Goal: Task Accomplishment & Management: Manage account settings

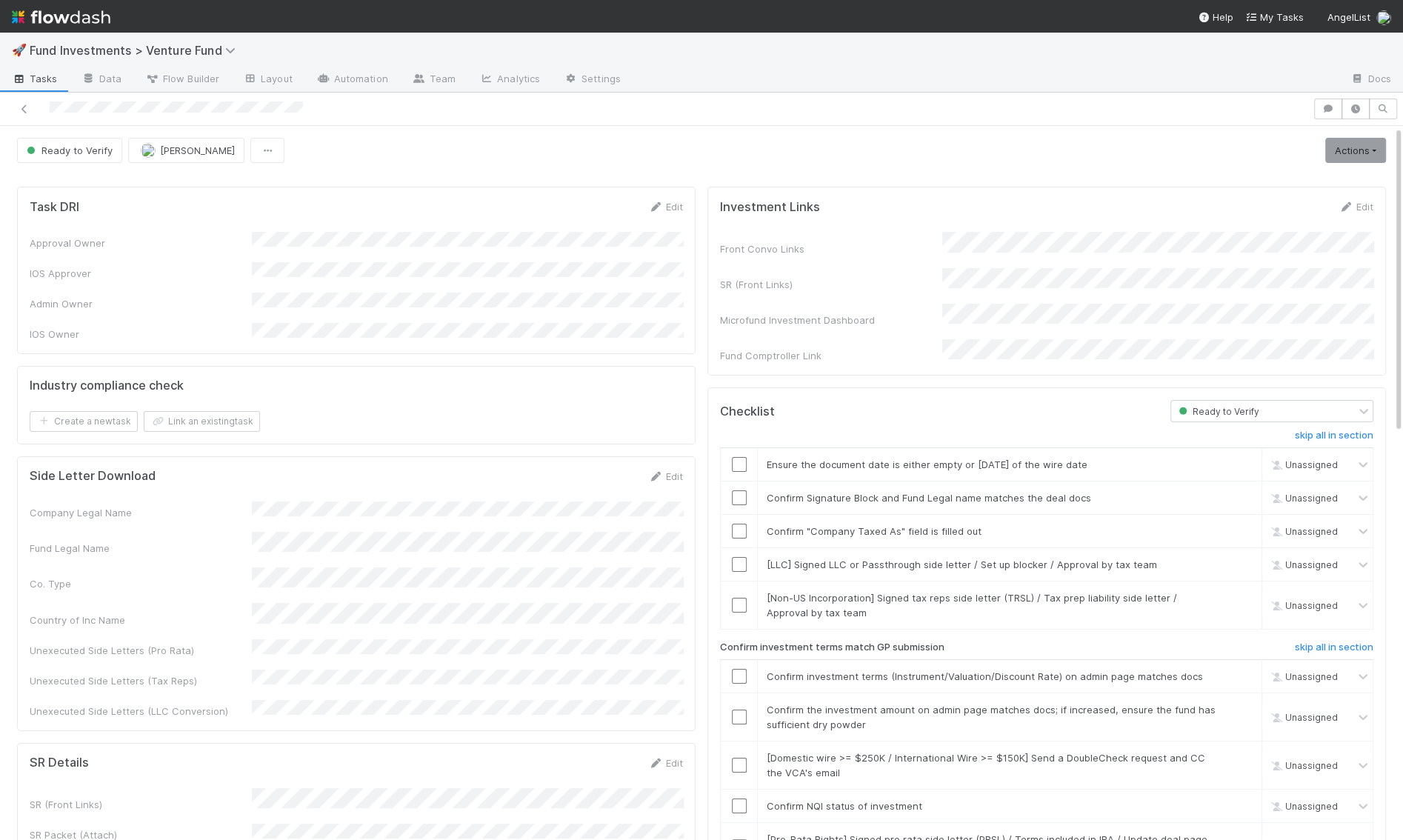
click at [675, 143] on div "Ready to Verify [PERSON_NAME] Actions Move to Ready to Sign Action Pending Canc…" at bounding box center [701, 150] width 1369 height 25
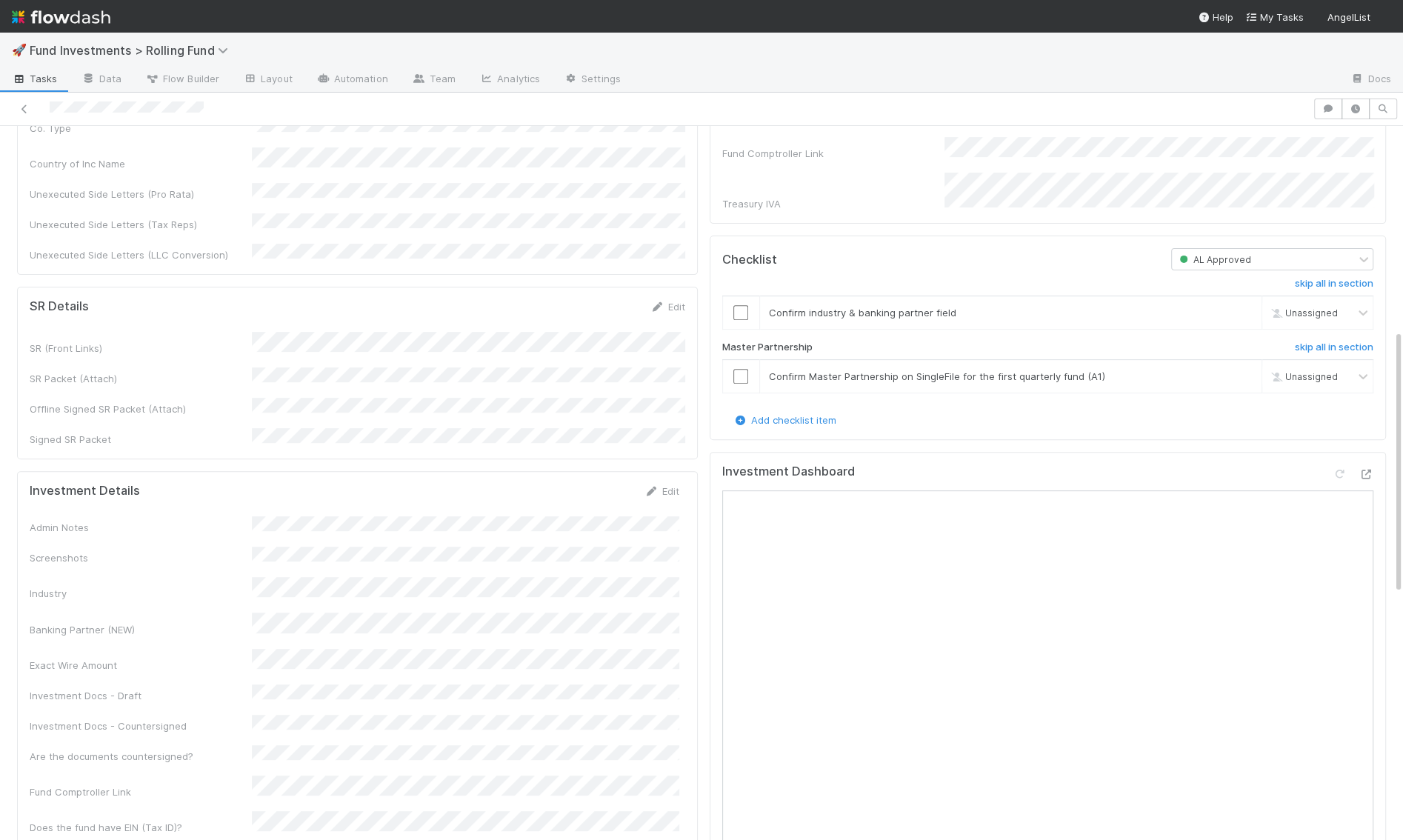
scroll to position [551, 0]
click at [1366, 465] on icon at bounding box center [1366, 470] width 15 height 9
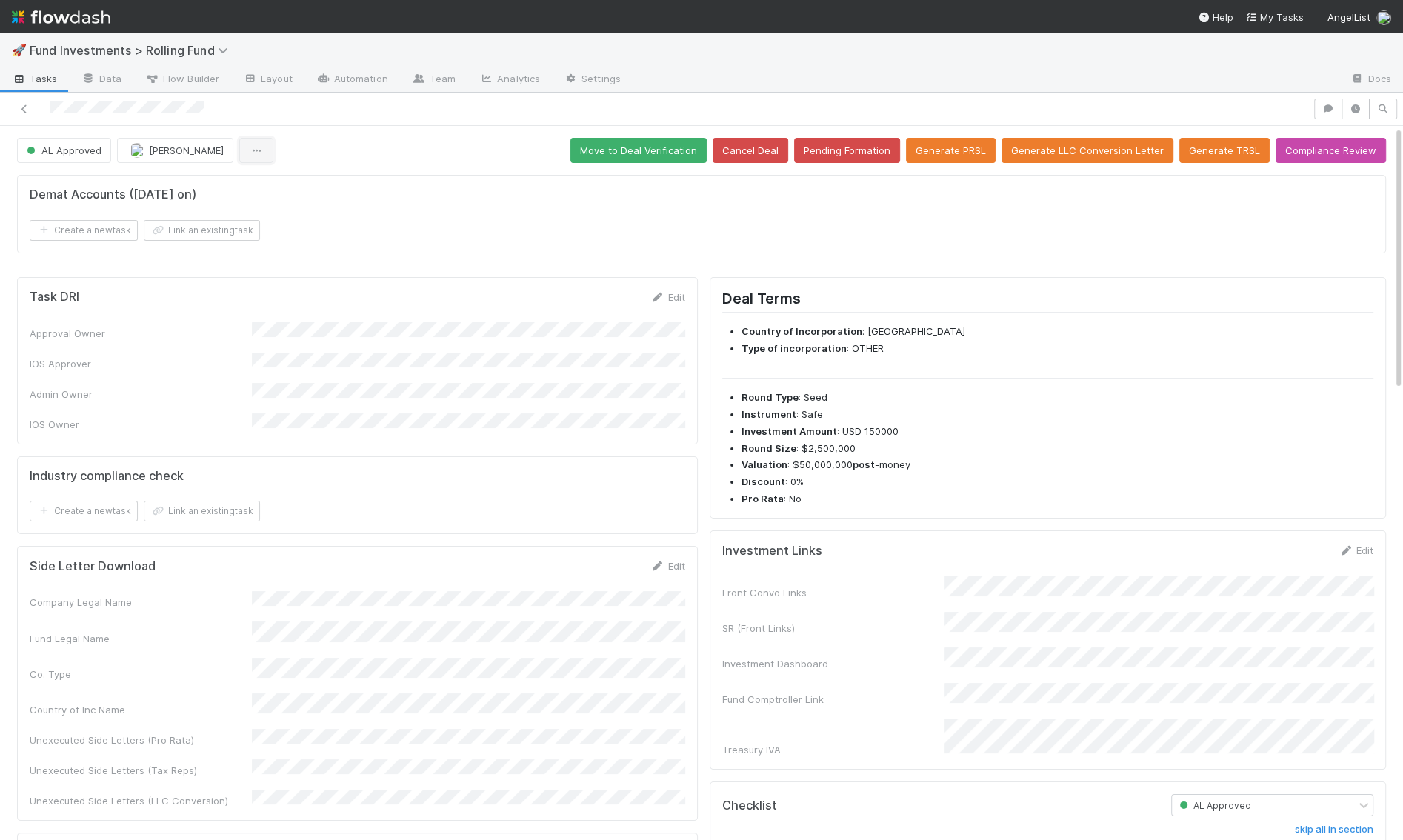
click at [239, 157] on button "button" at bounding box center [256, 150] width 34 height 25
click at [366, 136] on div "Duplicate Delete" at bounding box center [701, 420] width 1403 height 840
click at [1383, 79] on link "Docs" at bounding box center [1371, 79] width 65 height 24
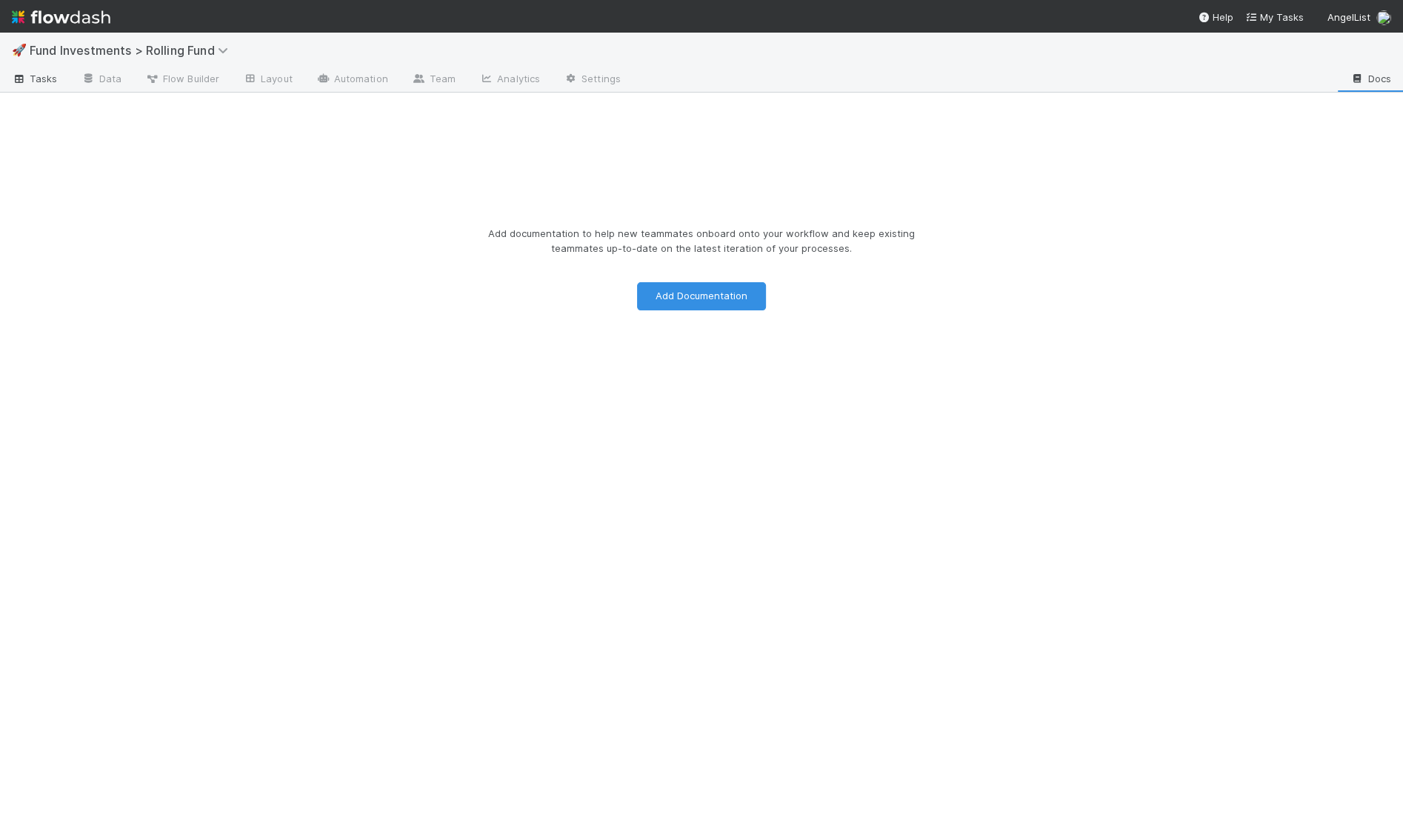
click at [30, 82] on span "Tasks" at bounding box center [35, 78] width 46 height 15
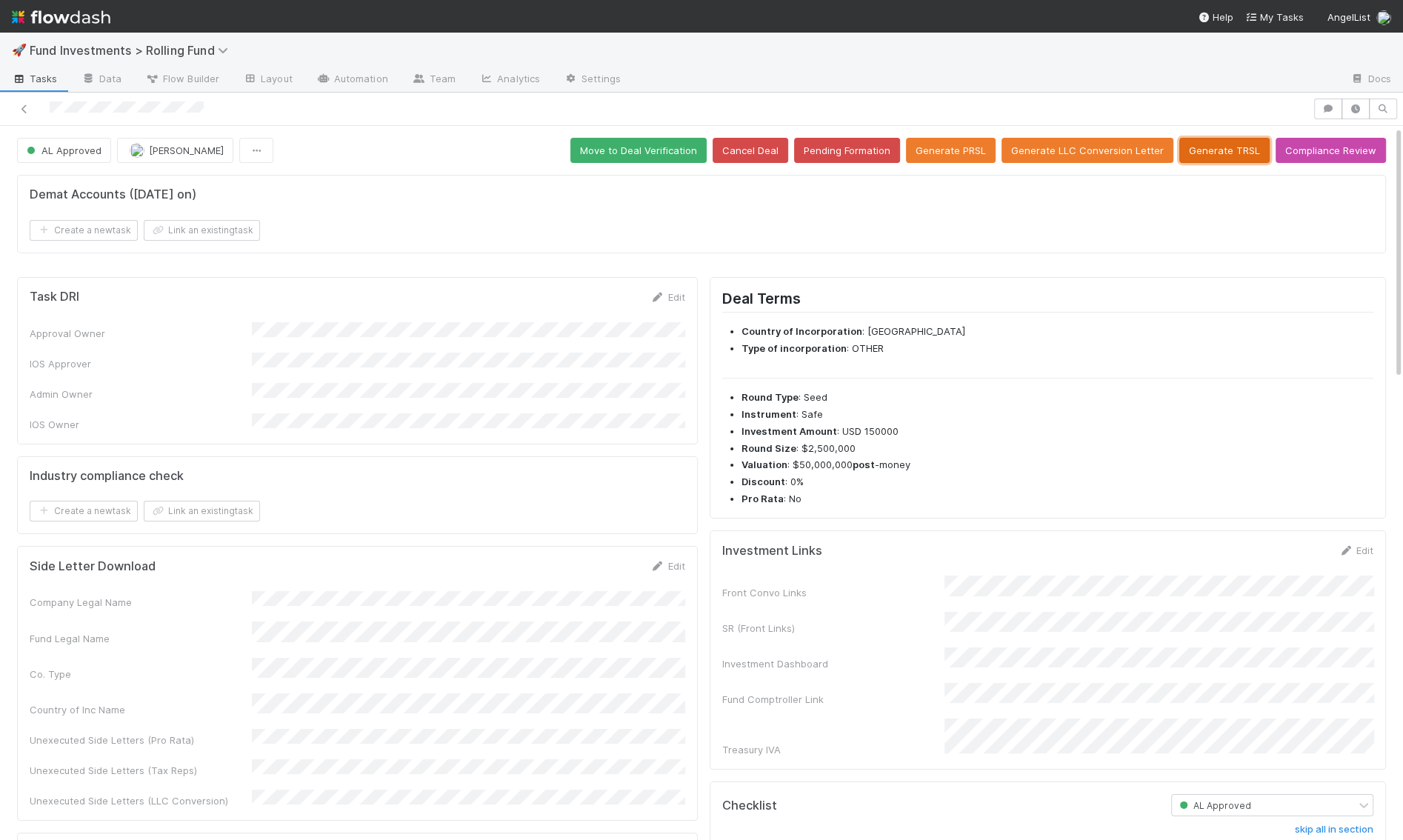
click at [1242, 153] on button "Generate TRSL" at bounding box center [1224, 150] width 90 height 25
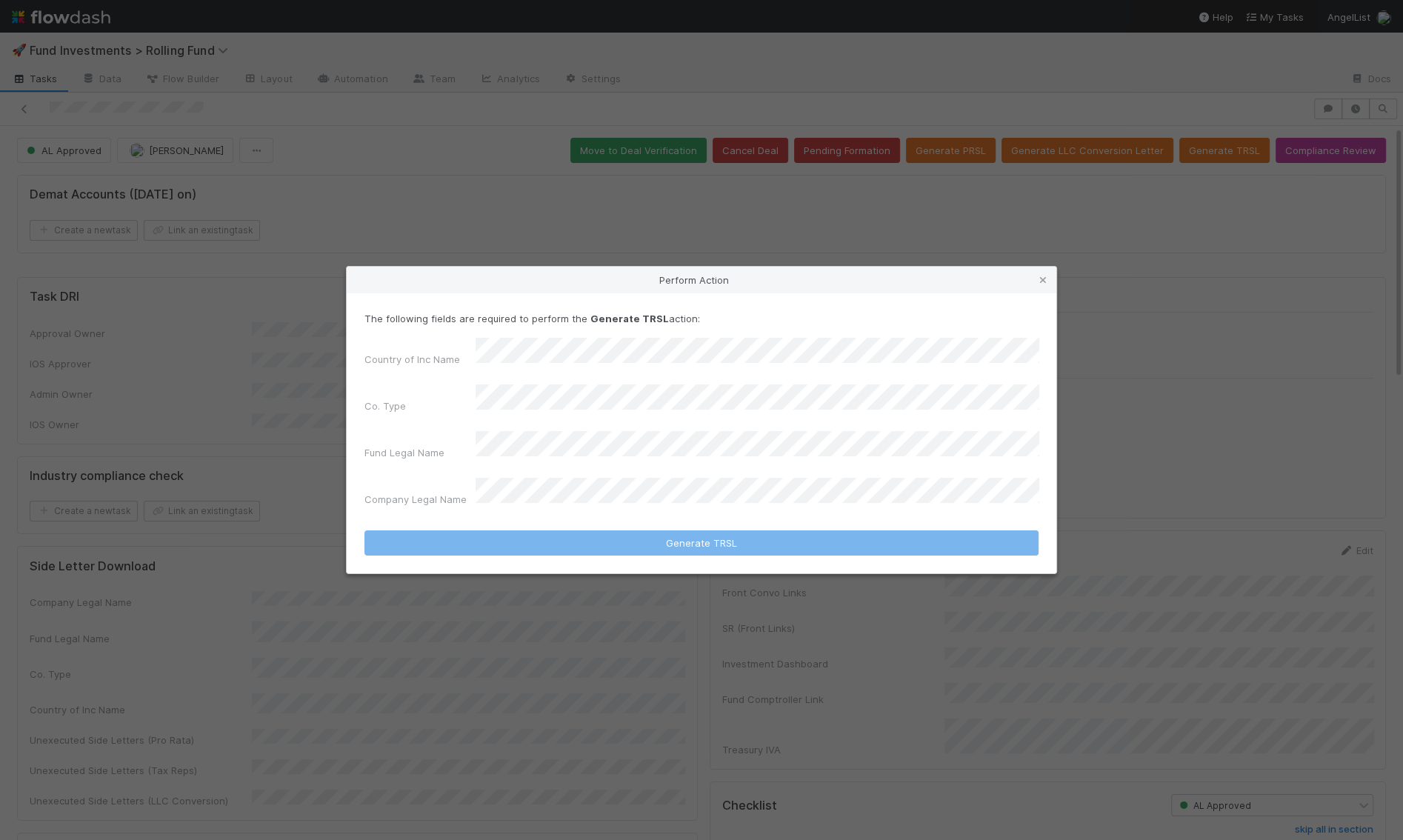
click at [450, 370] on div "Country of Inc Name" at bounding box center [702, 355] width 674 height 35
click at [1038, 285] on icon at bounding box center [1043, 280] width 15 height 9
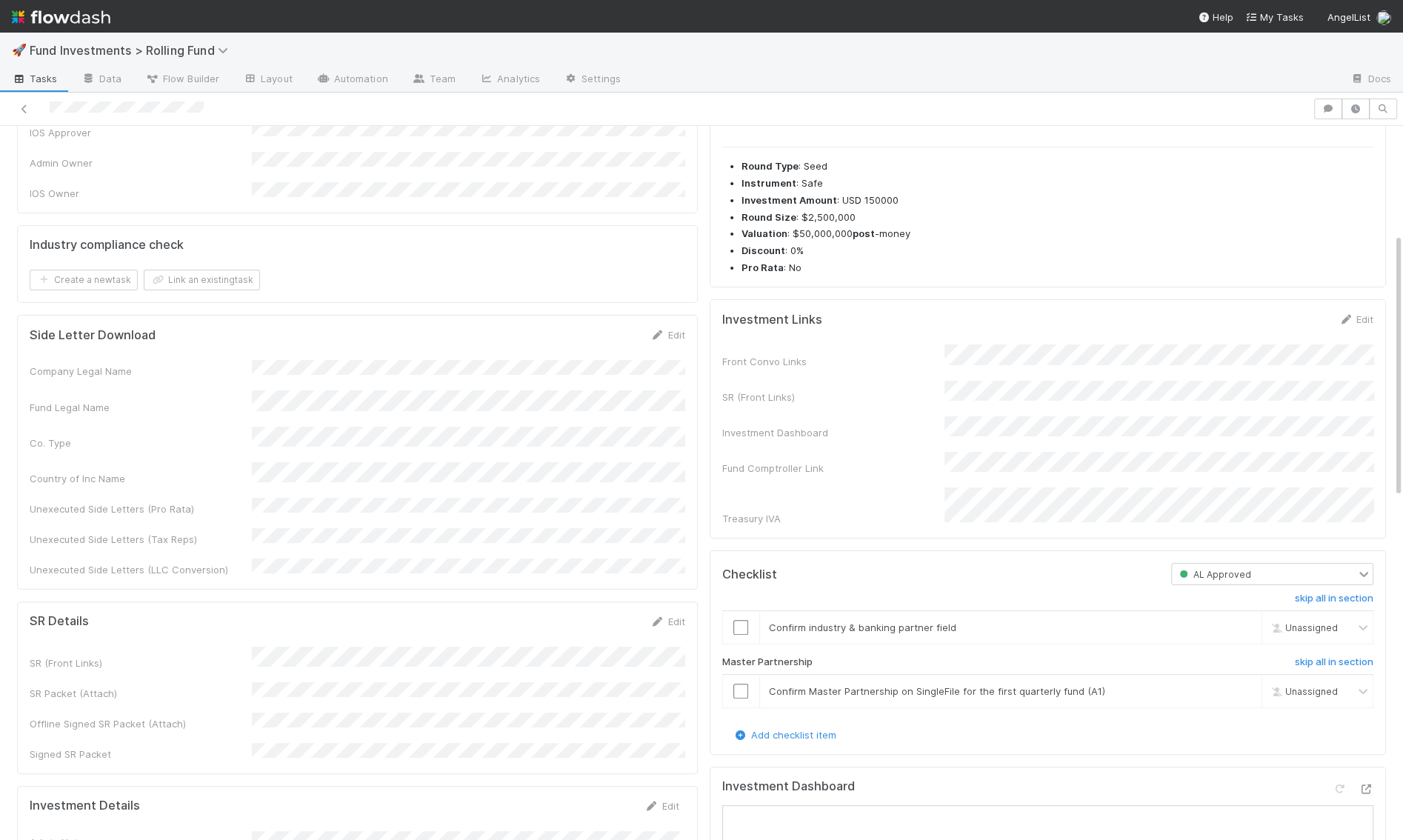
scroll to position [349, 0]
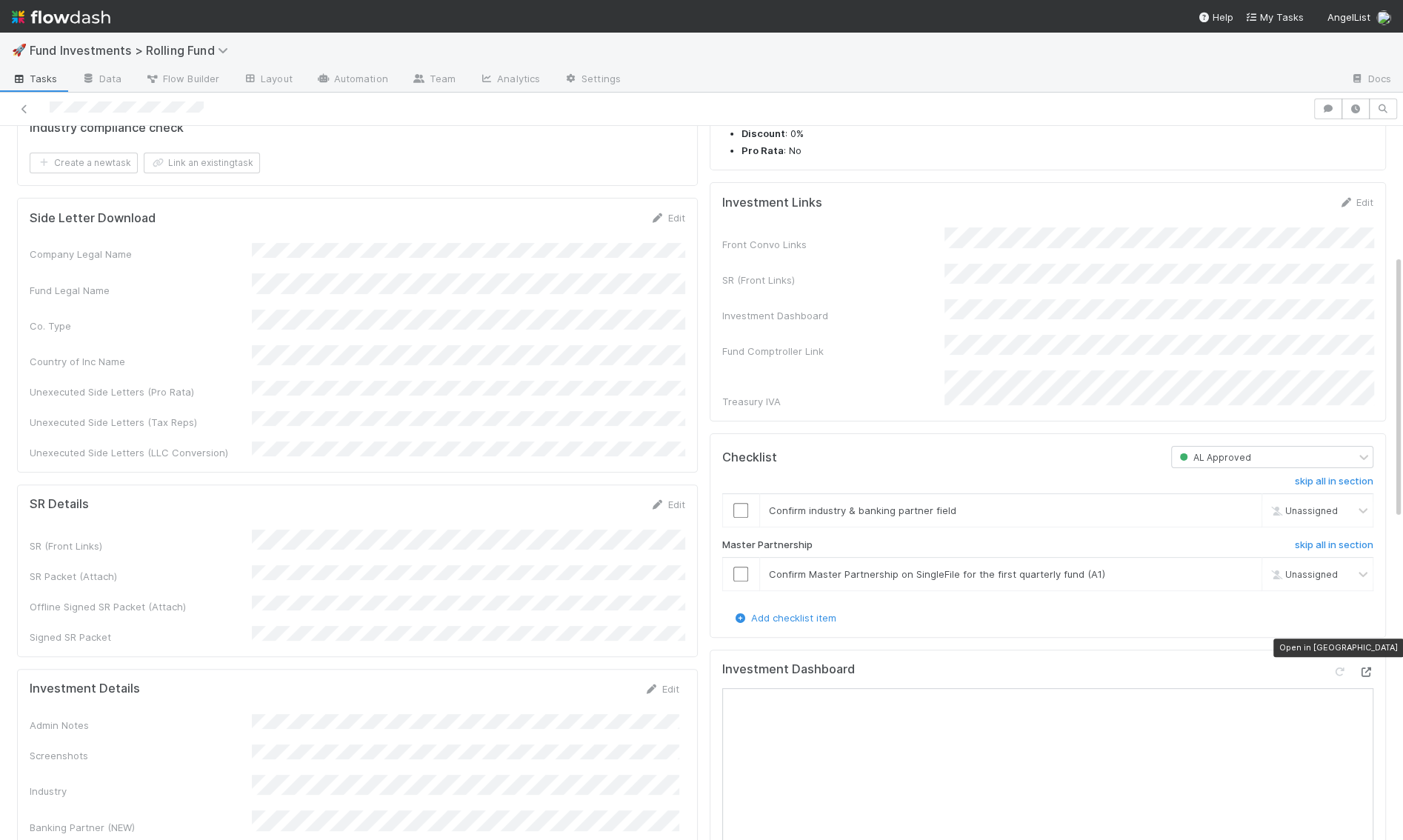
click at [1365, 668] on icon at bounding box center [1366, 673] width 15 height 9
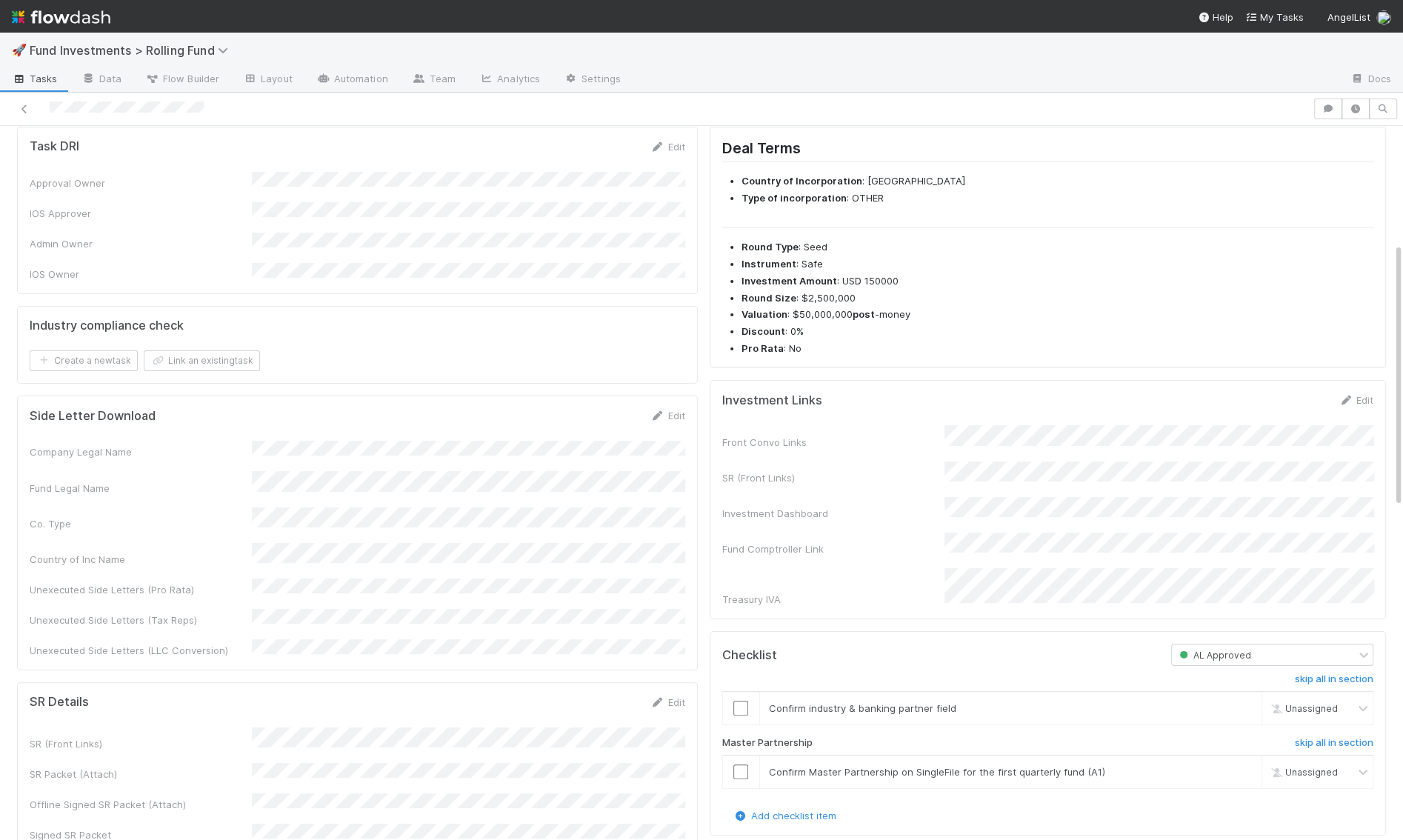
scroll to position [0, 0]
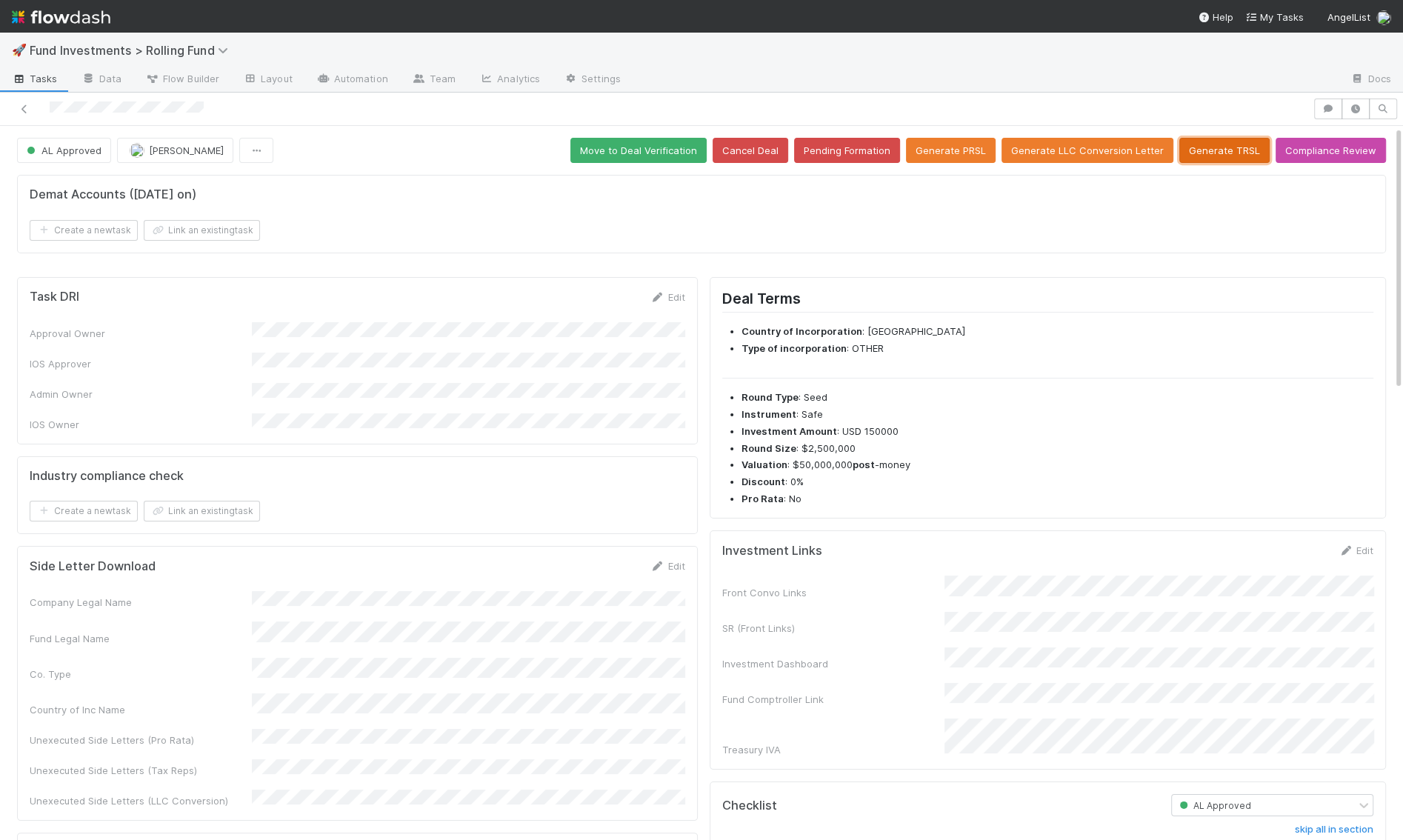
click at [1218, 155] on button "Generate TRSL" at bounding box center [1224, 150] width 90 height 25
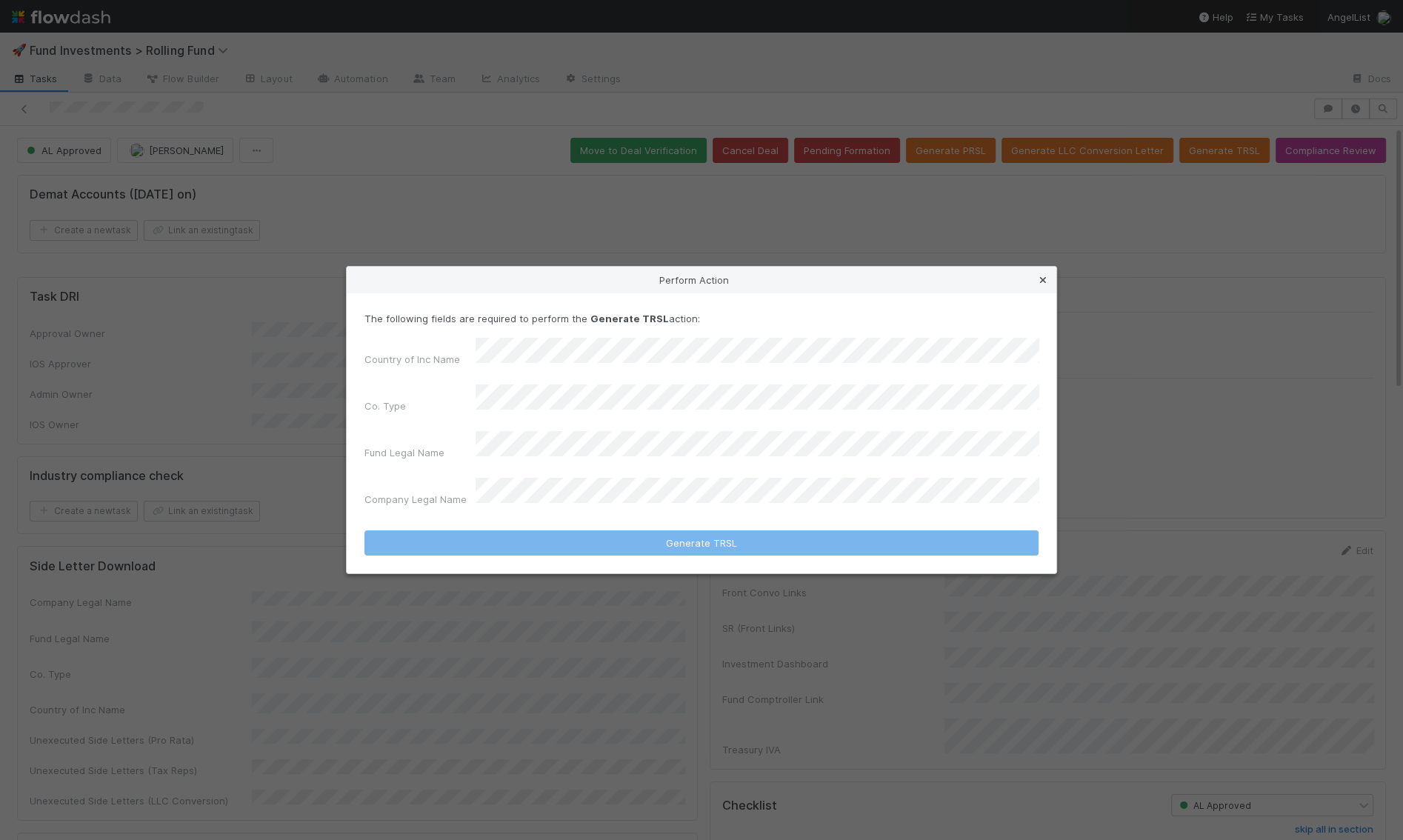
click at [1044, 285] on icon at bounding box center [1043, 280] width 15 height 9
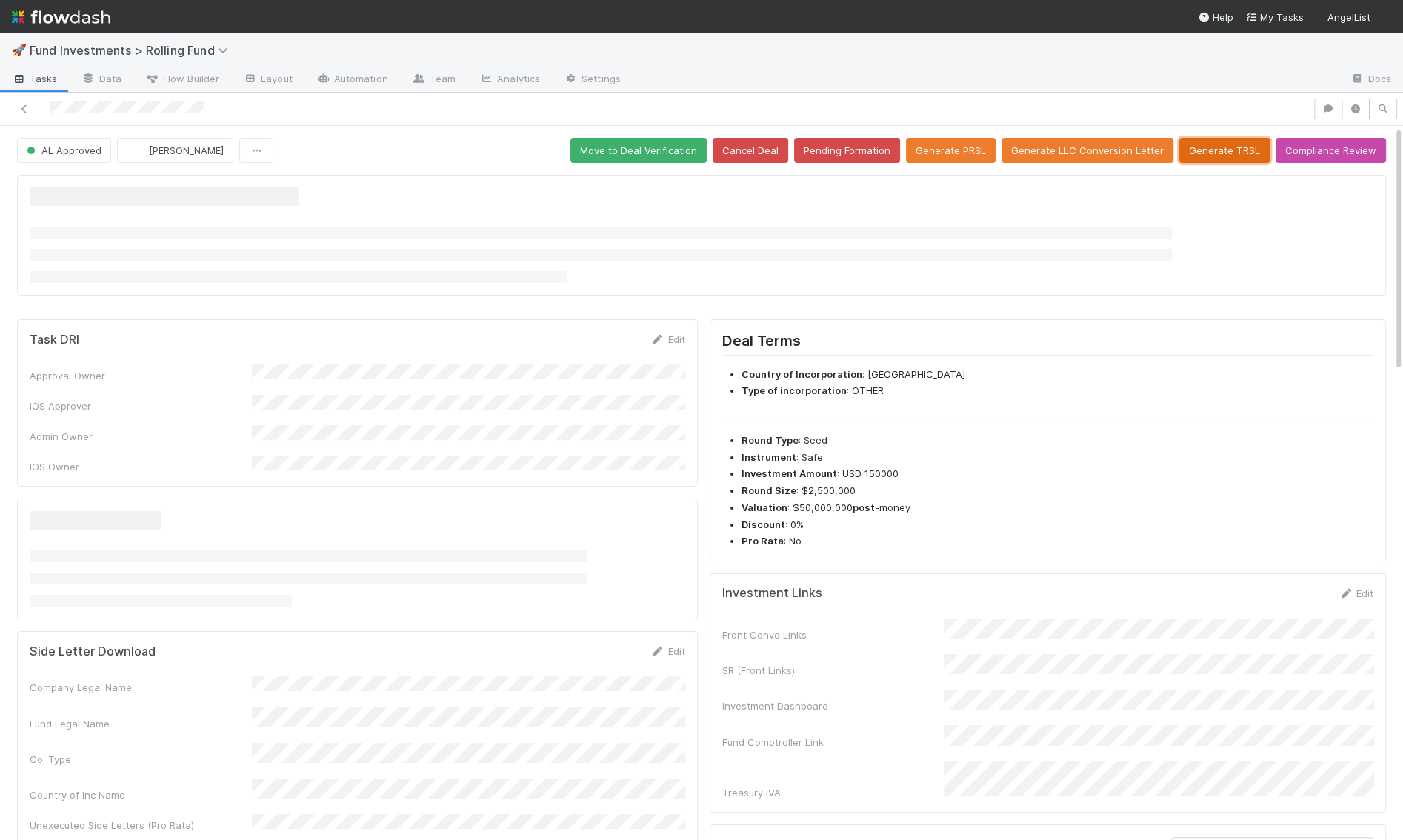
click at [1214, 152] on button "Generate TRSL" at bounding box center [1224, 150] width 90 height 25
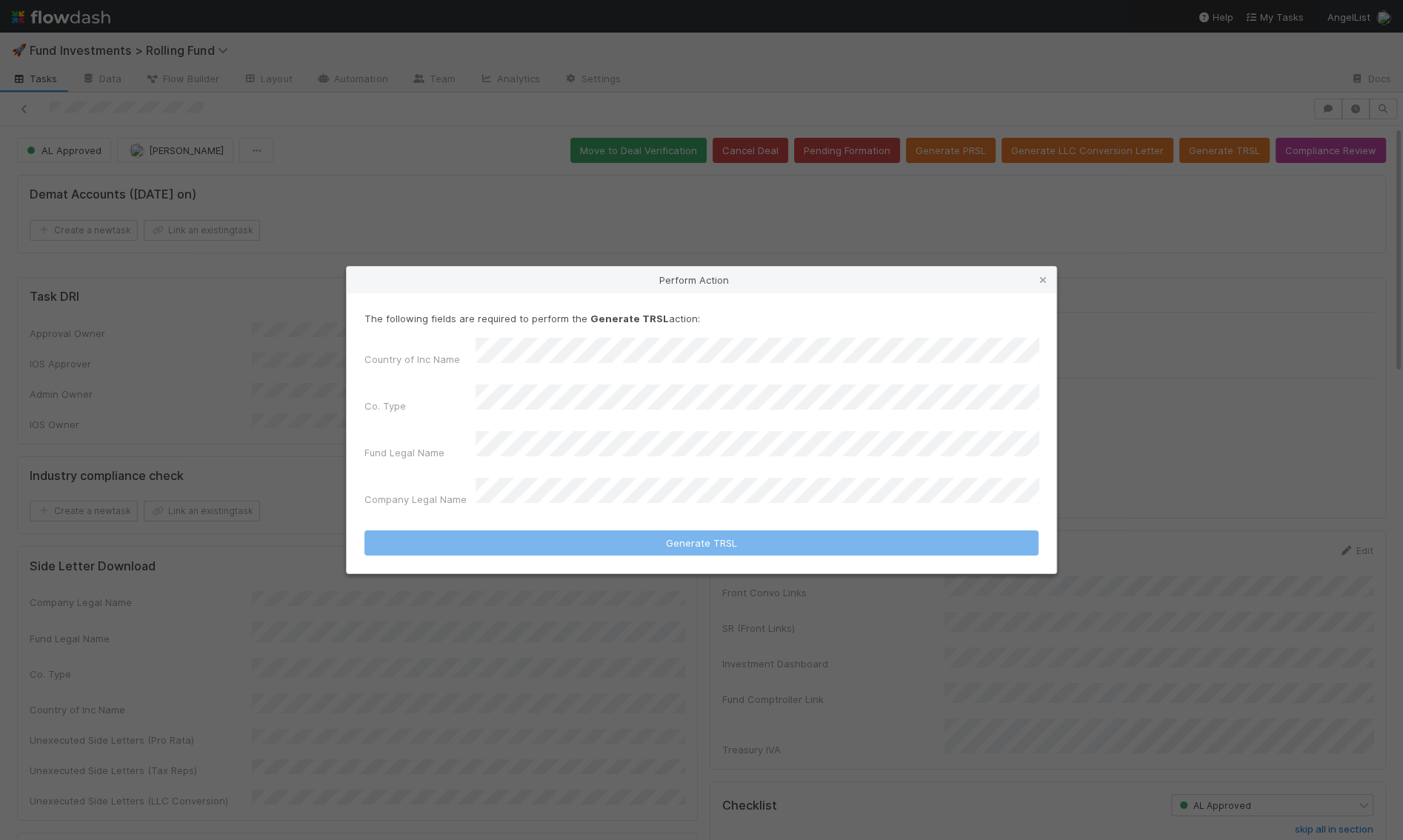
click at [417, 393] on div "Co. Type" at bounding box center [702, 402] width 674 height 35
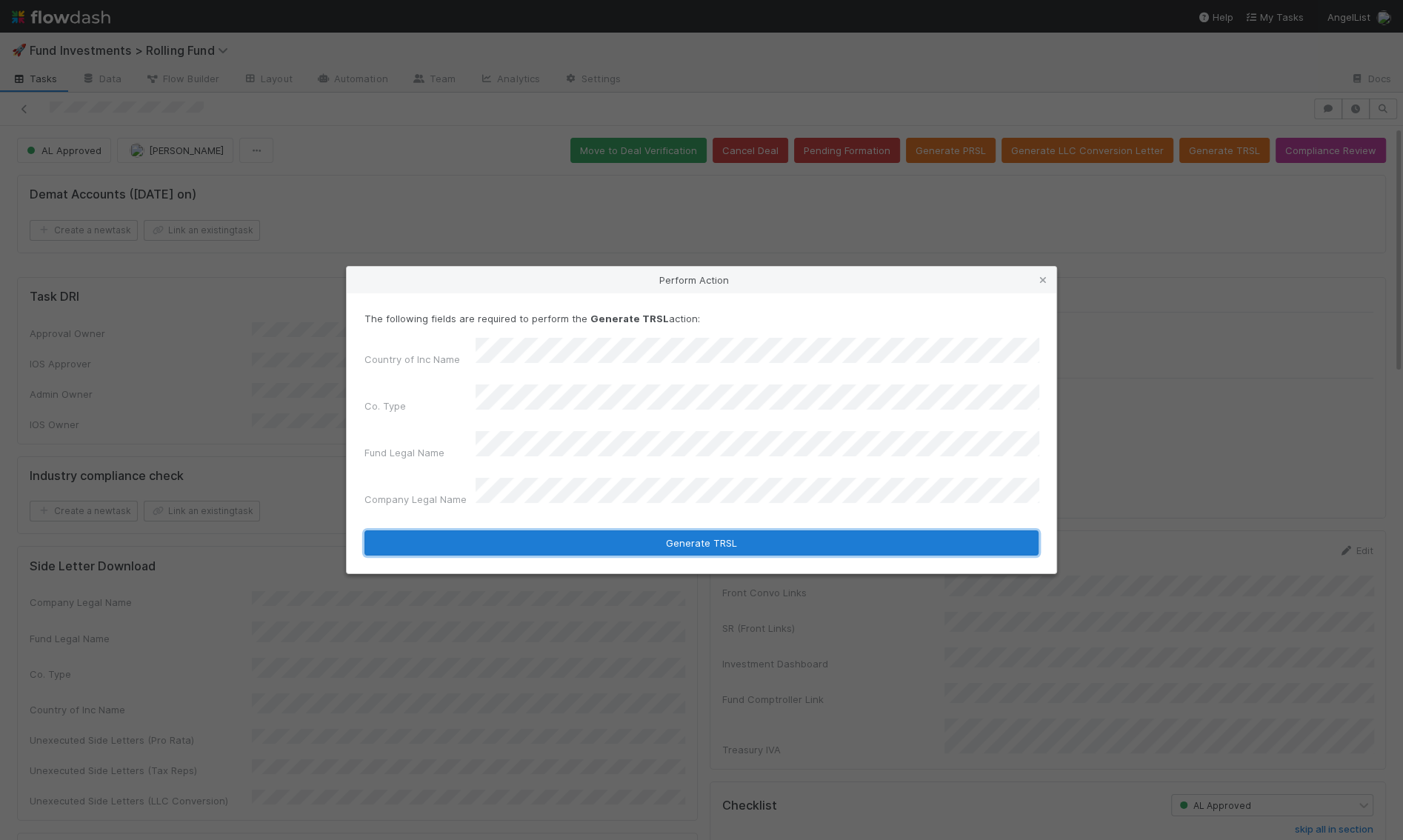
click at [632, 536] on button "Generate TRSL" at bounding box center [702, 543] width 674 height 25
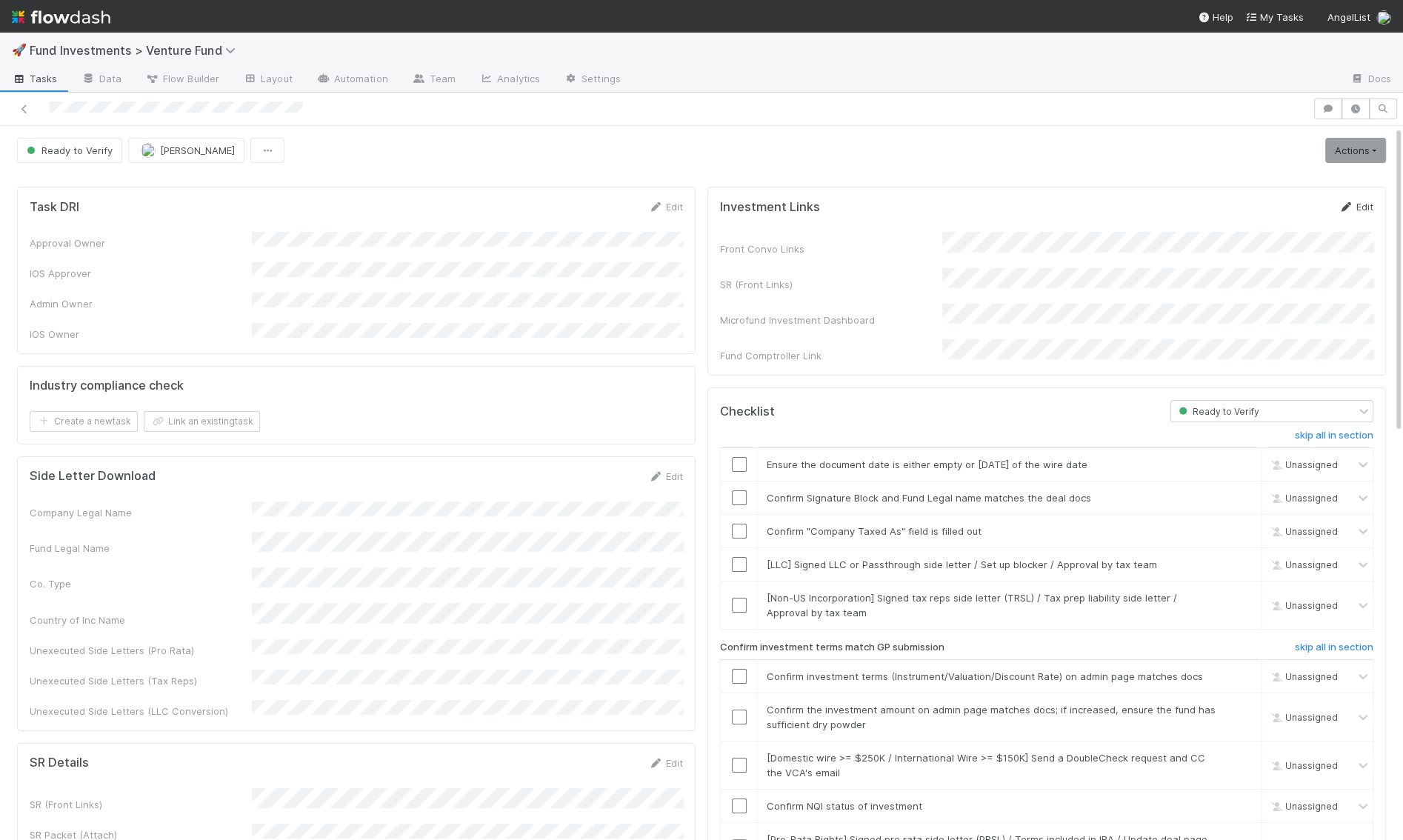
click at [1364, 201] on link "Edit" at bounding box center [1356, 206] width 35 height 12
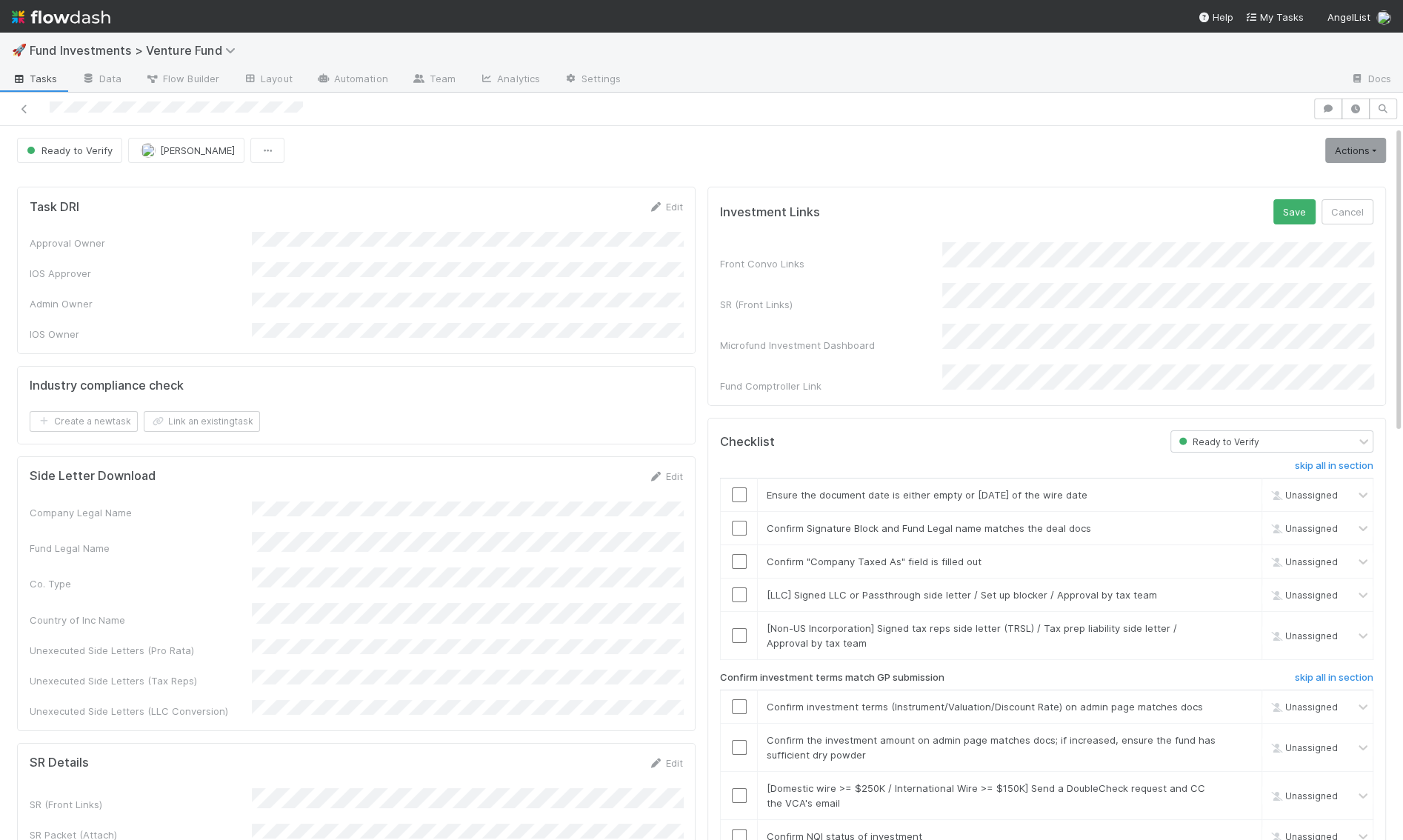
click at [913, 268] on div "Front Convo Links SR (Front Links) Microfund Investment Dashboard Fund Comptrol…" at bounding box center [1047, 318] width 653 height 151
click at [1289, 214] on button "Save" at bounding box center [1294, 211] width 42 height 25
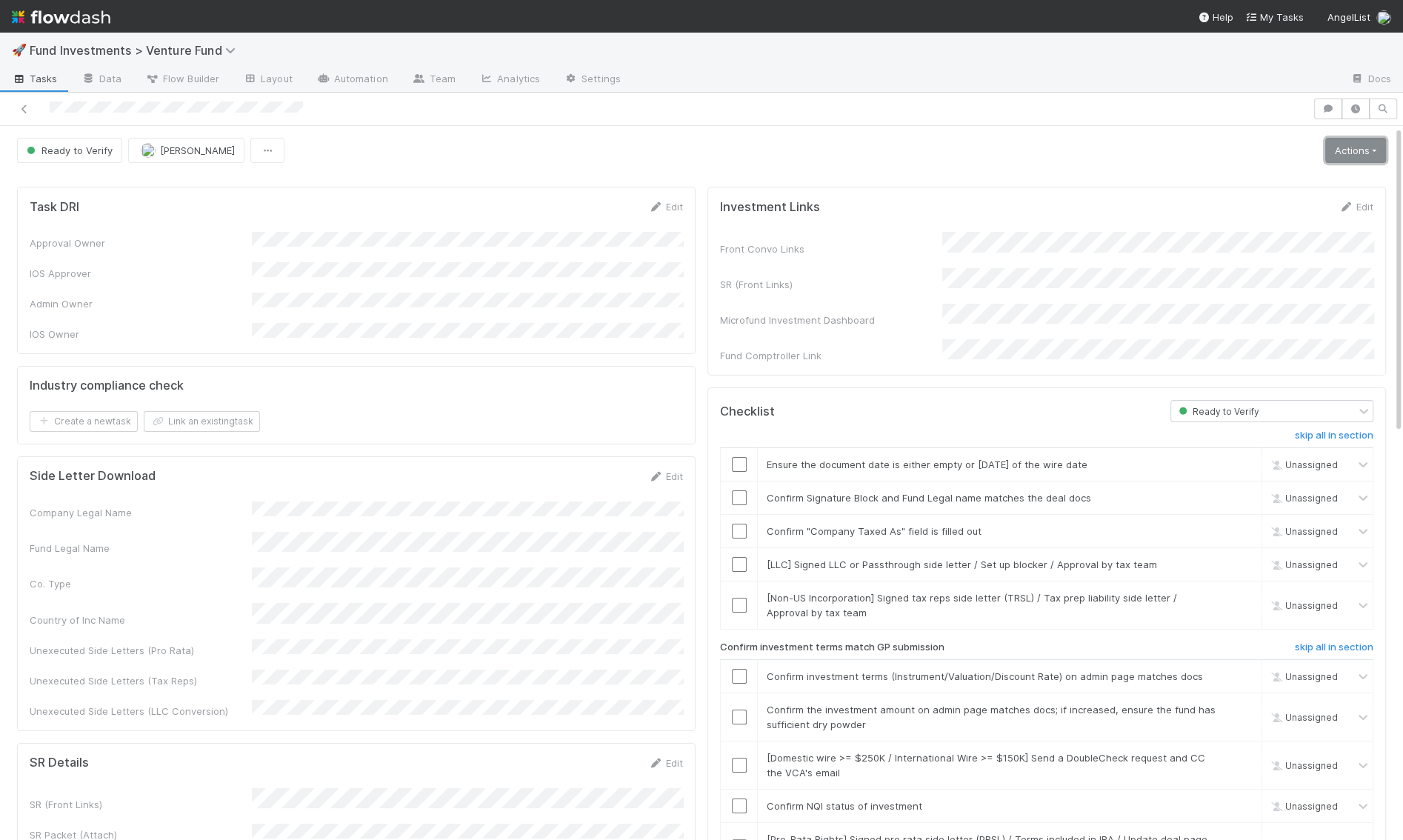
click at [1341, 153] on link "Actions" at bounding box center [1356, 150] width 61 height 25
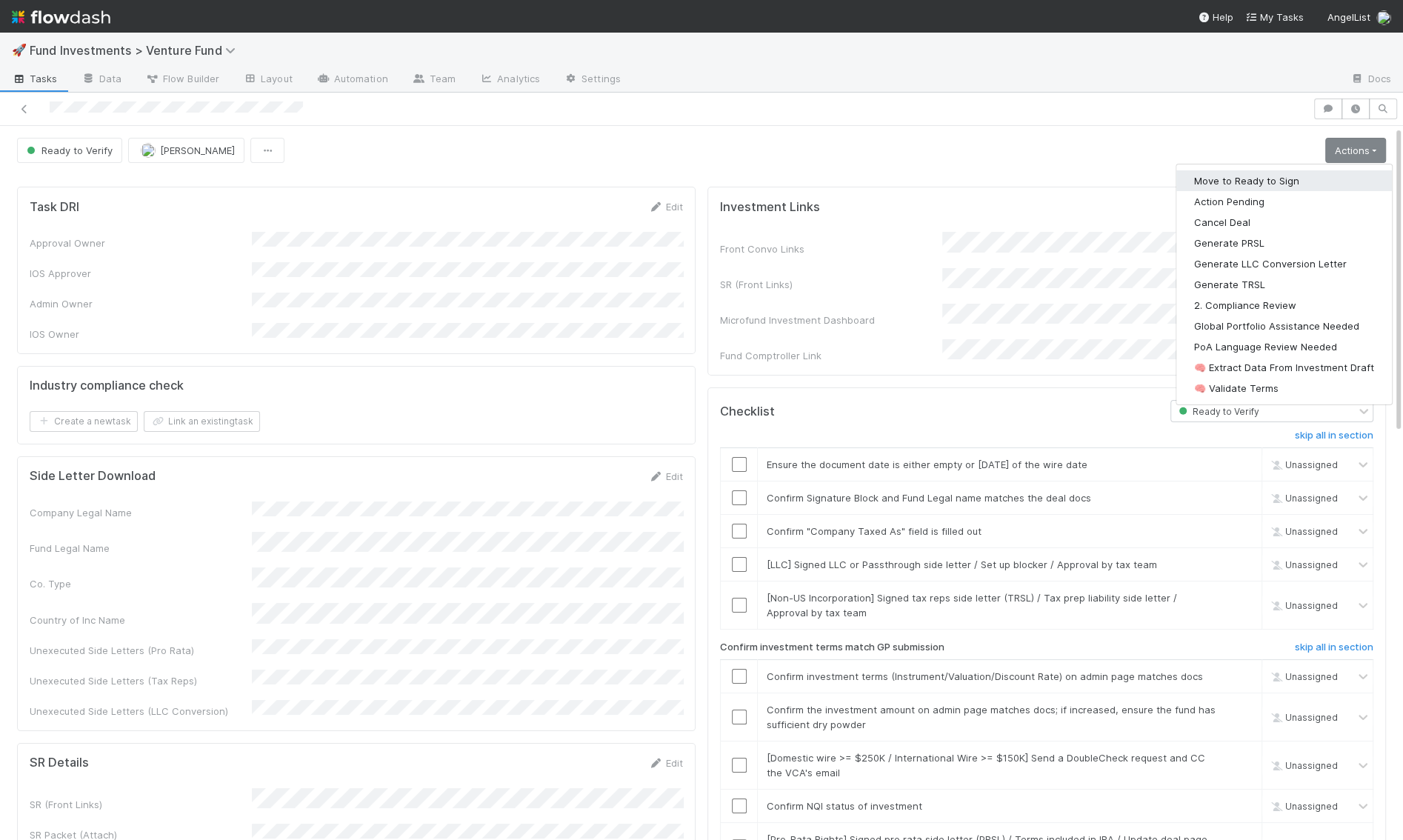
click at [1301, 186] on button "Move to Ready to Sign" at bounding box center [1285, 180] width 216 height 21
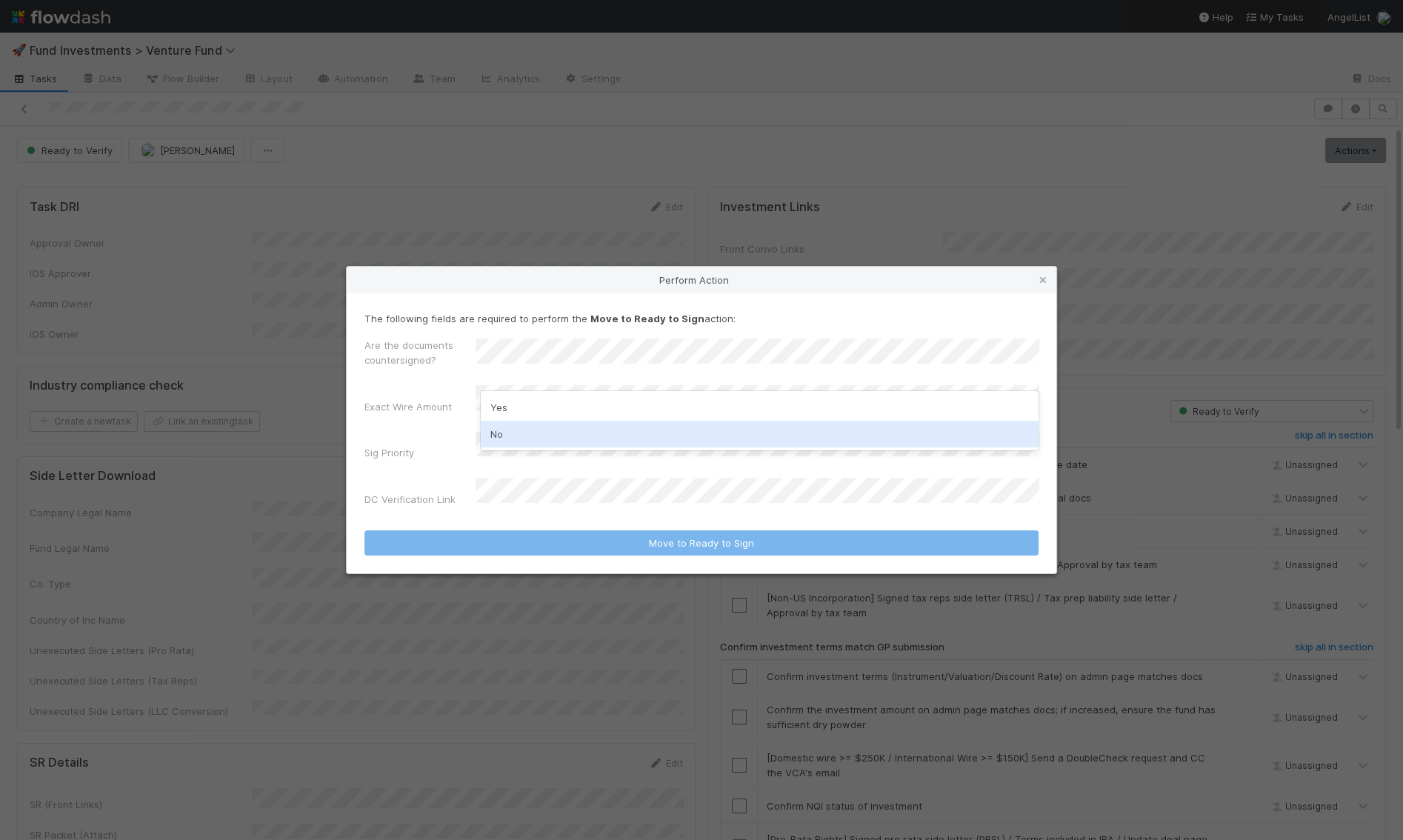
click at [519, 431] on div "No" at bounding box center [759, 434] width 558 height 27
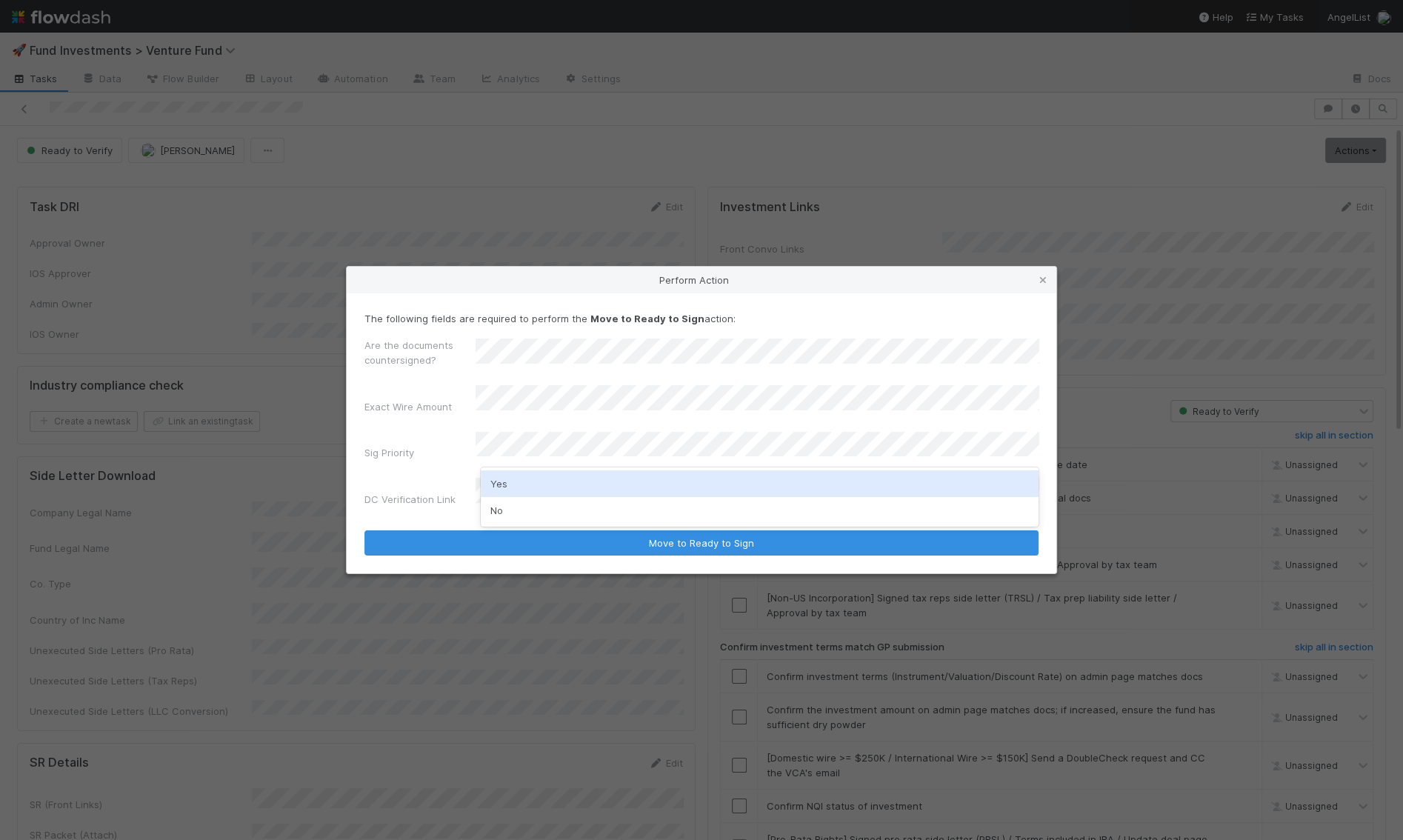
click at [504, 490] on div "Yes" at bounding box center [759, 484] width 558 height 27
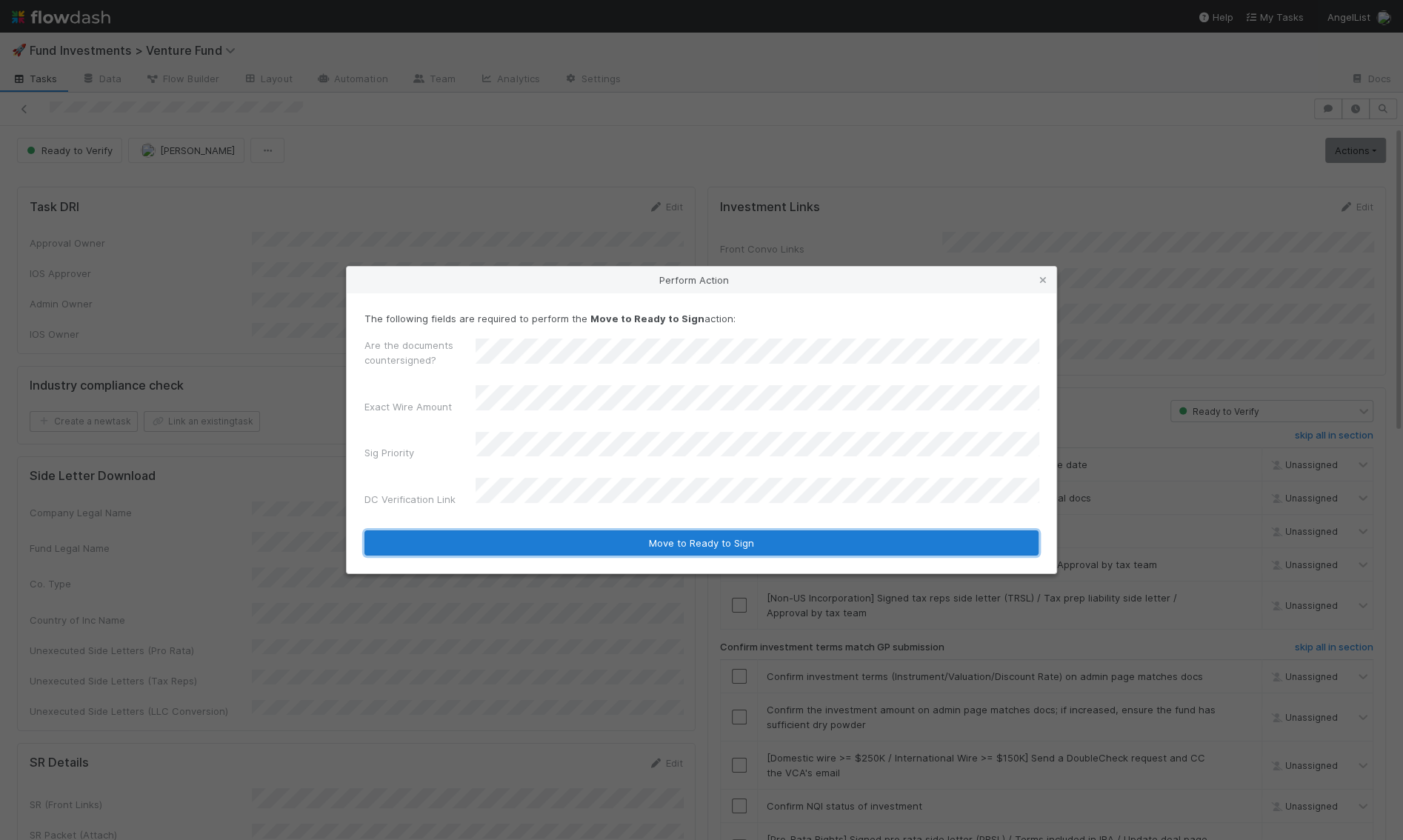
click at [569, 541] on button "Move to Ready to Sign" at bounding box center [702, 543] width 674 height 25
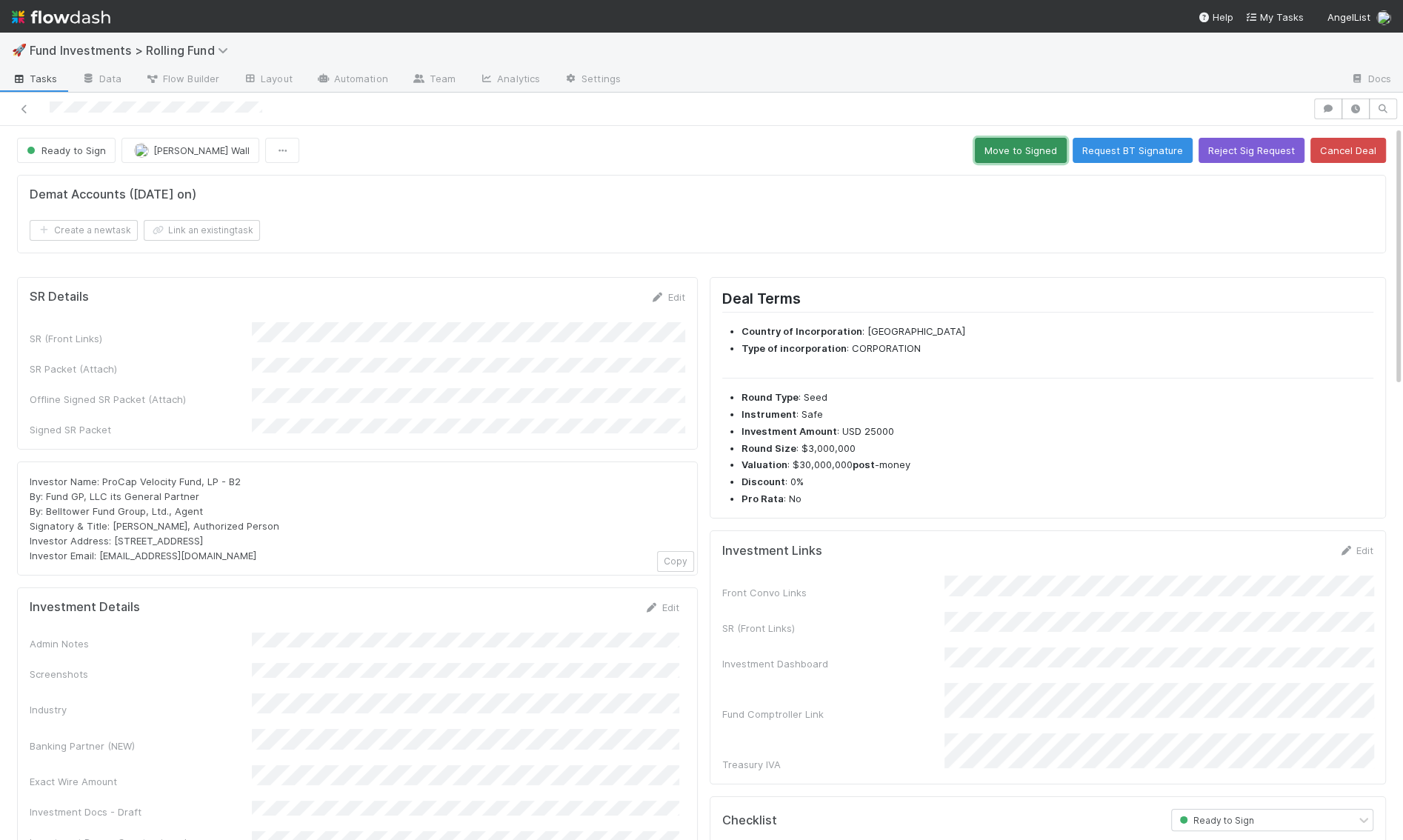
click at [1055, 138] on button "Move to Signed" at bounding box center [1020, 150] width 92 height 25
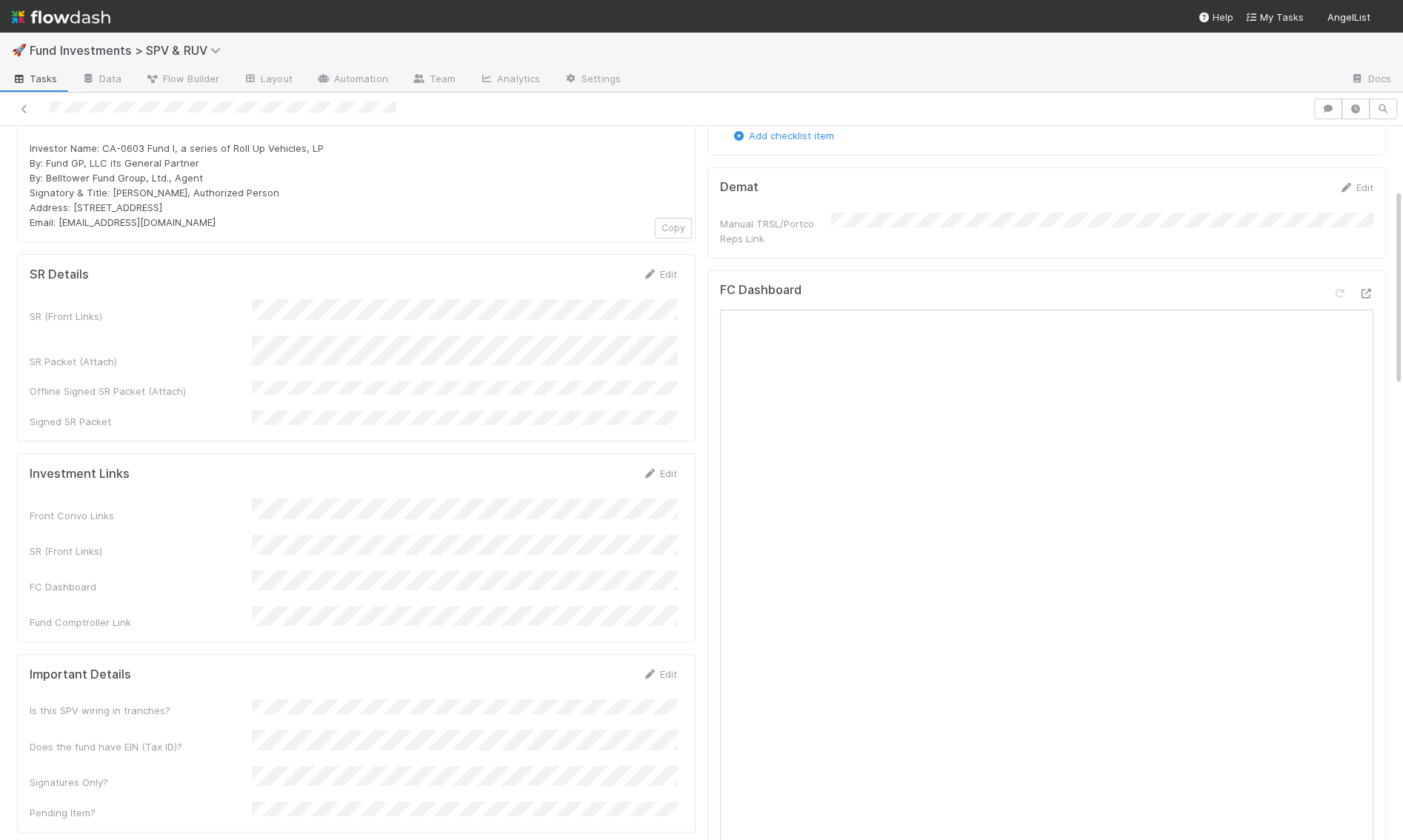
scroll to position [228, 0]
click at [656, 269] on icon at bounding box center [649, 273] width 15 height 9
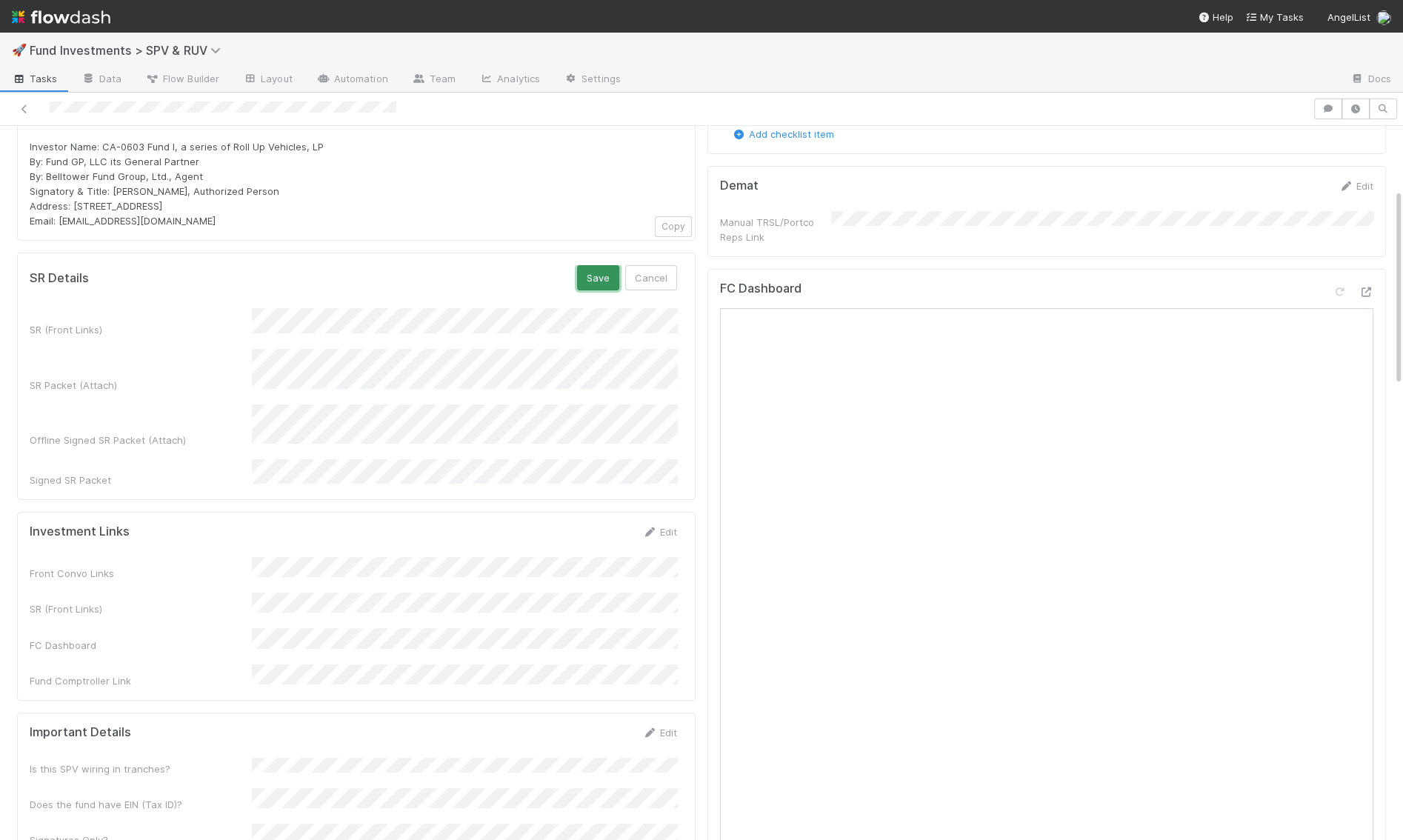
click at [592, 279] on button "Save" at bounding box center [598, 278] width 42 height 25
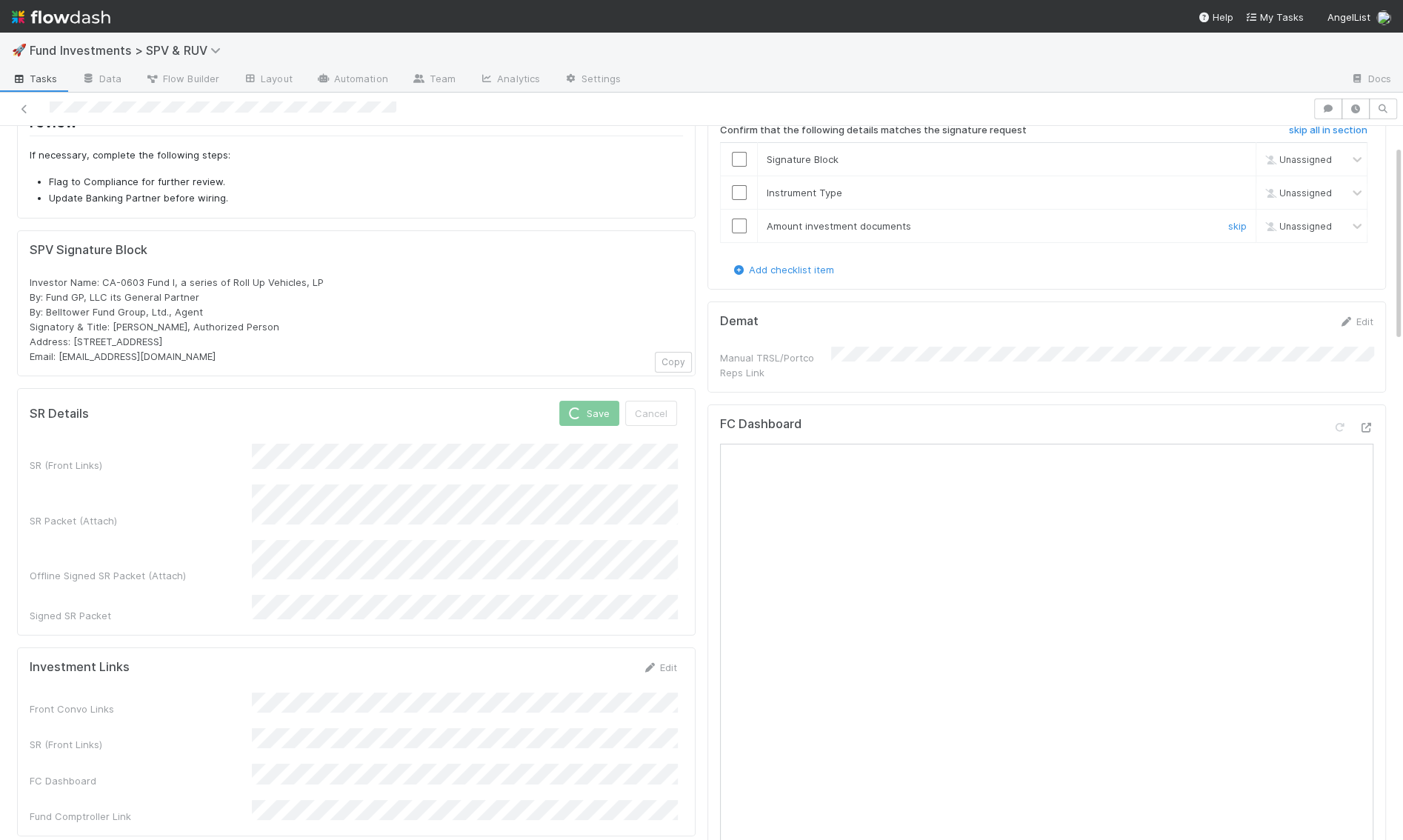
scroll to position [0, 0]
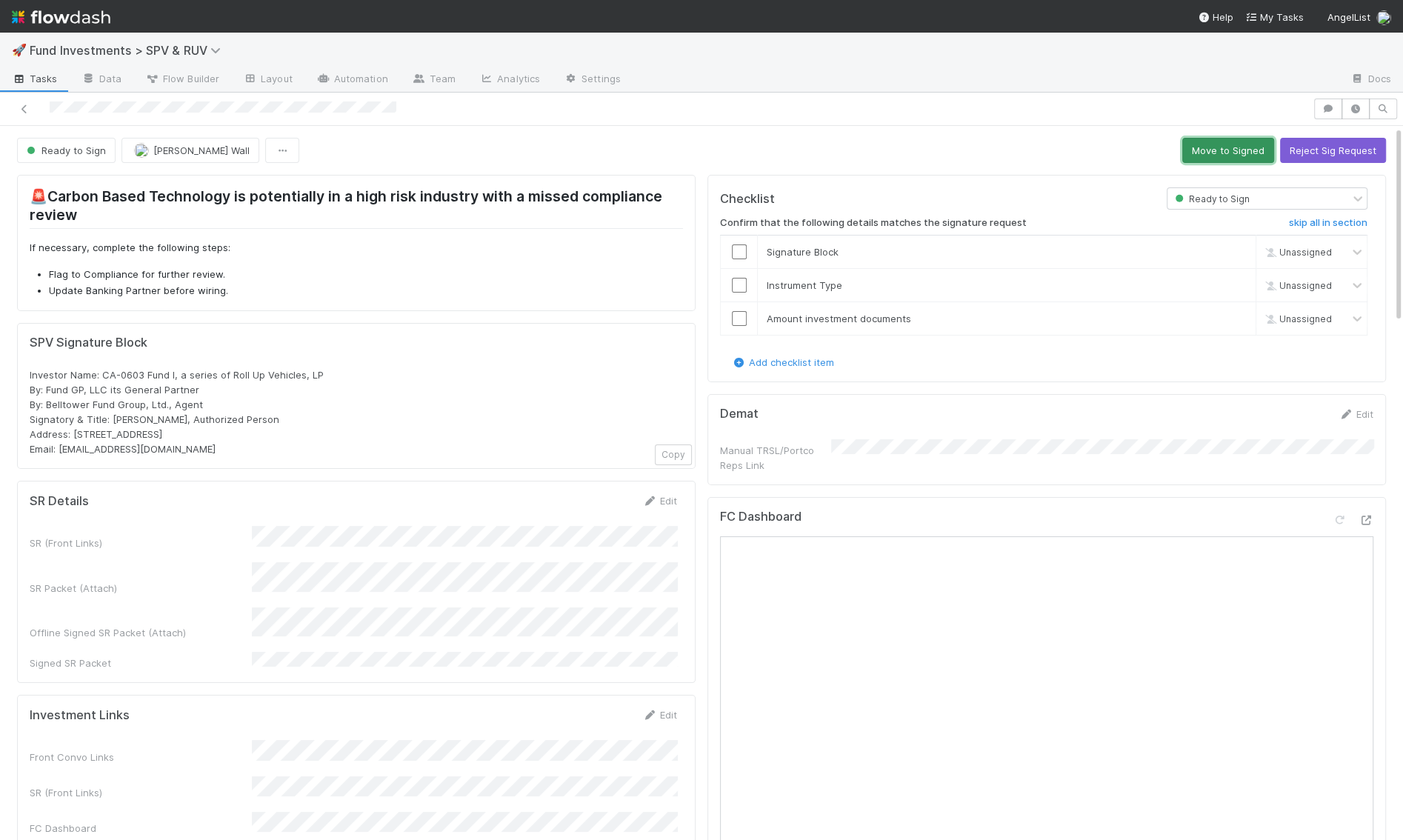
click at [1256, 146] on button "Move to Signed" at bounding box center [1228, 150] width 92 height 25
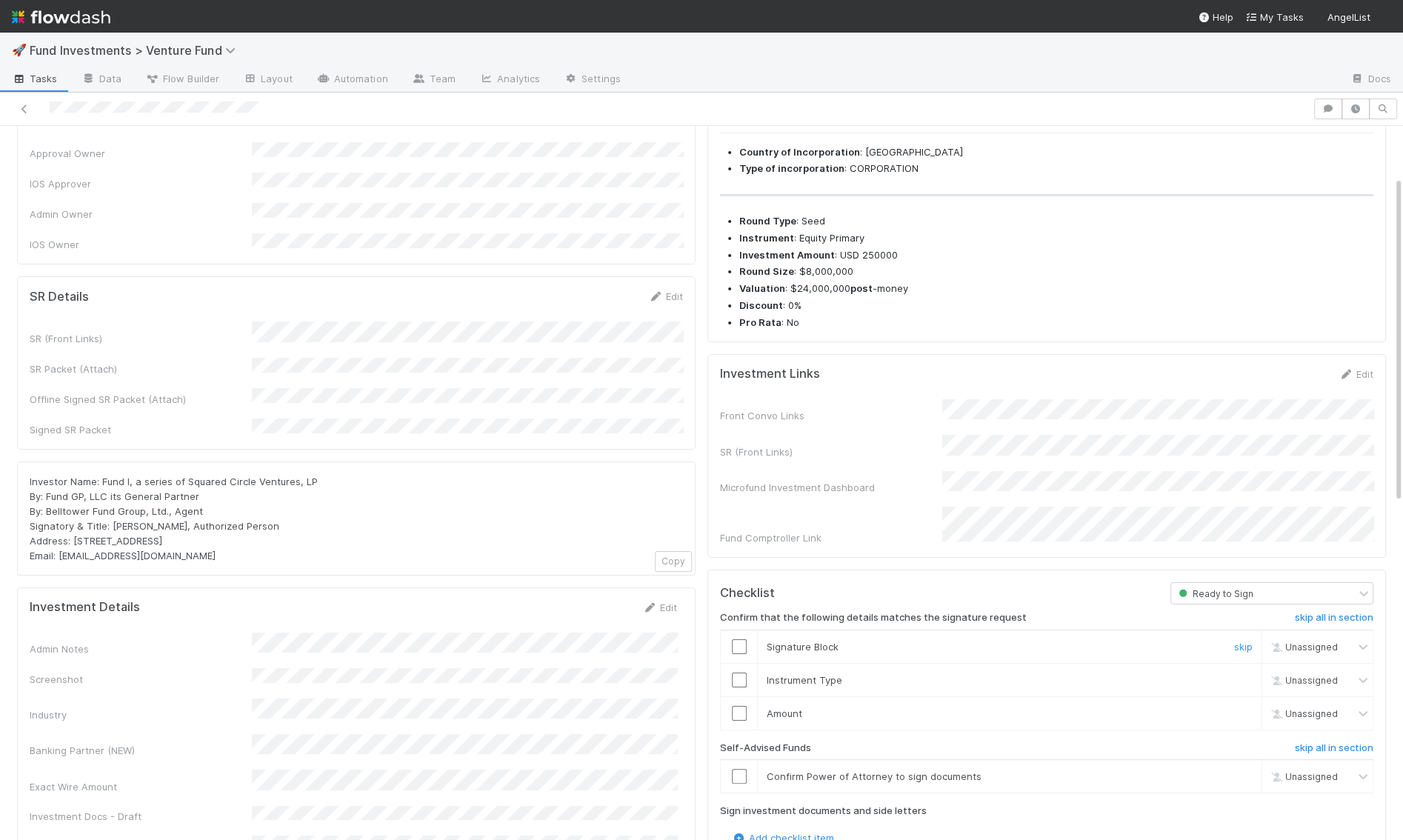
scroll to position [112, 0]
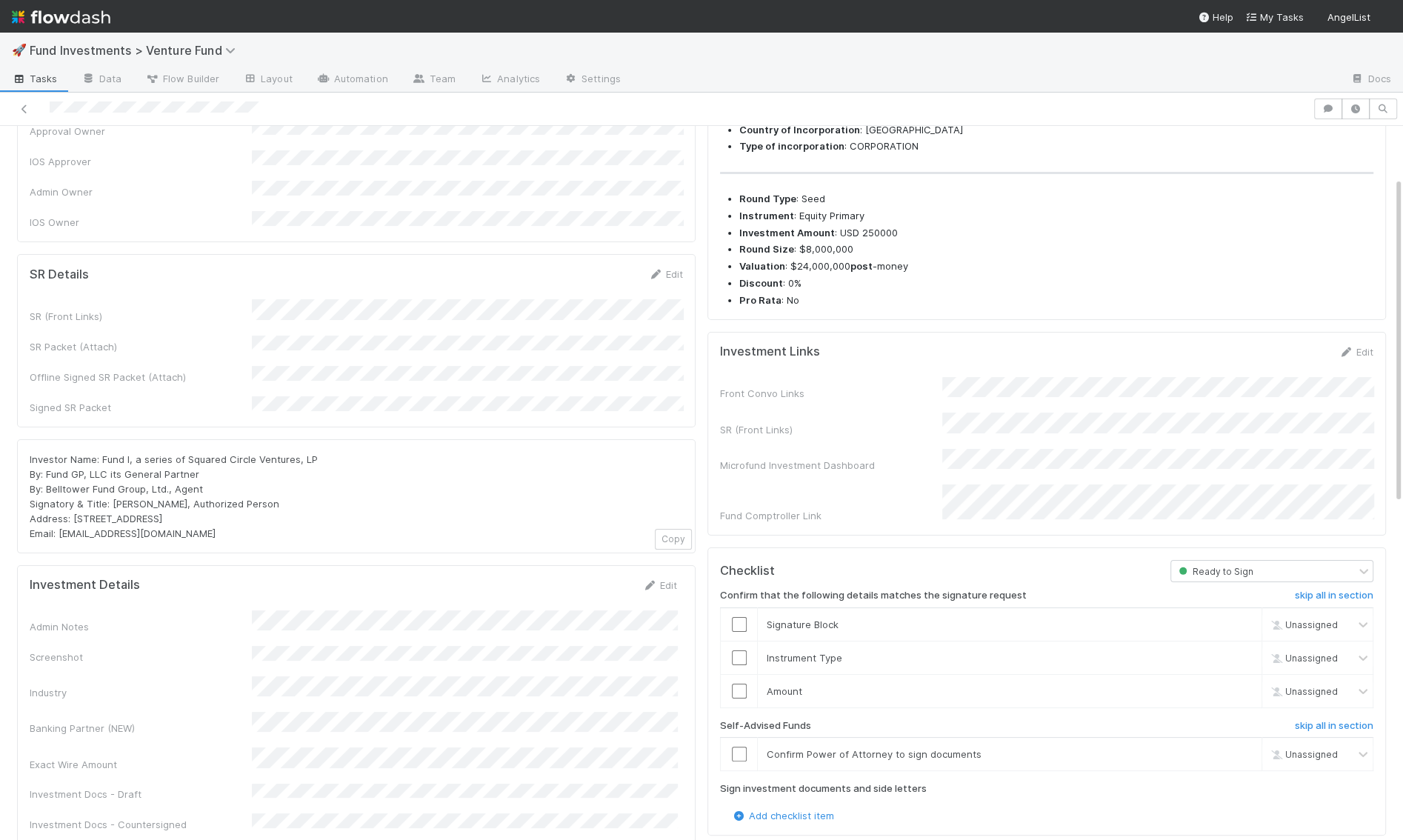
click at [664, 267] on div "Edit" at bounding box center [666, 274] width 35 height 15
click at [664, 268] on link "Edit" at bounding box center [666, 274] width 35 height 12
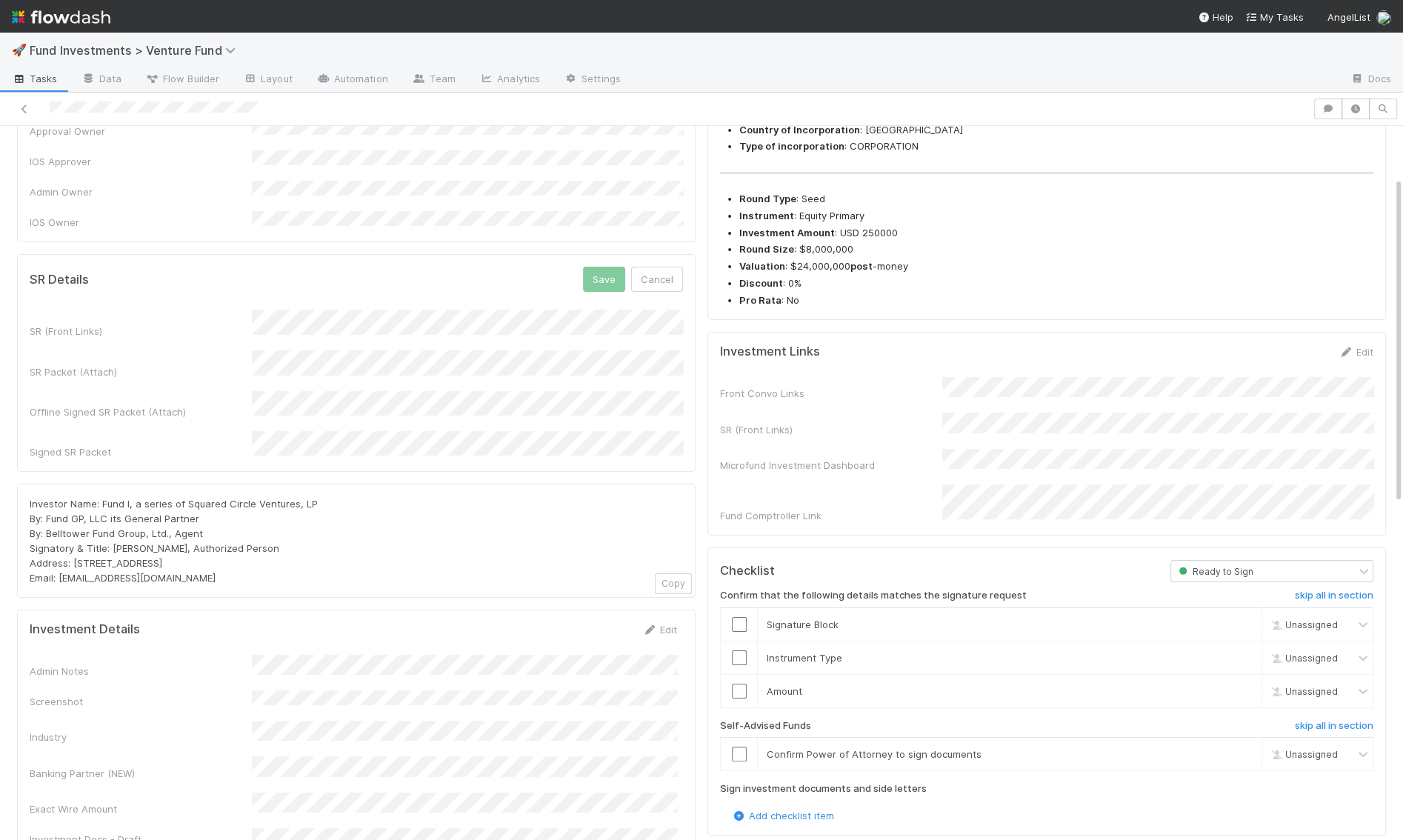
click at [610, 267] on button "Save" at bounding box center [604, 279] width 42 height 25
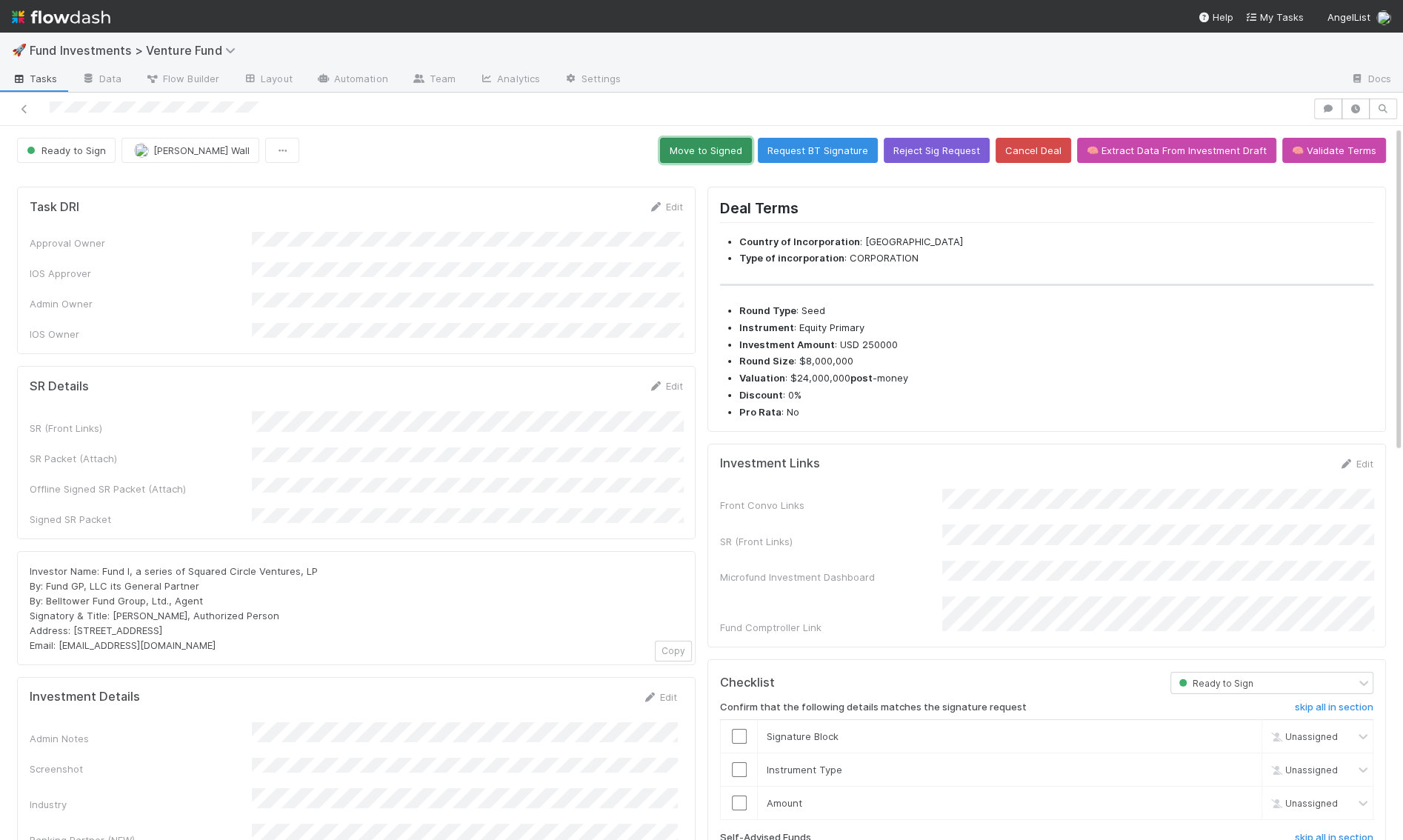
click at [737, 155] on button "Move to Signed" at bounding box center [706, 150] width 92 height 25
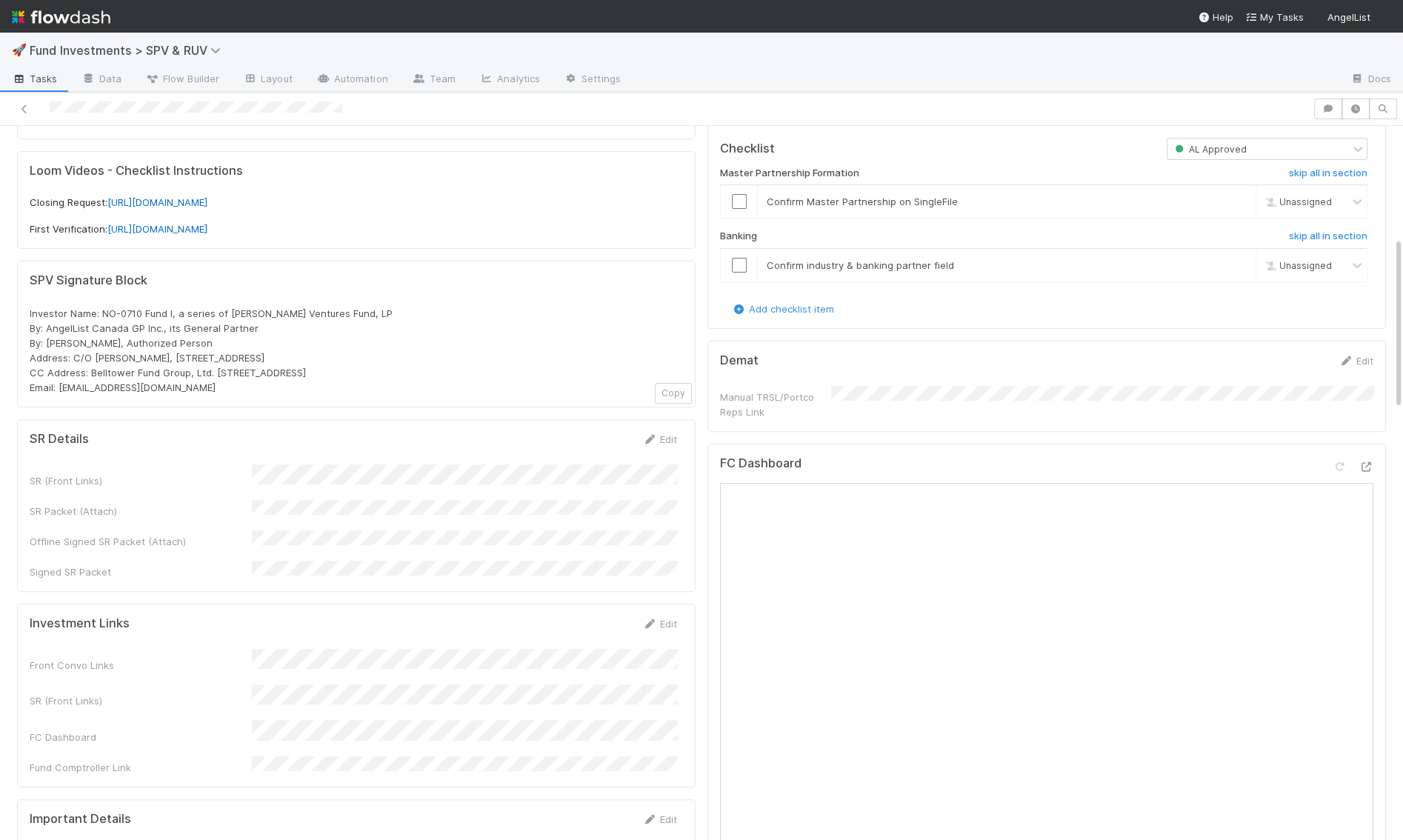
scroll to position [484, 0]
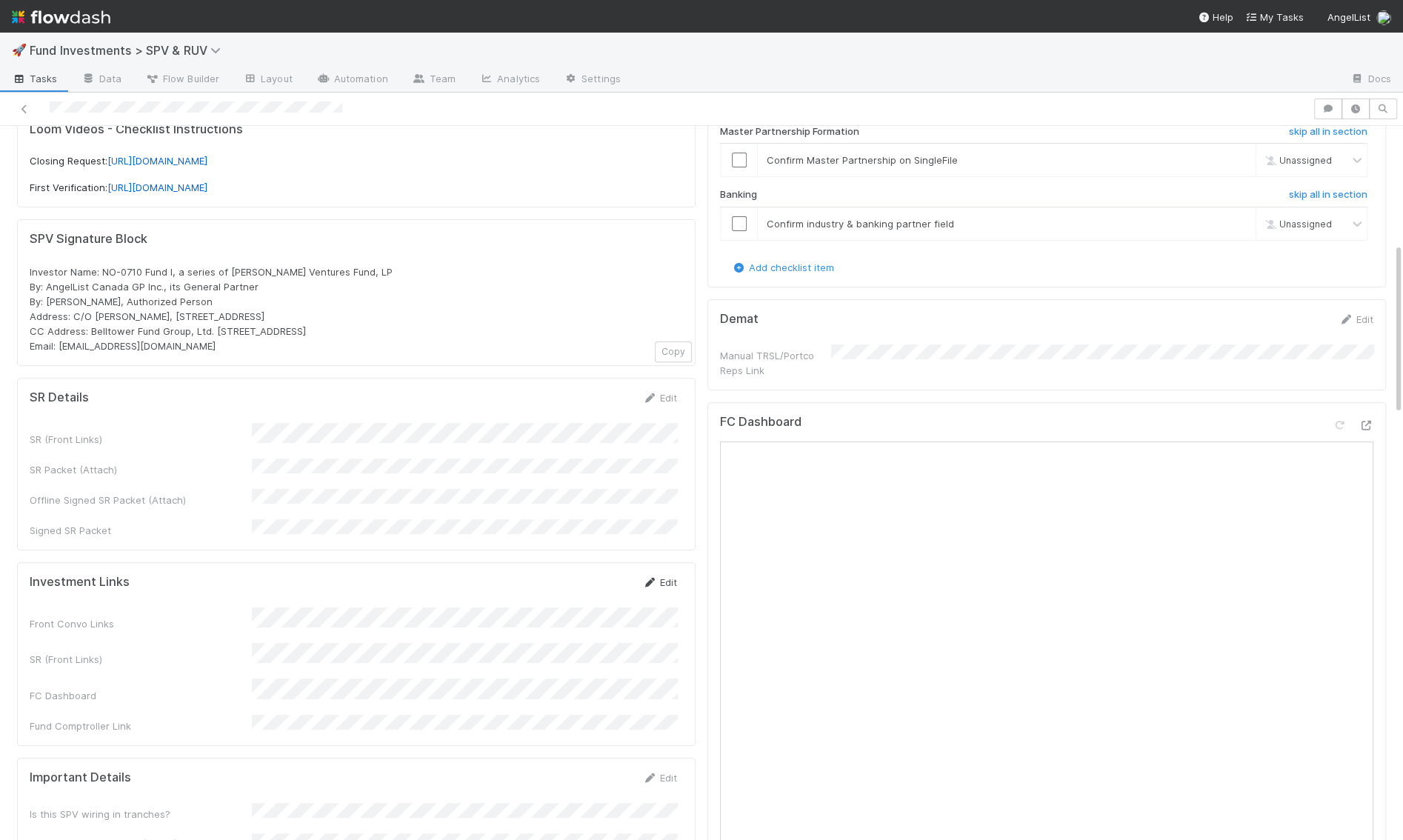
click at [654, 578] on icon at bounding box center [649, 582] width 15 height 9
click at [73, 618] on div "Front Convo Links SR (Front Links) FC Dashboard Fund Comptroller Link" at bounding box center [353, 693] width 648 height 151
click at [169, 576] on form "Investment Links Save Cancel Front Convo Links SR (Front Links) FC Dashboard Fu…" at bounding box center [353, 672] width 648 height 194
click at [606, 575] on button "Save" at bounding box center [598, 587] width 42 height 25
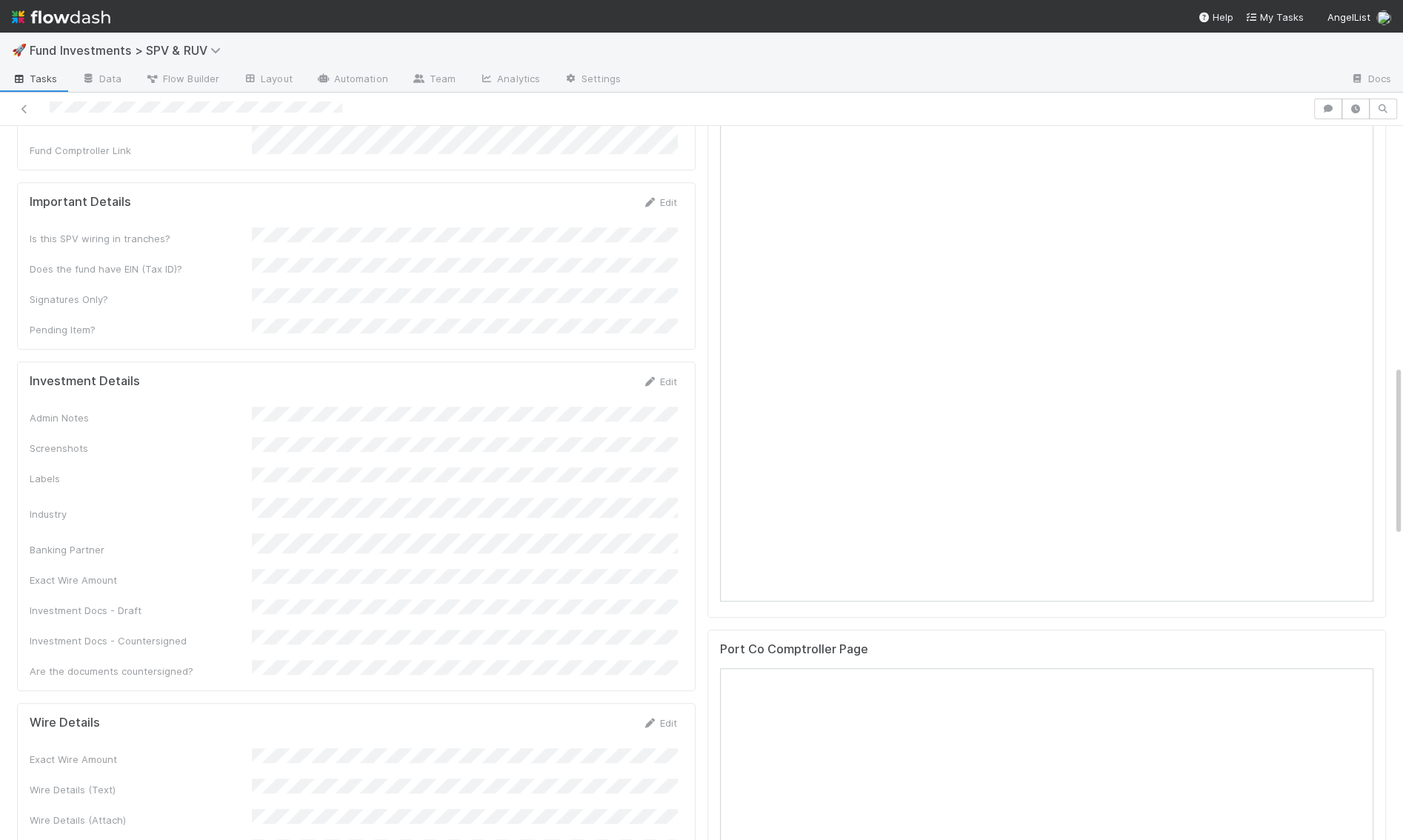
scroll to position [1081, 0]
click at [665, 375] on link "Edit" at bounding box center [659, 380] width 35 height 12
click at [604, 361] on div "Investment Details Save Cancel Admin Notes Screenshots Labels Industry Banking …" at bounding box center [356, 585] width 679 height 450
click at [604, 373] on button "Save" at bounding box center [598, 386] width 42 height 25
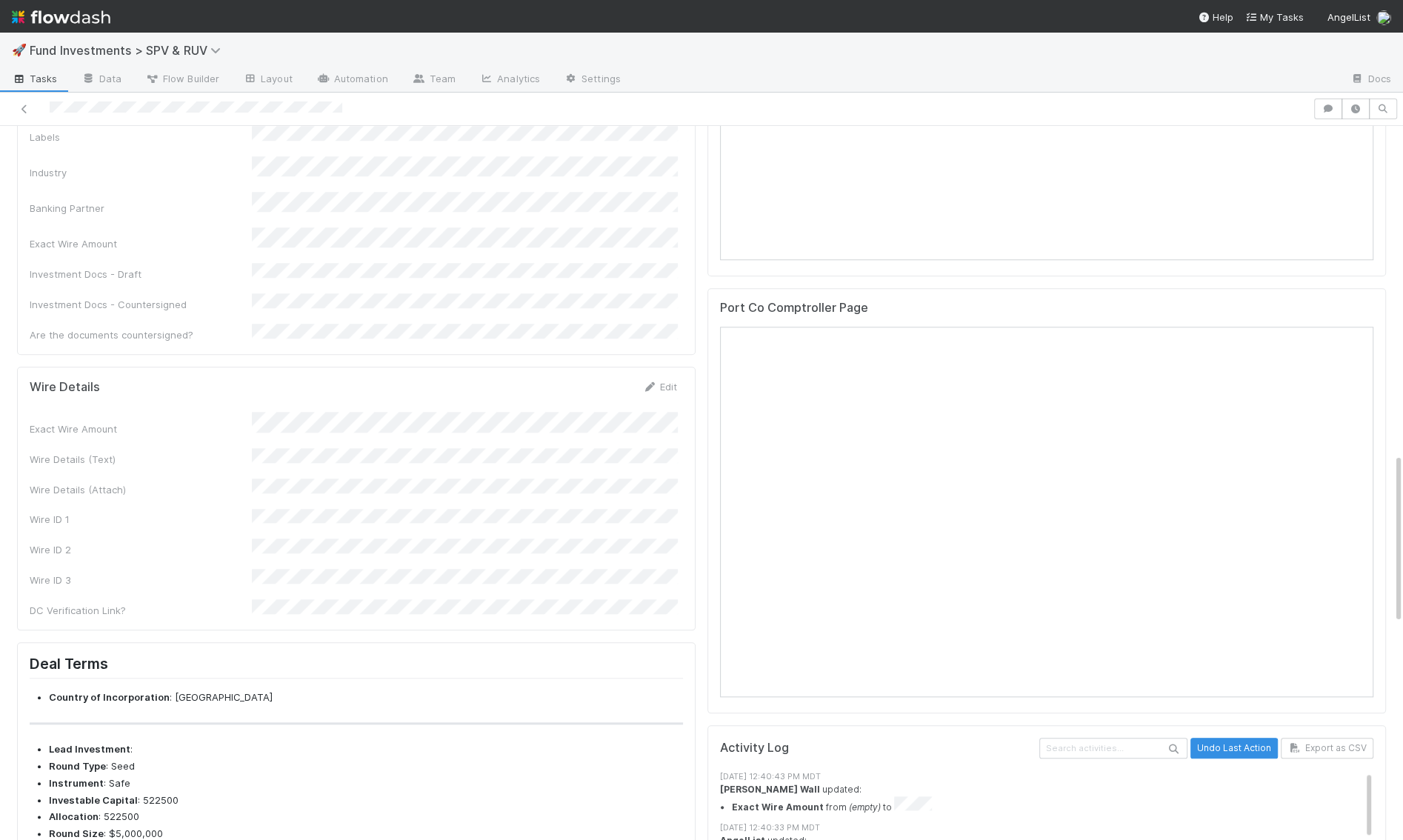
scroll to position [1428, 0]
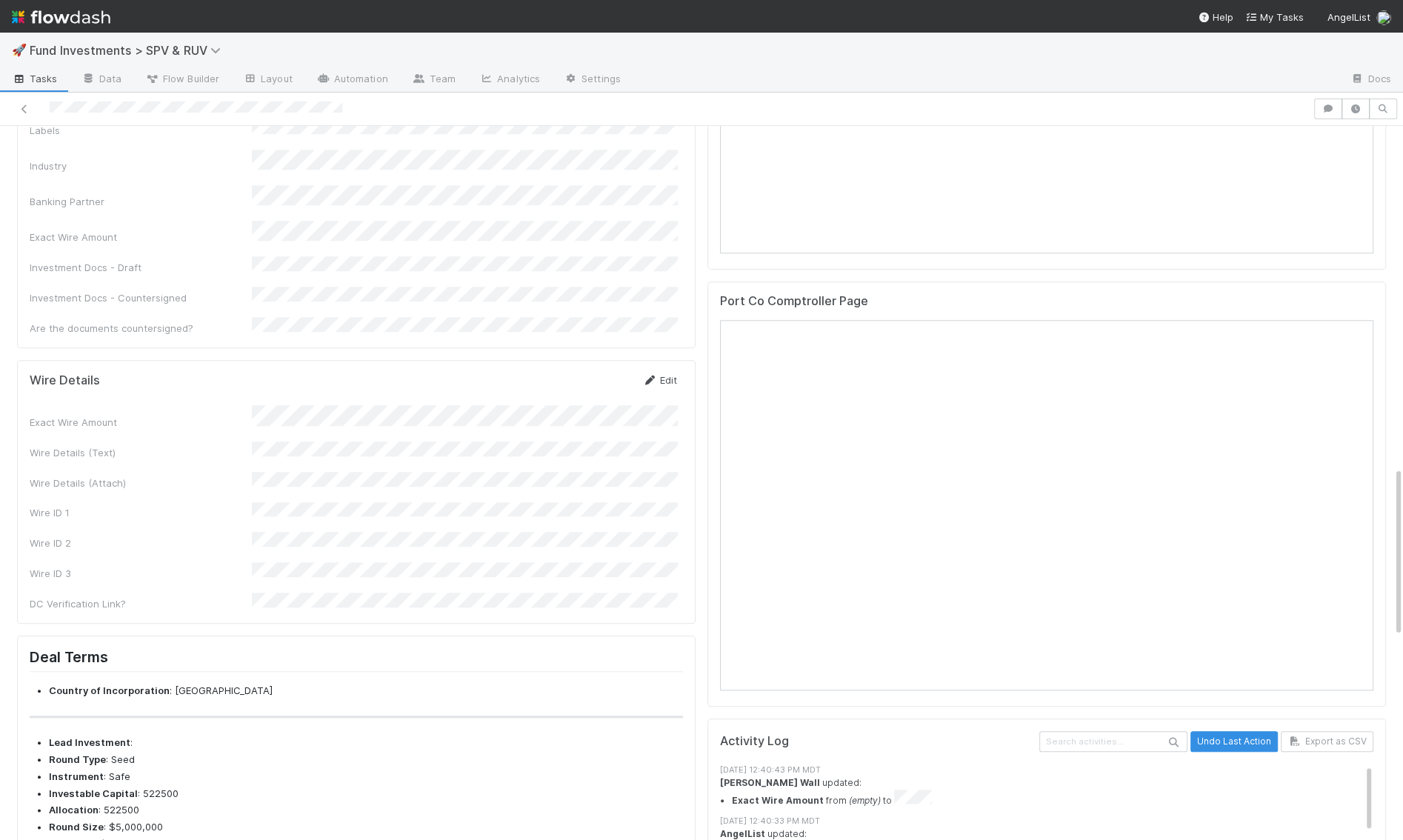
click at [669, 374] on link "Edit" at bounding box center [659, 380] width 35 height 12
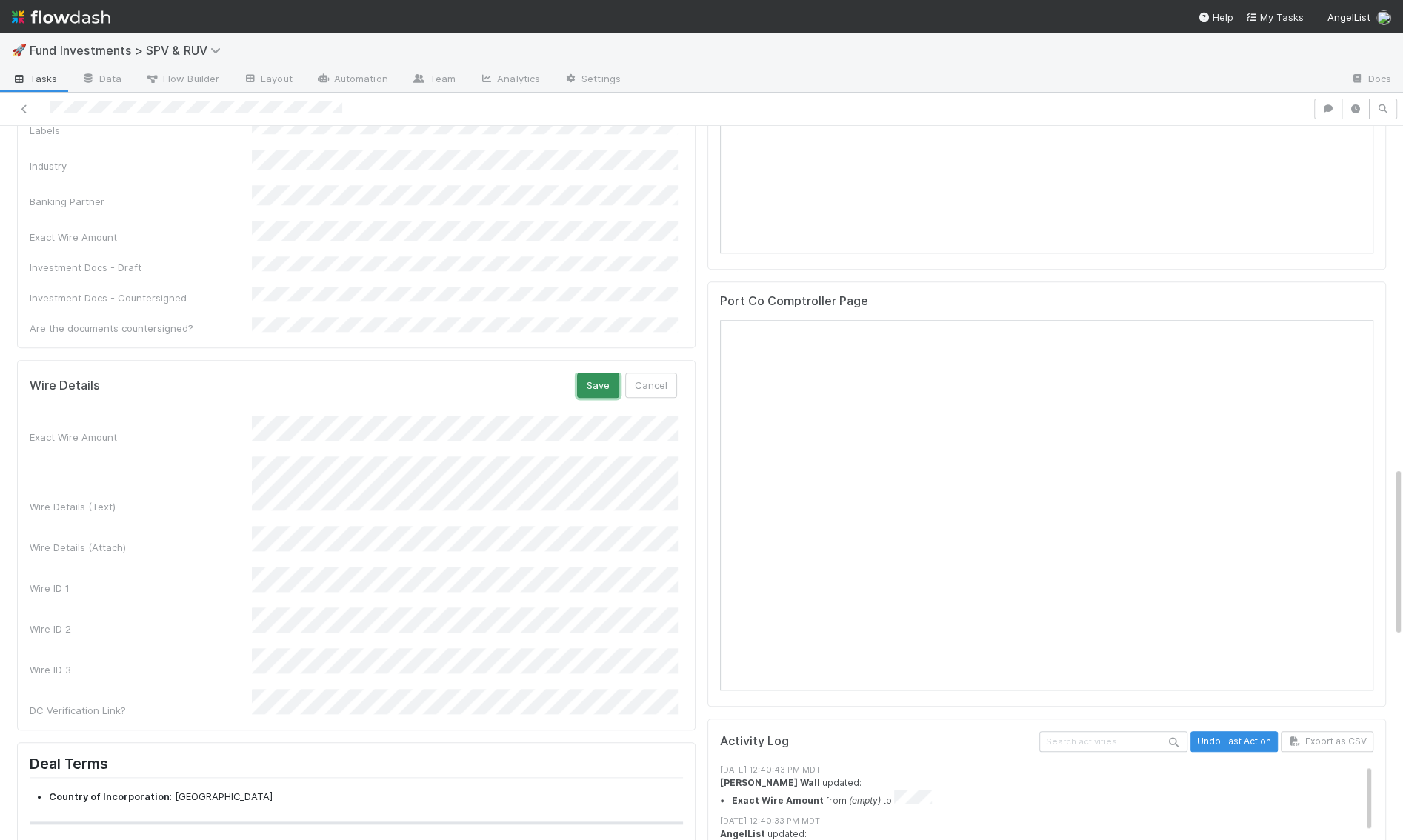
click at [592, 373] on button "Save" at bounding box center [598, 385] width 42 height 25
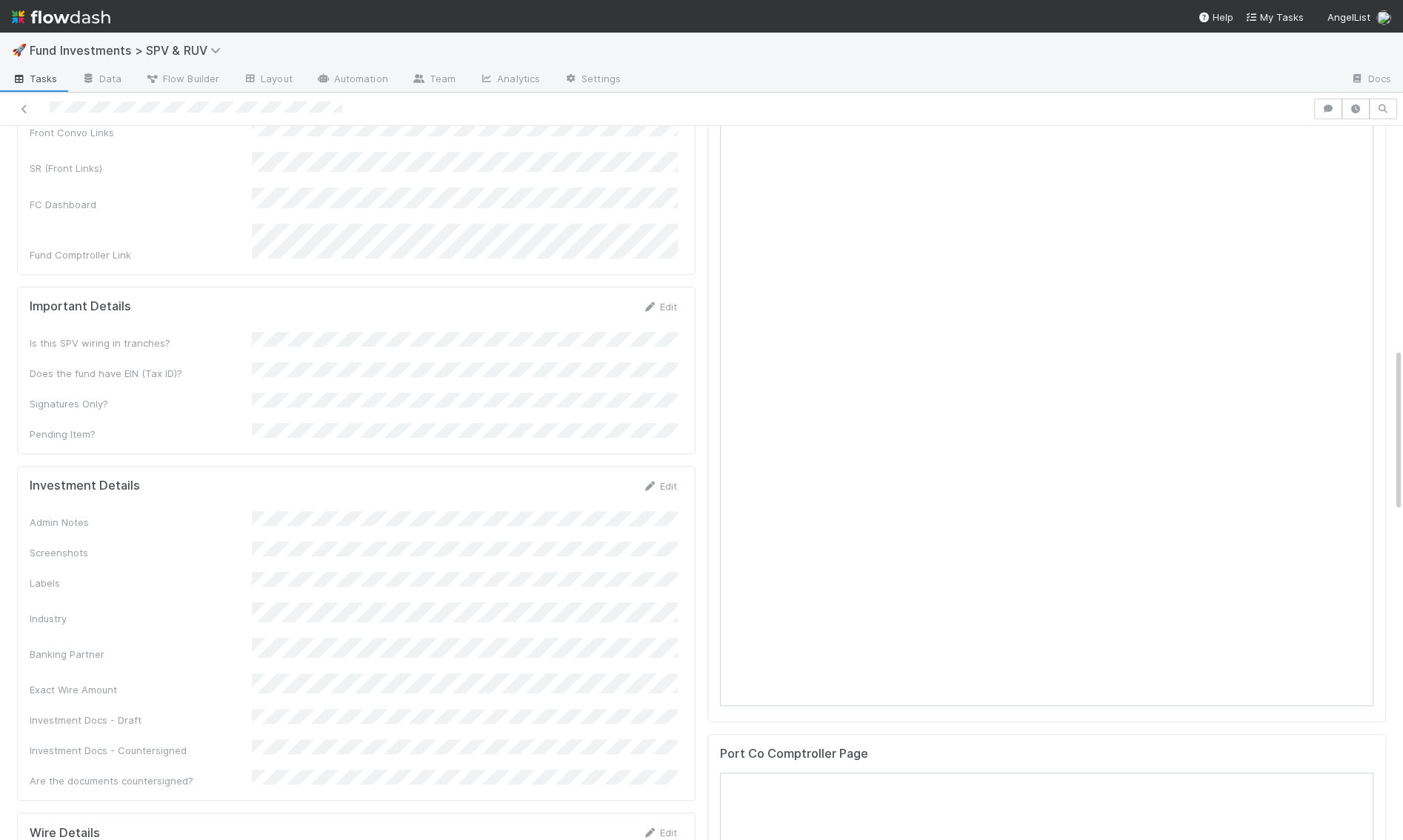
scroll to position [956, 0]
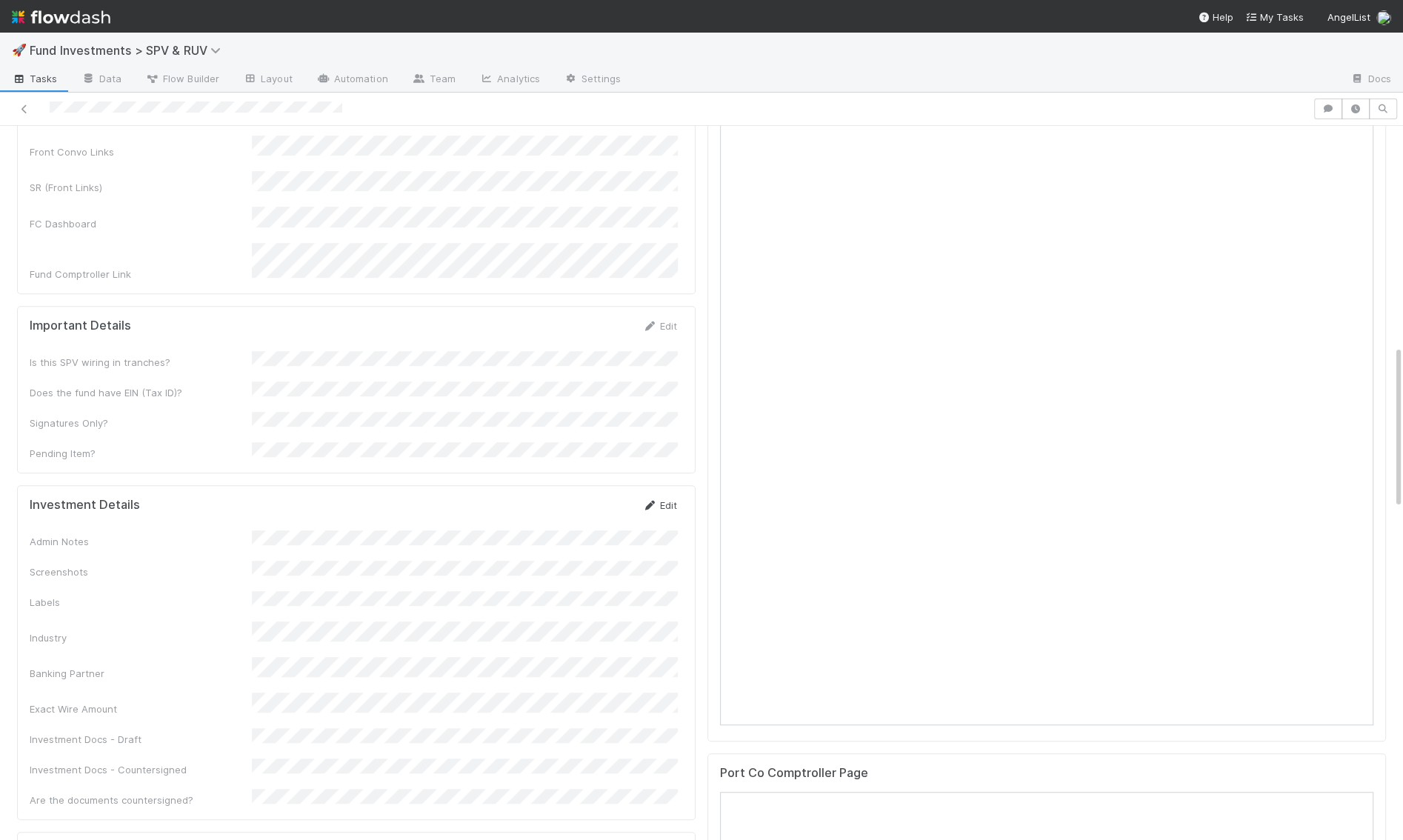
click at [659, 499] on link "Edit" at bounding box center [659, 504] width 35 height 12
click at [590, 498] on button "Save" at bounding box center [598, 511] width 42 height 25
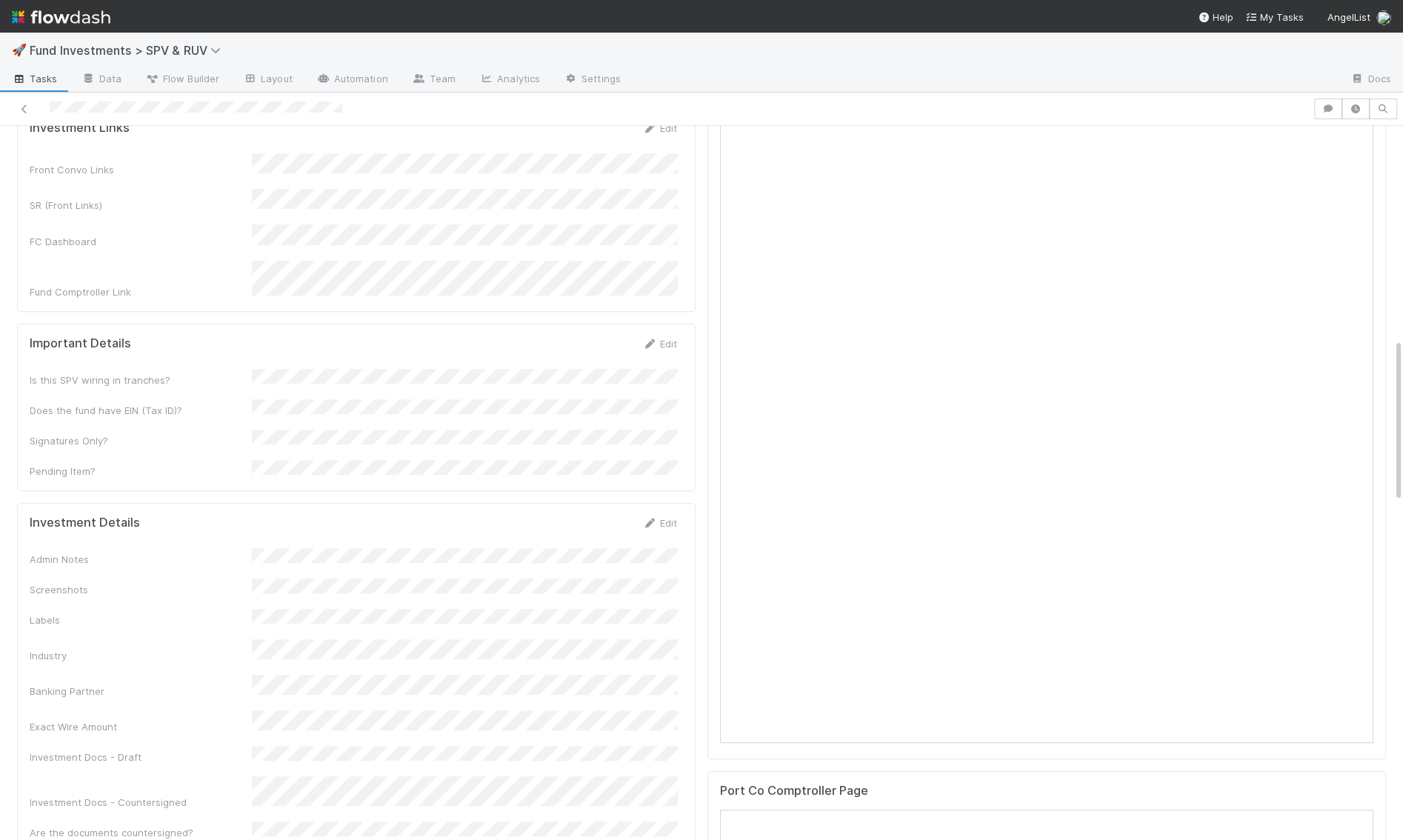
scroll to position [940, 0]
click at [666, 516] on link "Edit" at bounding box center [659, 521] width 35 height 12
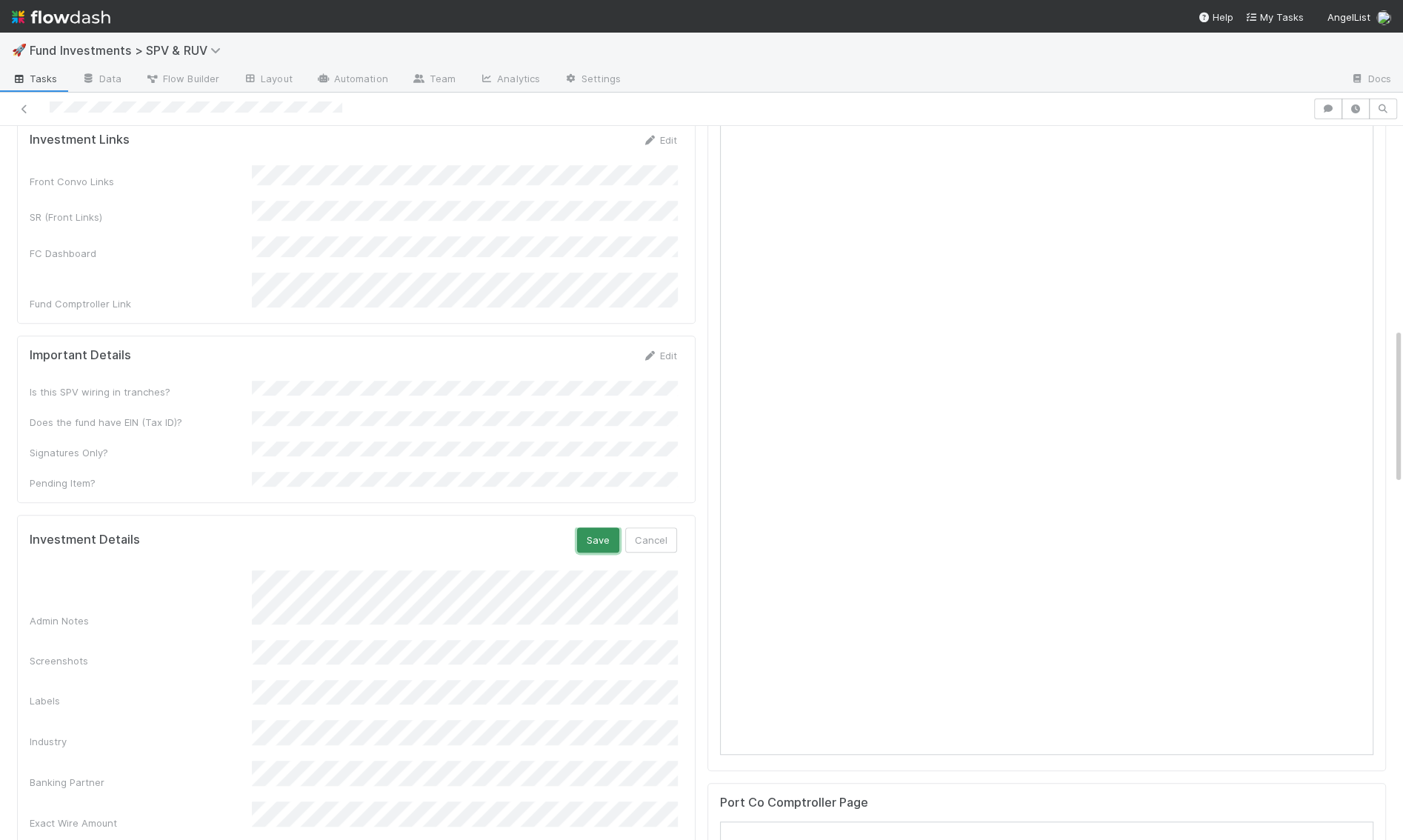
click at [604, 528] on button "Save" at bounding box center [598, 540] width 42 height 25
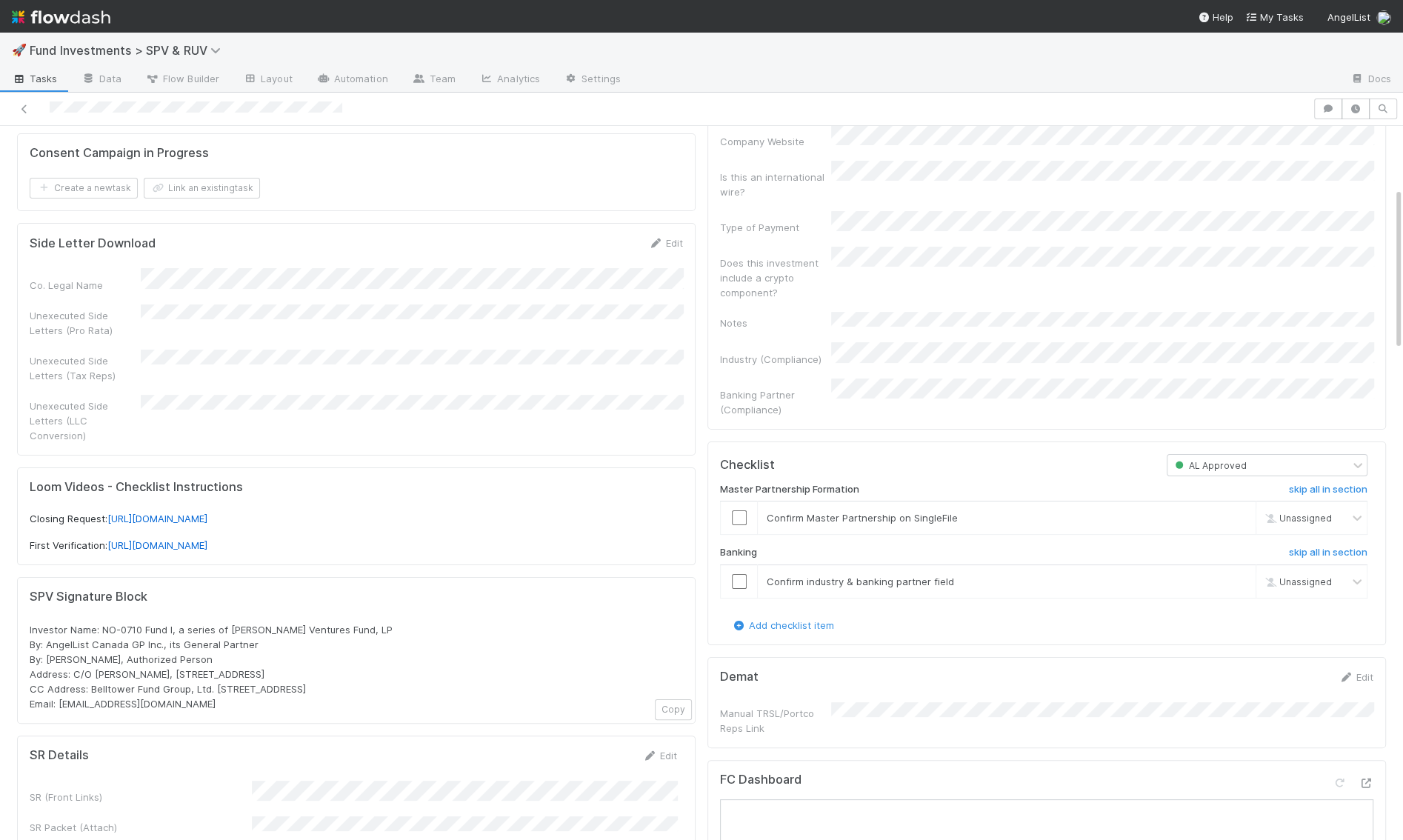
scroll to position [0, 0]
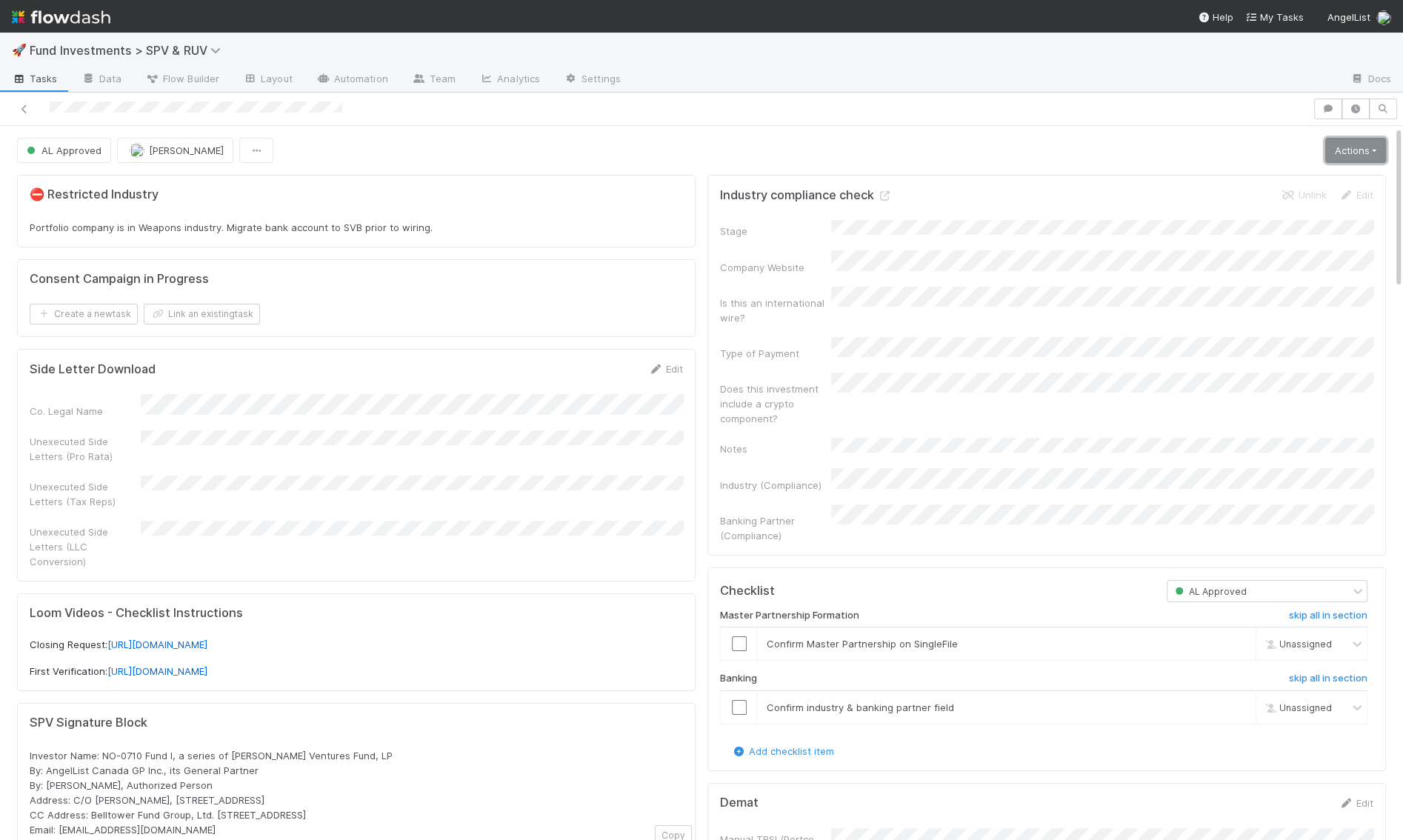
click at [1371, 156] on link "Actions" at bounding box center [1356, 150] width 61 height 25
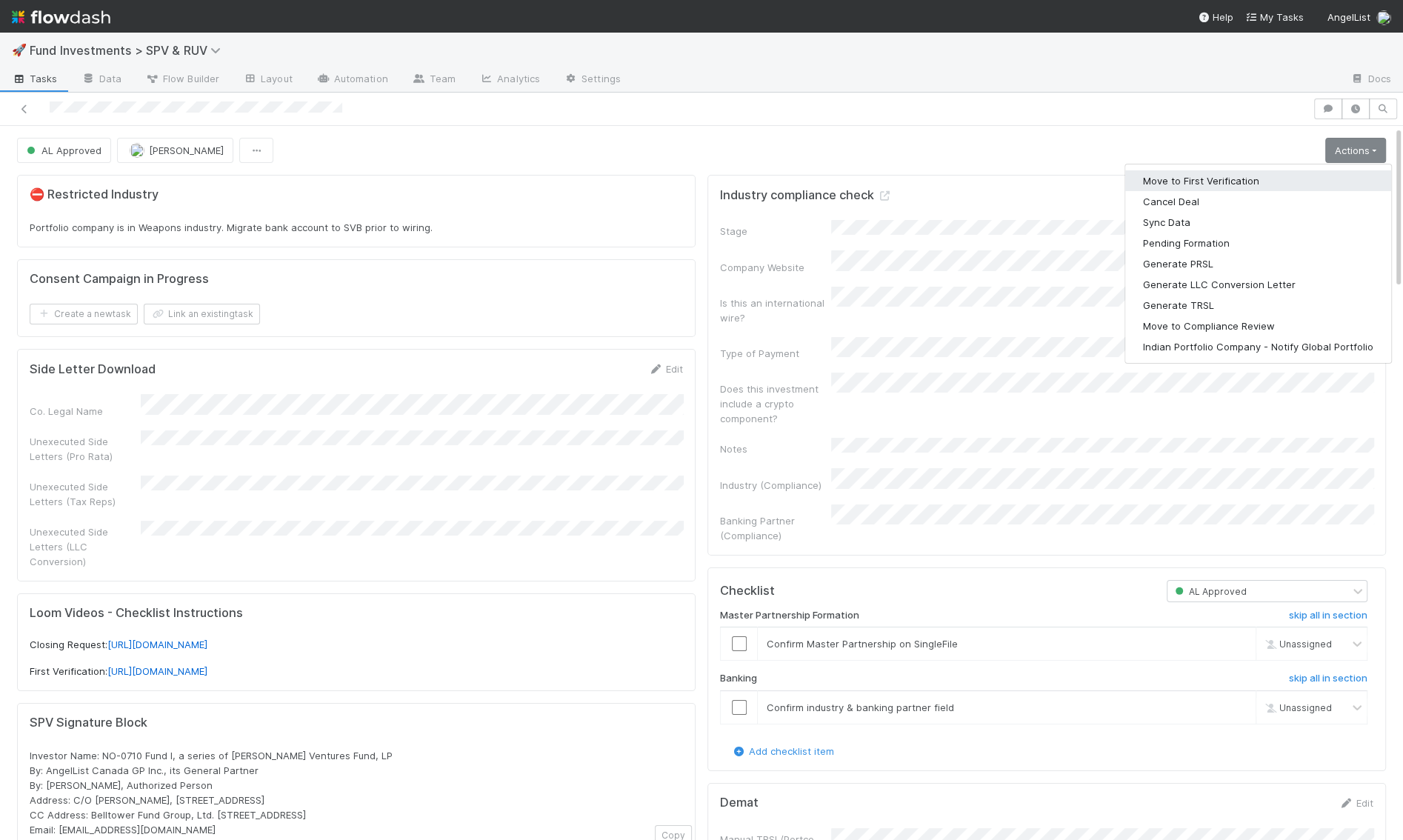
click at [1331, 175] on button "Move to First Verification" at bounding box center [1258, 180] width 266 height 21
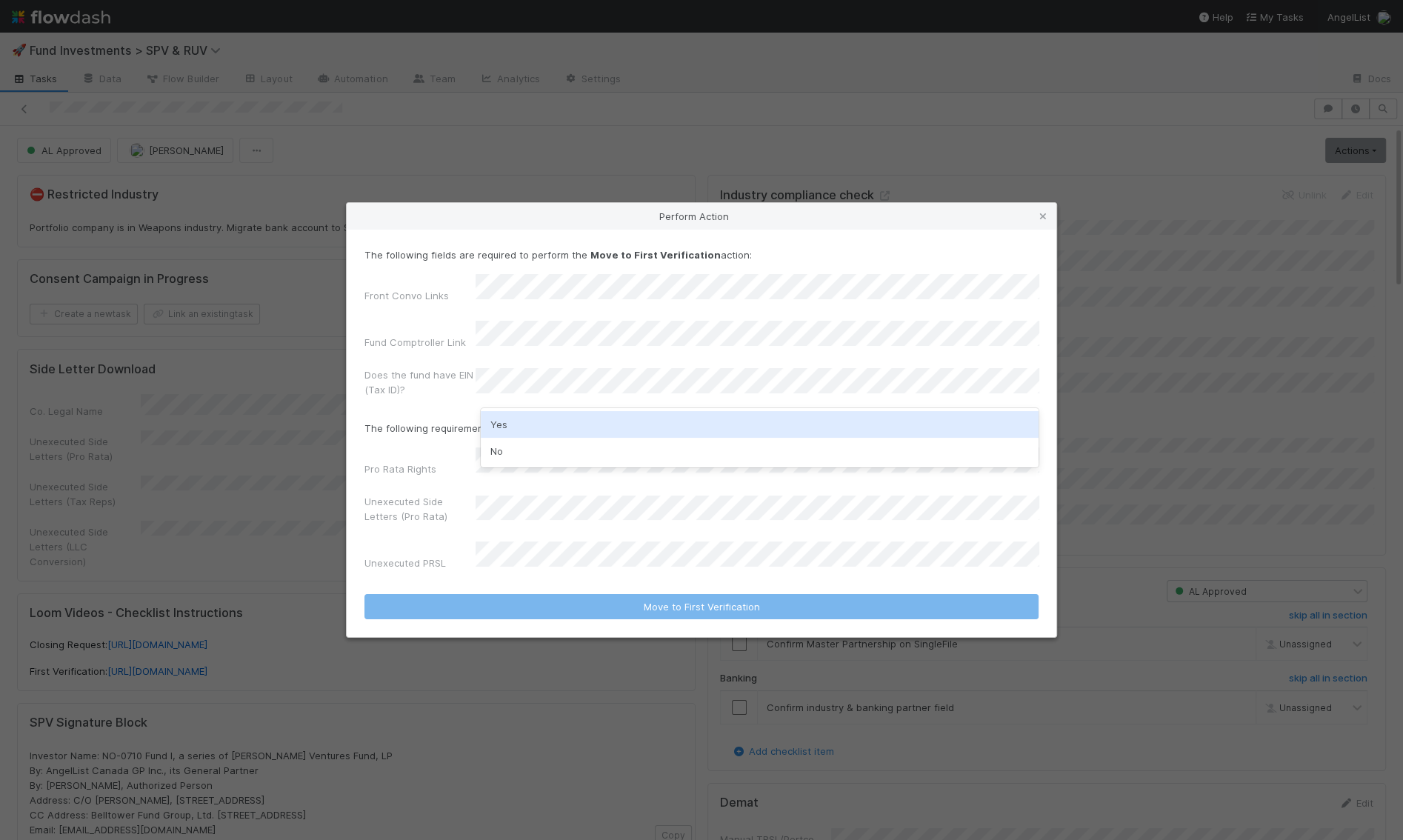
click at [522, 421] on div "Yes" at bounding box center [759, 424] width 558 height 27
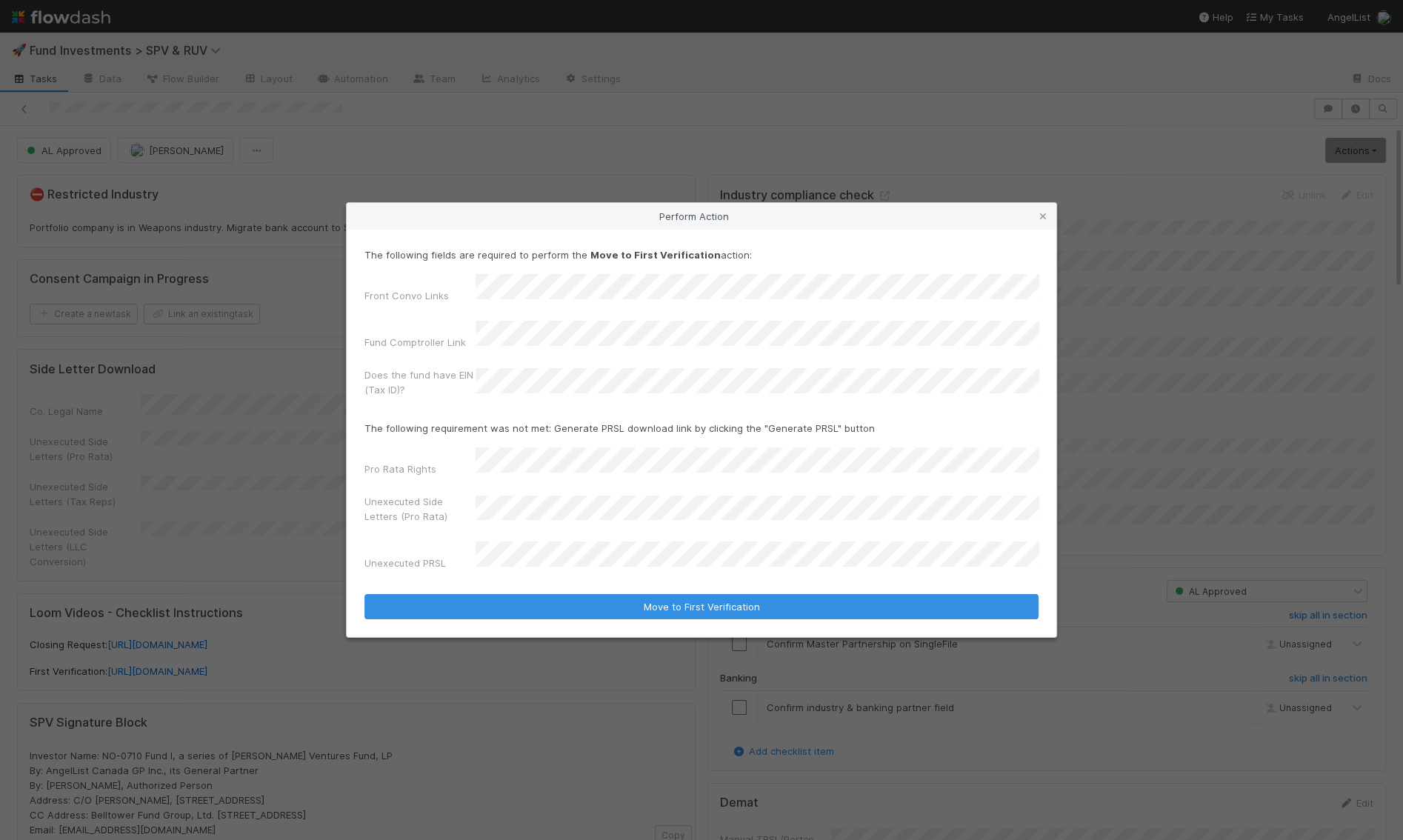
click at [421, 467] on label"] "Pro Rata Rights" at bounding box center [400, 468] width 72 height 15
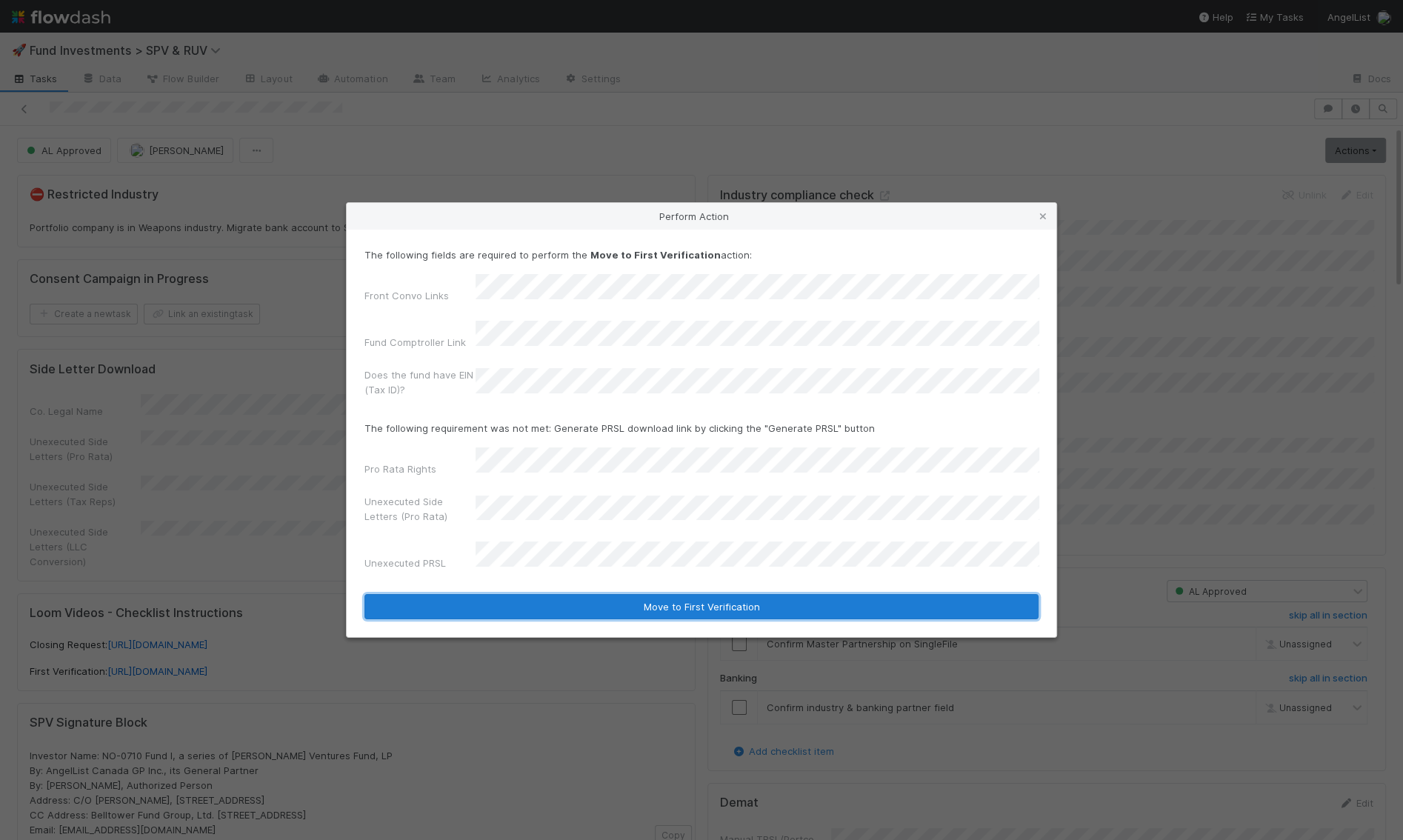
click at [555, 594] on button "Move to First Verification" at bounding box center [702, 606] width 674 height 25
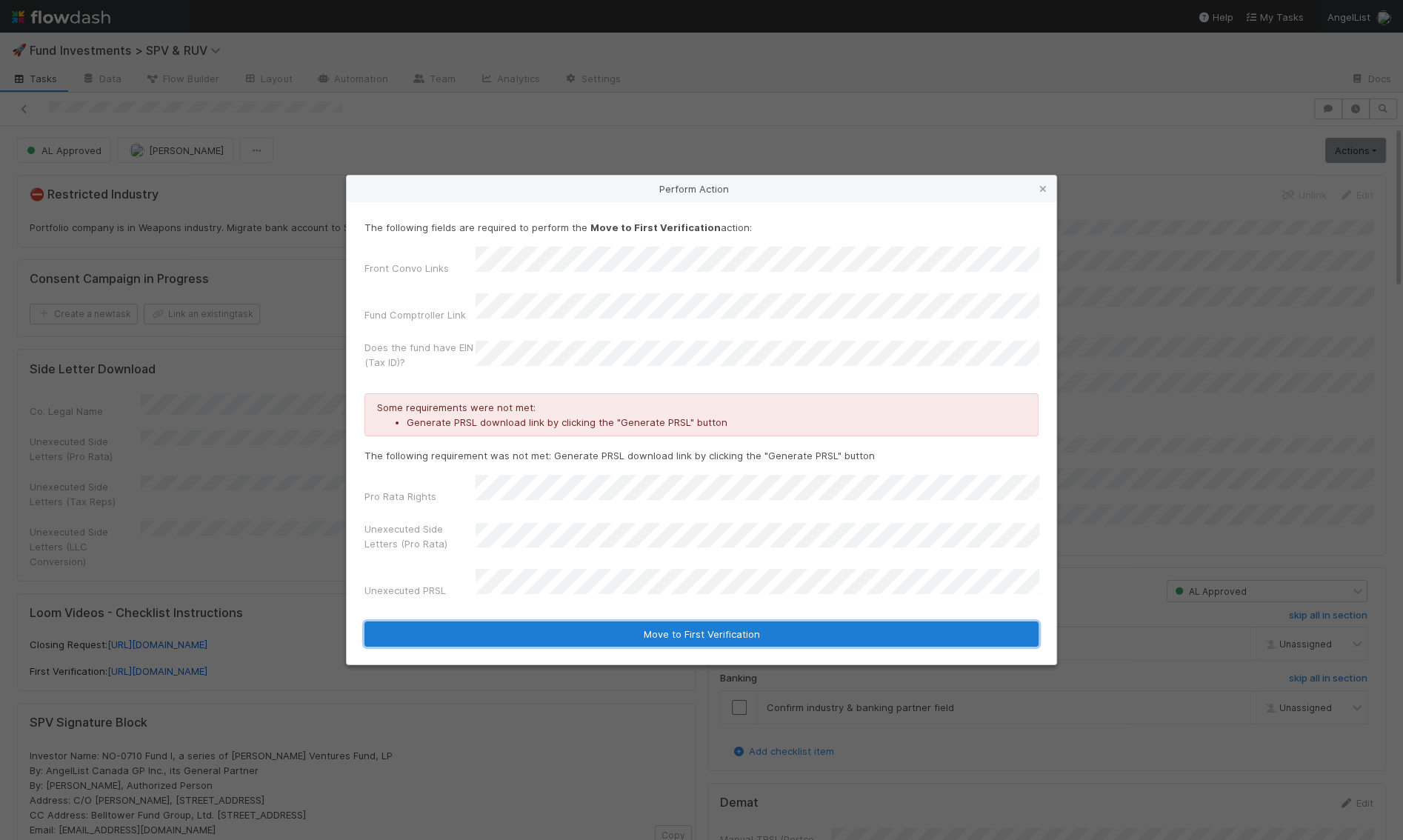
click at [691, 628] on button "Move to First Verification" at bounding box center [702, 634] width 674 height 25
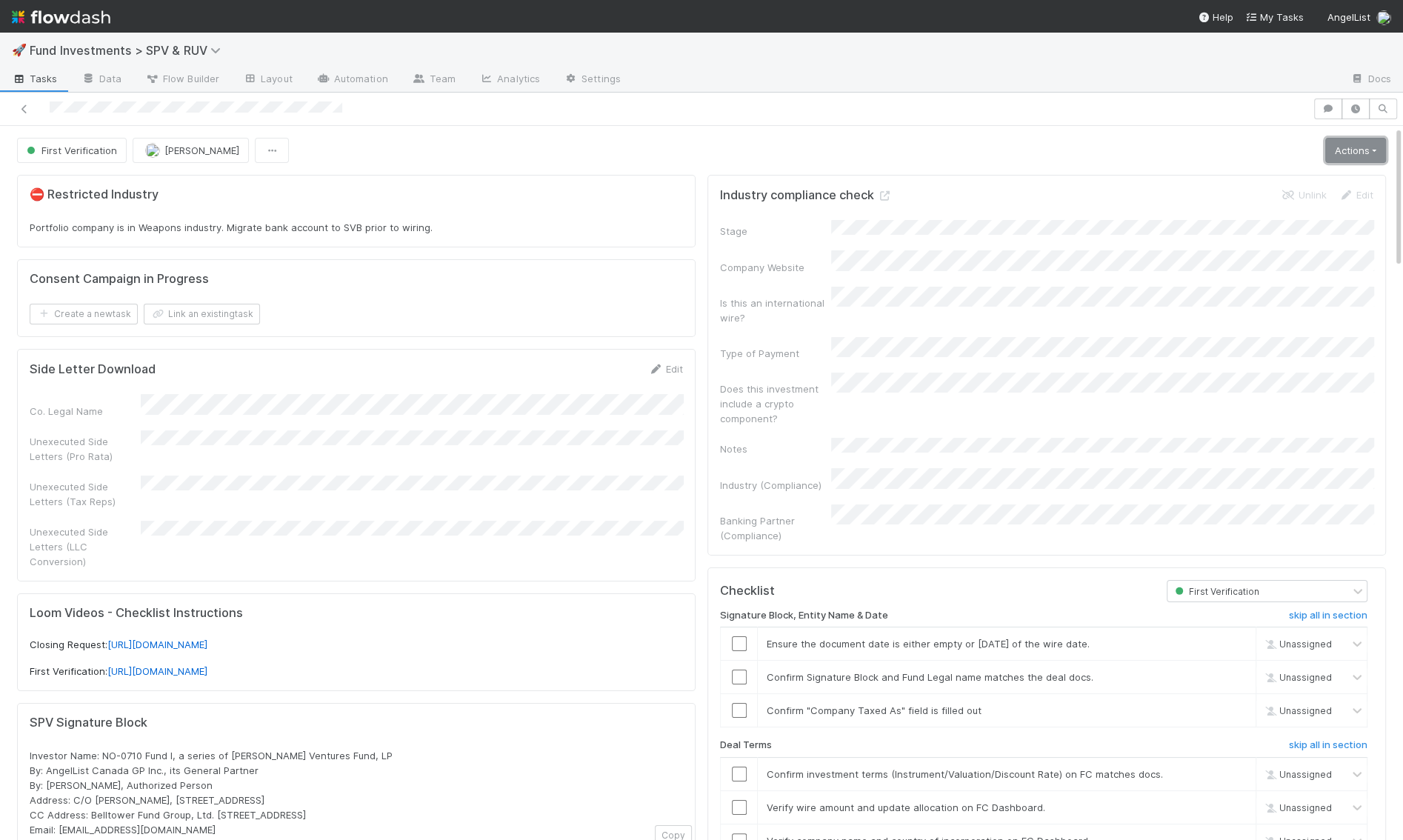
click at [1357, 157] on link "Actions" at bounding box center [1356, 150] width 61 height 25
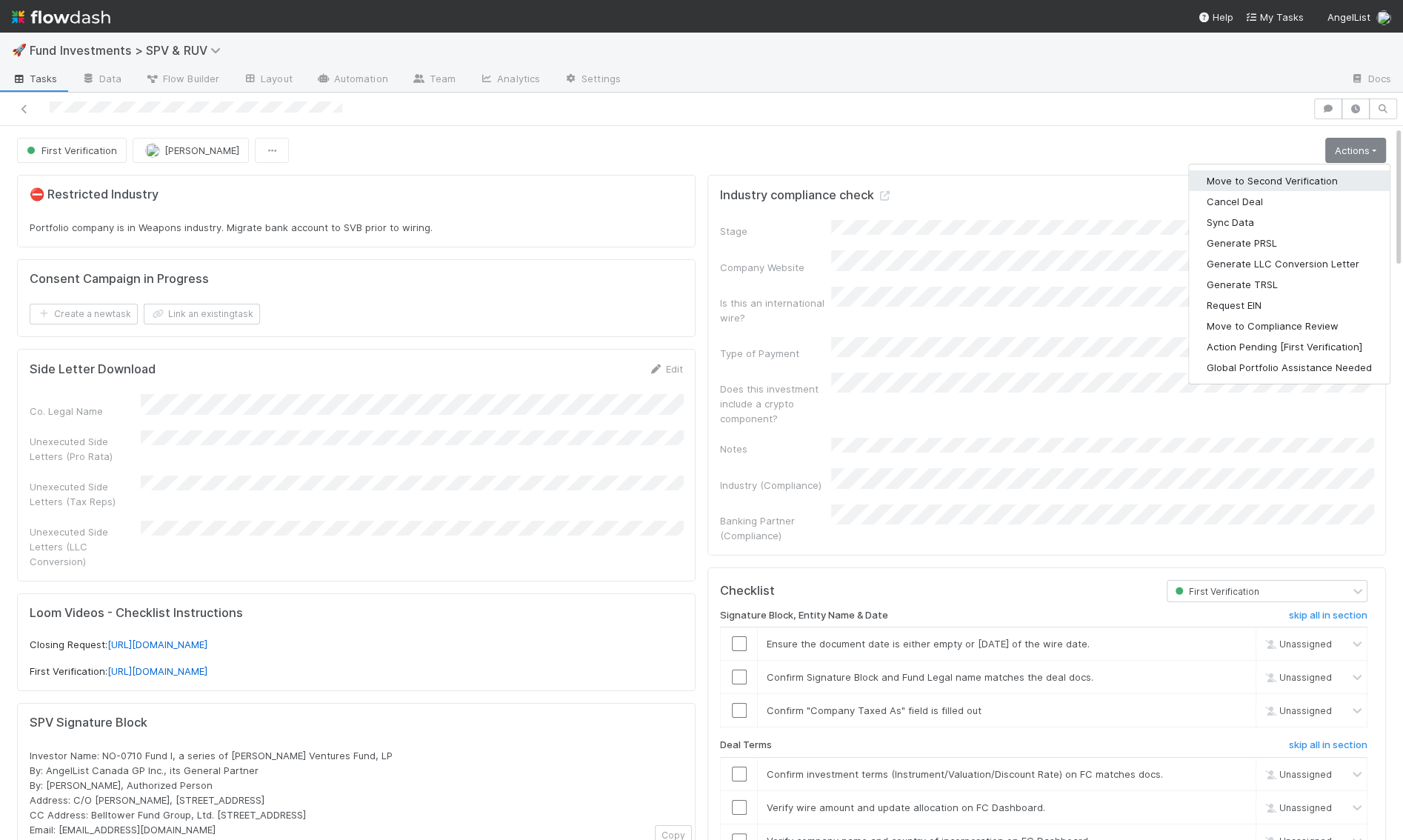
click at [1310, 177] on button "Move to Second Verification" at bounding box center [1290, 180] width 201 height 21
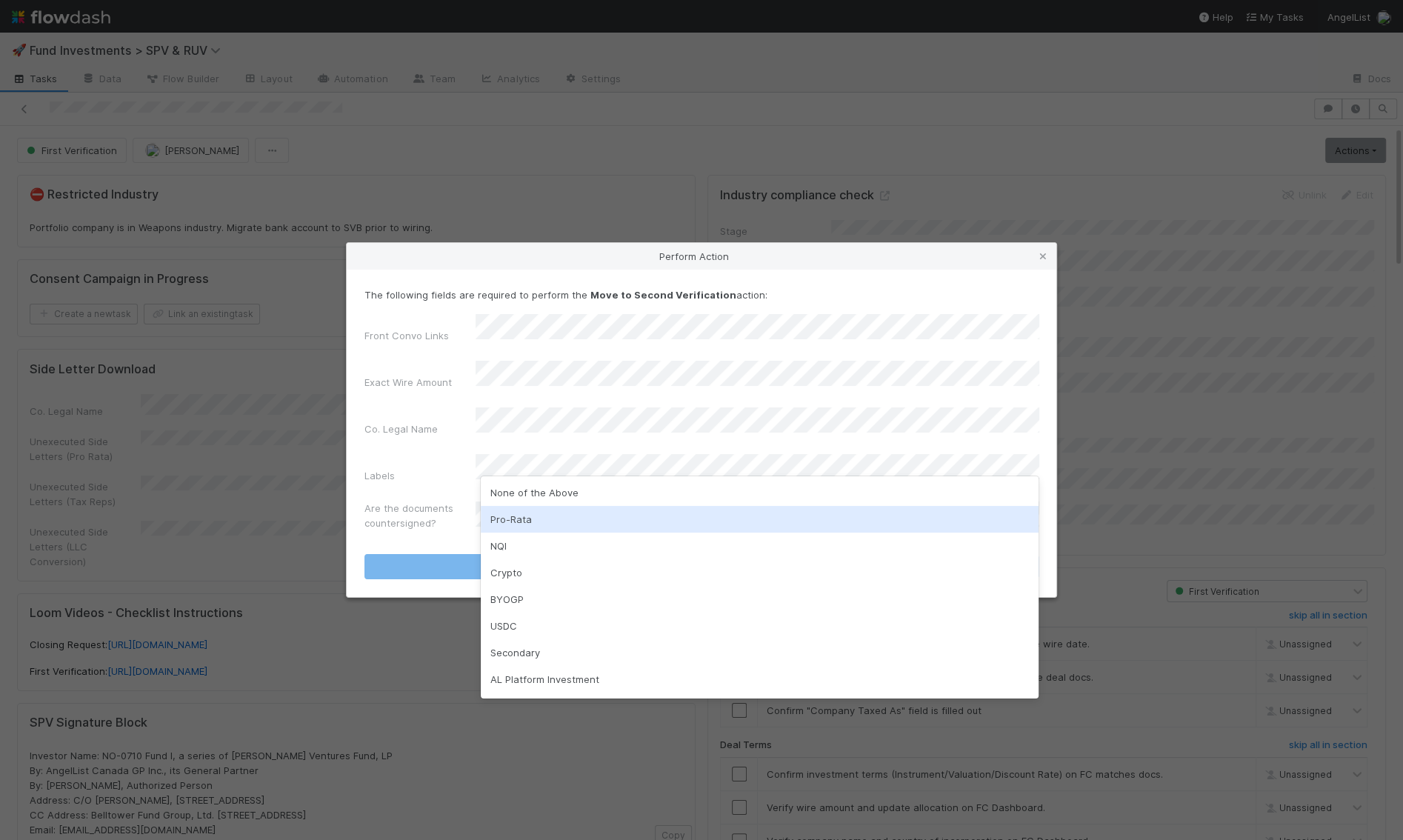
click at [517, 517] on div "Pro-Rata" at bounding box center [759, 519] width 558 height 27
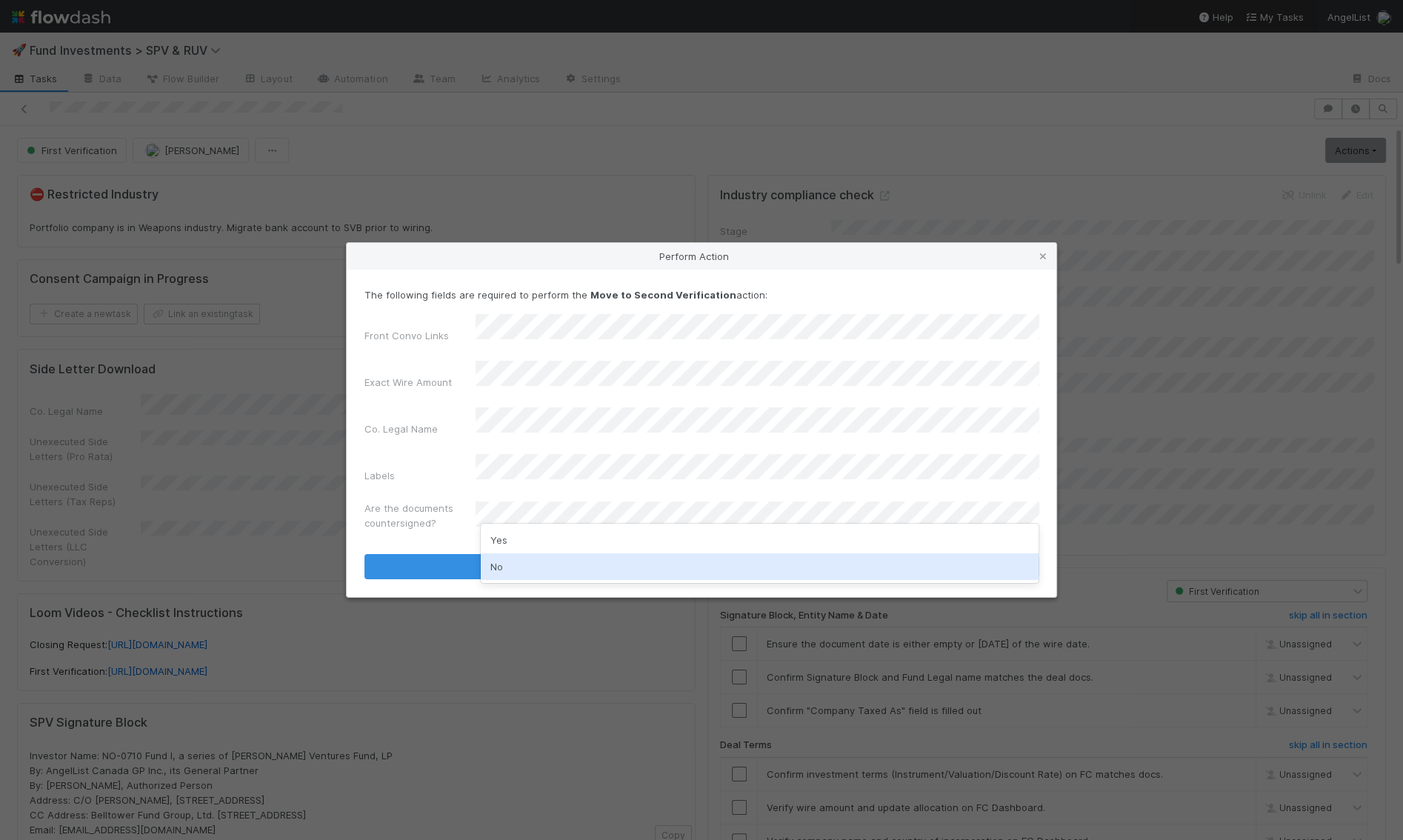
click at [513, 564] on div "No" at bounding box center [759, 567] width 558 height 27
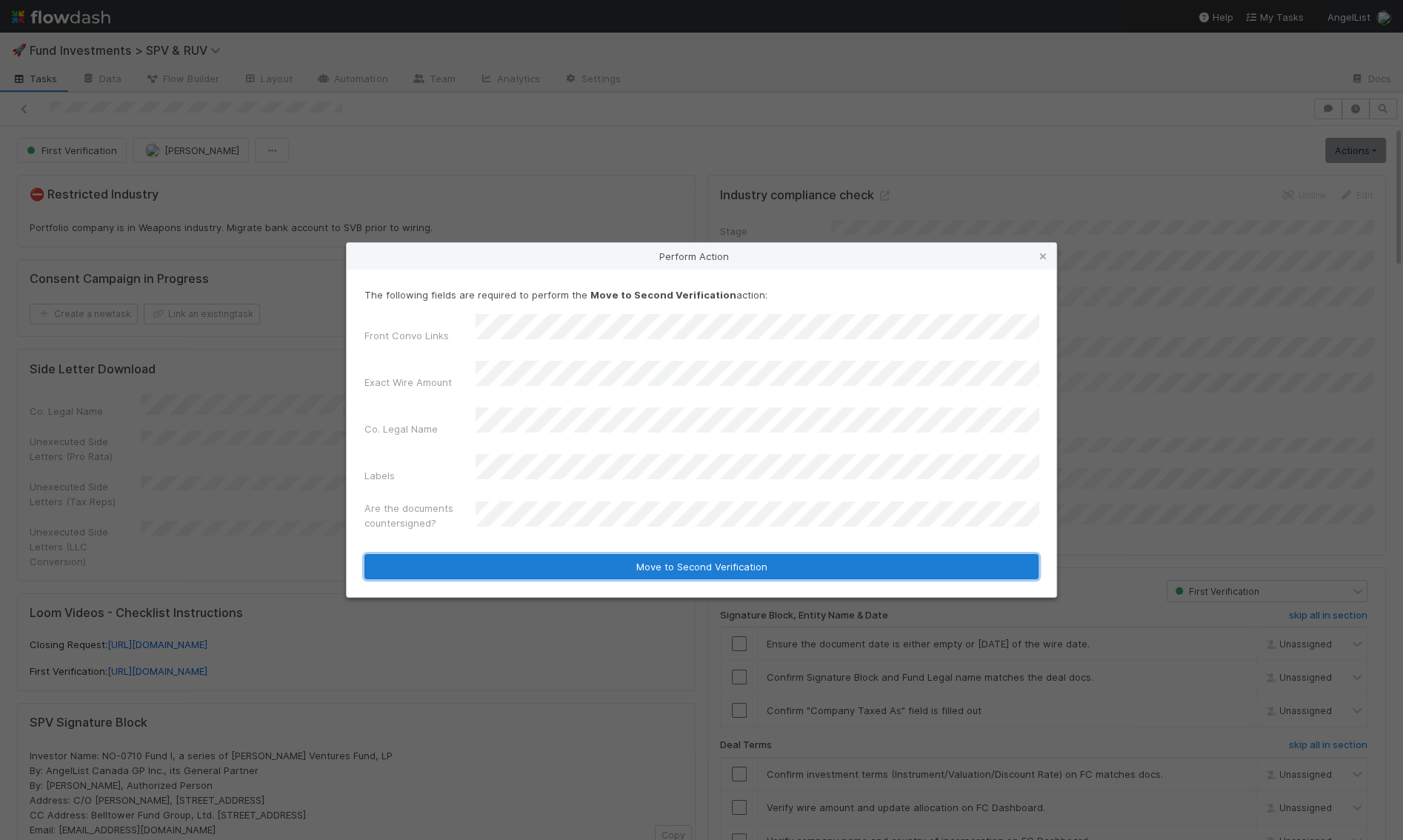
click at [513, 555] on button "Move to Second Verification" at bounding box center [702, 567] width 674 height 25
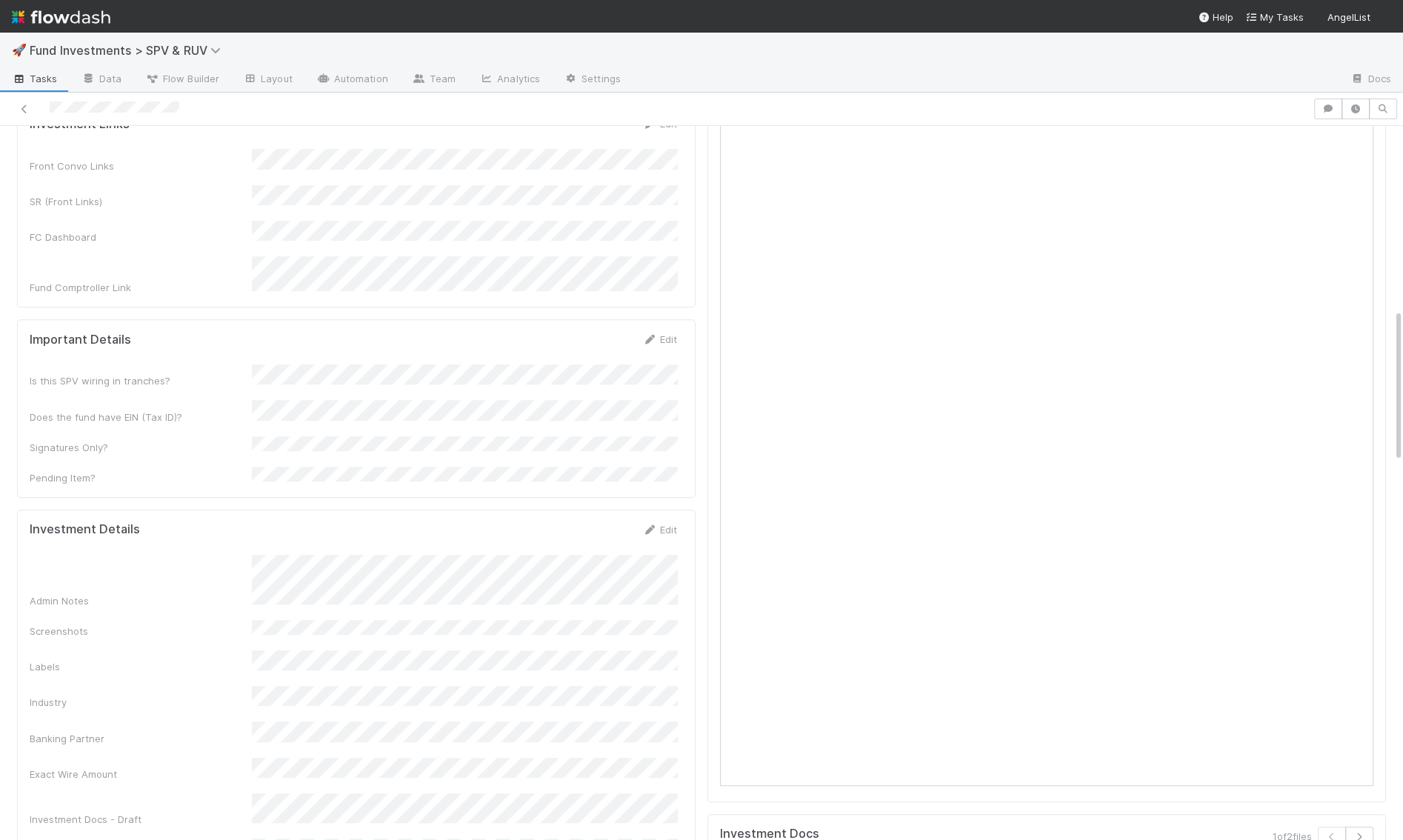
scroll to position [851, 0]
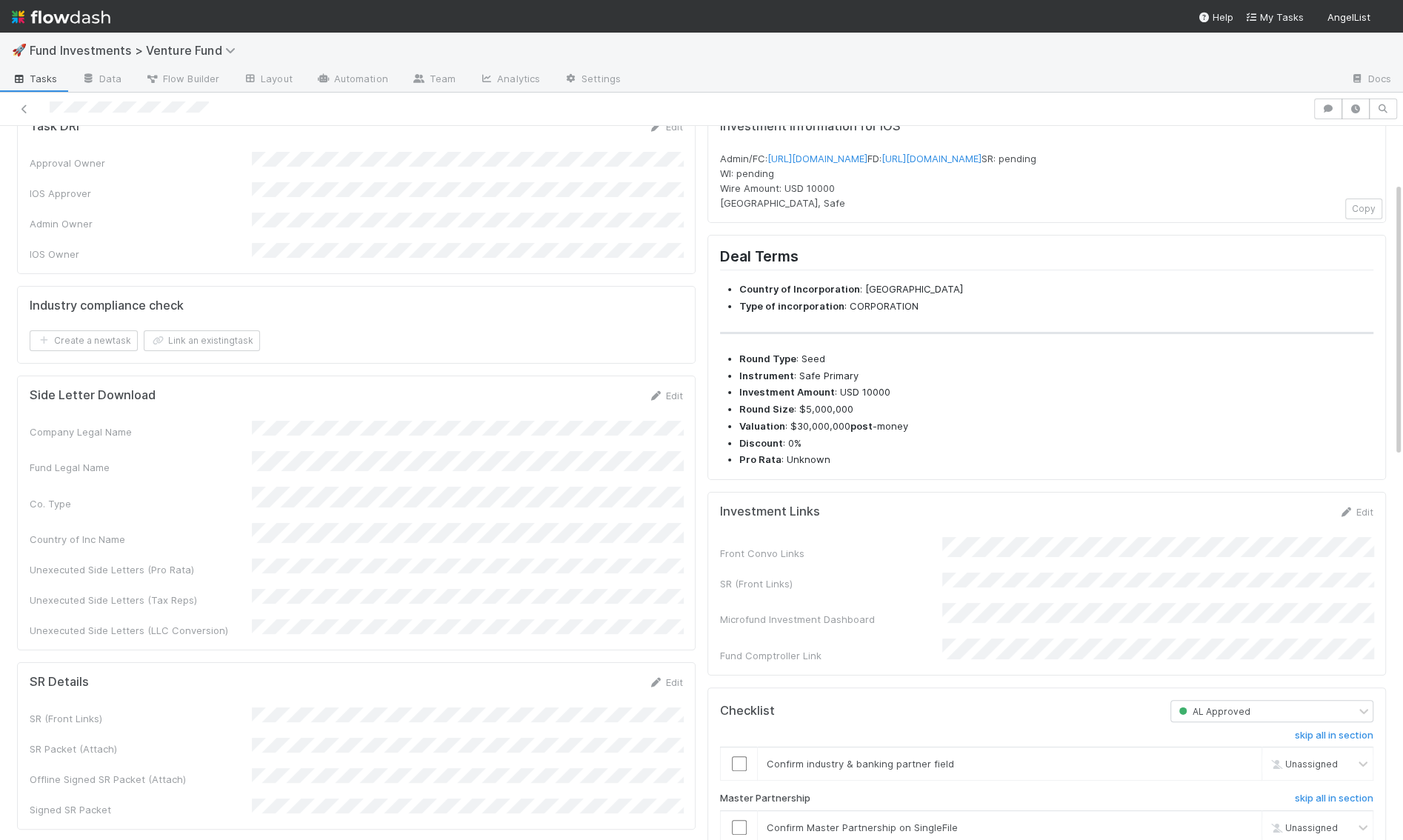
scroll to position [145, 0]
click at [1363, 515] on div "Edit" at bounding box center [1356, 507] width 35 height 15
click at [1359, 514] on link "Edit" at bounding box center [1356, 507] width 35 height 12
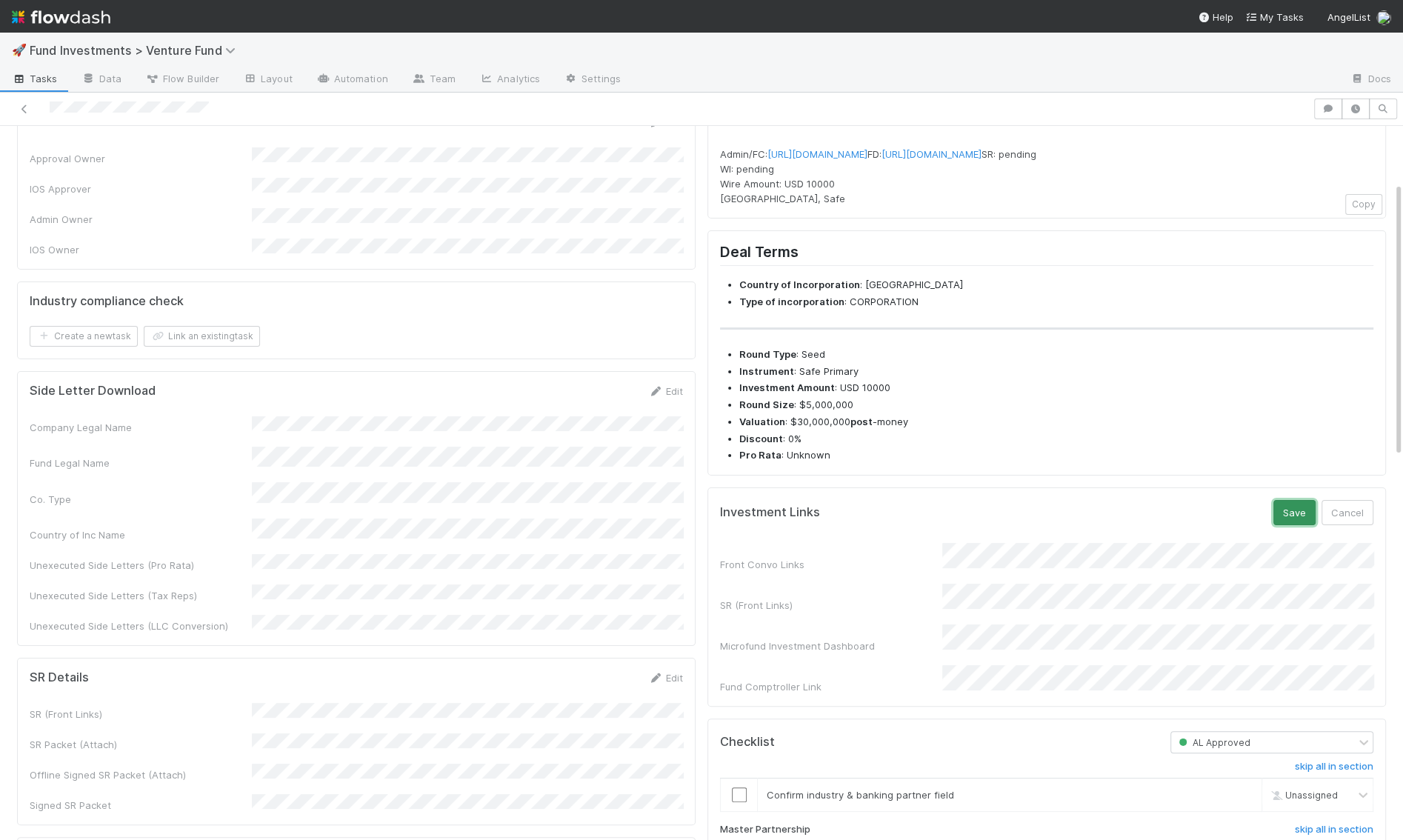
click at [1300, 525] on button "Save" at bounding box center [1294, 512] width 42 height 25
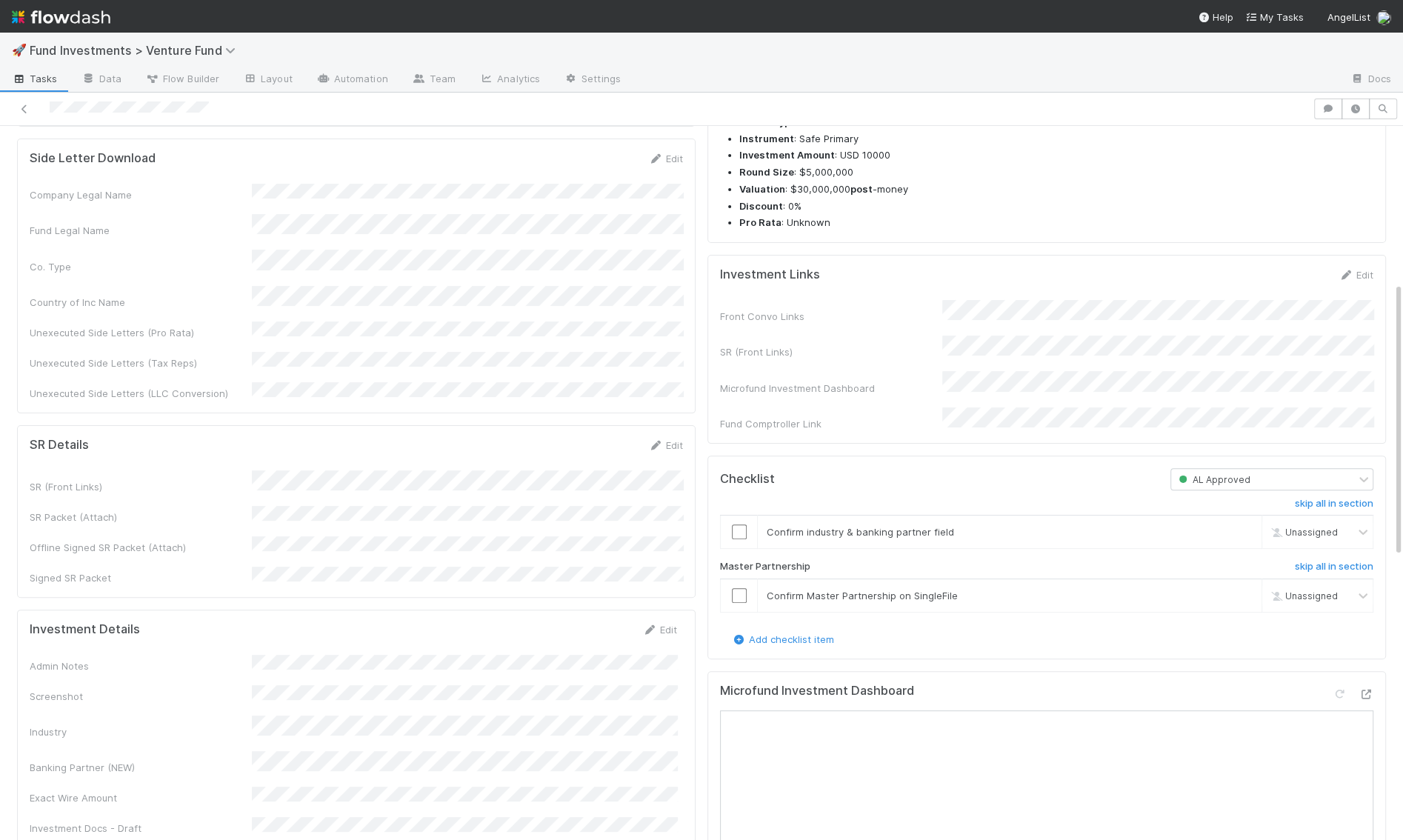
scroll to position [430, 0]
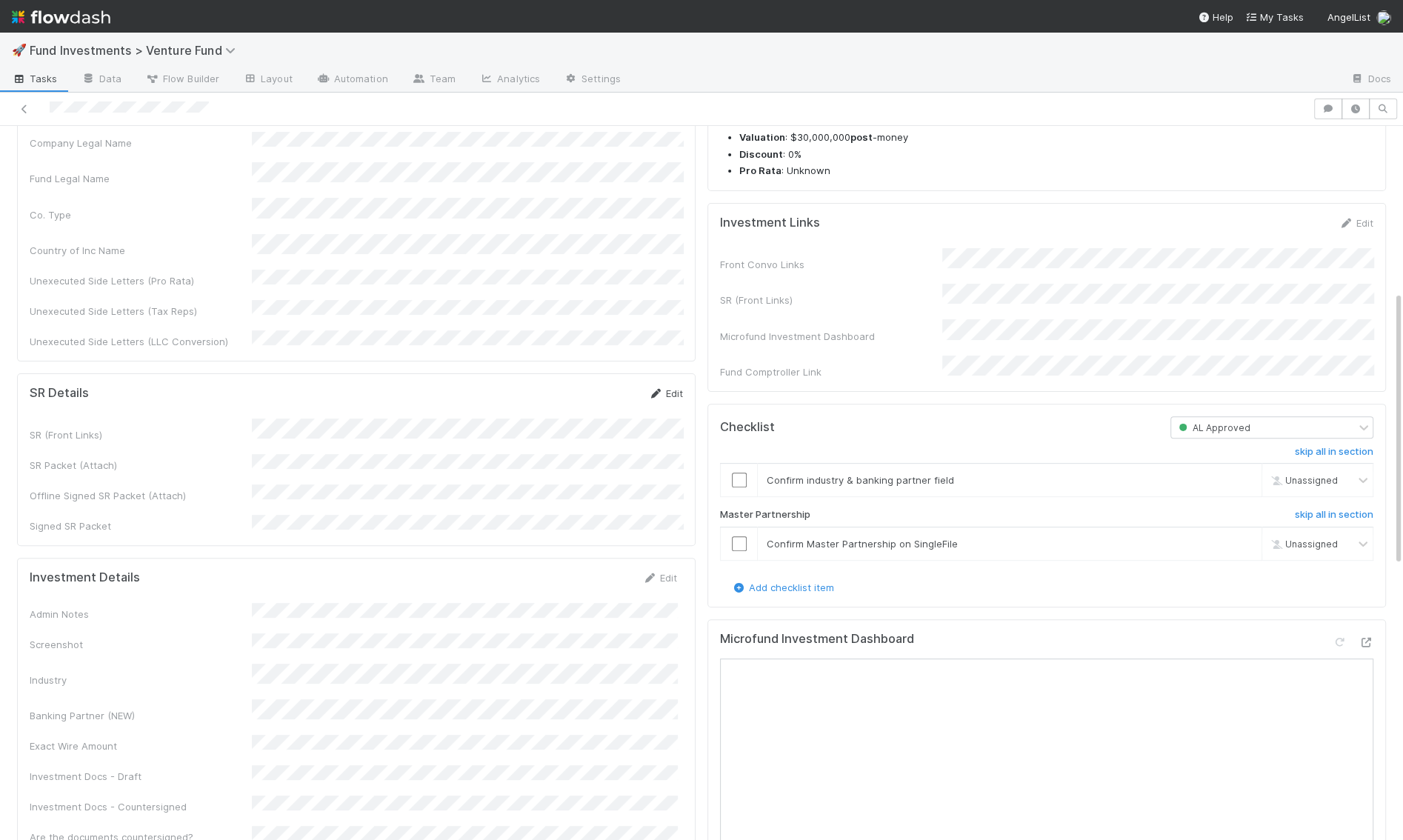
click at [663, 387] on link "Edit" at bounding box center [666, 393] width 35 height 12
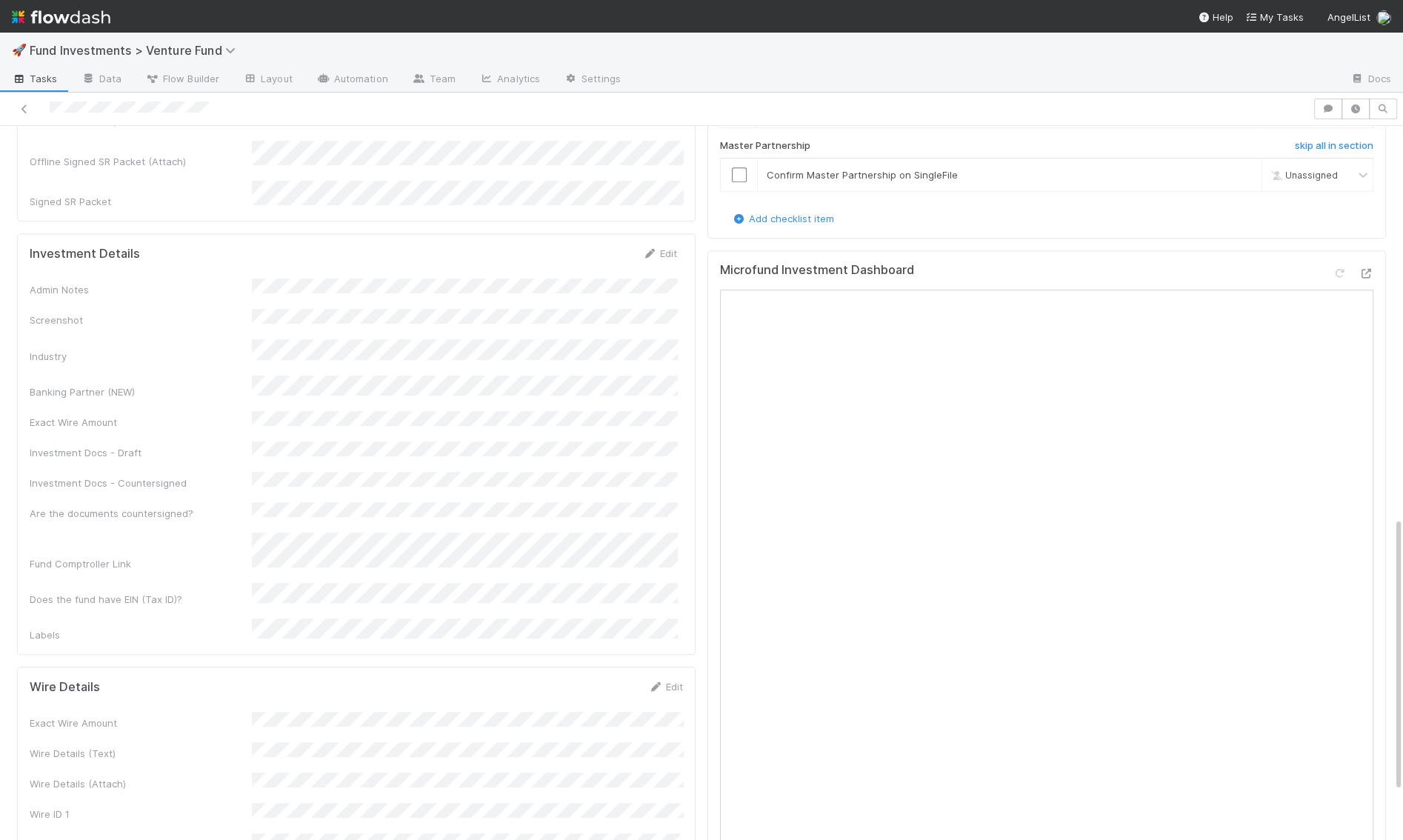
scroll to position [456, 0]
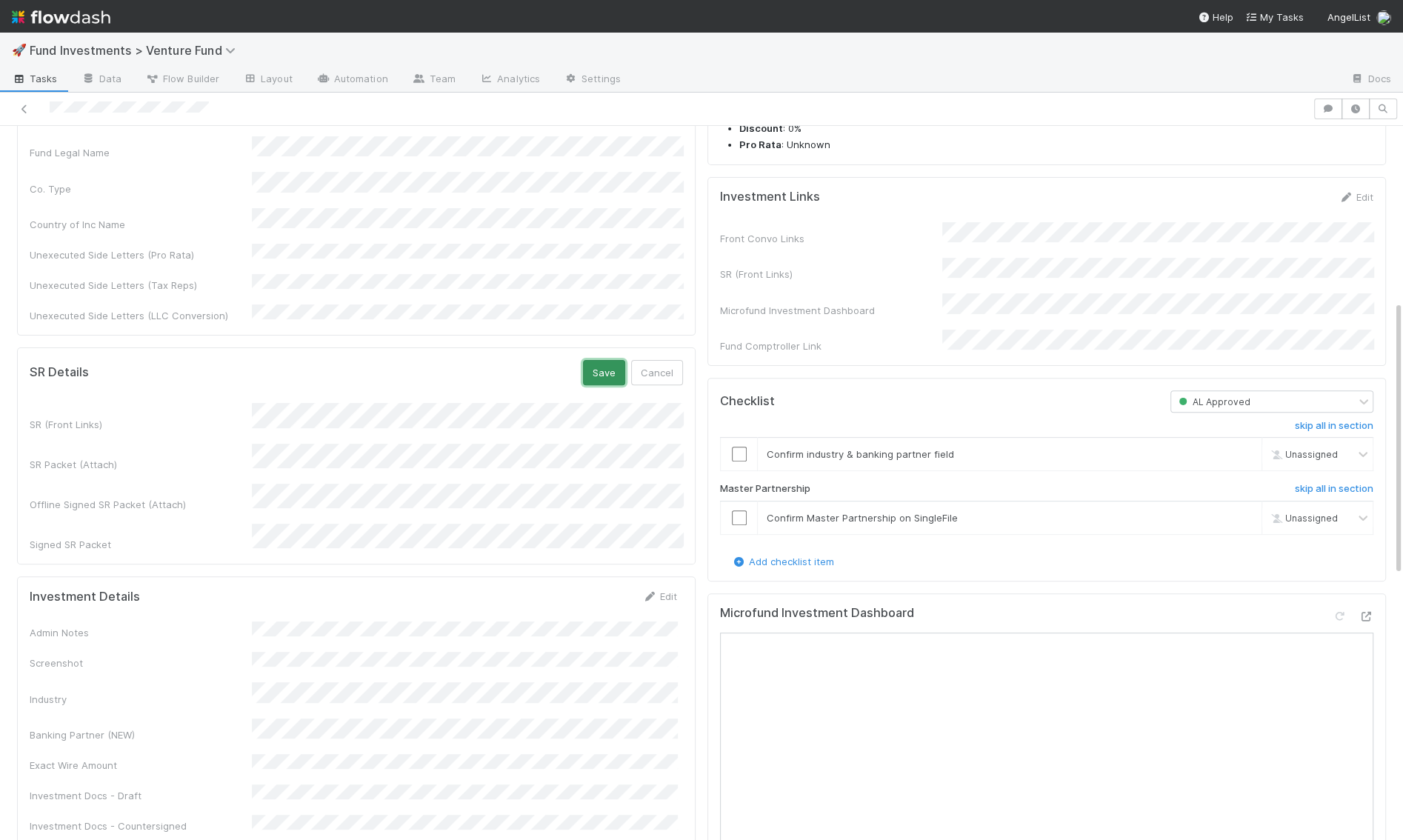
click at [599, 360] on button "Save" at bounding box center [604, 373] width 42 height 25
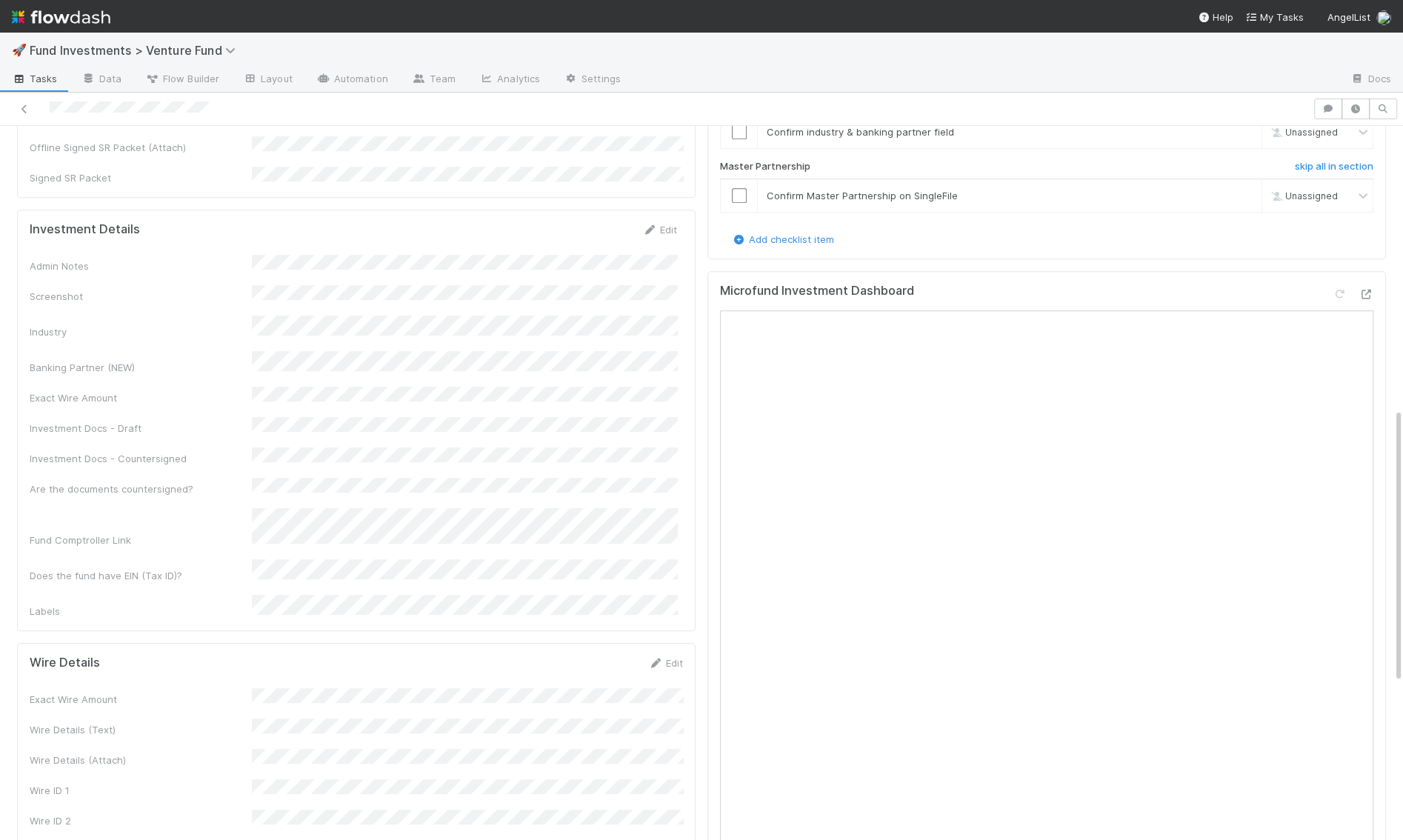
scroll to position [852, 0]
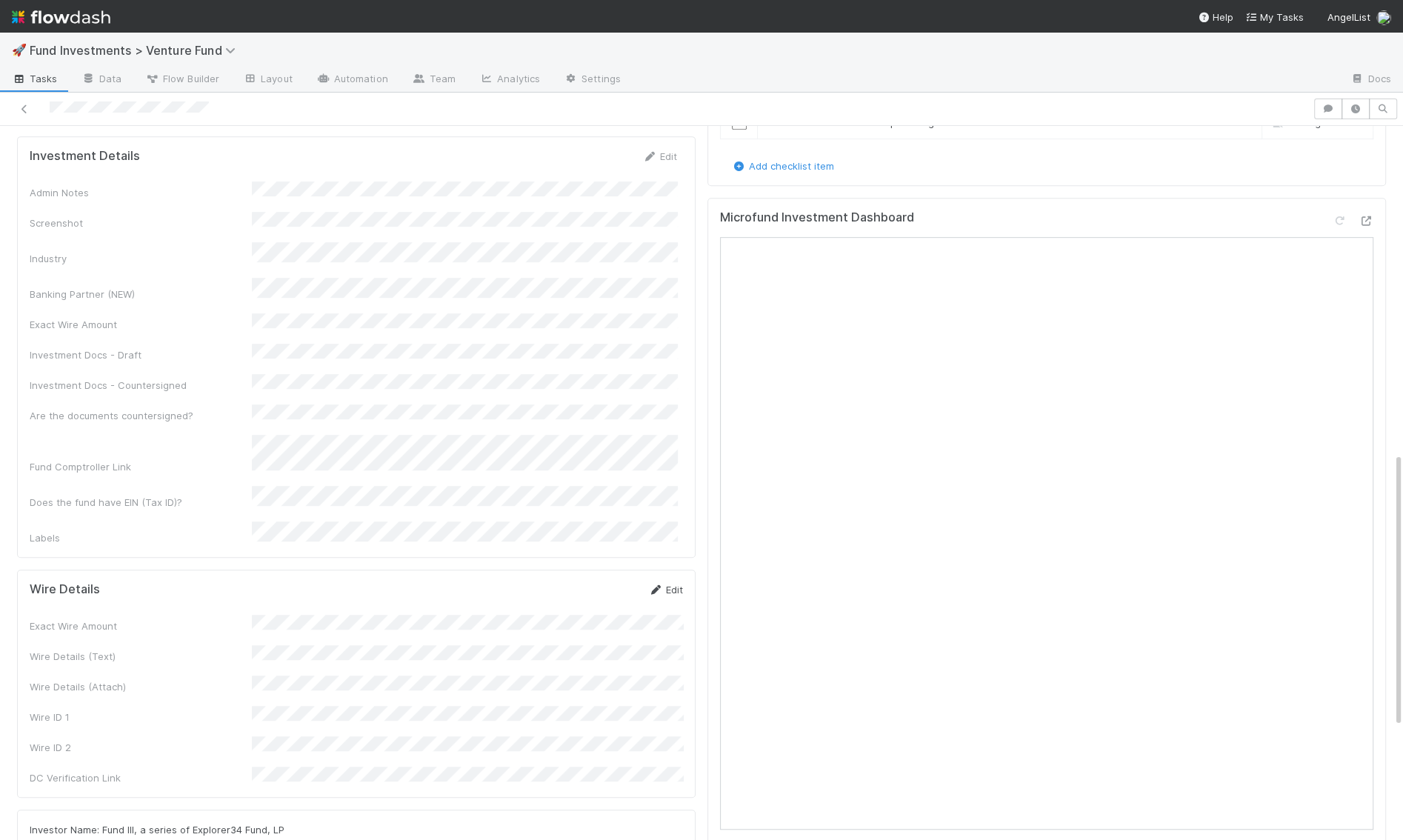
click at [669, 584] on link "Edit" at bounding box center [666, 589] width 35 height 12
click at [608, 582] on button "Save" at bounding box center [604, 595] width 42 height 25
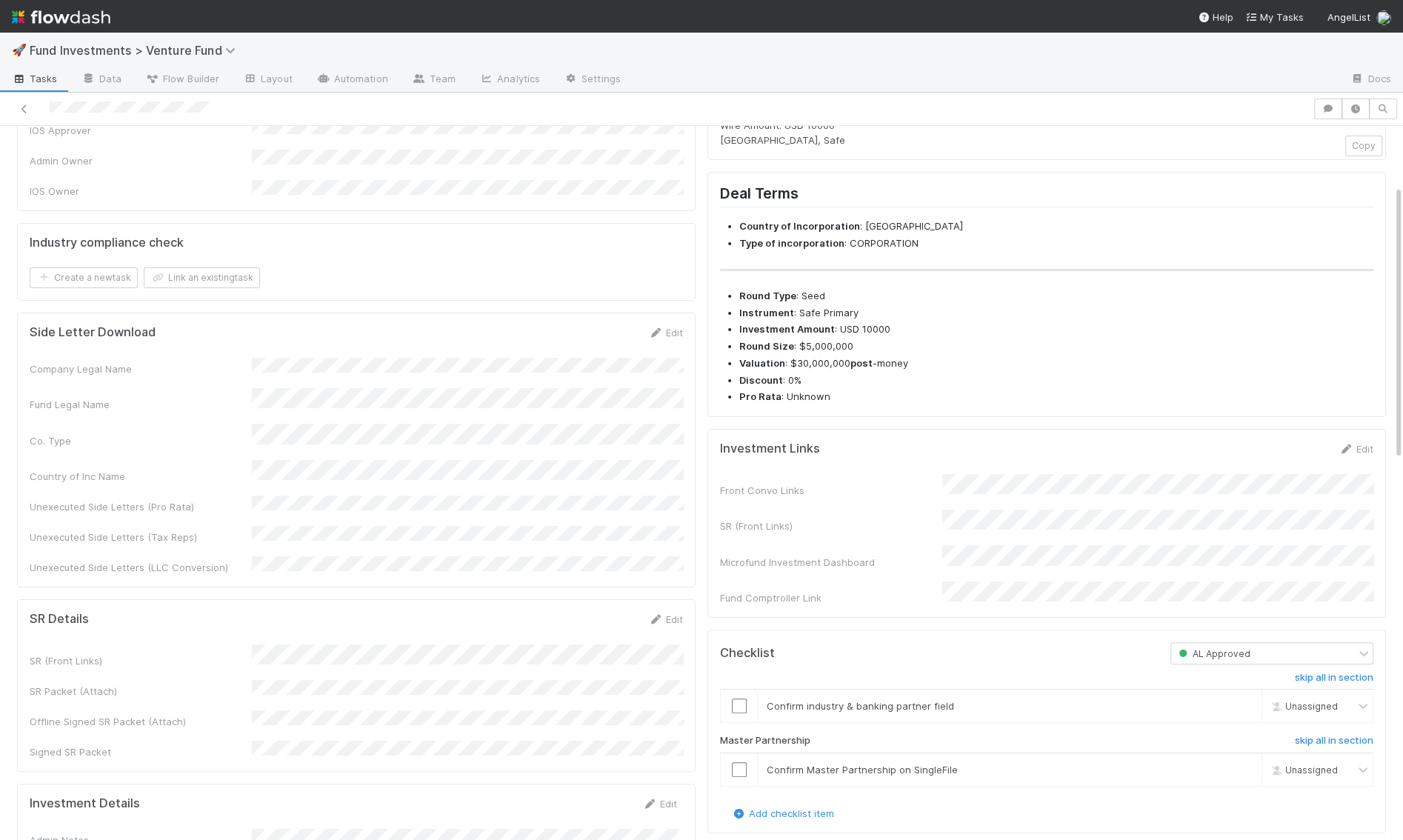
scroll to position [0, 0]
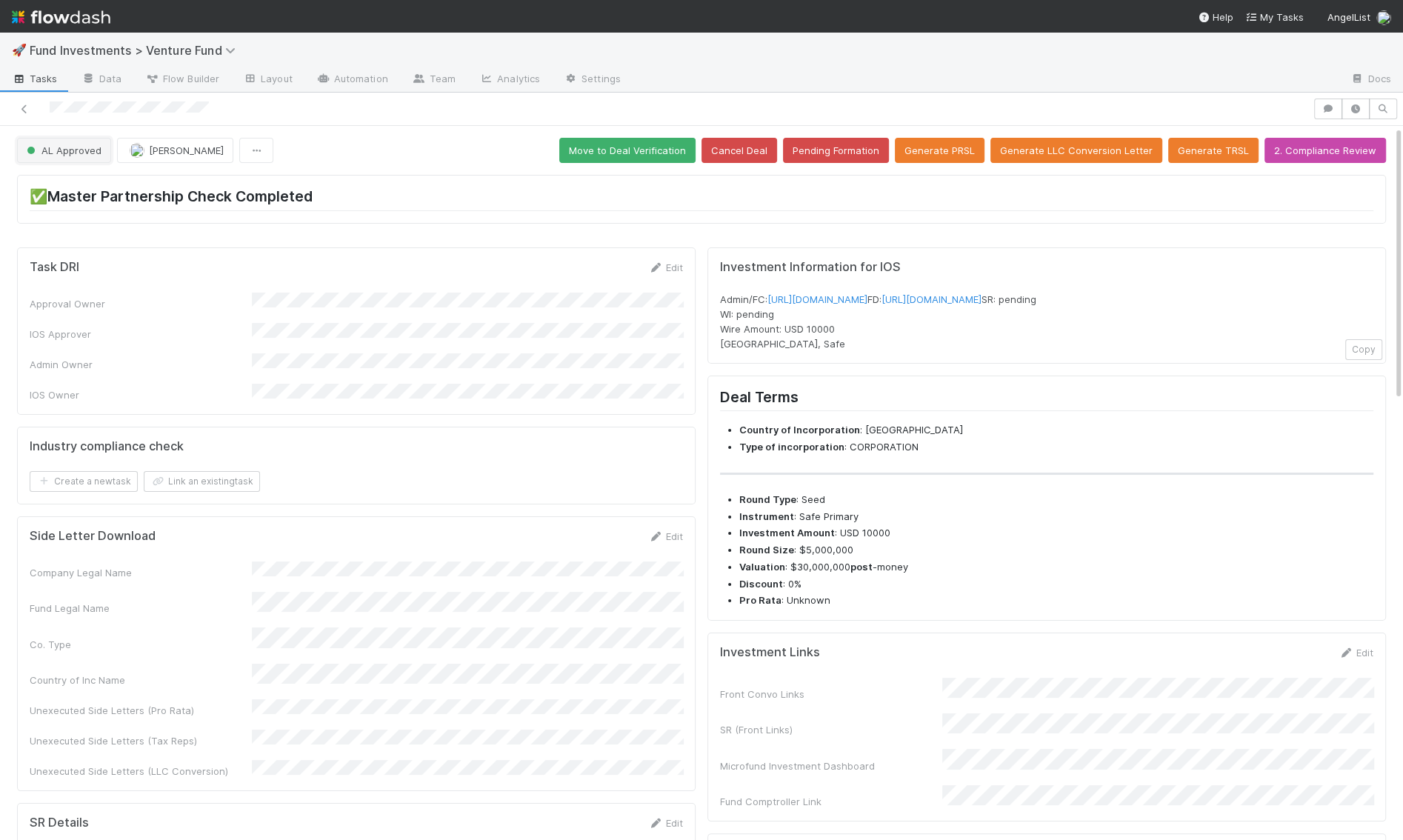
click at [59, 156] on button "AL Approved" at bounding box center [64, 150] width 94 height 25
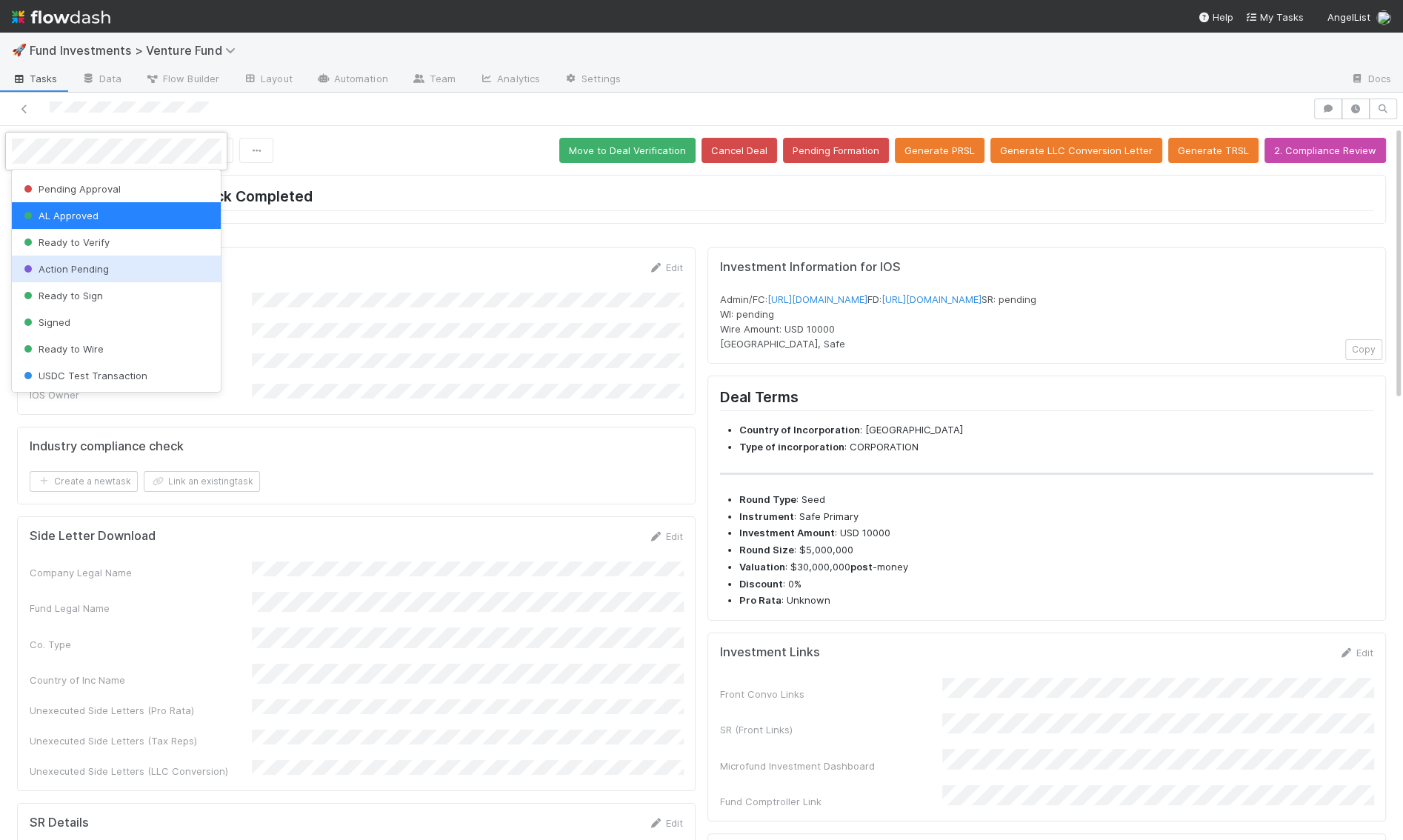
scroll to position [56, 0]
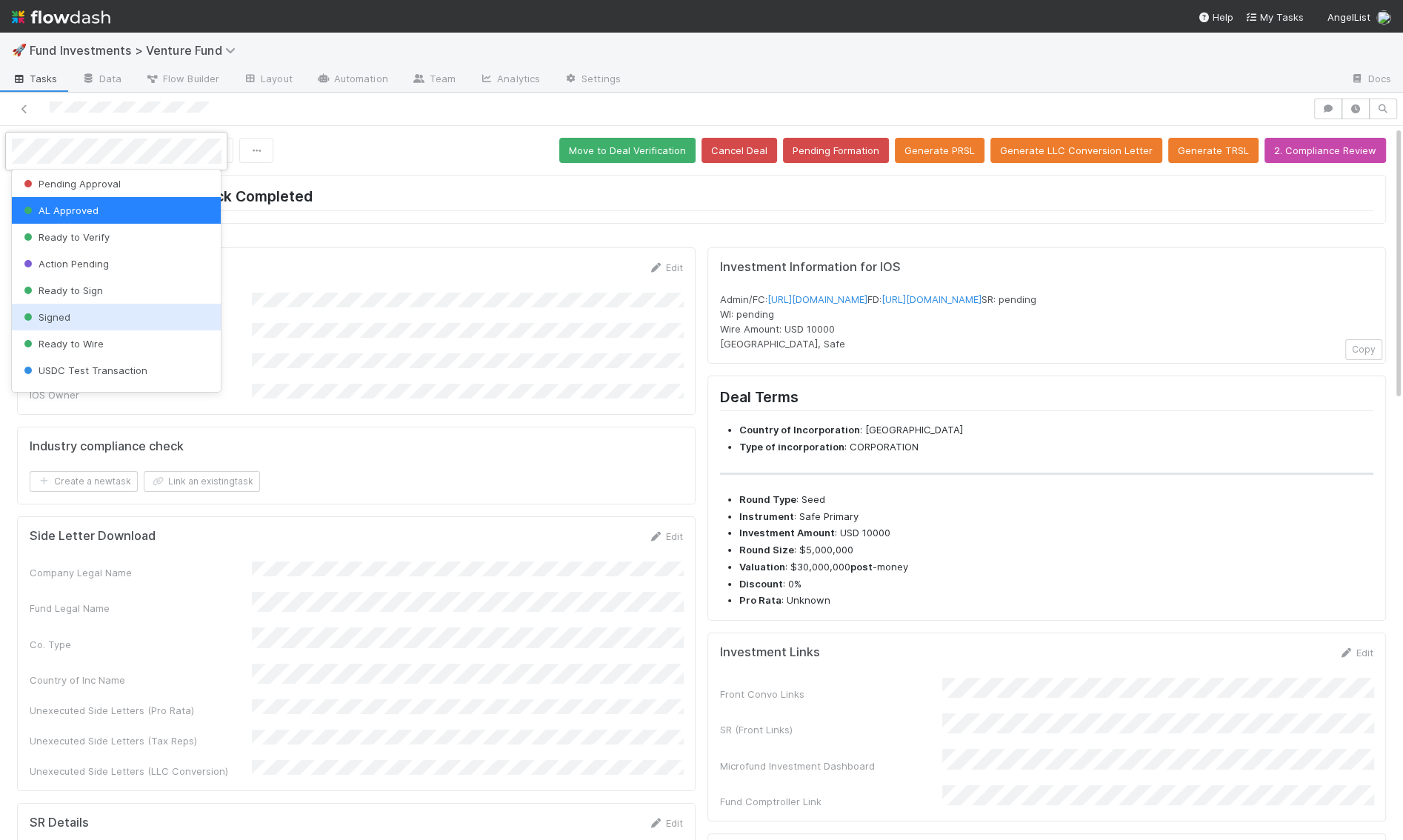
click at [81, 318] on div "Signed" at bounding box center [116, 317] width 210 height 27
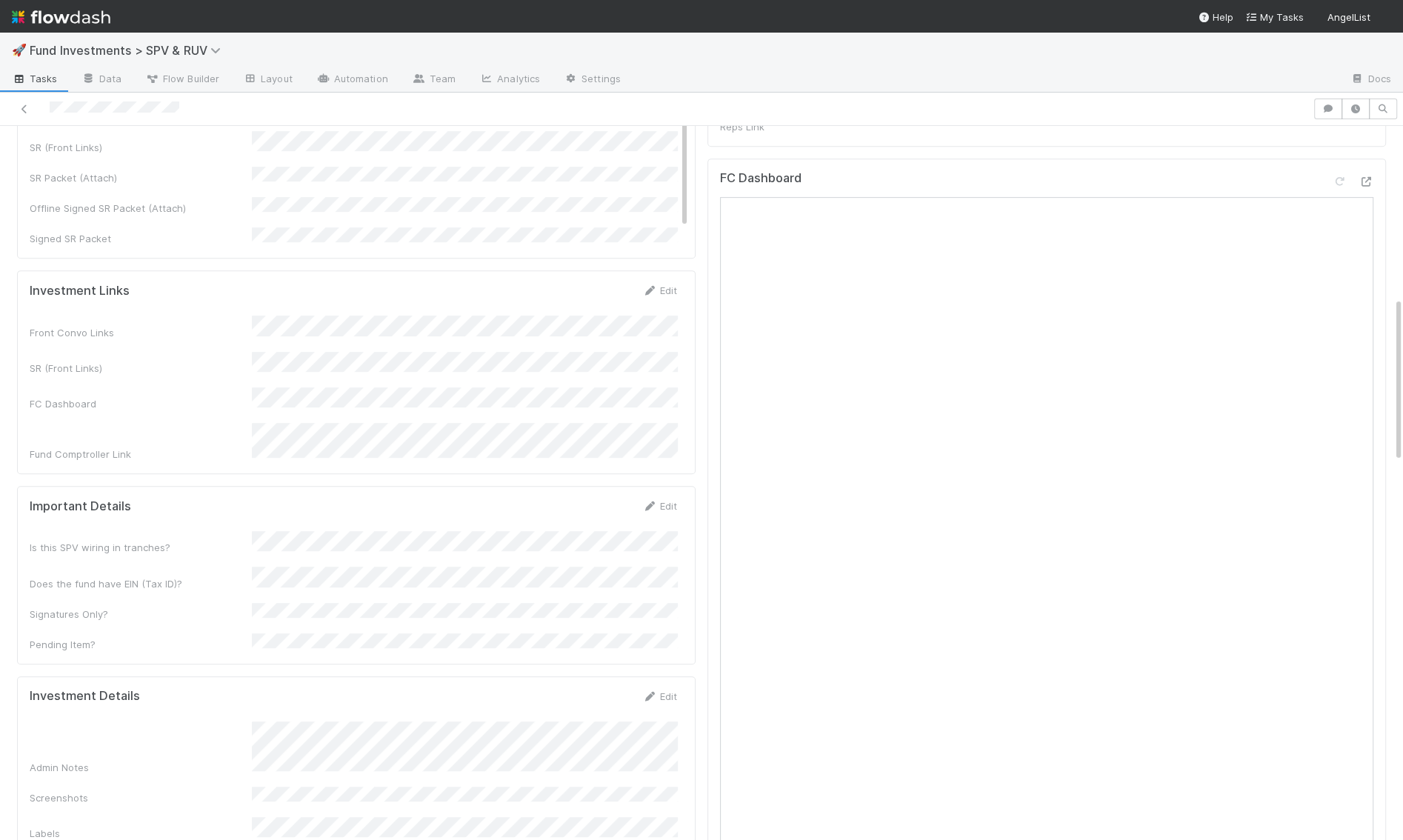
scroll to position [679, 0]
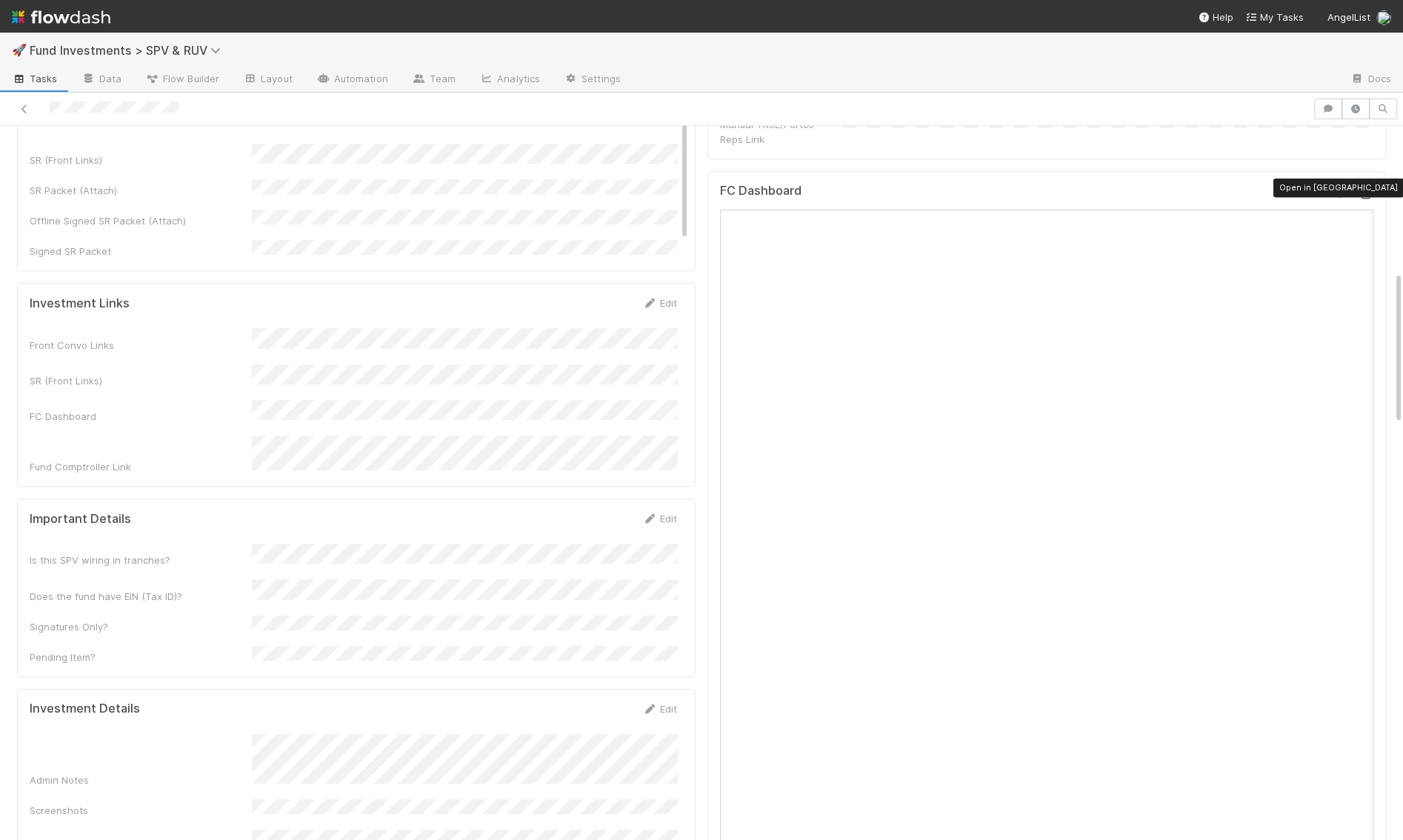
click at [1368, 190] on icon at bounding box center [1366, 194] width 15 height 9
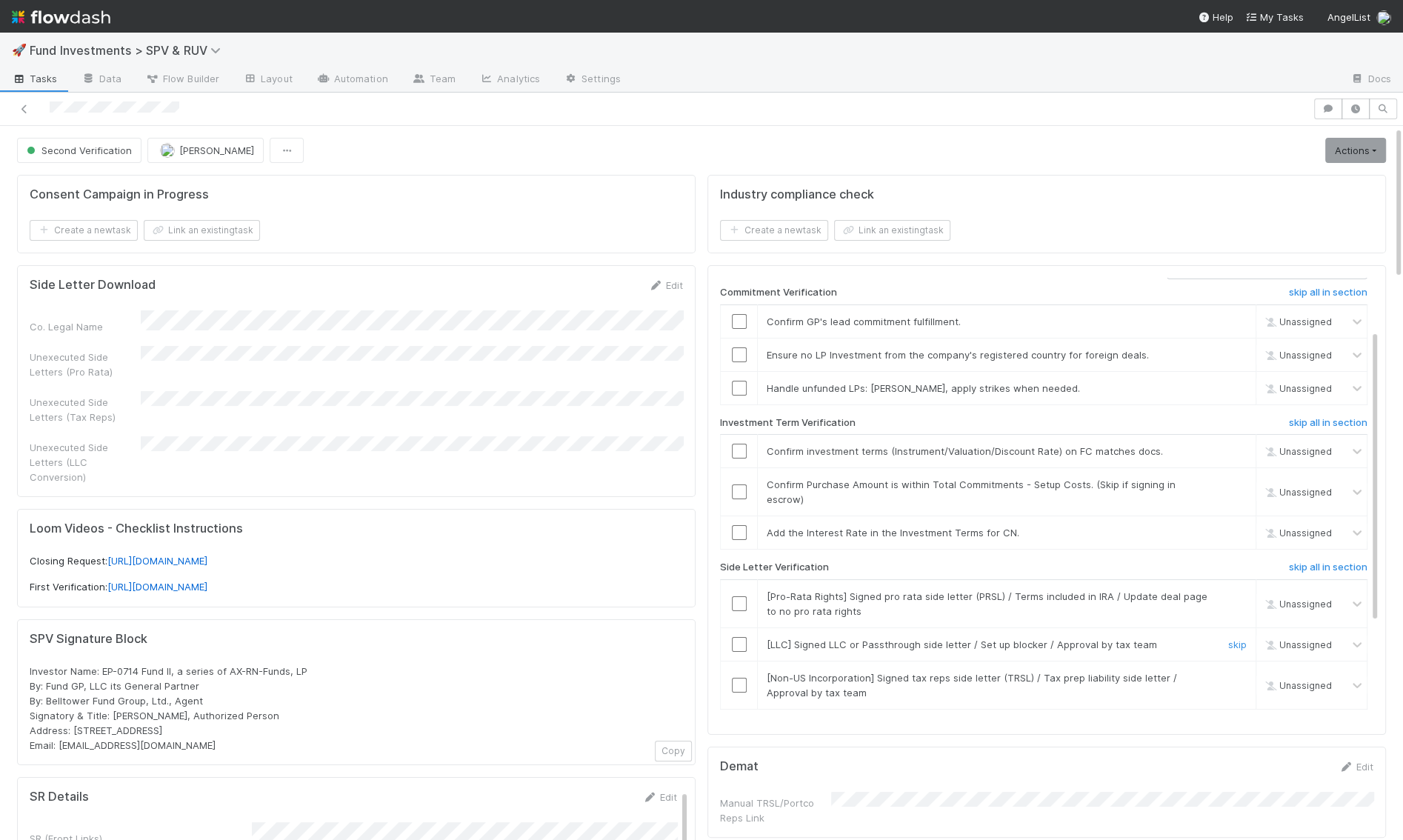
scroll to position [0, 0]
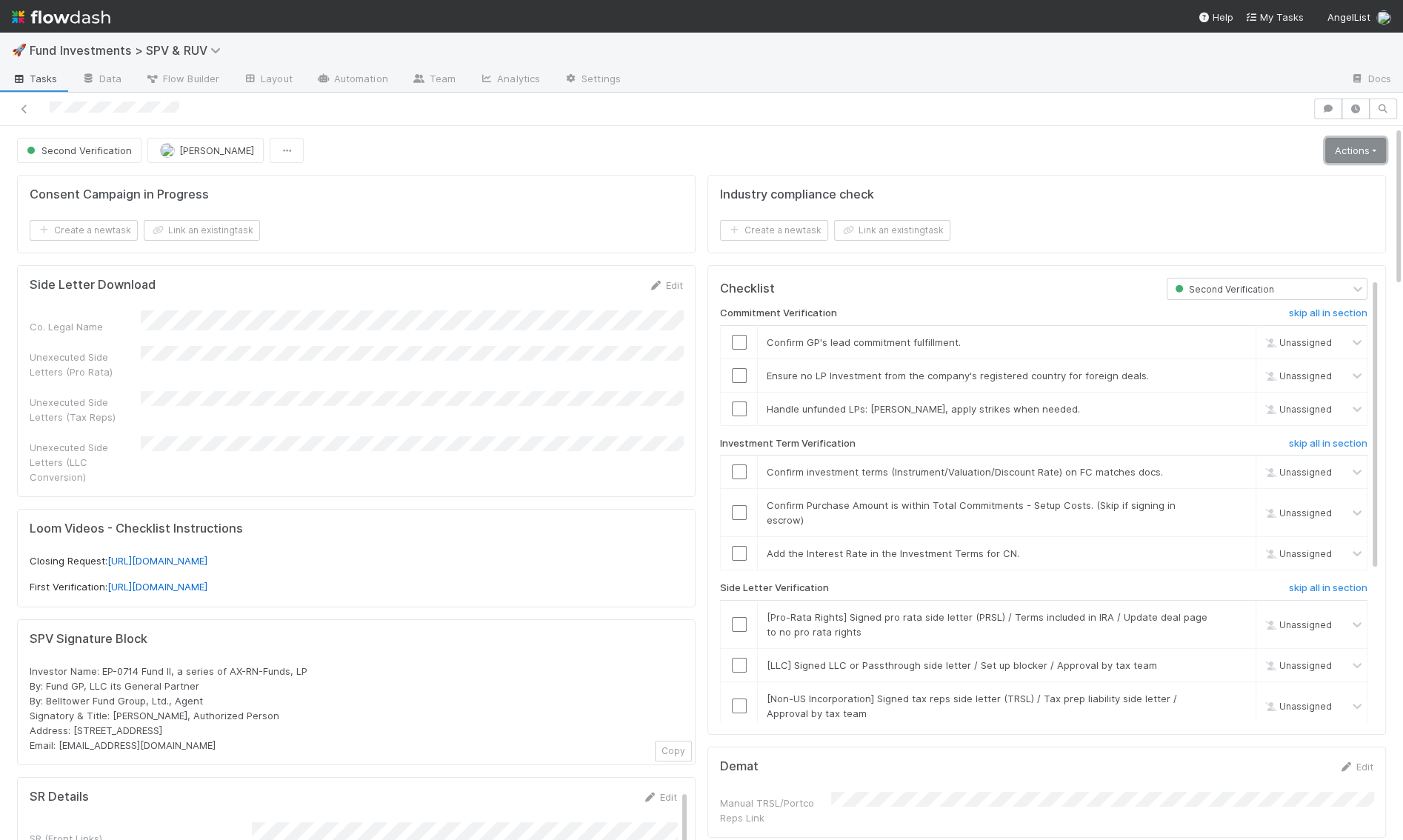
click at [1357, 144] on link "Actions" at bounding box center [1356, 150] width 61 height 25
click at [1338, 146] on link "Actions" at bounding box center [1356, 150] width 61 height 25
click at [1356, 153] on link "Actions" at bounding box center [1356, 150] width 61 height 25
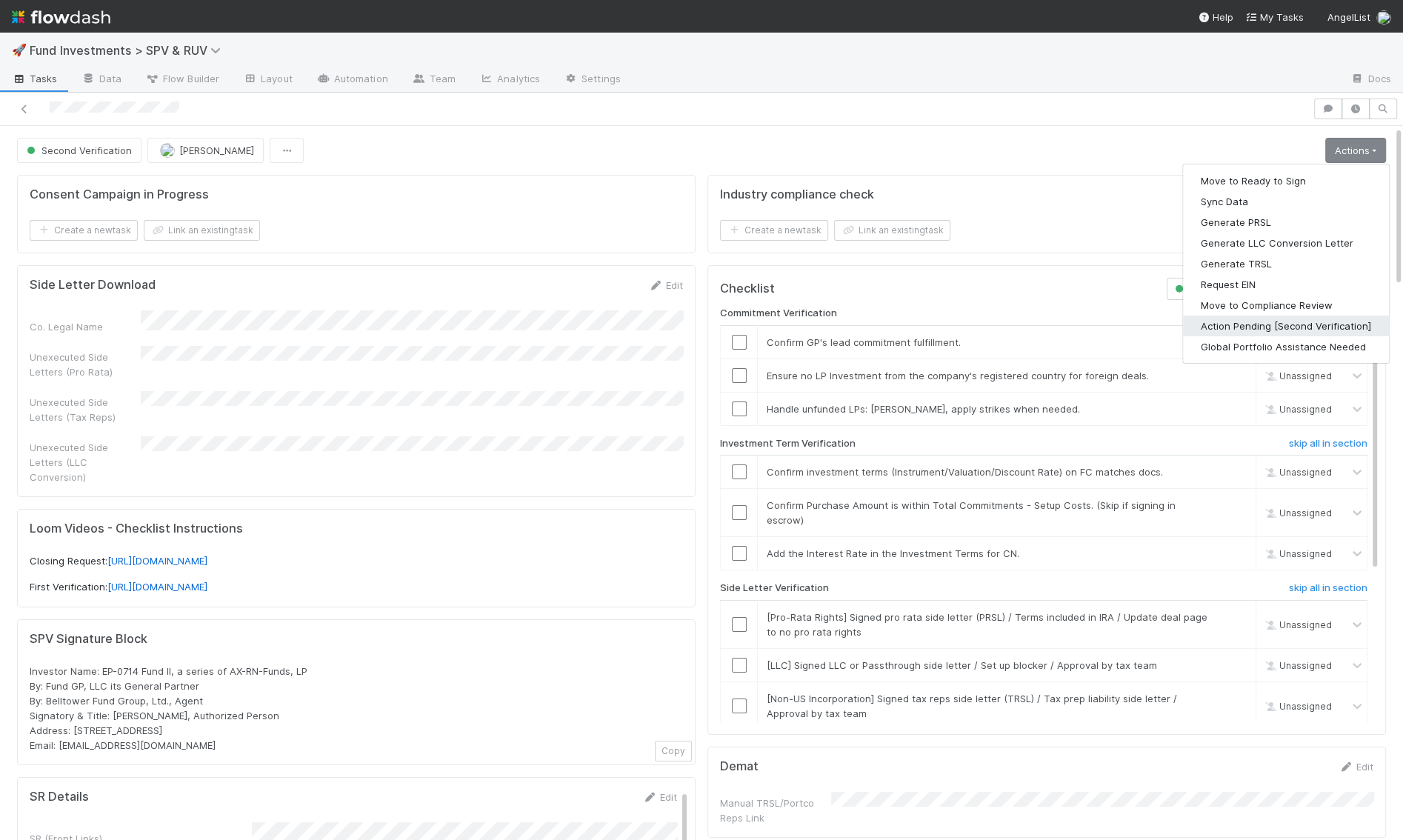
click at [1271, 321] on button "Action Pending [Second Verification]" at bounding box center [1286, 326] width 206 height 21
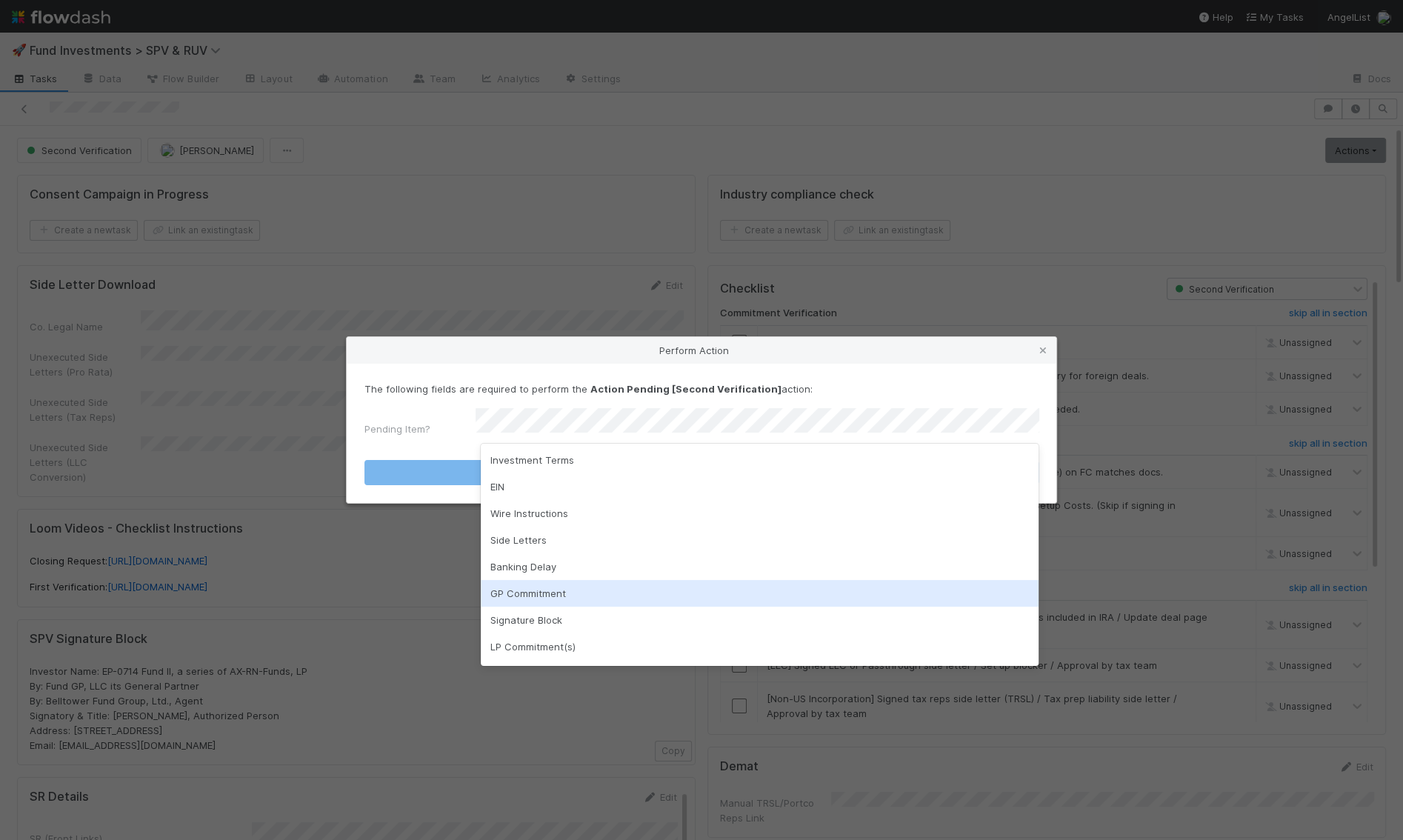
click at [757, 593] on div "GP Commitment" at bounding box center [759, 593] width 558 height 27
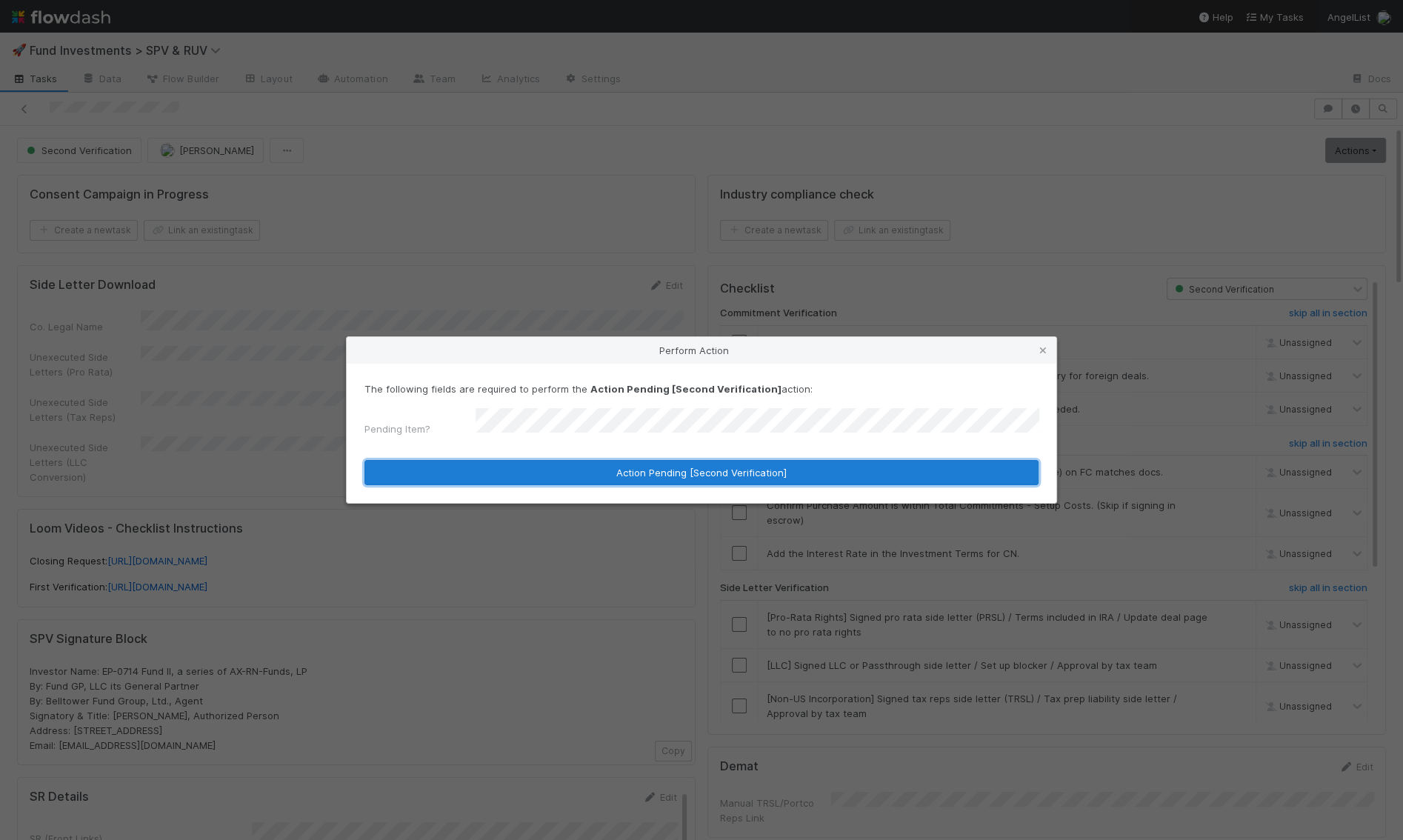
click at [734, 460] on button "Action Pending [Second Verification]" at bounding box center [702, 473] width 674 height 25
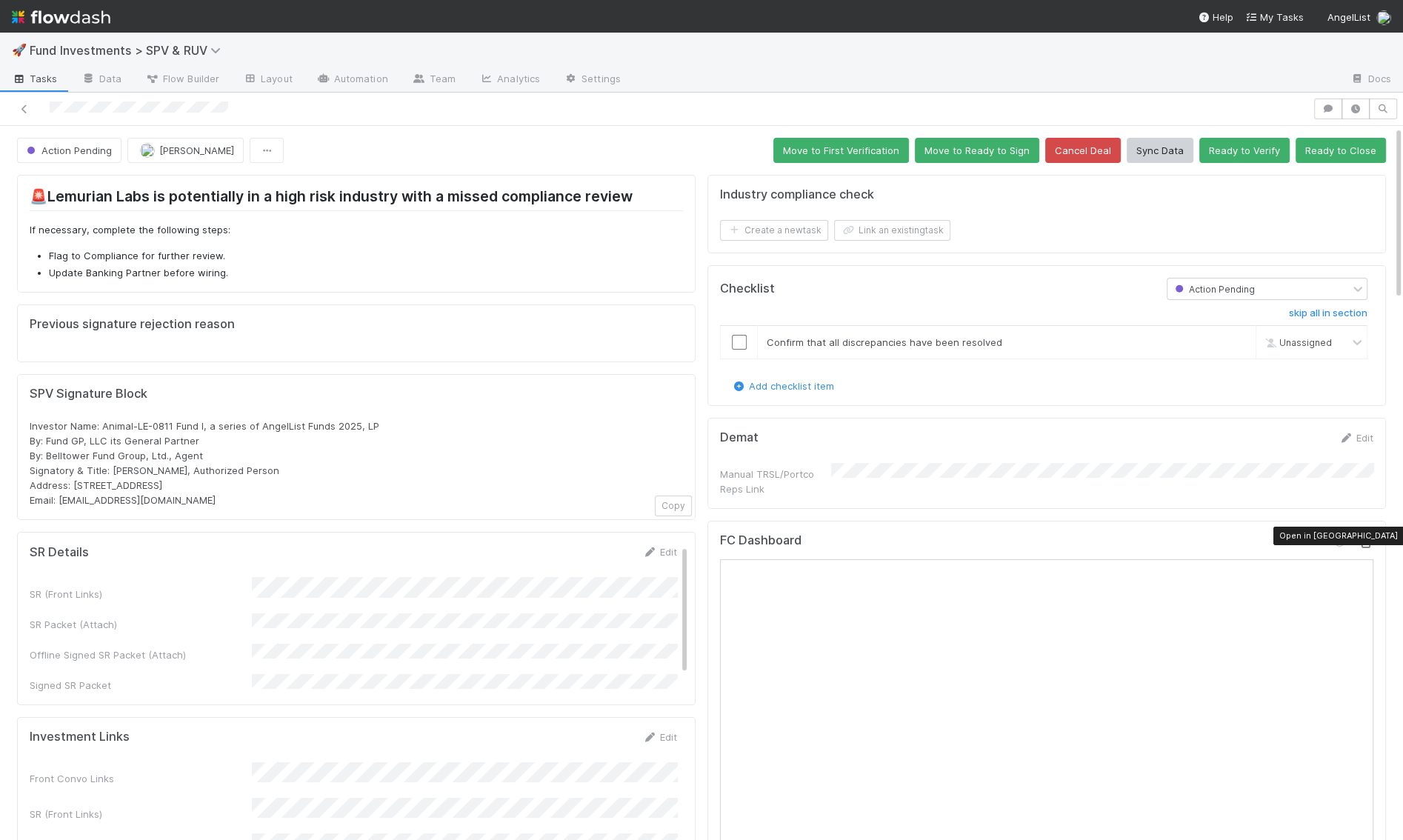
click at [1367, 538] on icon at bounding box center [1366, 543] width 15 height 9
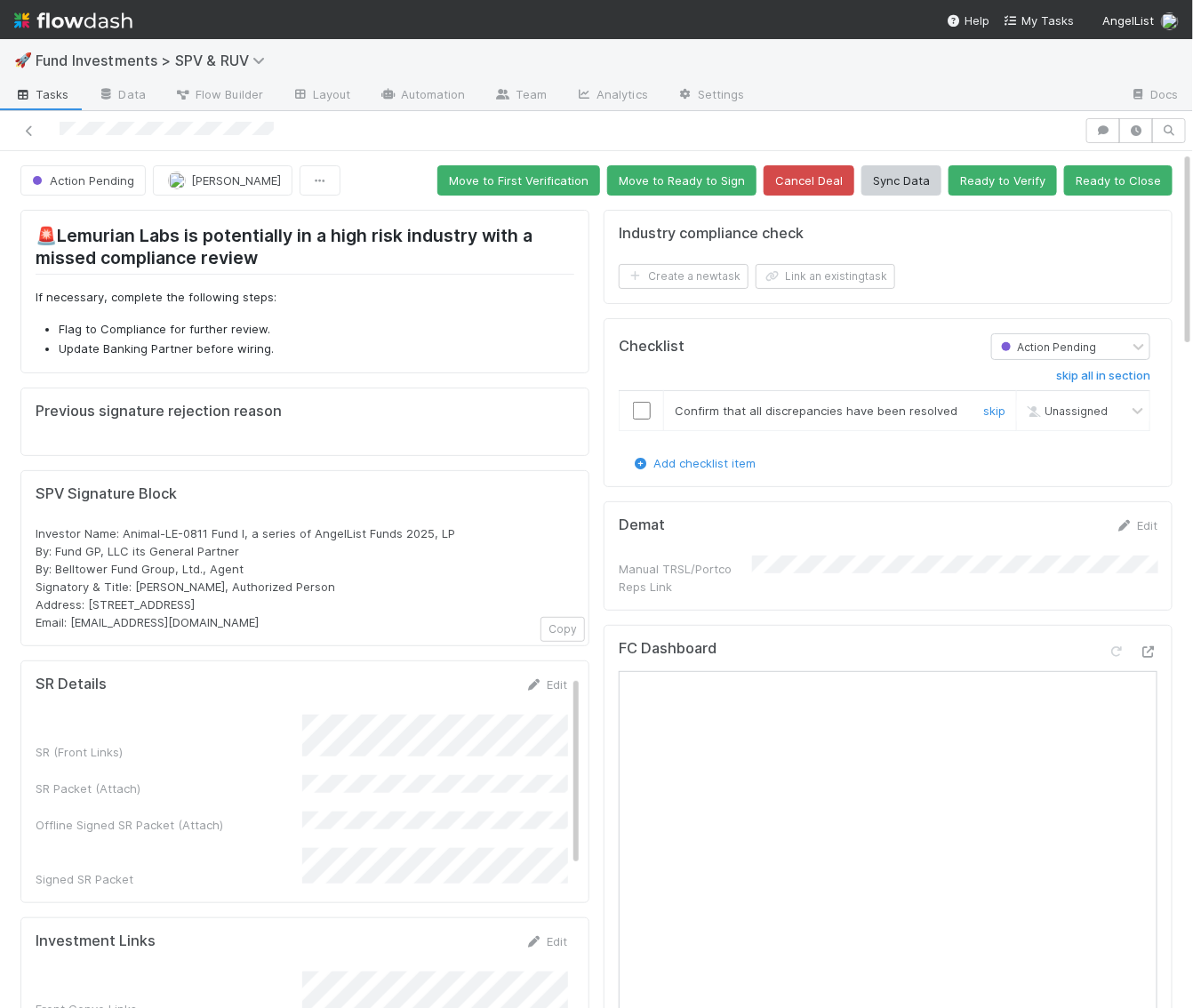
click at [646, 404] on input "checkbox" at bounding box center [641, 410] width 18 height 18
click at [1115, 192] on button "Ready to Close" at bounding box center [1118, 180] width 108 height 31
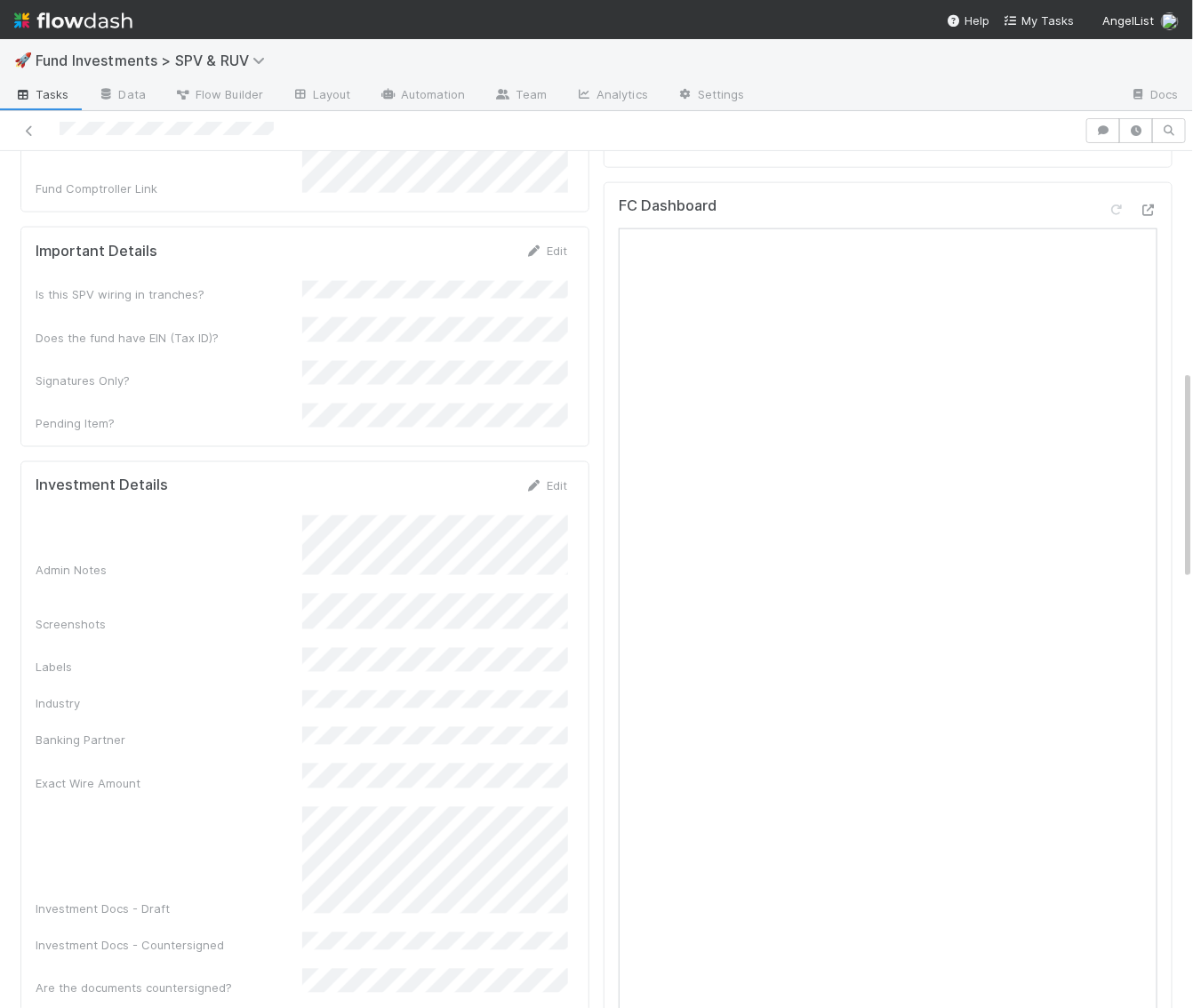
scroll to position [915, 0]
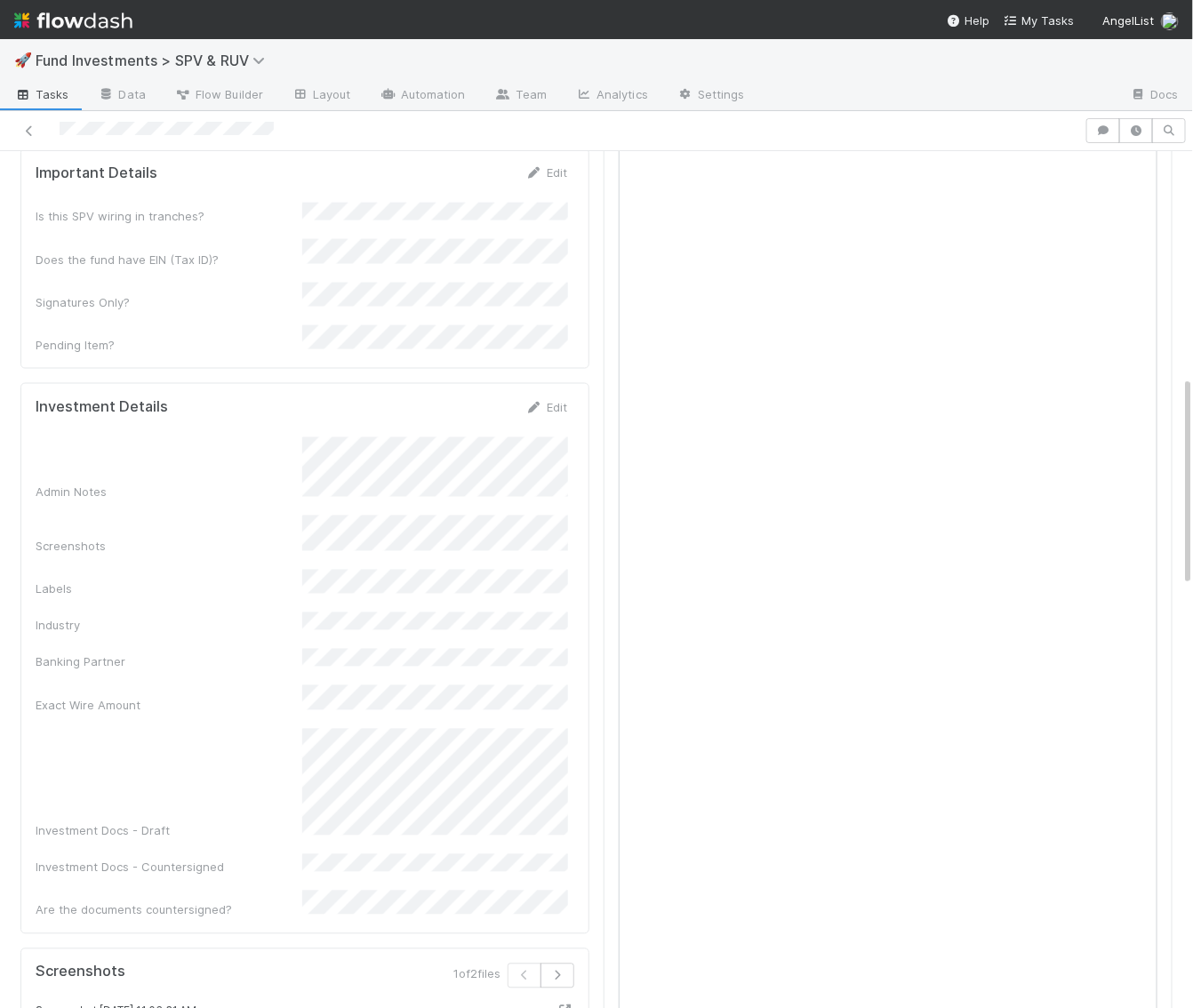
click at [286, 686] on div "Exact Wire Amount" at bounding box center [301, 700] width 531 height 29
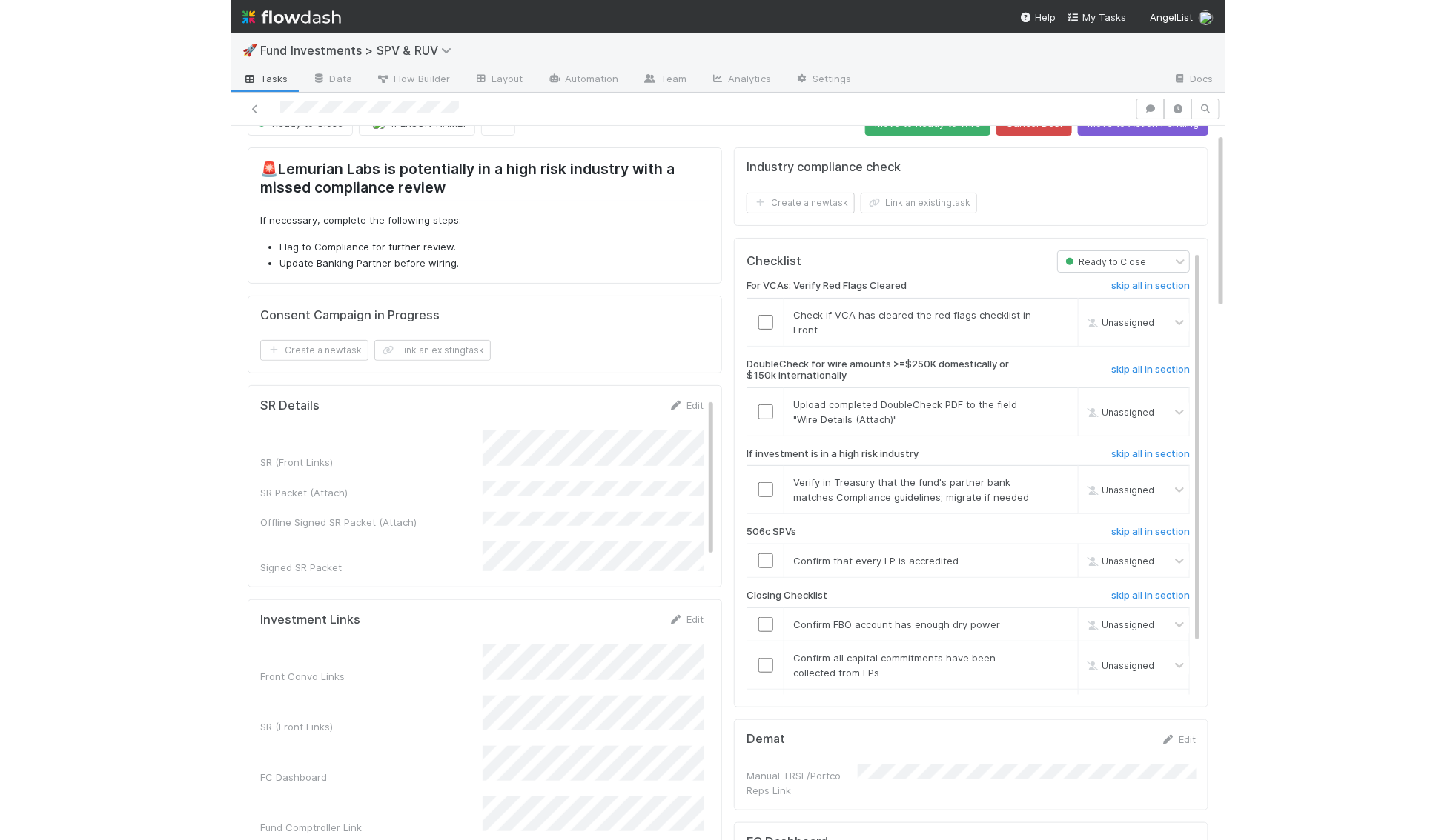
scroll to position [0, 0]
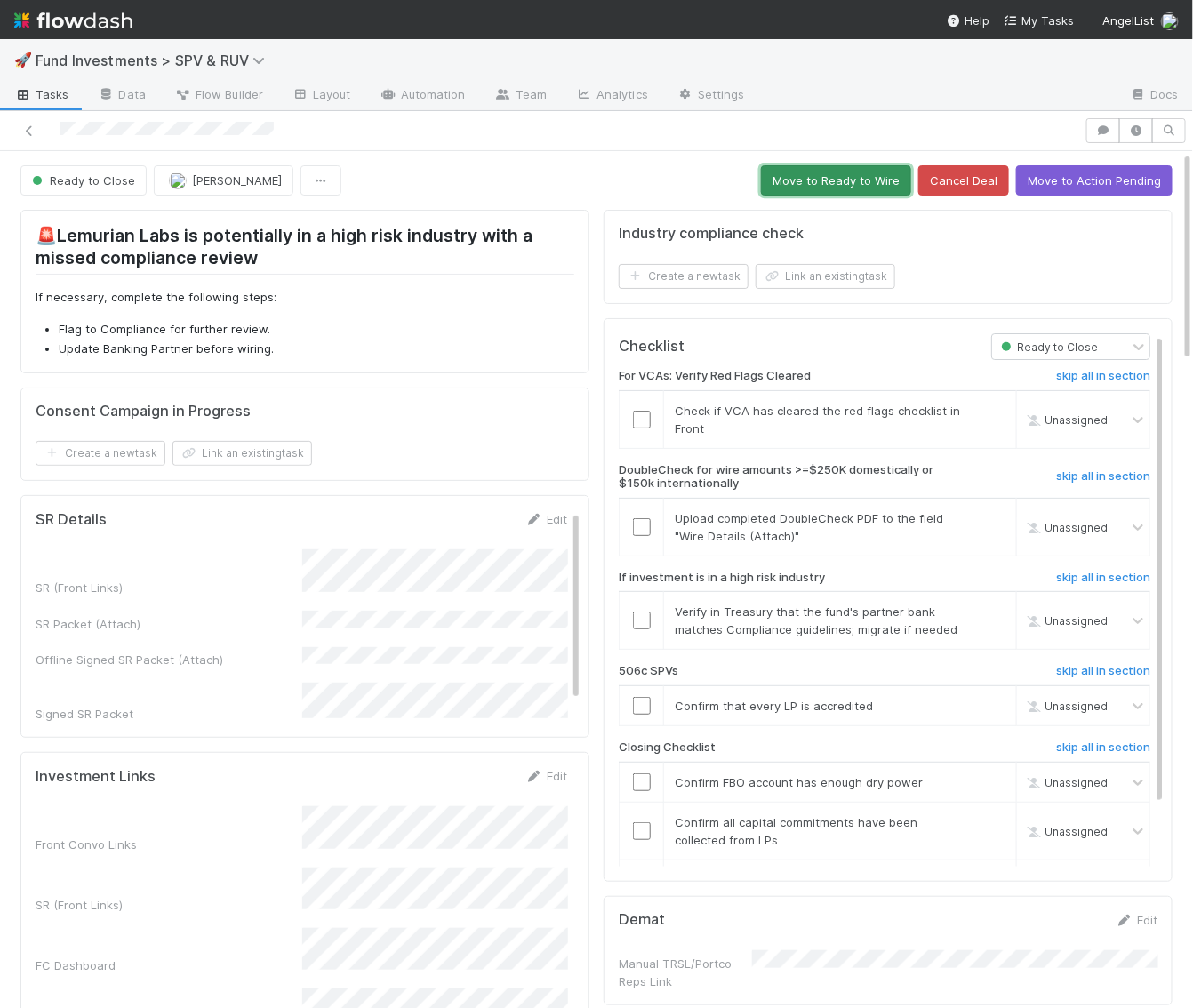
click at [870, 175] on button "Move to Ready to Wire" at bounding box center [836, 180] width 150 height 31
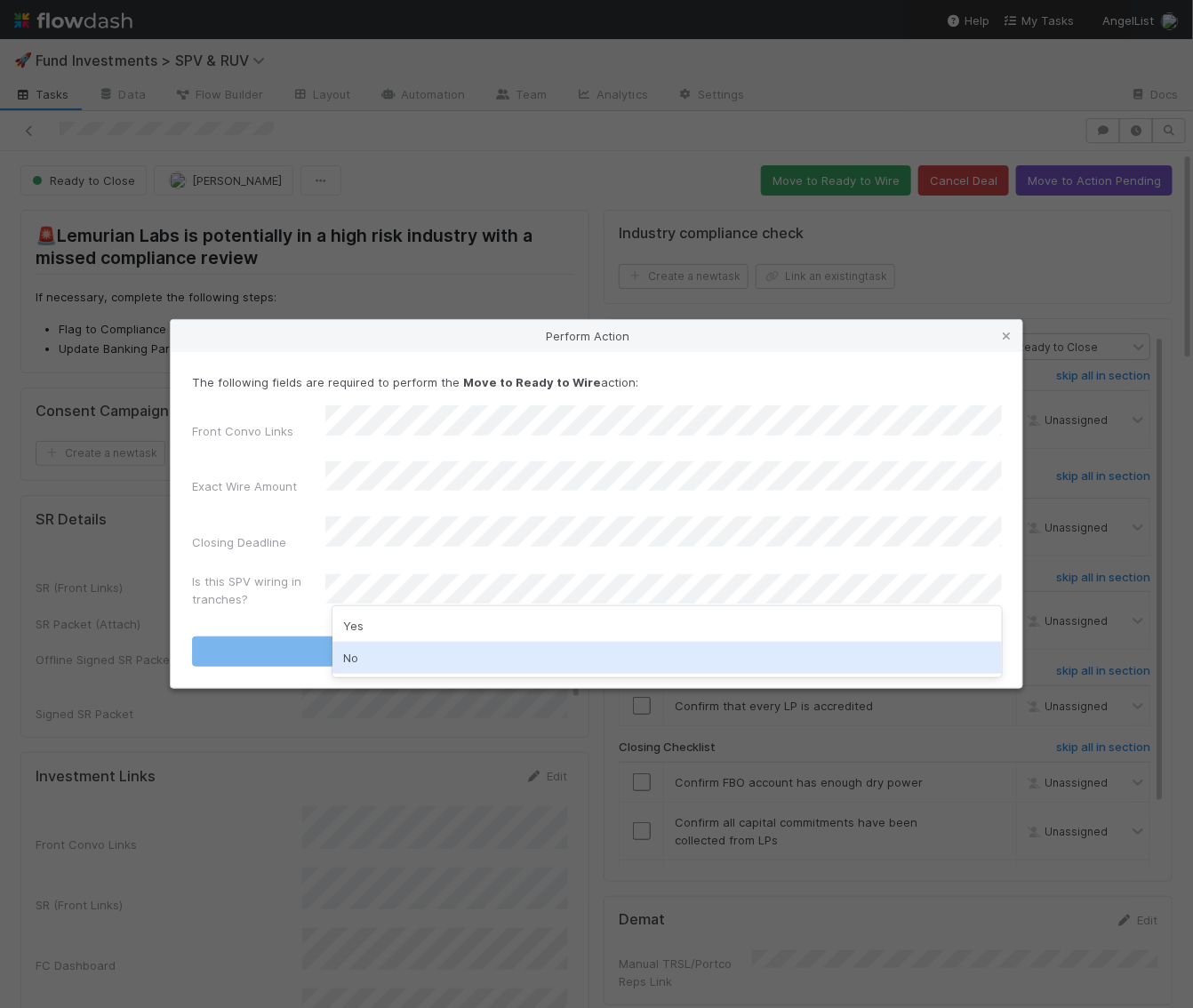
click at [374, 652] on div "No" at bounding box center [666, 658] width 669 height 32
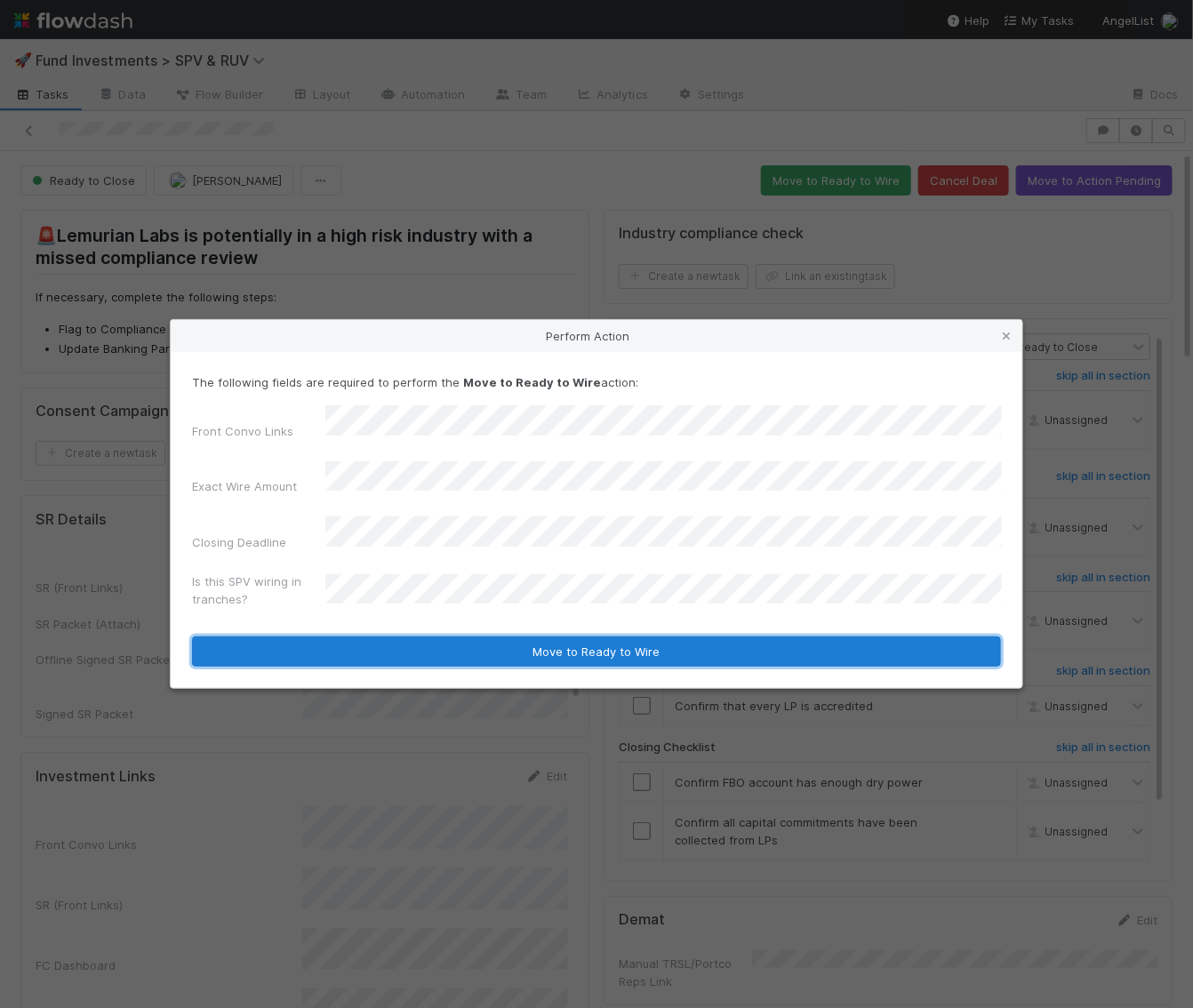
click at [376, 637] on button "Move to Ready to Wire" at bounding box center [597, 652] width 809 height 31
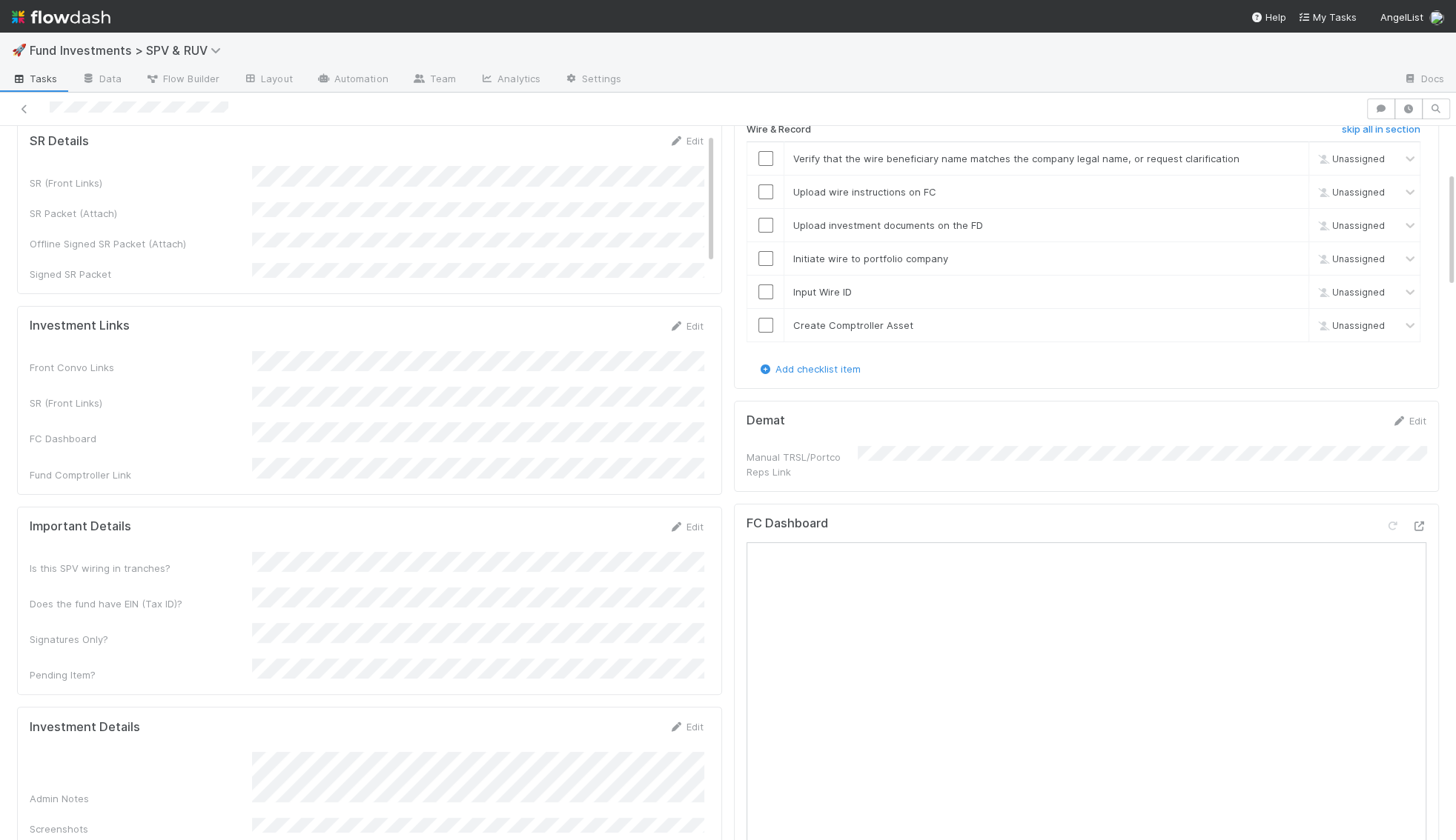
scroll to position [357, 0]
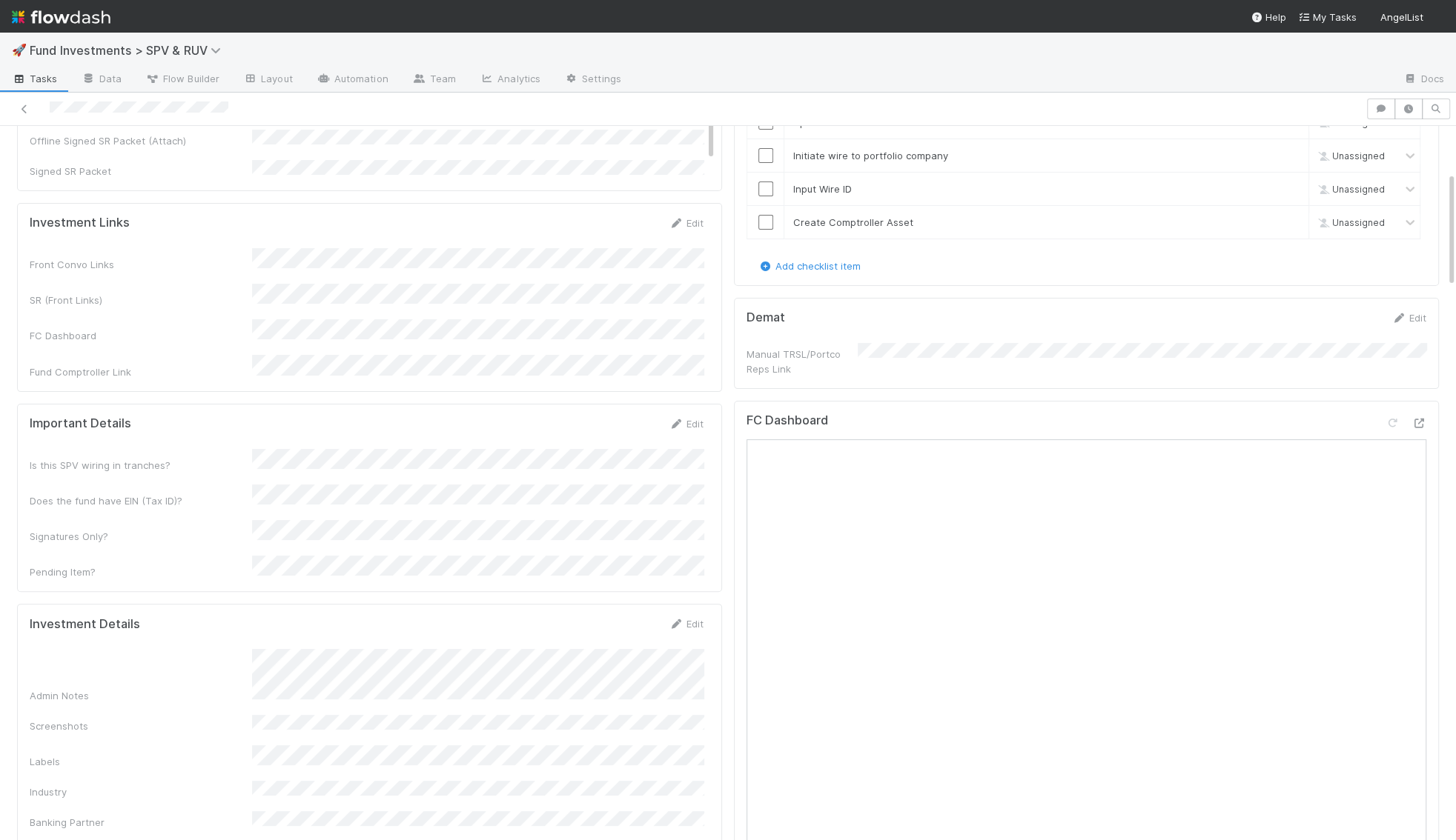
scroll to position [283, 0]
click at [242, 653] on div "Admin Notes" at bounding box center [366, 679] width 674 height 53
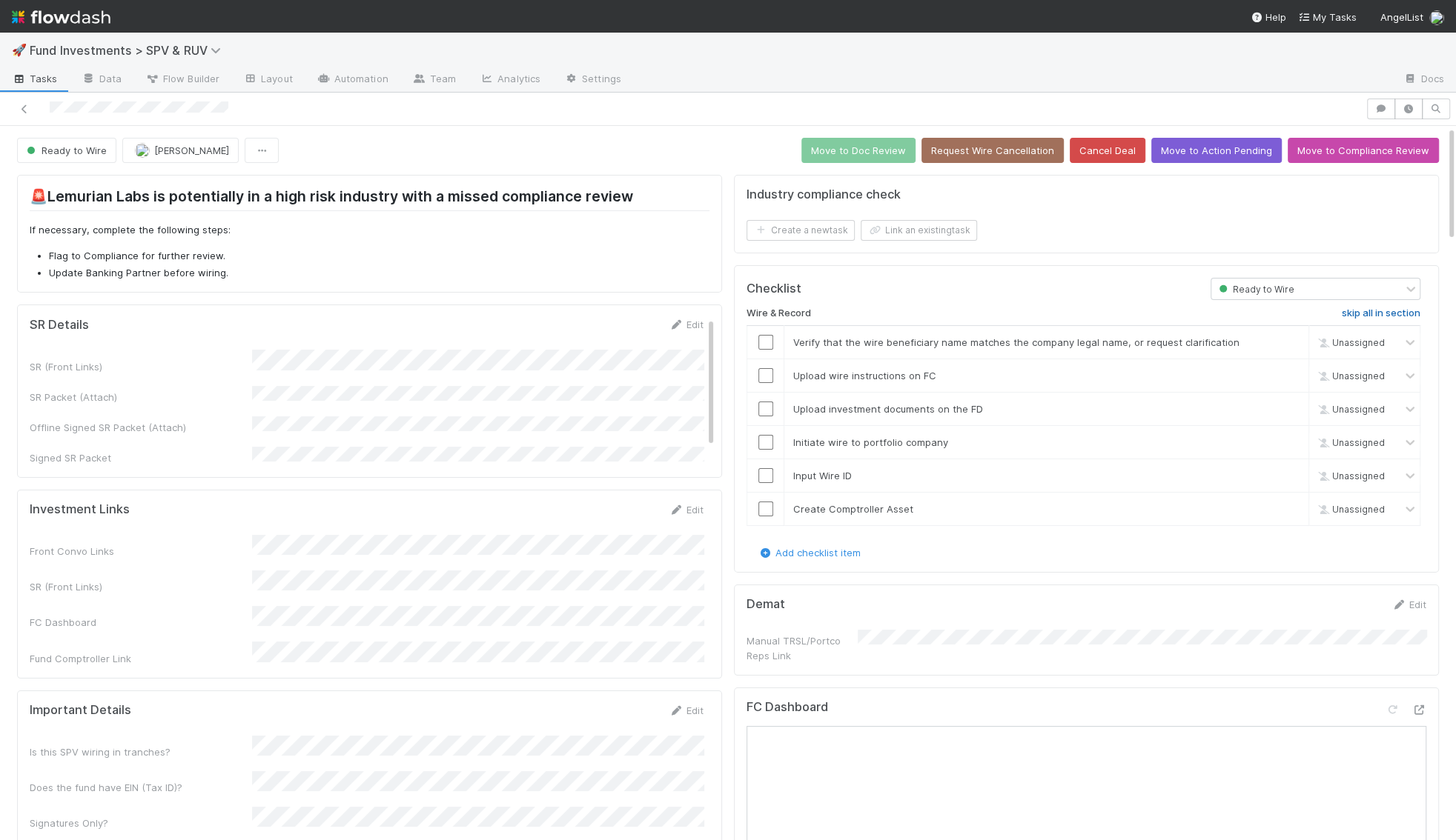
click at [1390, 309] on h6 "skip all in section" at bounding box center [1381, 313] width 79 height 12
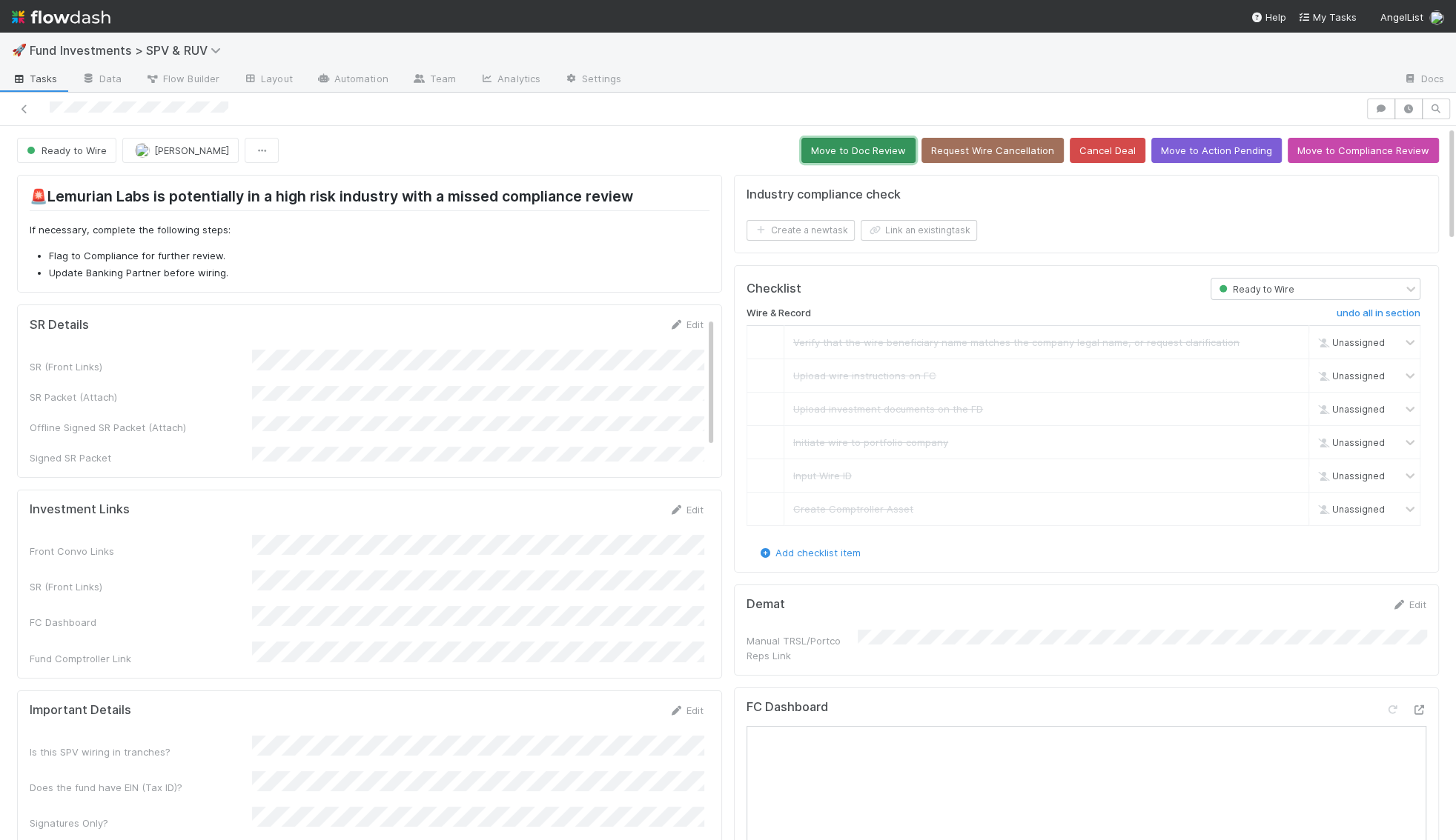
click at [905, 160] on button "Move to Doc Review" at bounding box center [858, 150] width 114 height 25
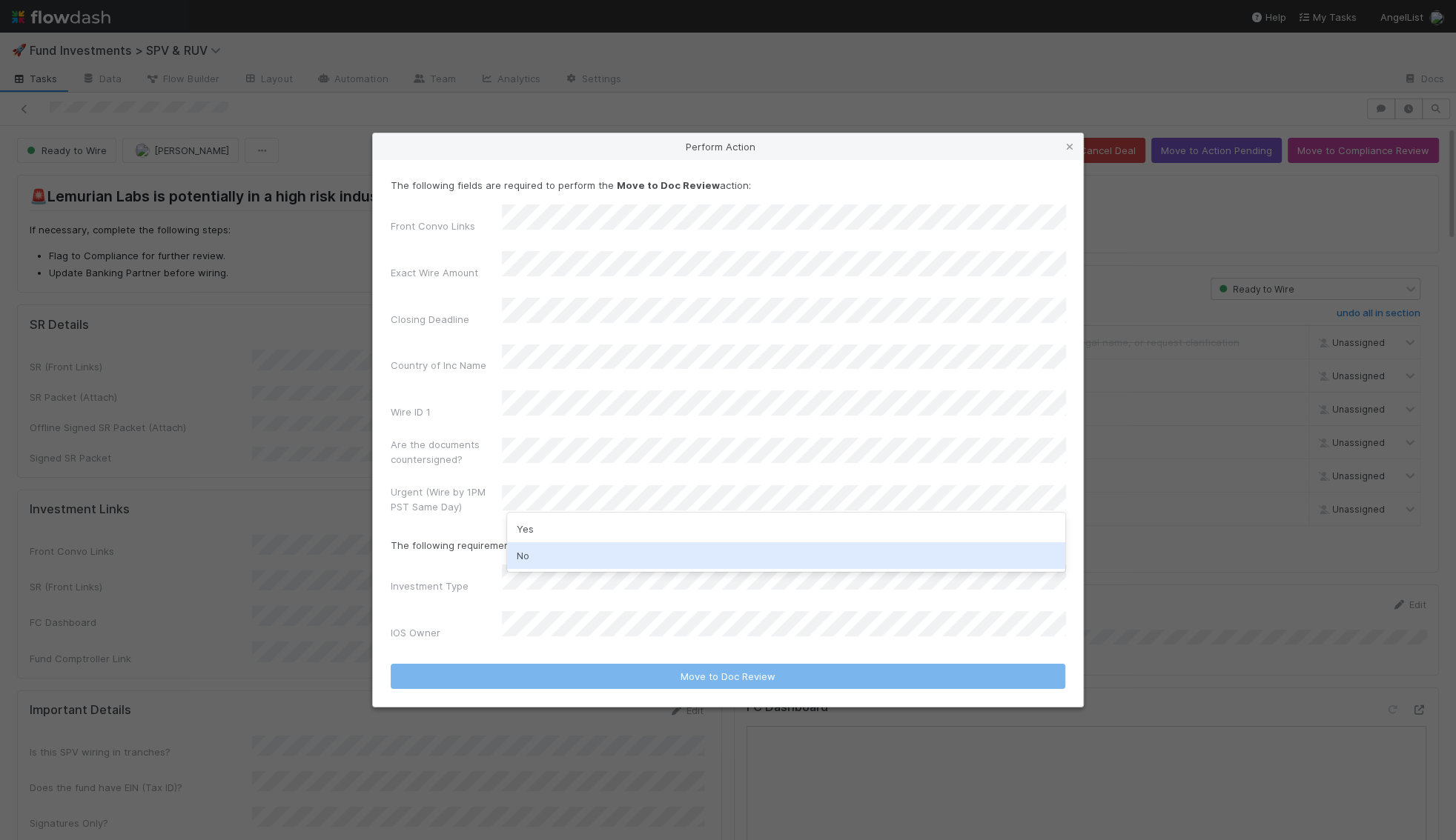
click at [577, 556] on div "No" at bounding box center [785, 555] width 558 height 27
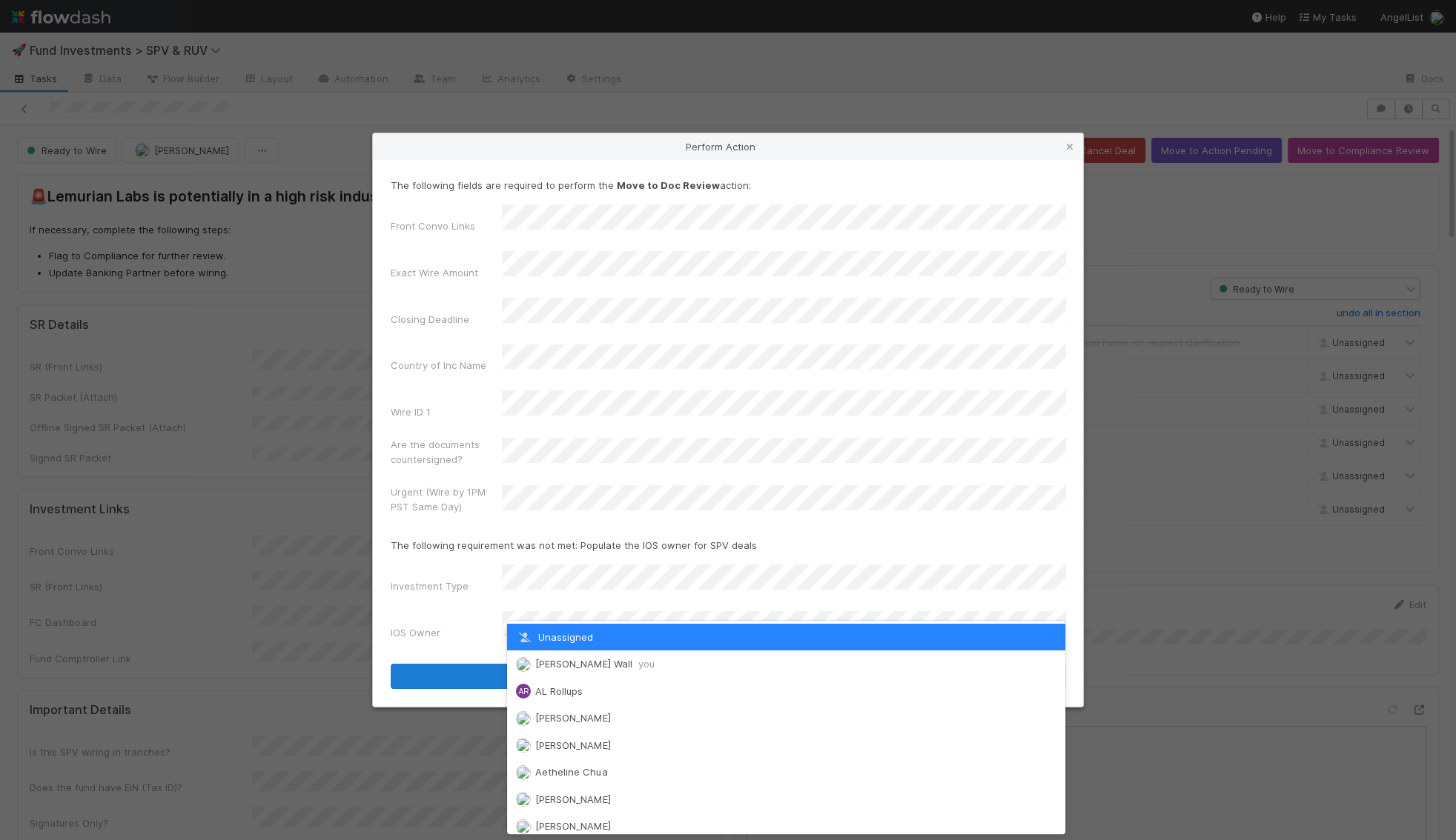
click at [566, 653] on div "Kennedy Wall you" at bounding box center [785, 663] width 558 height 27
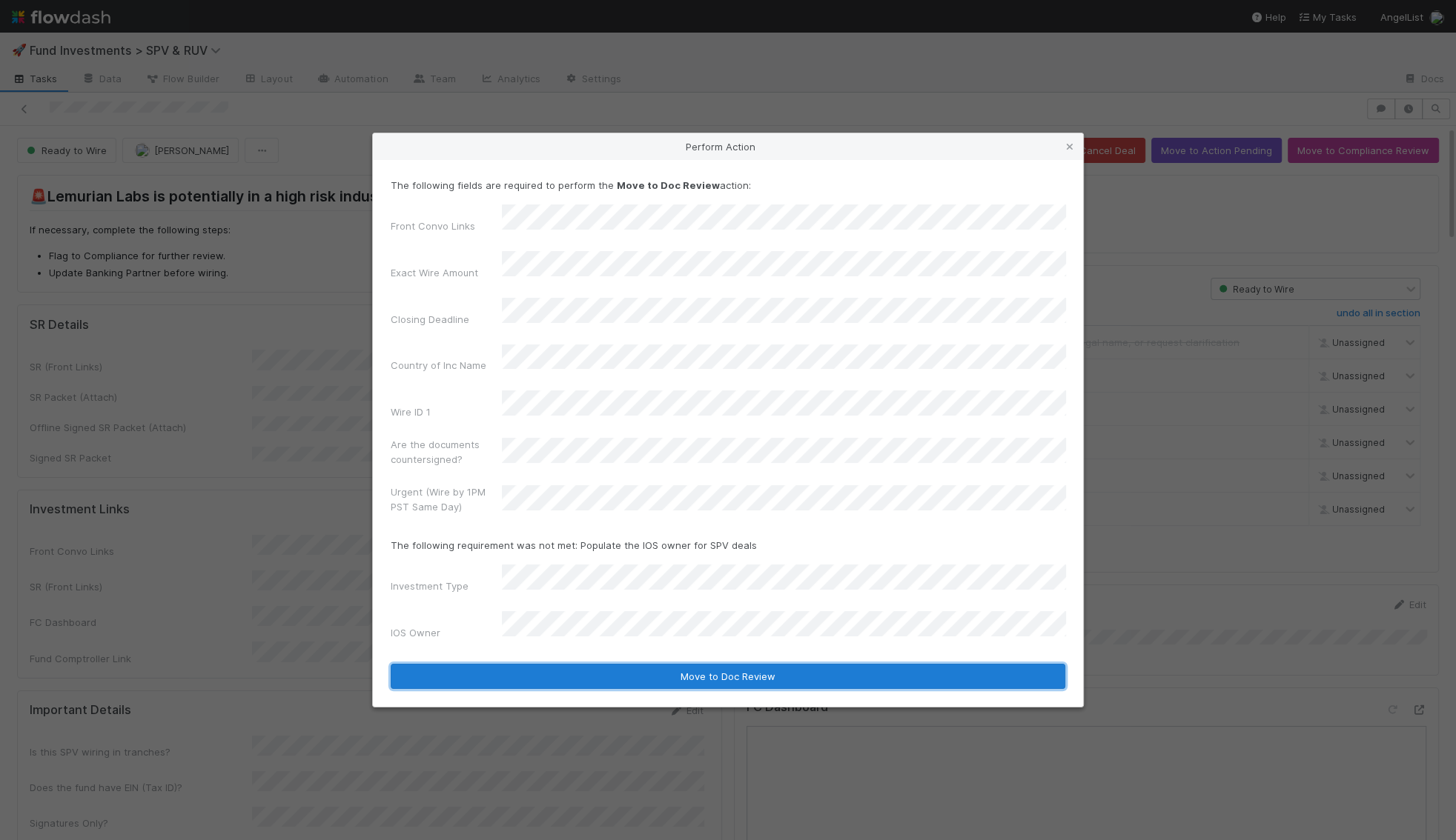
click at [573, 664] on button "Move to Doc Review" at bounding box center [728, 676] width 674 height 25
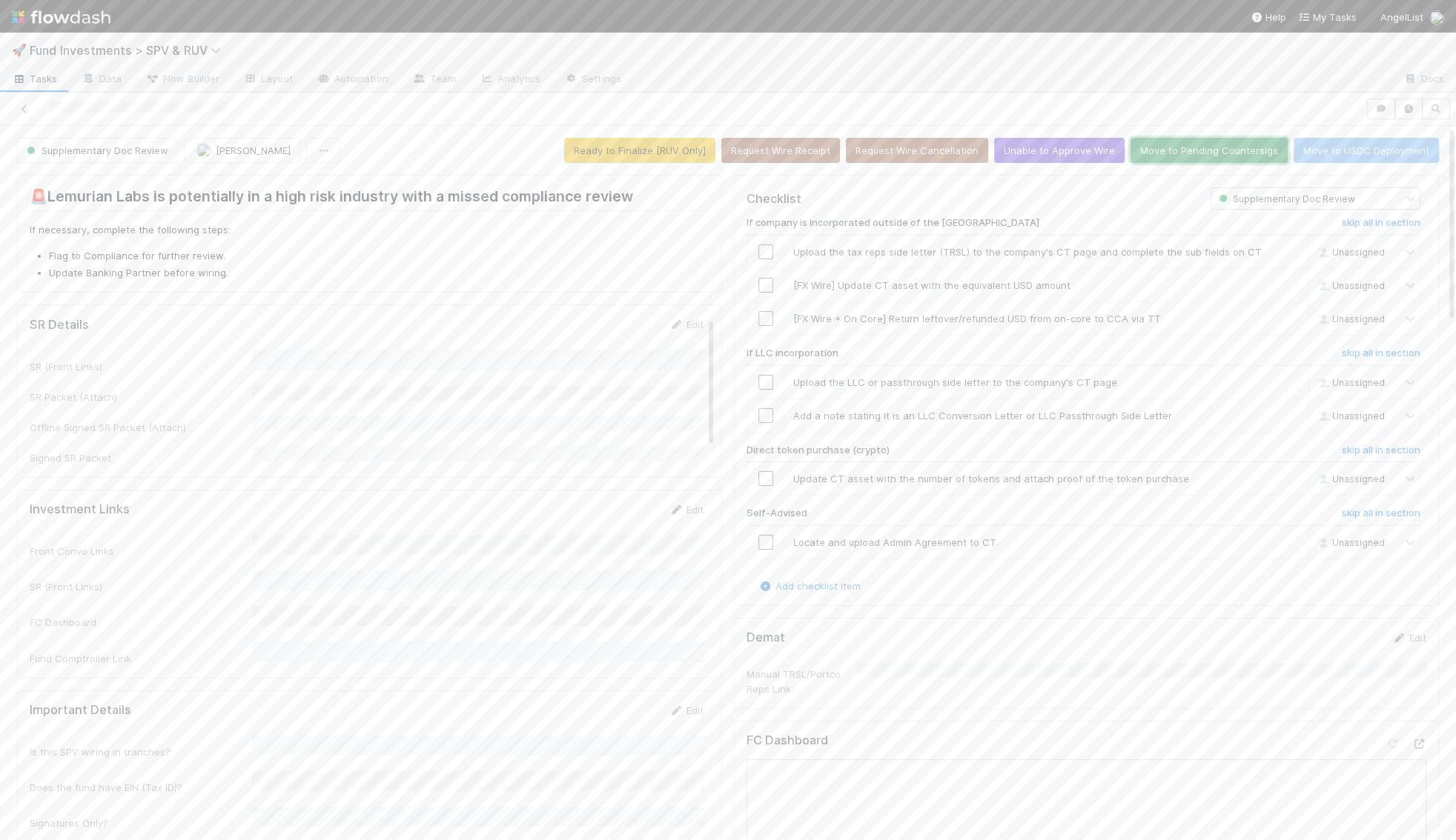
click at [1229, 144] on button "Move to Pending Countersigs" at bounding box center [1209, 150] width 157 height 25
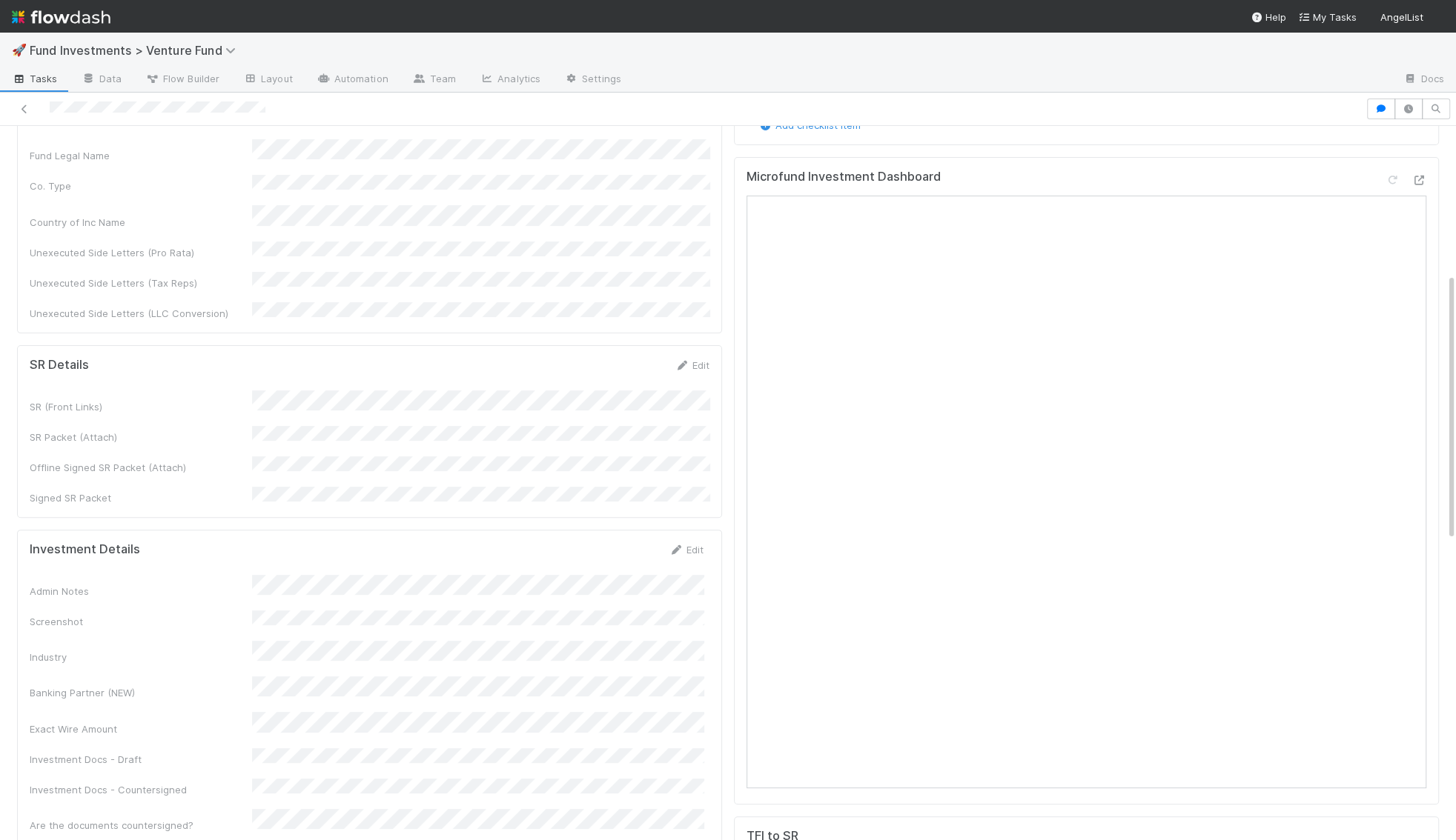
scroll to position [436, 0]
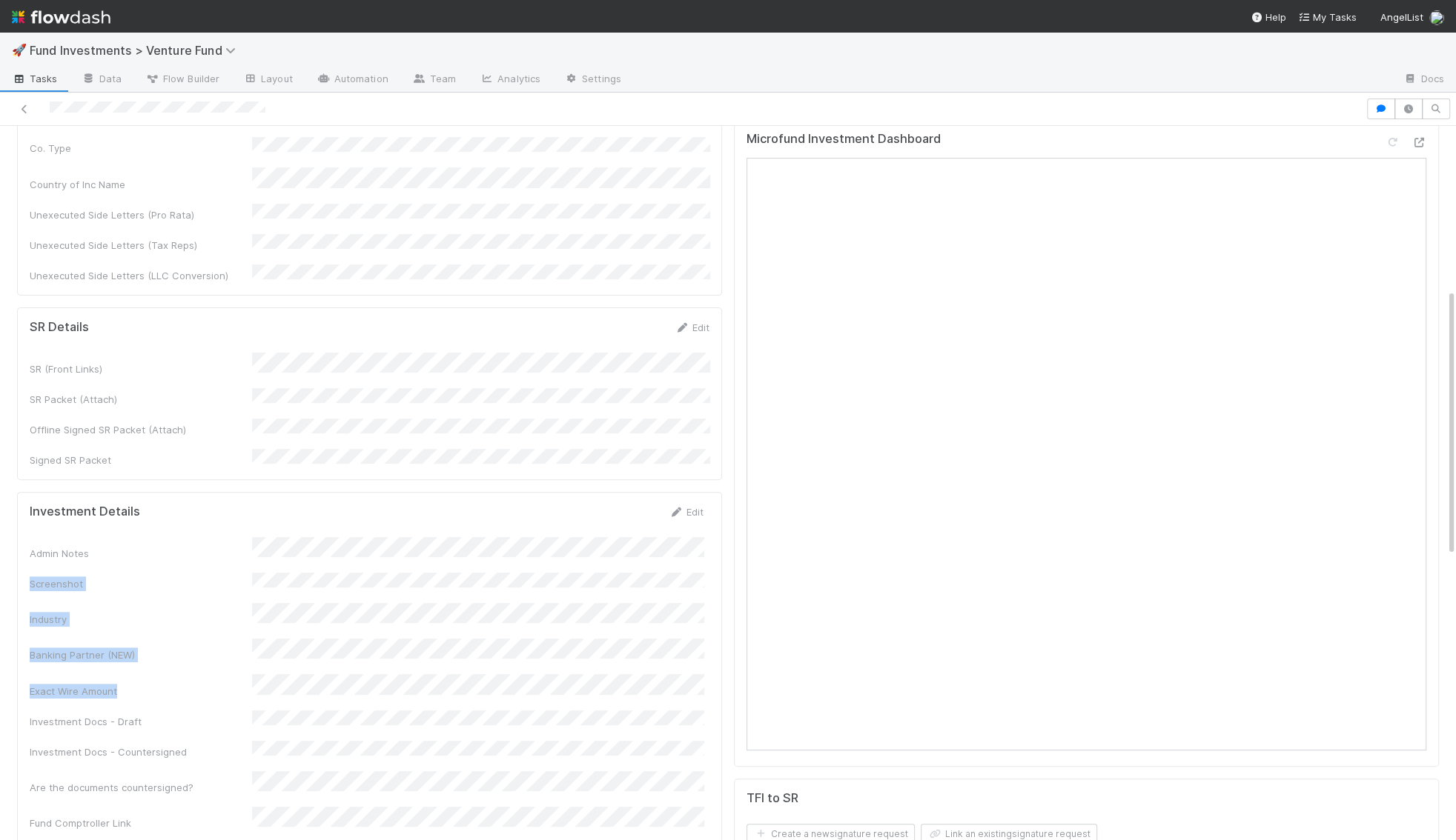
click at [299, 594] on div "Admin Notes Screenshot Industry Banking Partner (NEW) Exact Wire Amount Investm…" at bounding box center [366, 720] width 674 height 366
click at [296, 559] on div "Admin Notes Screenshot Industry Banking Partner (NEW) Exact Wire Amount Investm…" at bounding box center [366, 720] width 674 height 366
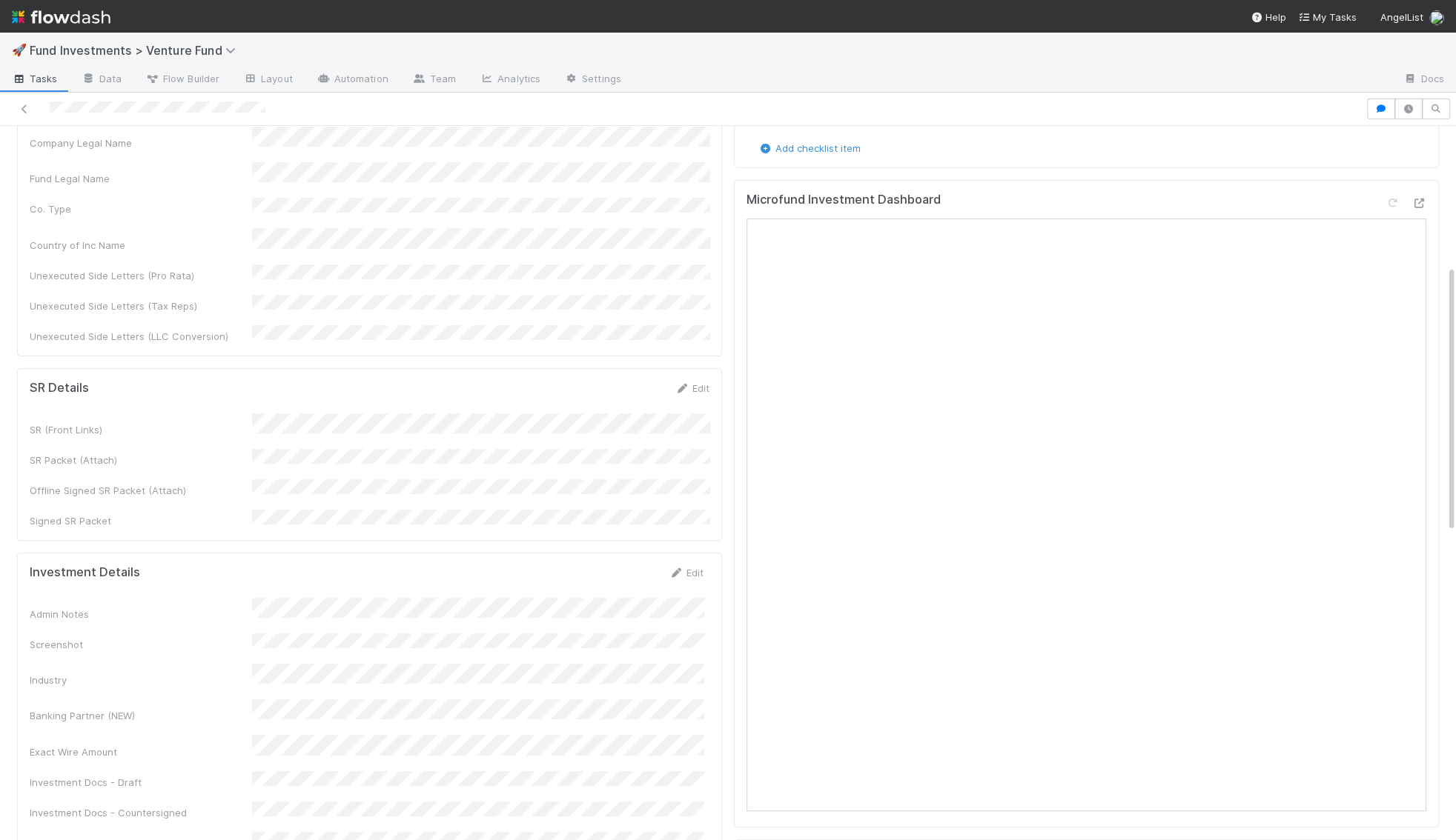
scroll to position [0, 0]
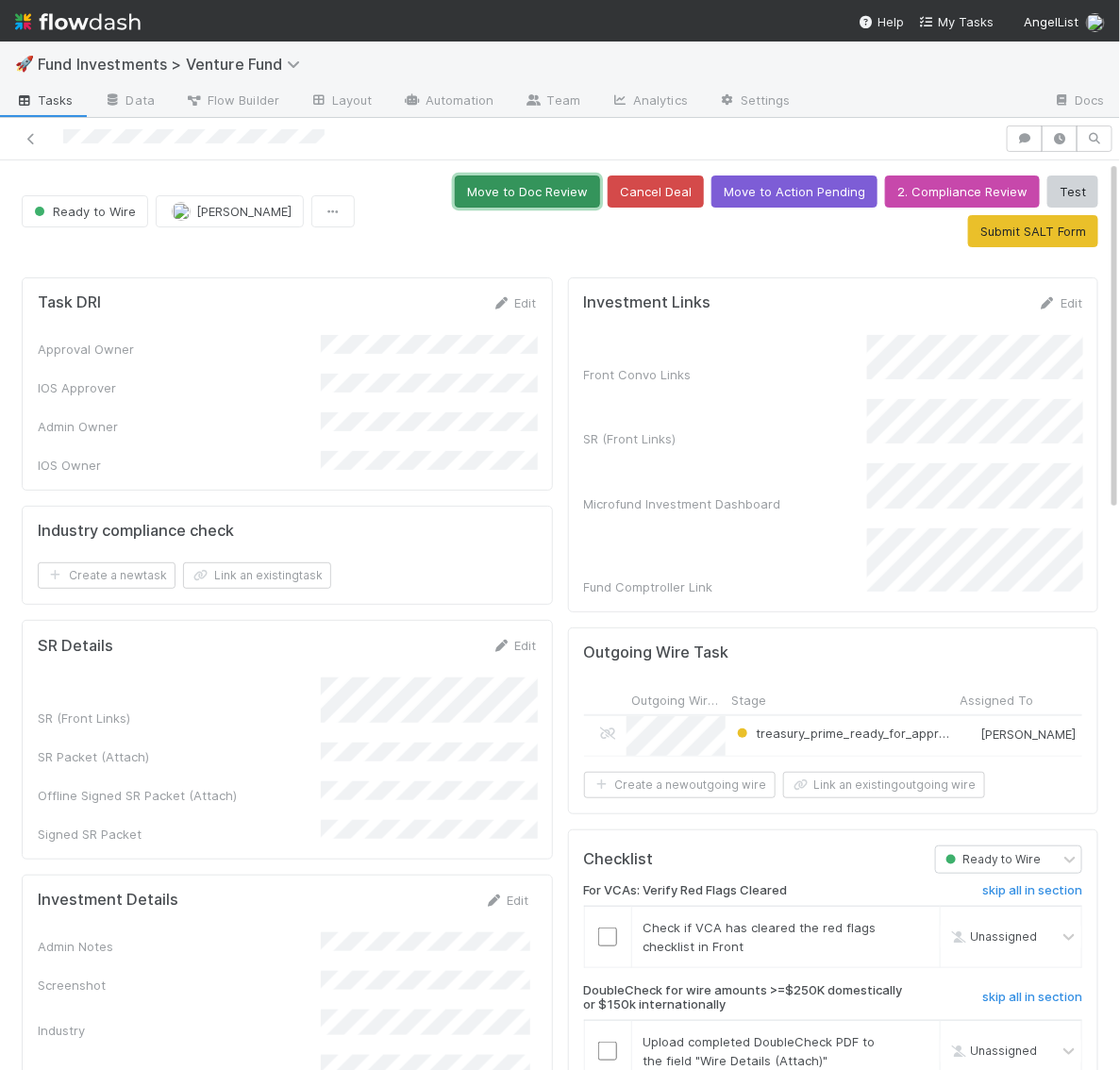
click at [518, 193] on button "Move to Doc Review" at bounding box center [528, 192] width 145 height 32
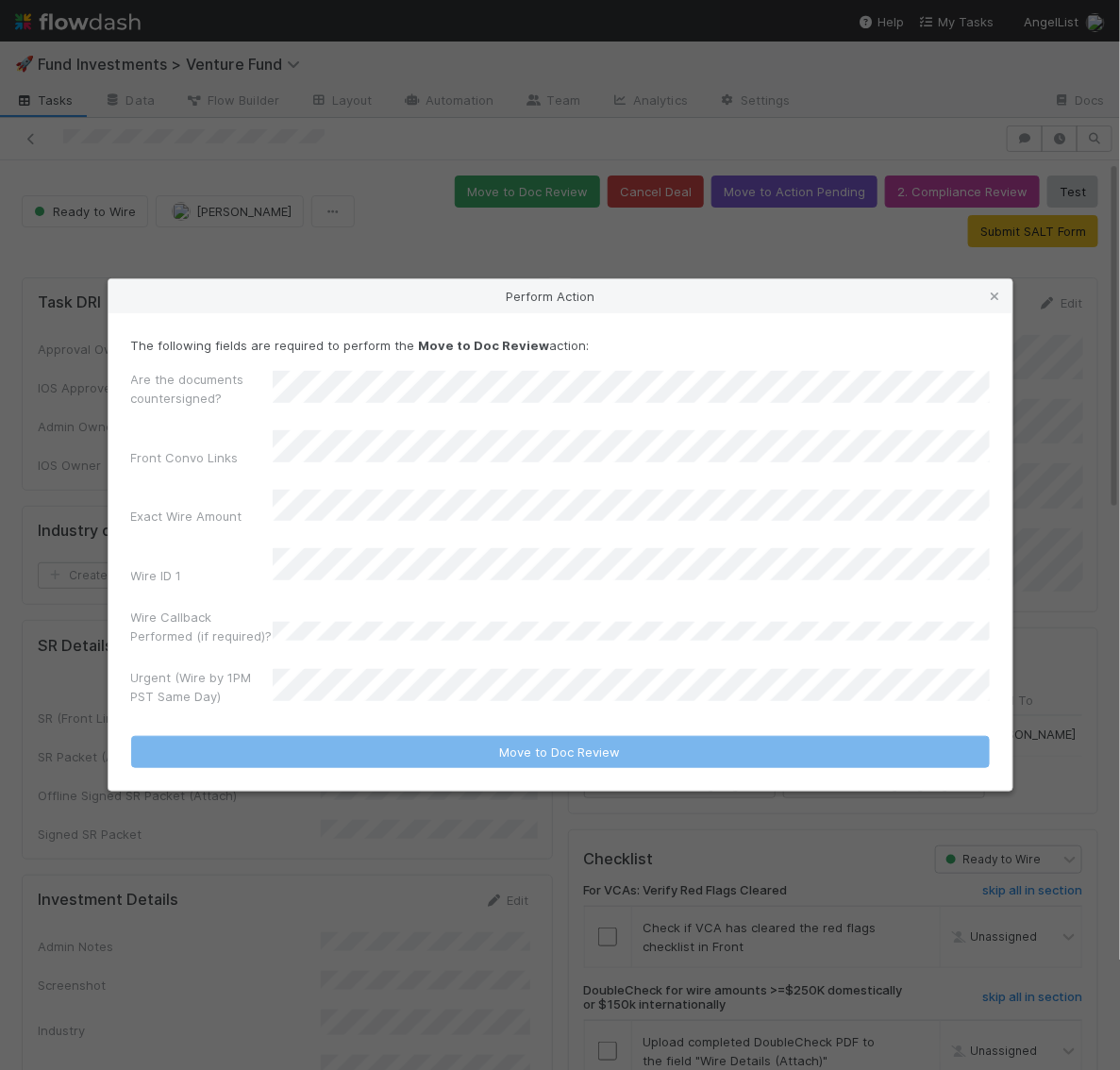
click at [360, 668] on div "Urgent (Wire by 1PM PST Same Day)" at bounding box center [561, 691] width 859 height 45
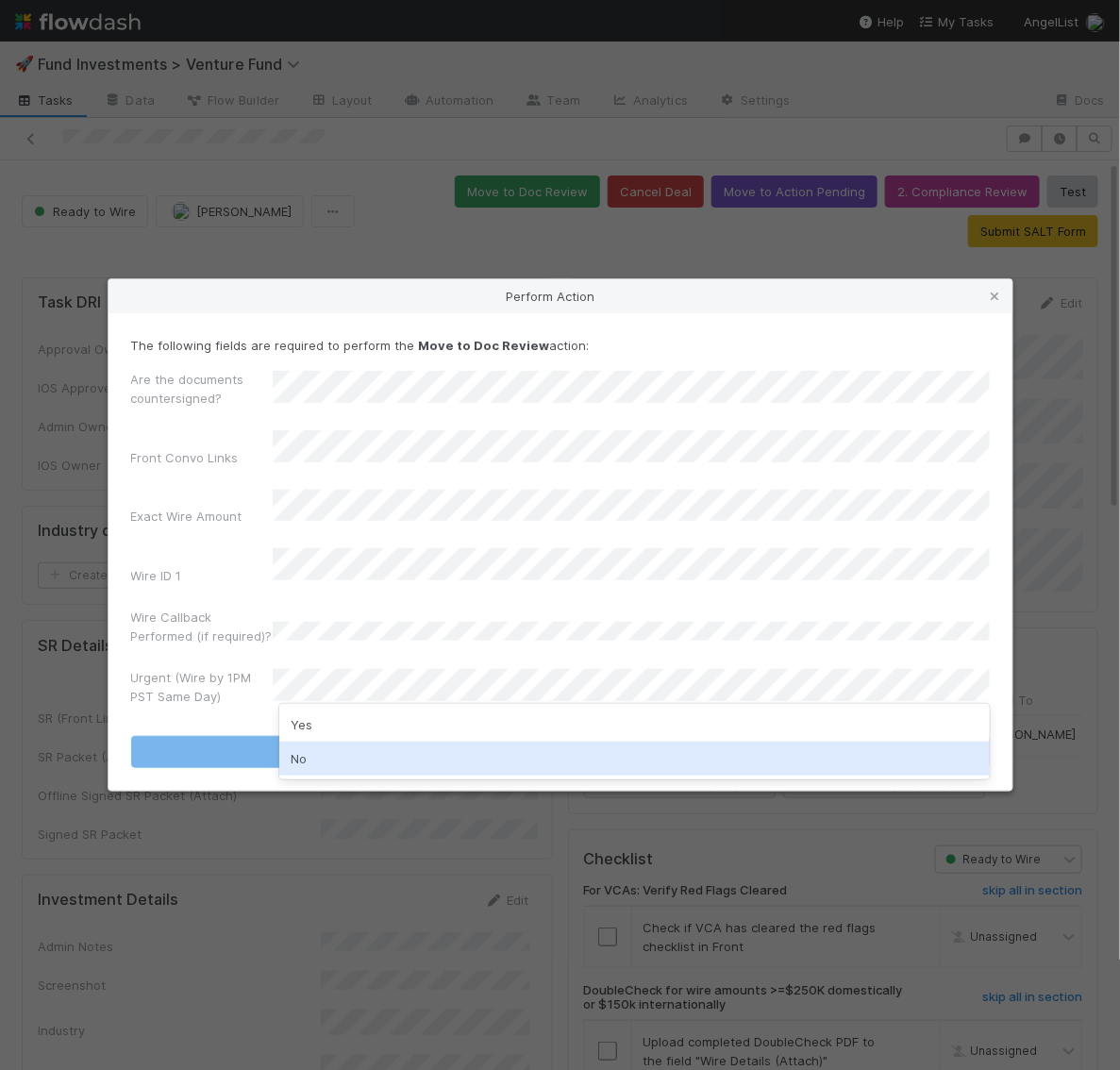
click at [329, 760] on div "No" at bounding box center [634, 759] width 710 height 34
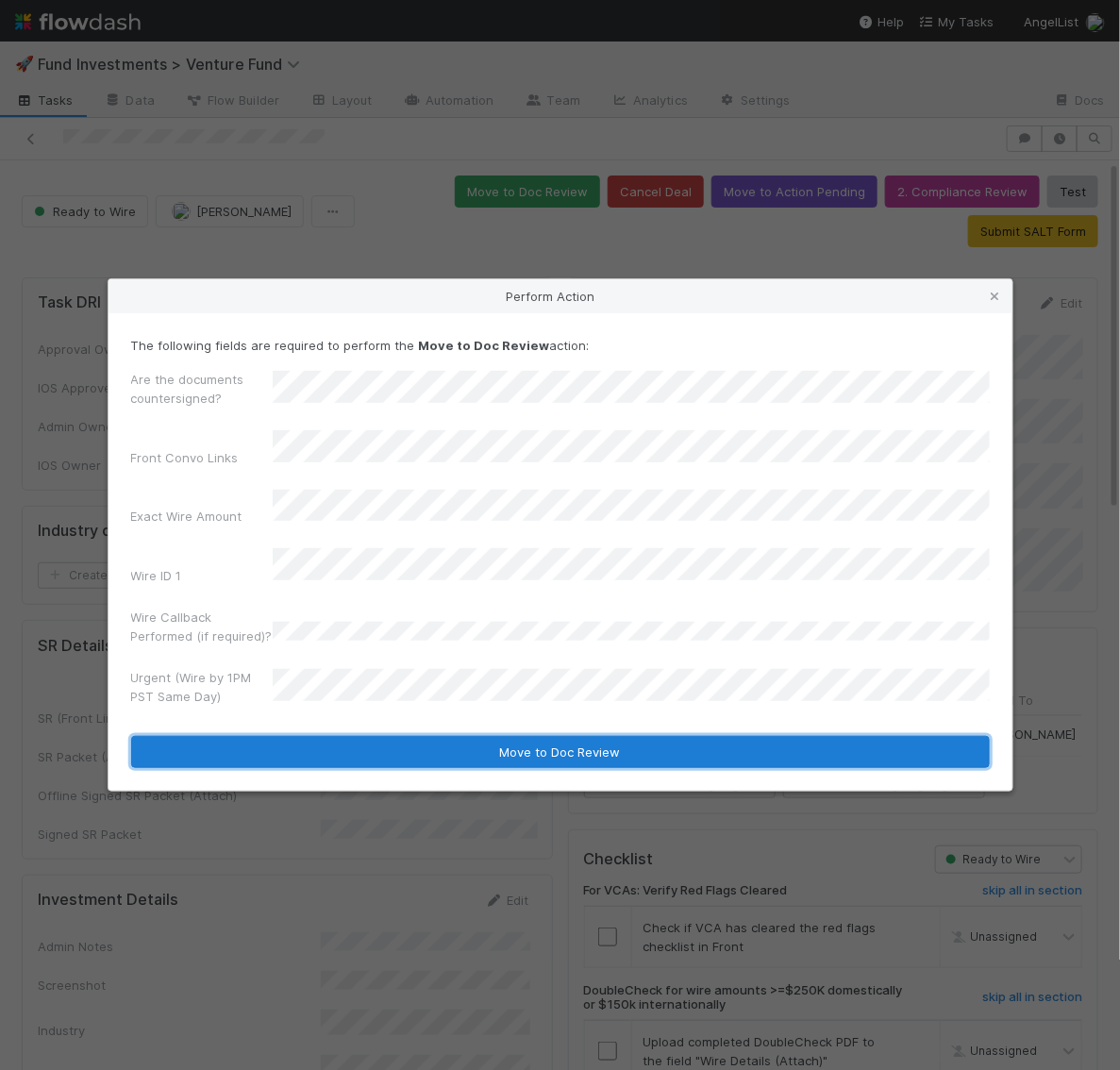
click at [326, 736] on button "Move to Doc Review" at bounding box center [561, 752] width 859 height 32
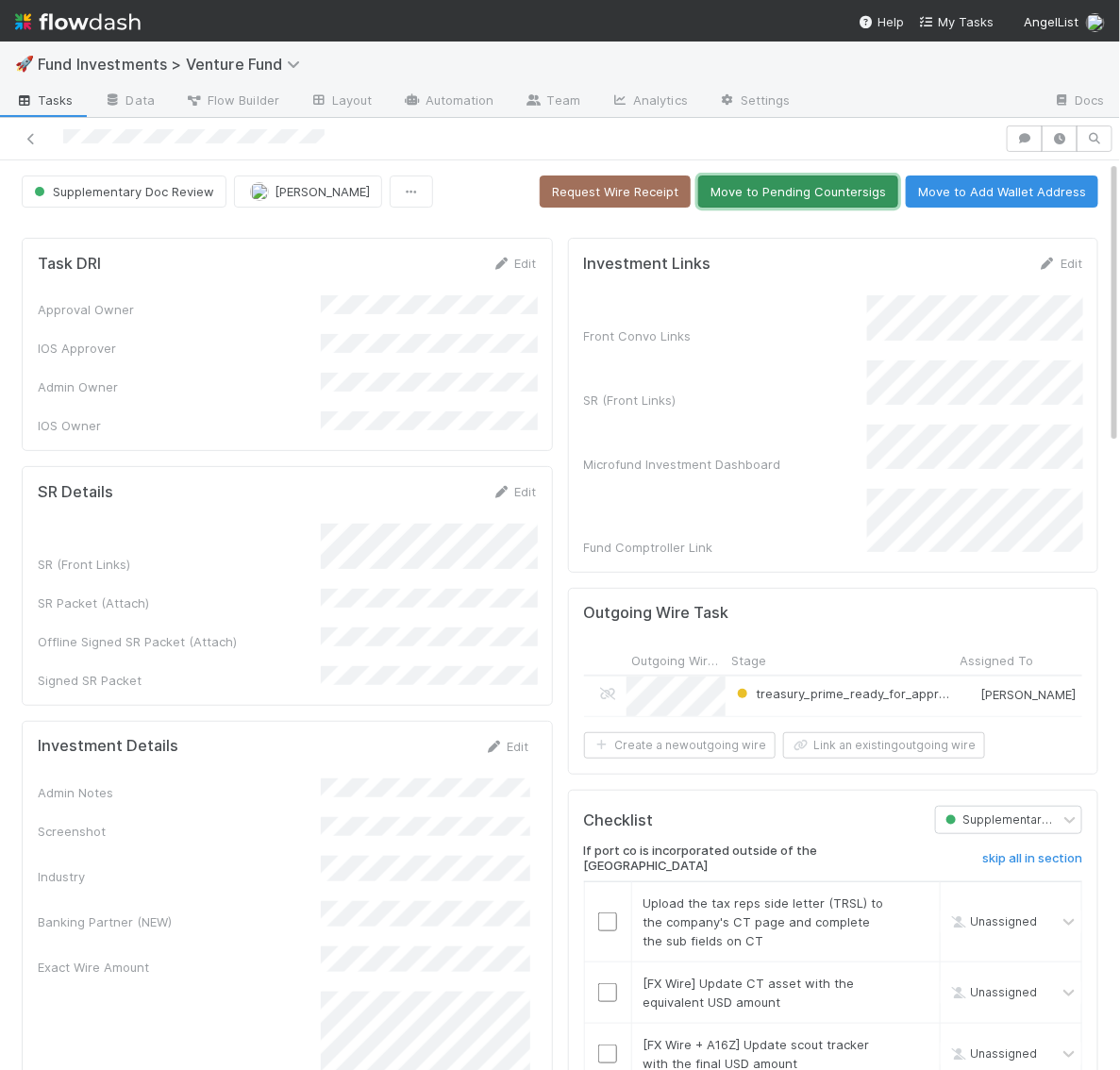
click at [787, 186] on button "Move to Pending Countersigs" at bounding box center [799, 192] width 200 height 32
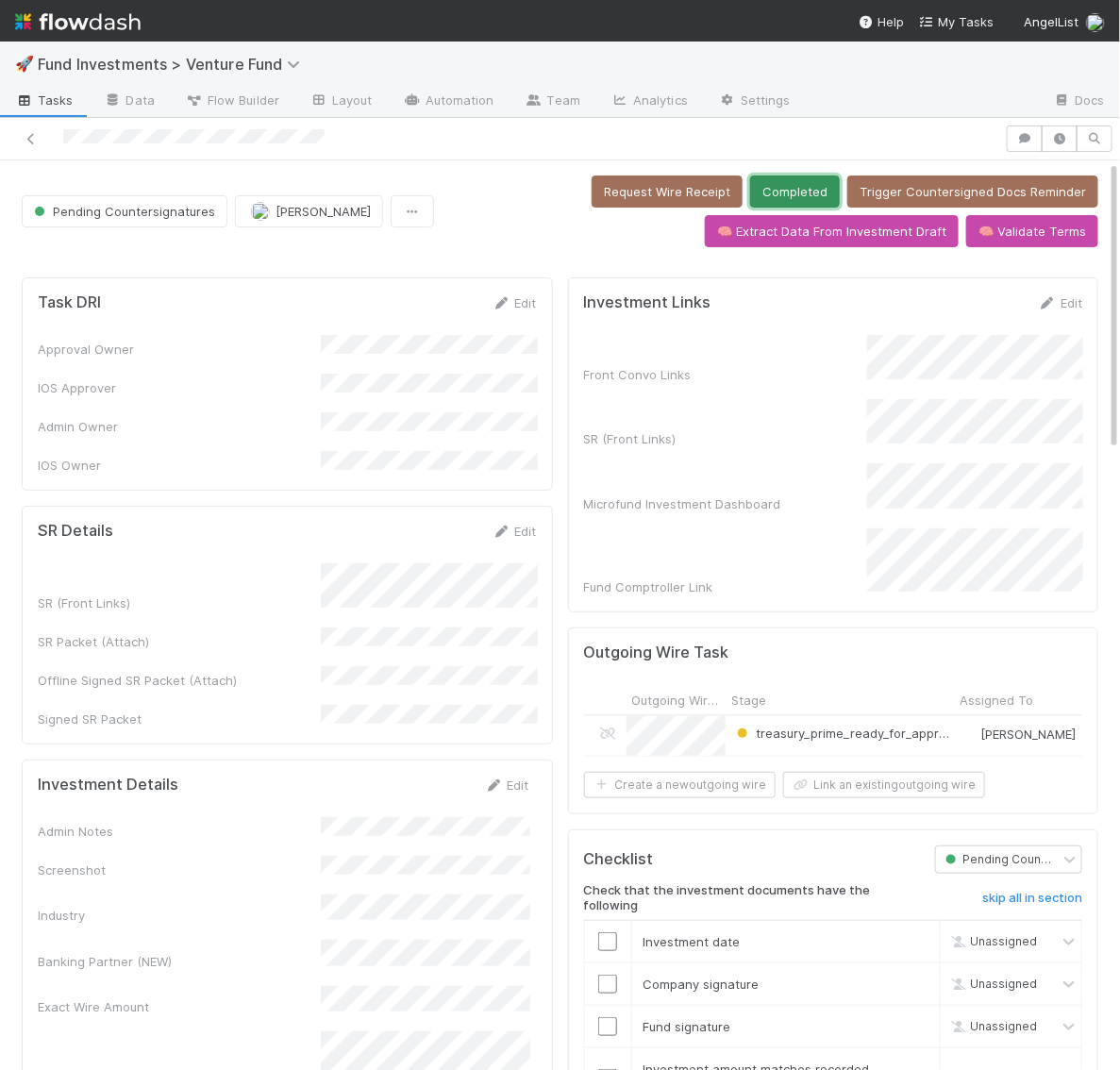
click at [812, 187] on button "Completed" at bounding box center [795, 192] width 89 height 32
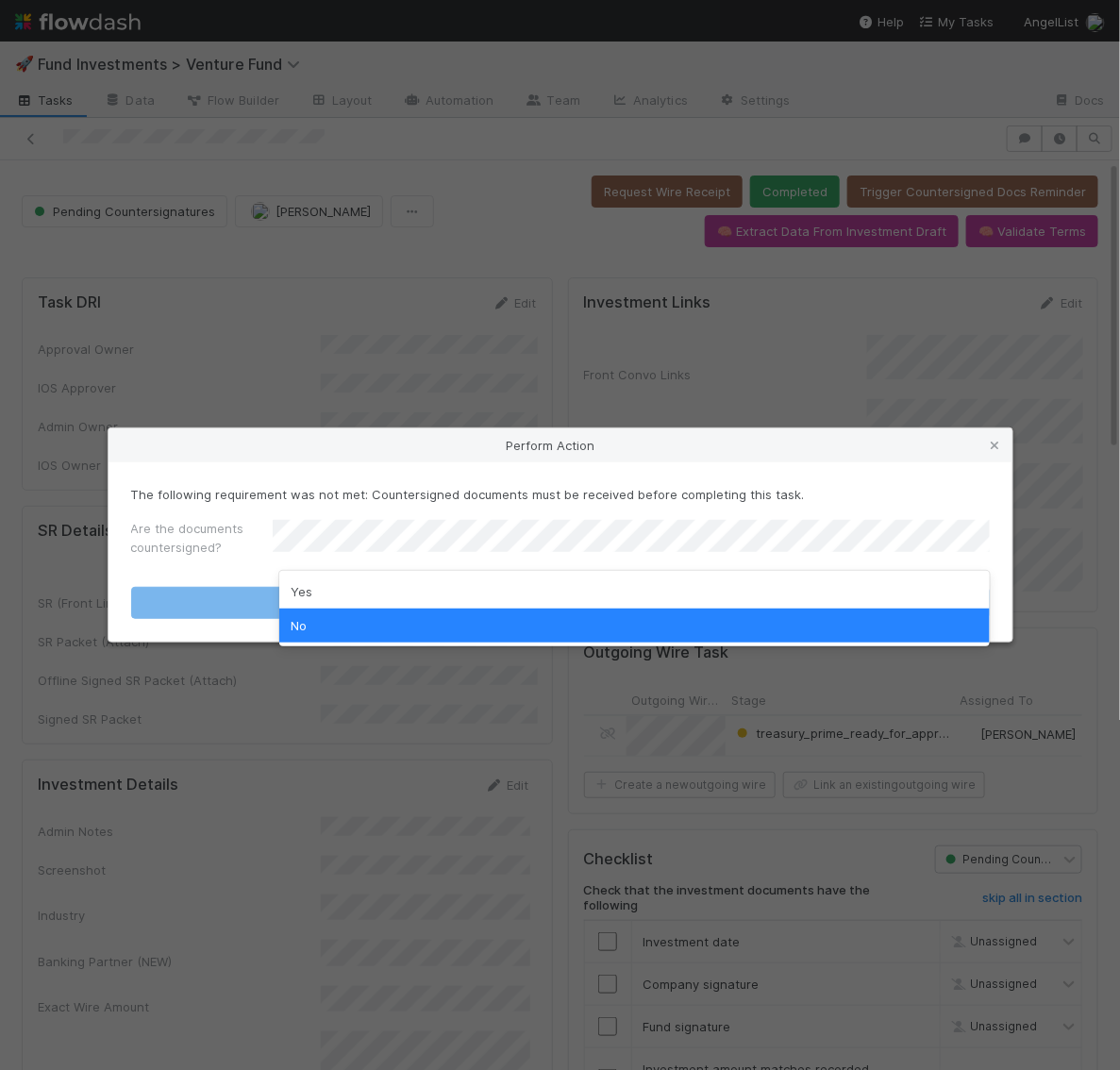
click at [520, 621] on div "No" at bounding box center [634, 626] width 710 height 34
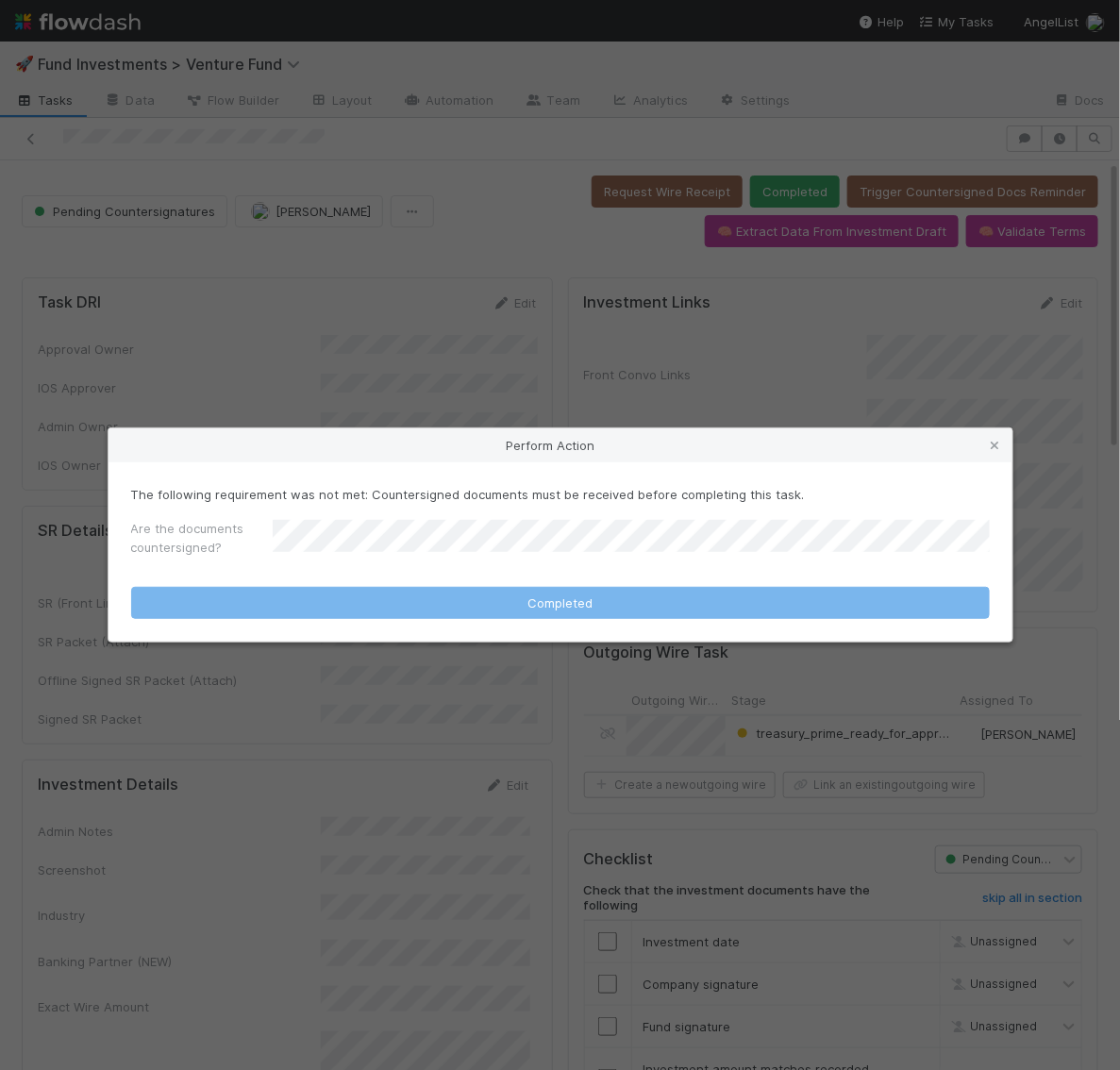
click at [991, 458] on div "Perform Action" at bounding box center [560, 445] width 904 height 34
click at [996, 444] on icon at bounding box center [995, 446] width 19 height 12
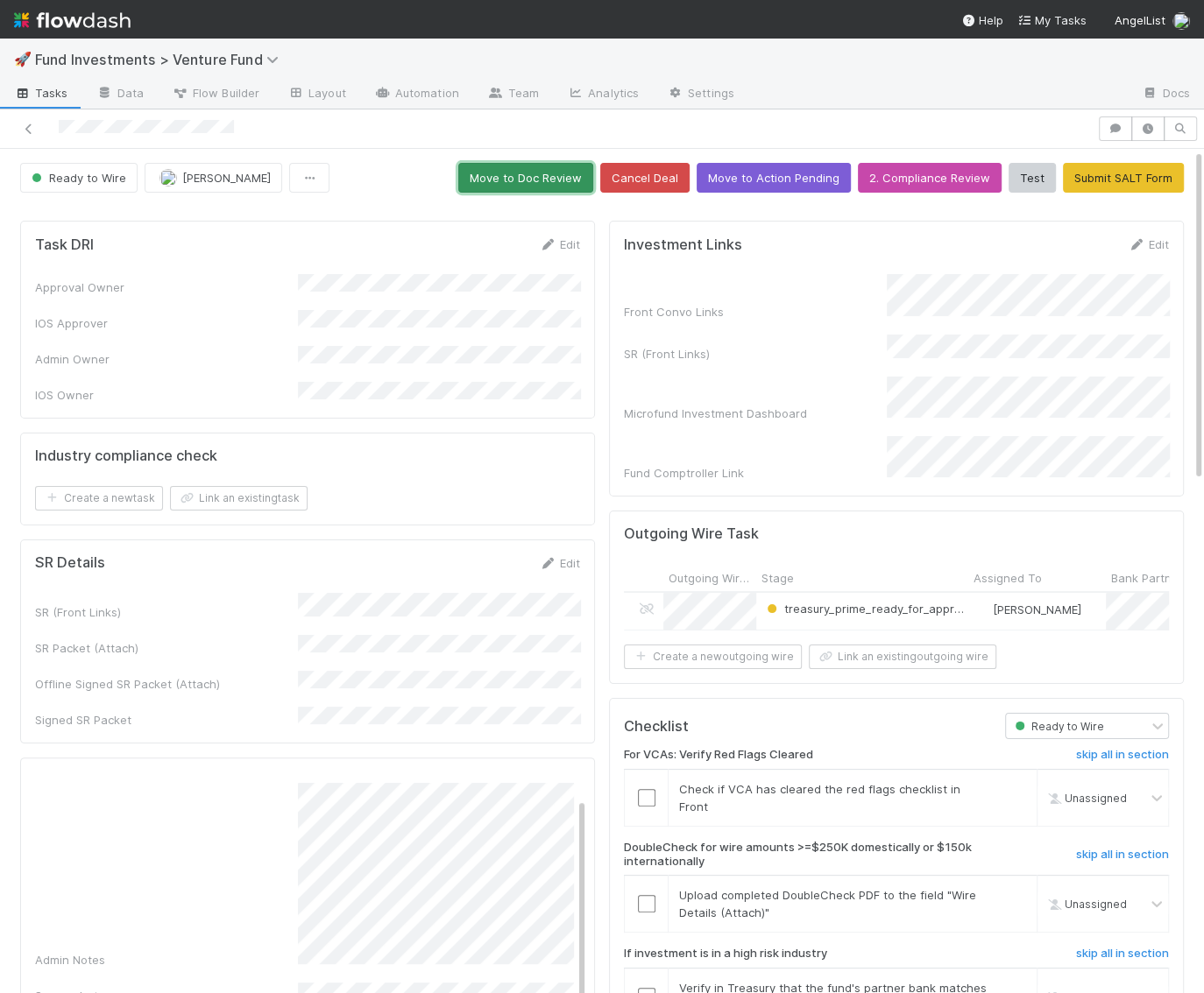
click at [560, 177] on button "Move to Doc Review" at bounding box center [525, 178] width 135 height 30
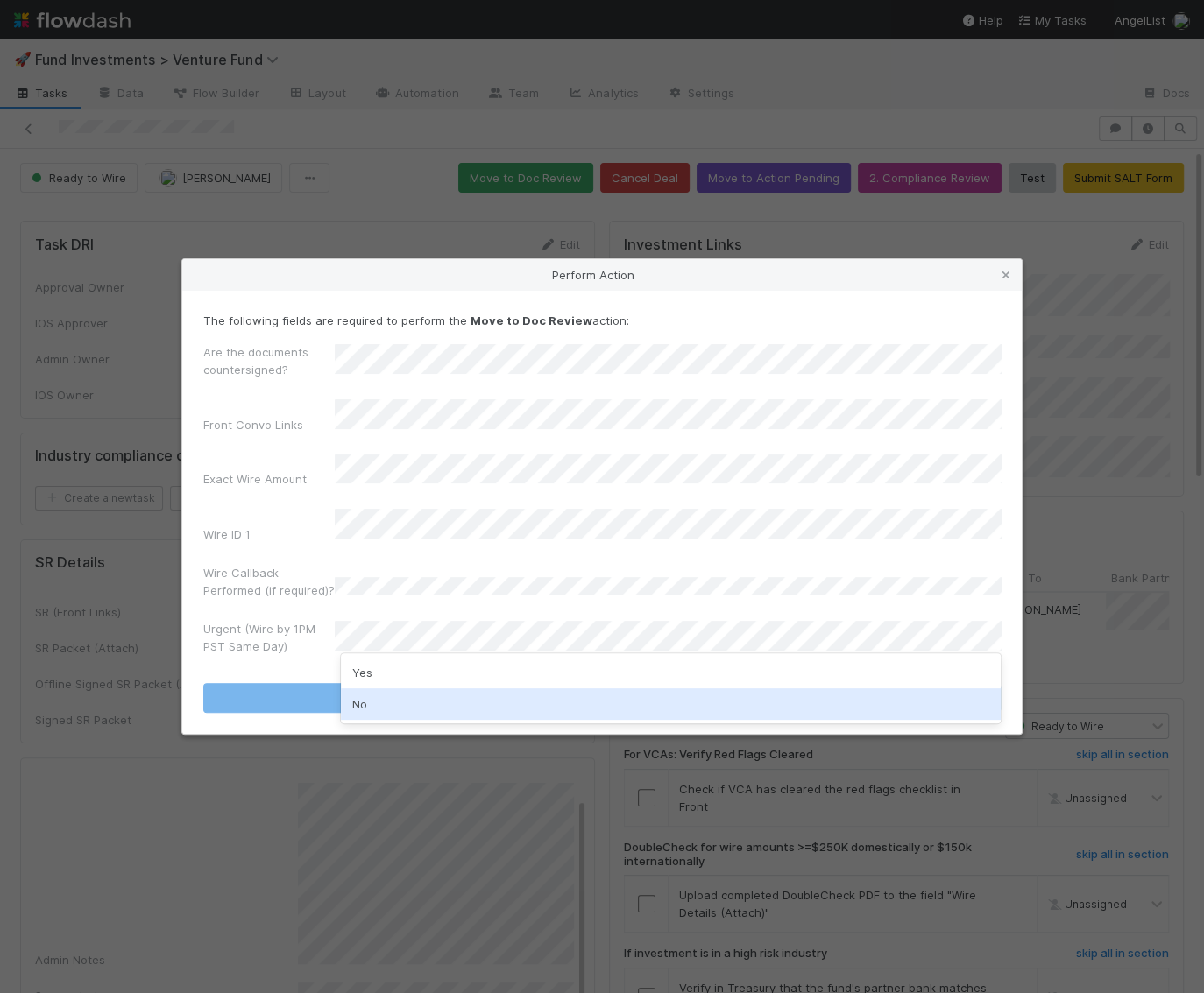
click at [373, 698] on div "No" at bounding box center [670, 704] width 659 height 32
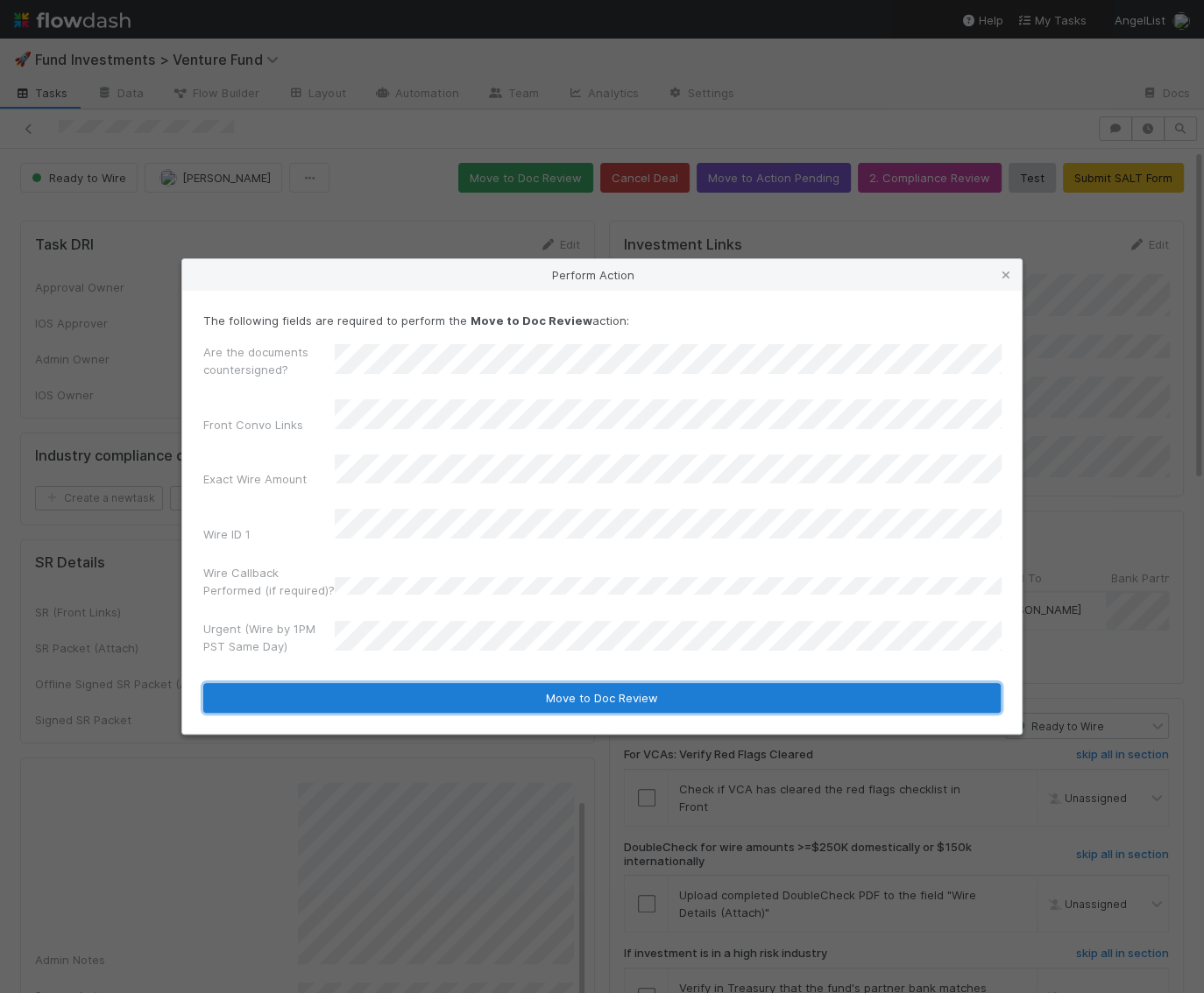
click at [377, 683] on button "Move to Doc Review" at bounding box center [602, 698] width 797 height 30
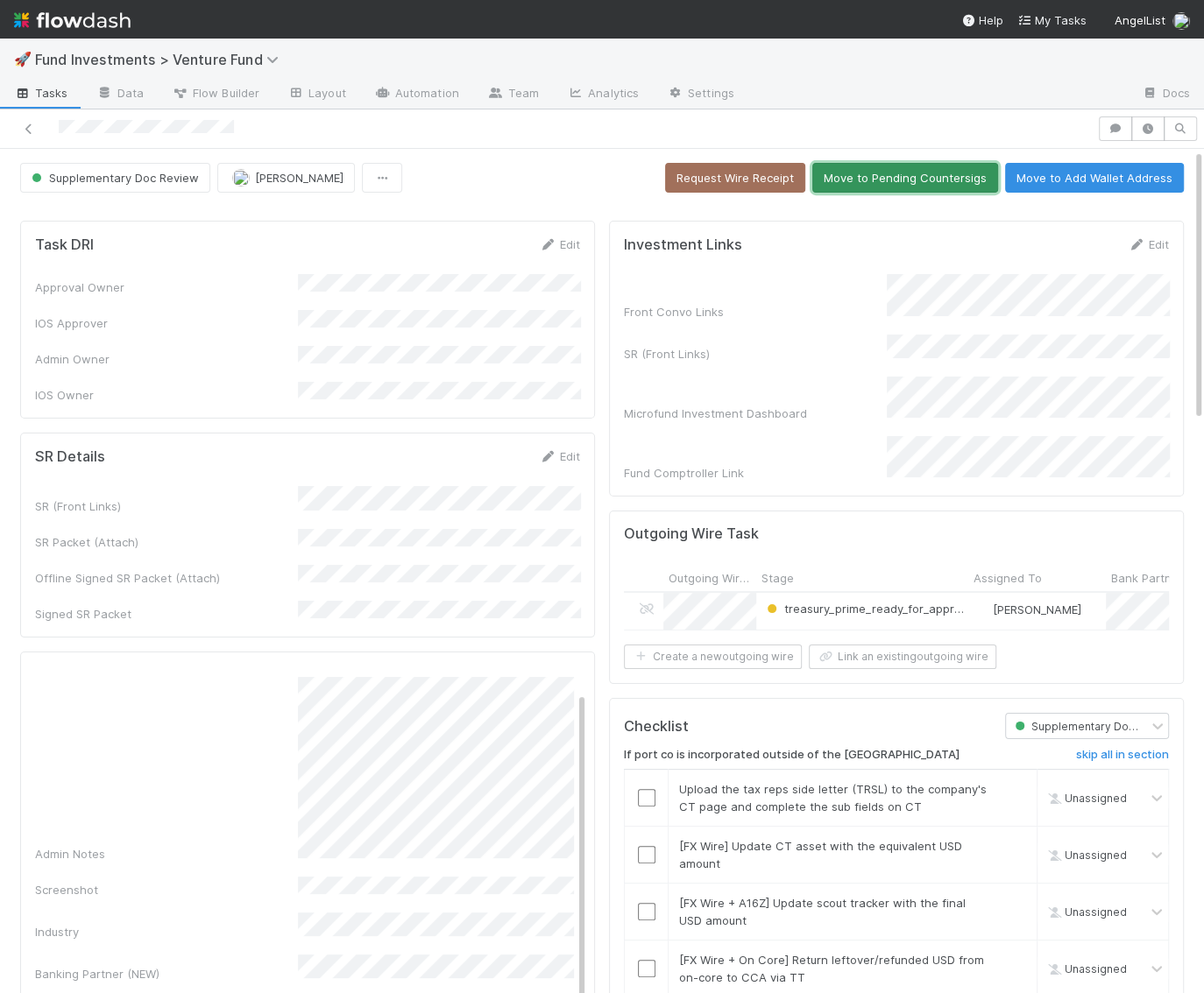
click at [919, 168] on button "Move to Pending Countersigs" at bounding box center [906, 178] width 186 height 30
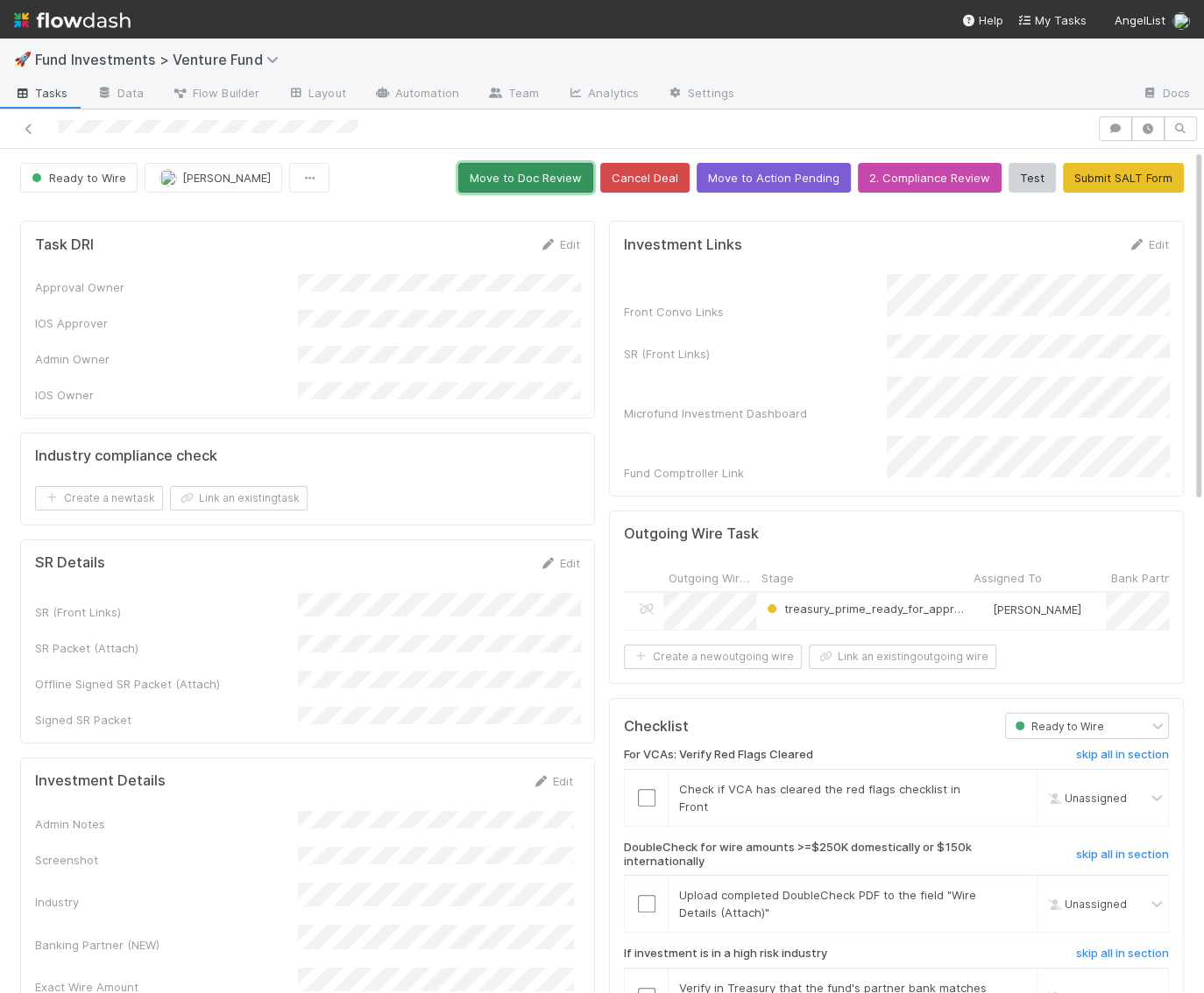
click at [538, 171] on button "Move to Doc Review" at bounding box center [525, 178] width 135 height 30
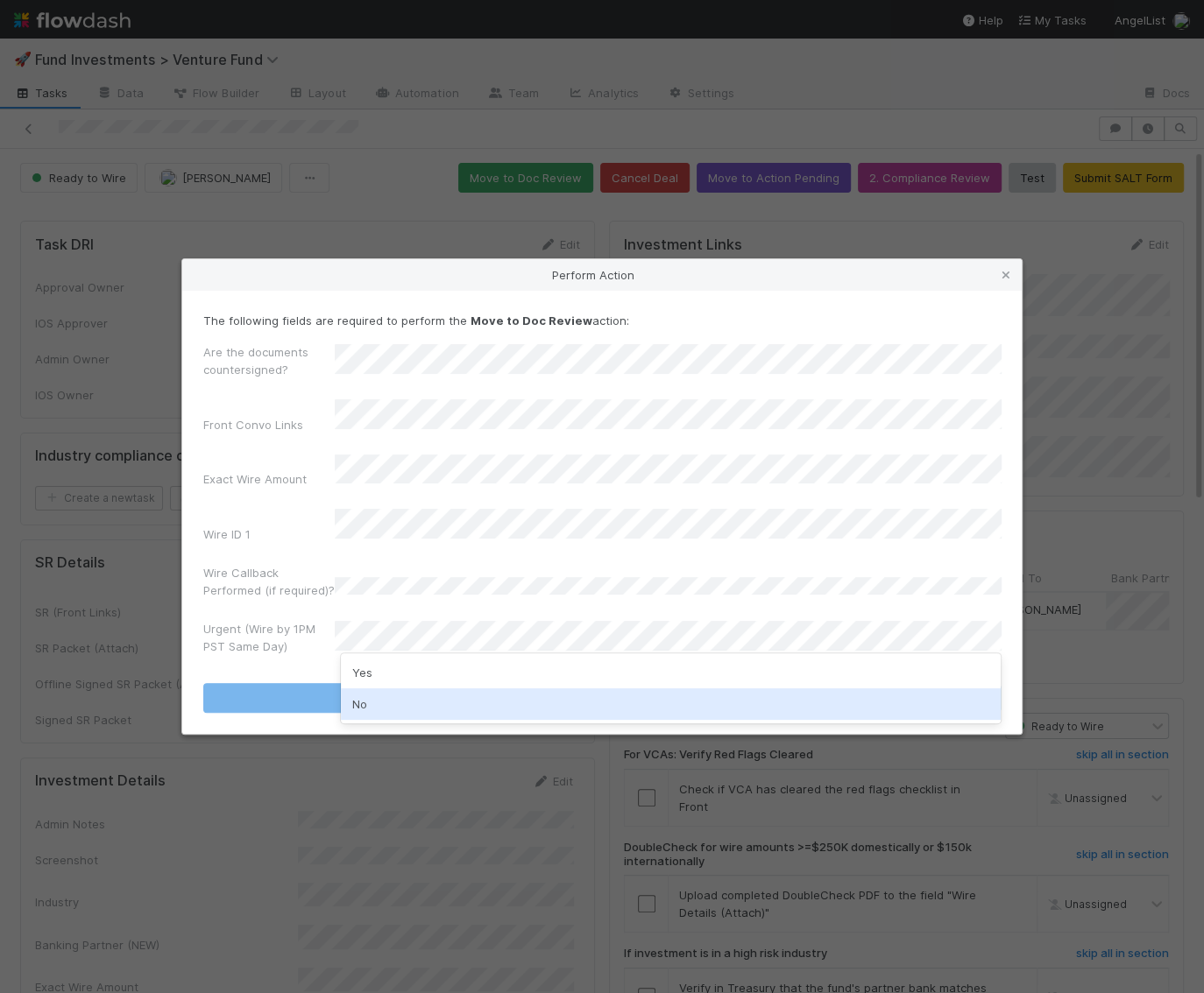
click at [405, 707] on div "No" at bounding box center [670, 704] width 659 height 32
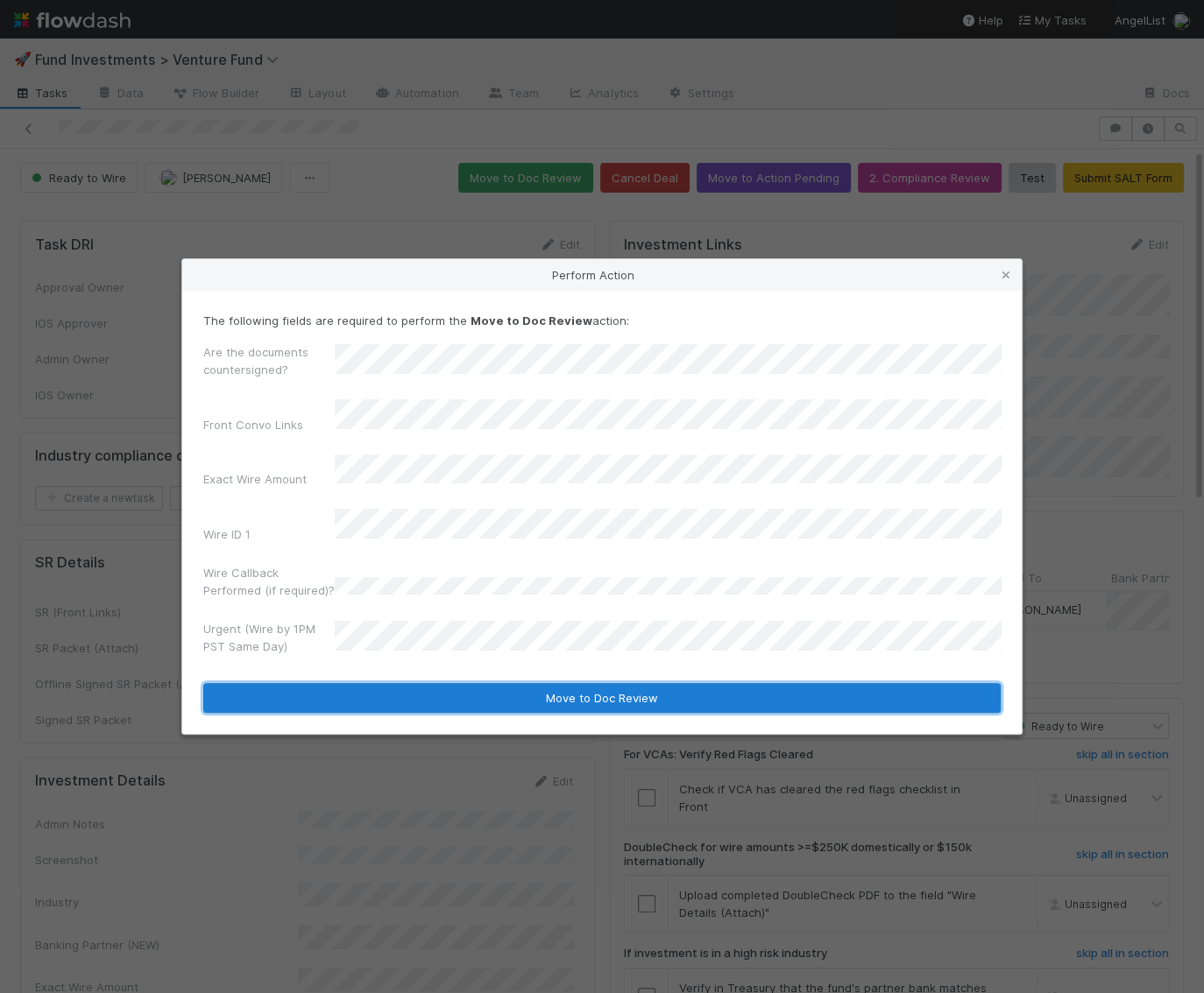
click at [406, 693] on button "Move to Doc Review" at bounding box center [602, 698] width 797 height 30
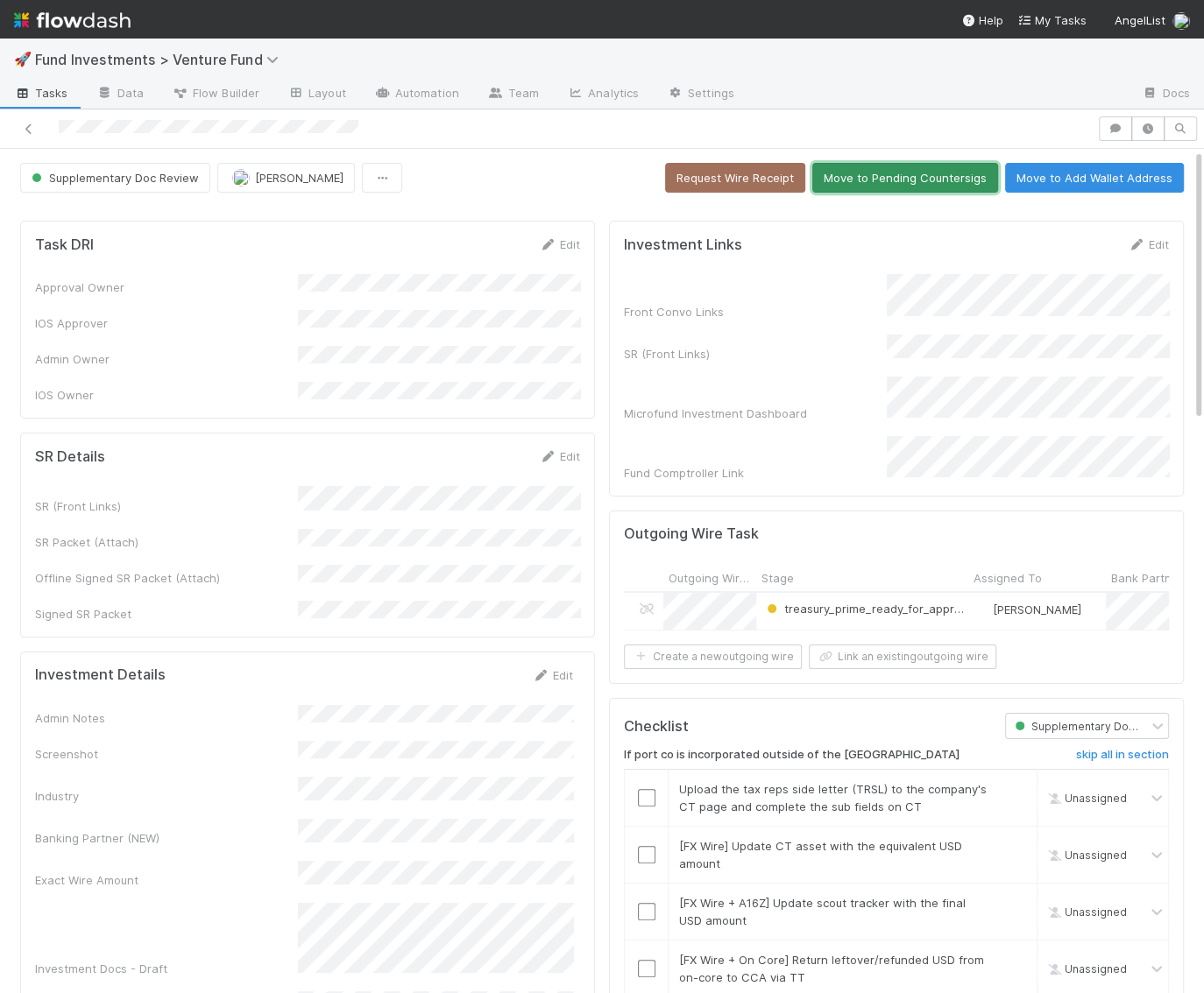
click at [908, 181] on button "Move to Pending Countersigs" at bounding box center [906, 178] width 186 height 30
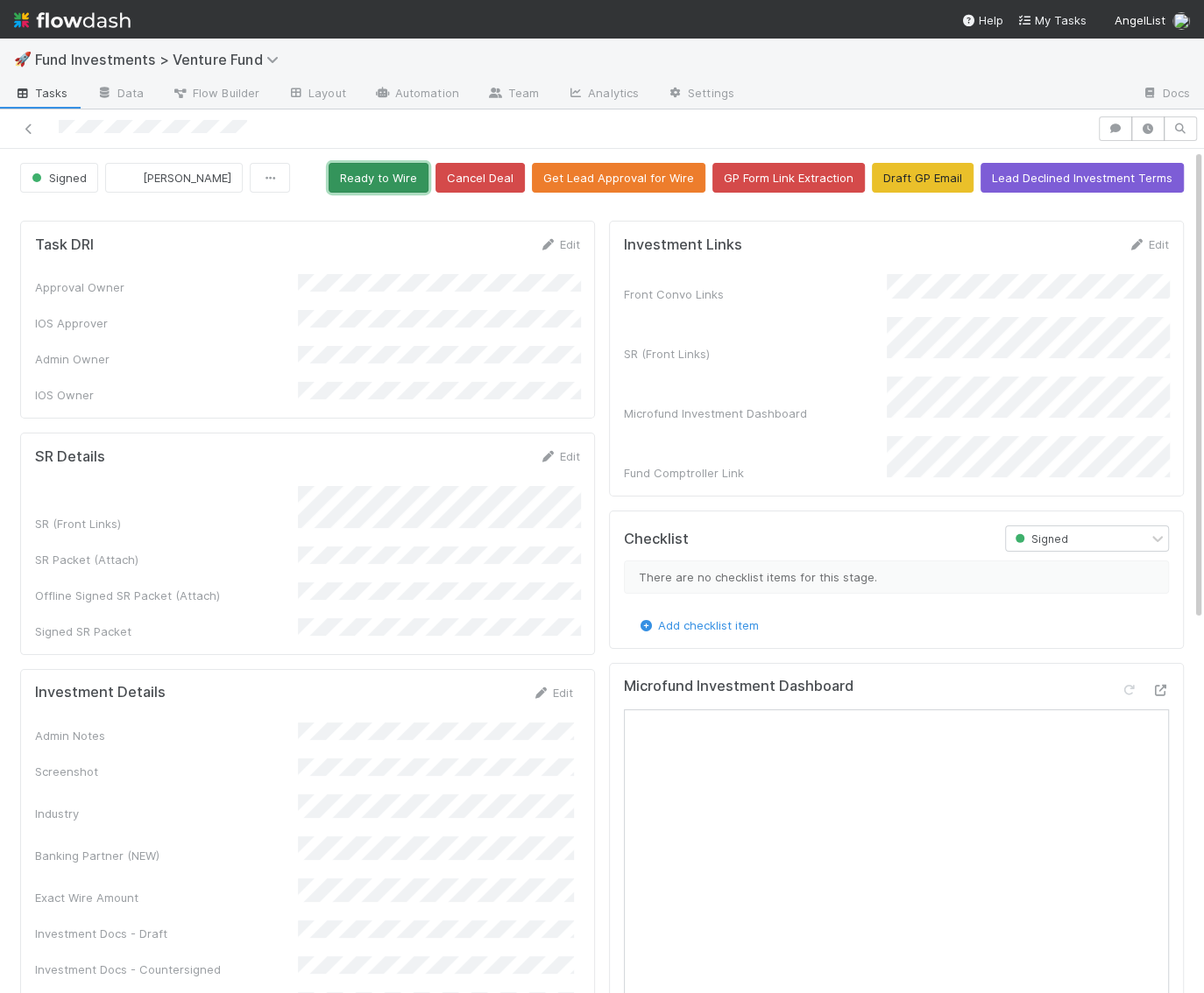
click at [423, 183] on button "Ready to Wire" at bounding box center [379, 178] width 100 height 30
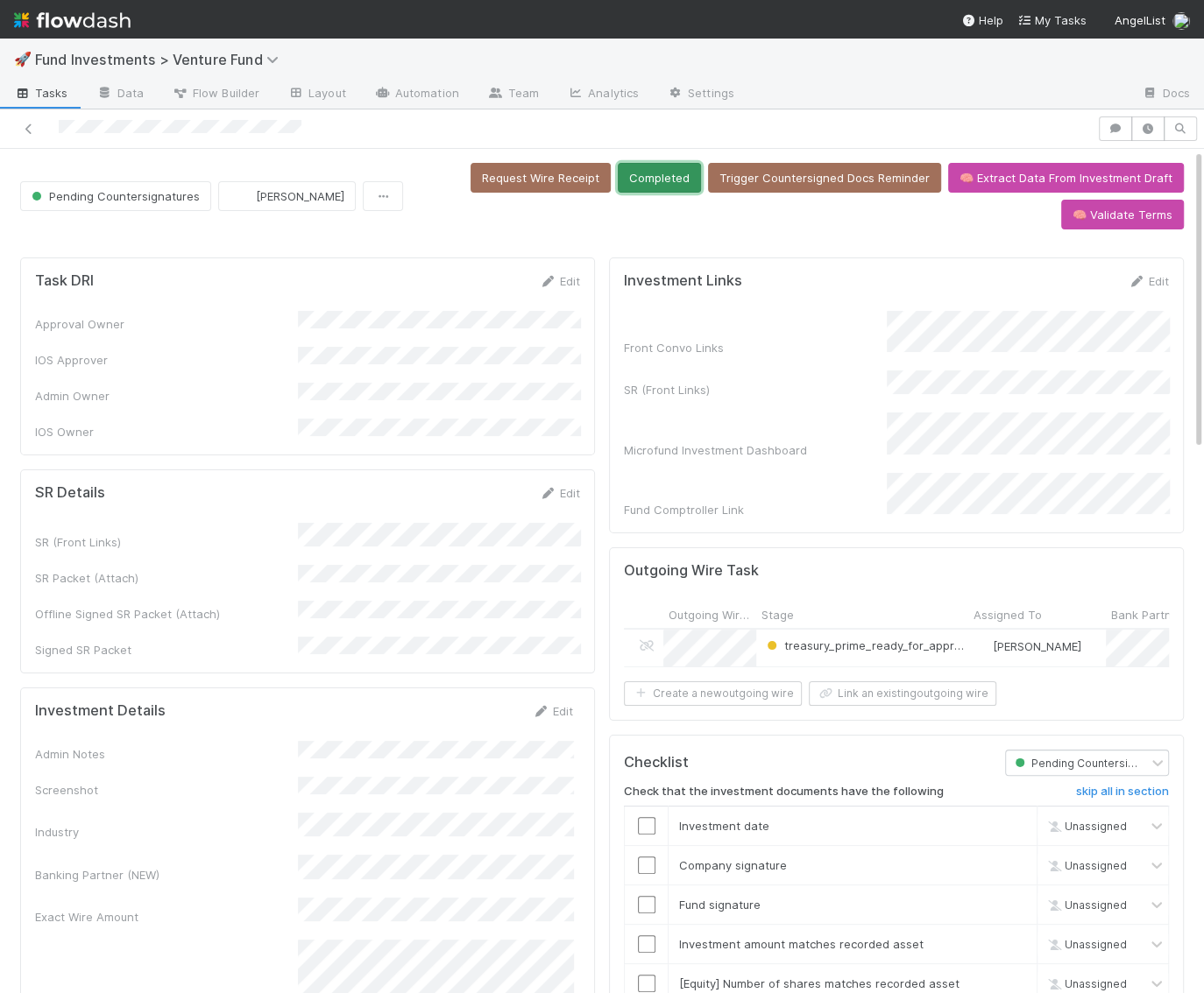
click at [673, 166] on button "Completed" at bounding box center [659, 178] width 83 height 30
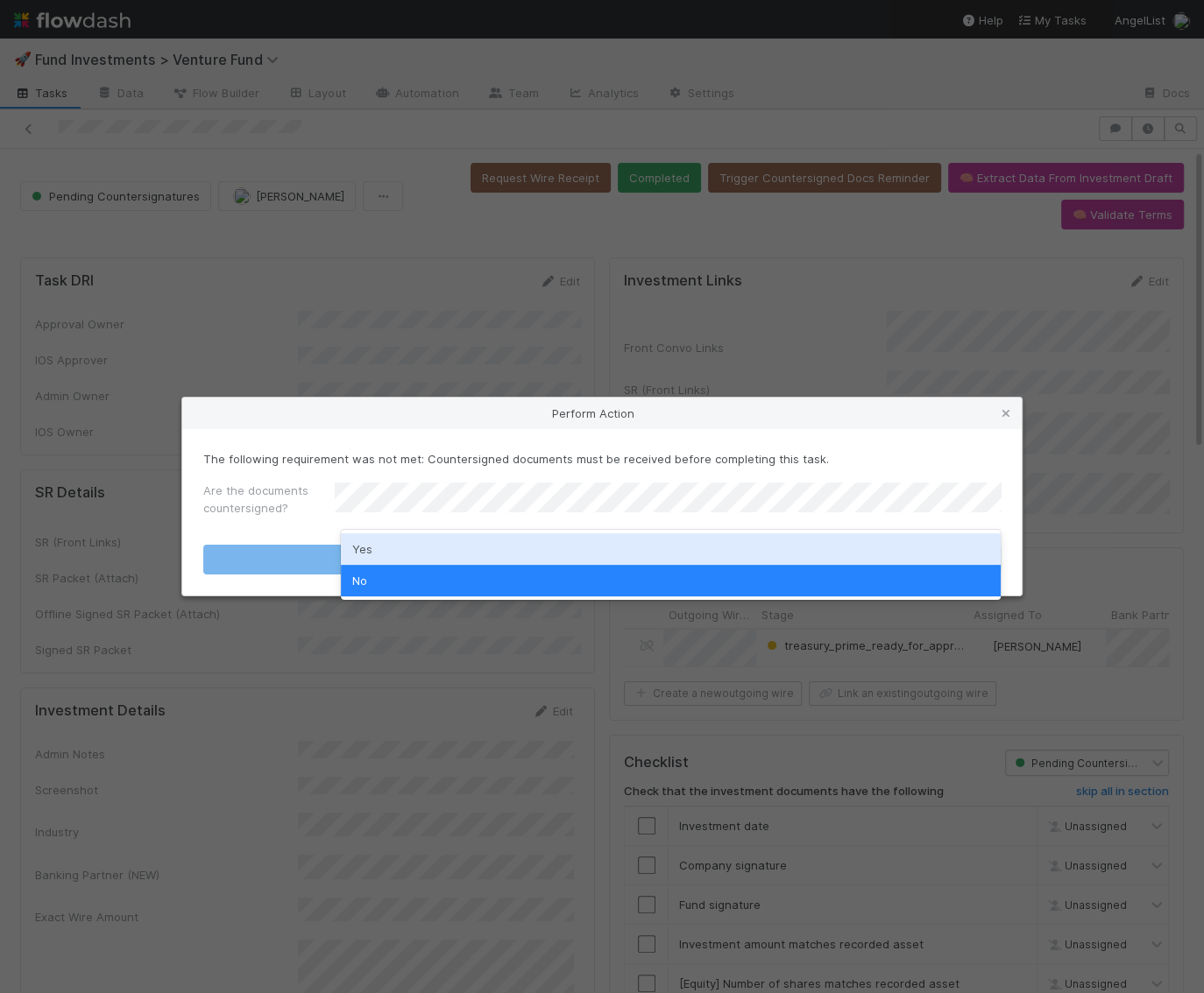
click at [407, 555] on div "Yes" at bounding box center [670, 549] width 659 height 32
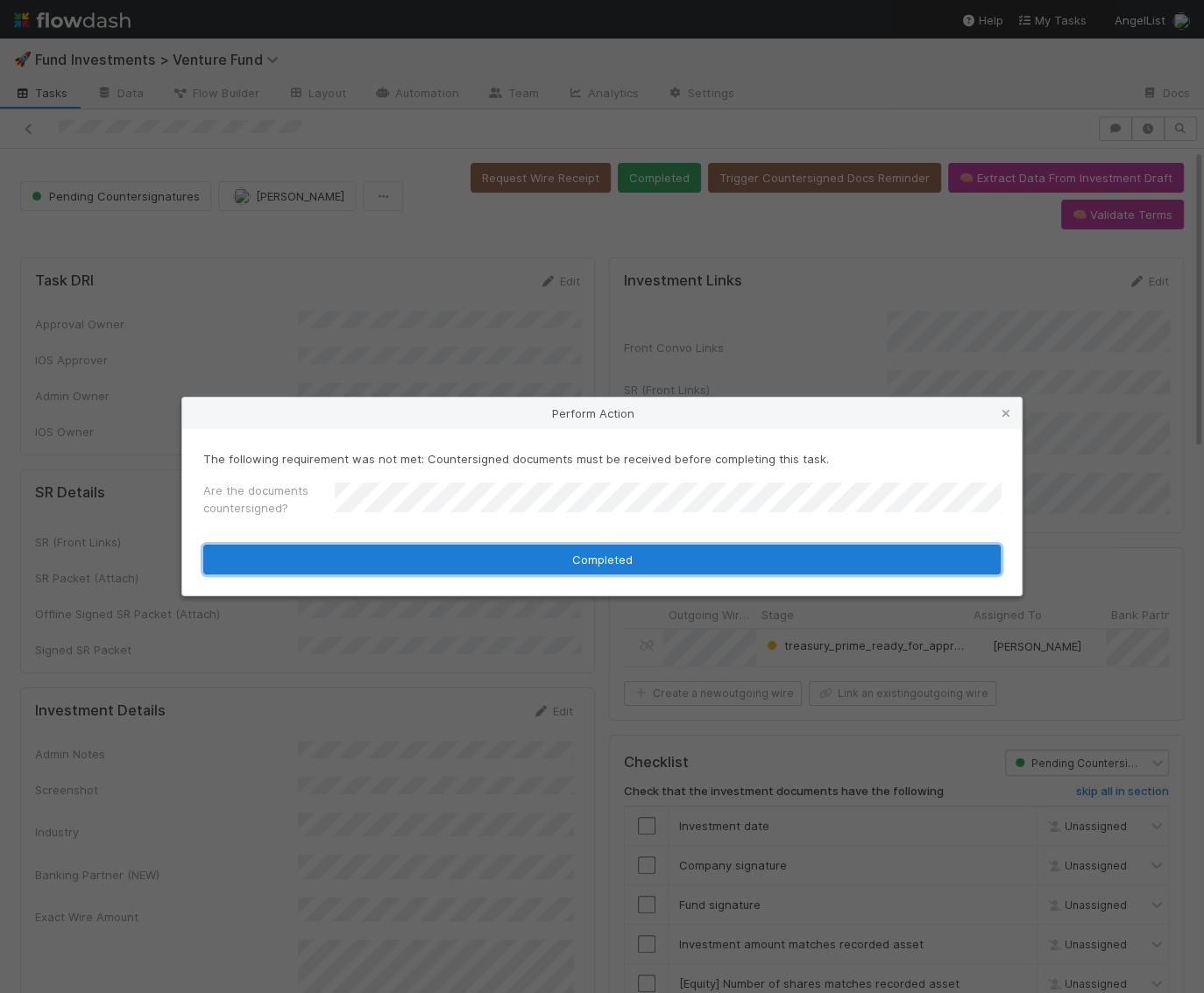
click at [410, 570] on button "Completed" at bounding box center [602, 560] width 797 height 30
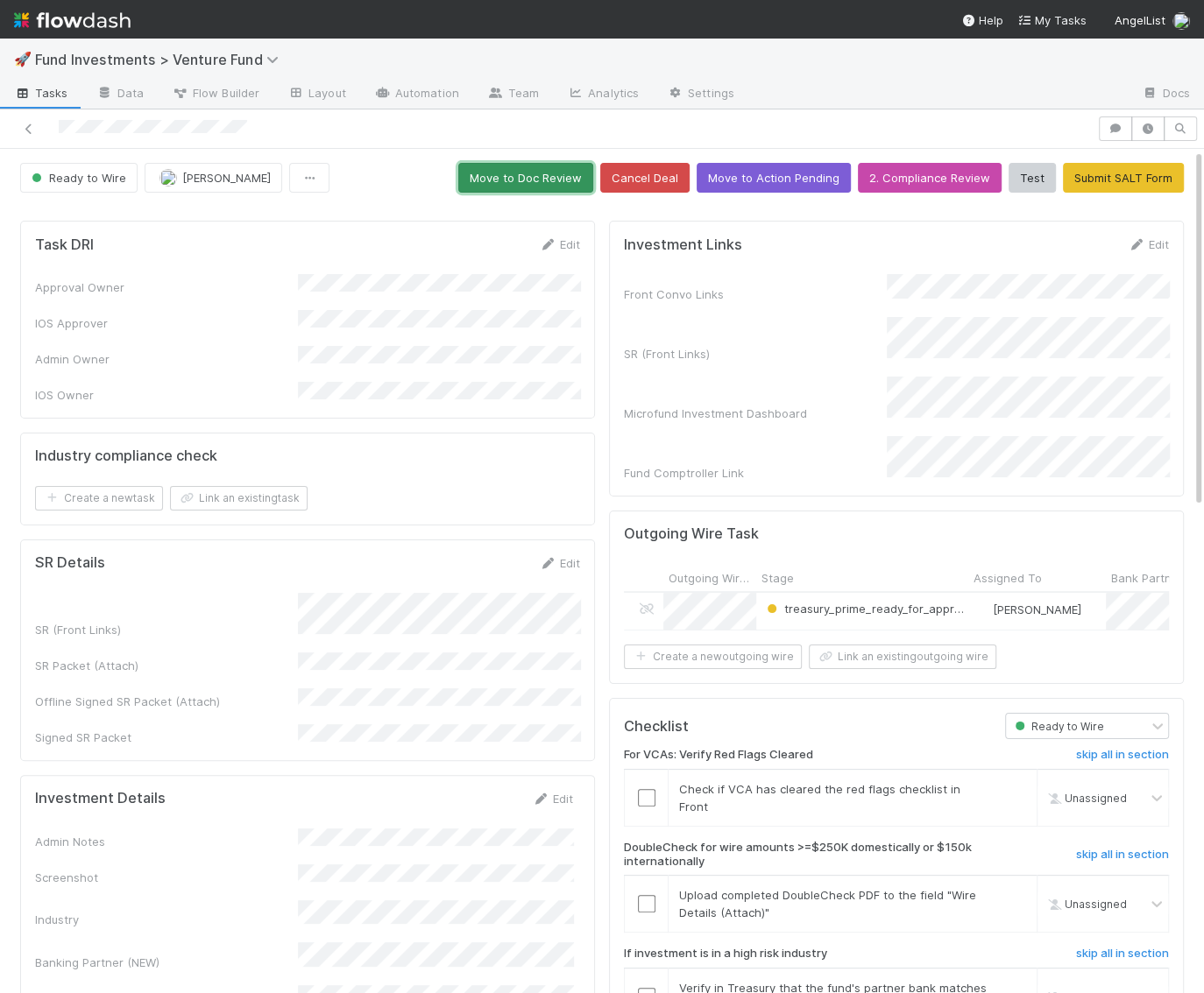
click at [555, 177] on button "Move to Doc Review" at bounding box center [525, 178] width 135 height 30
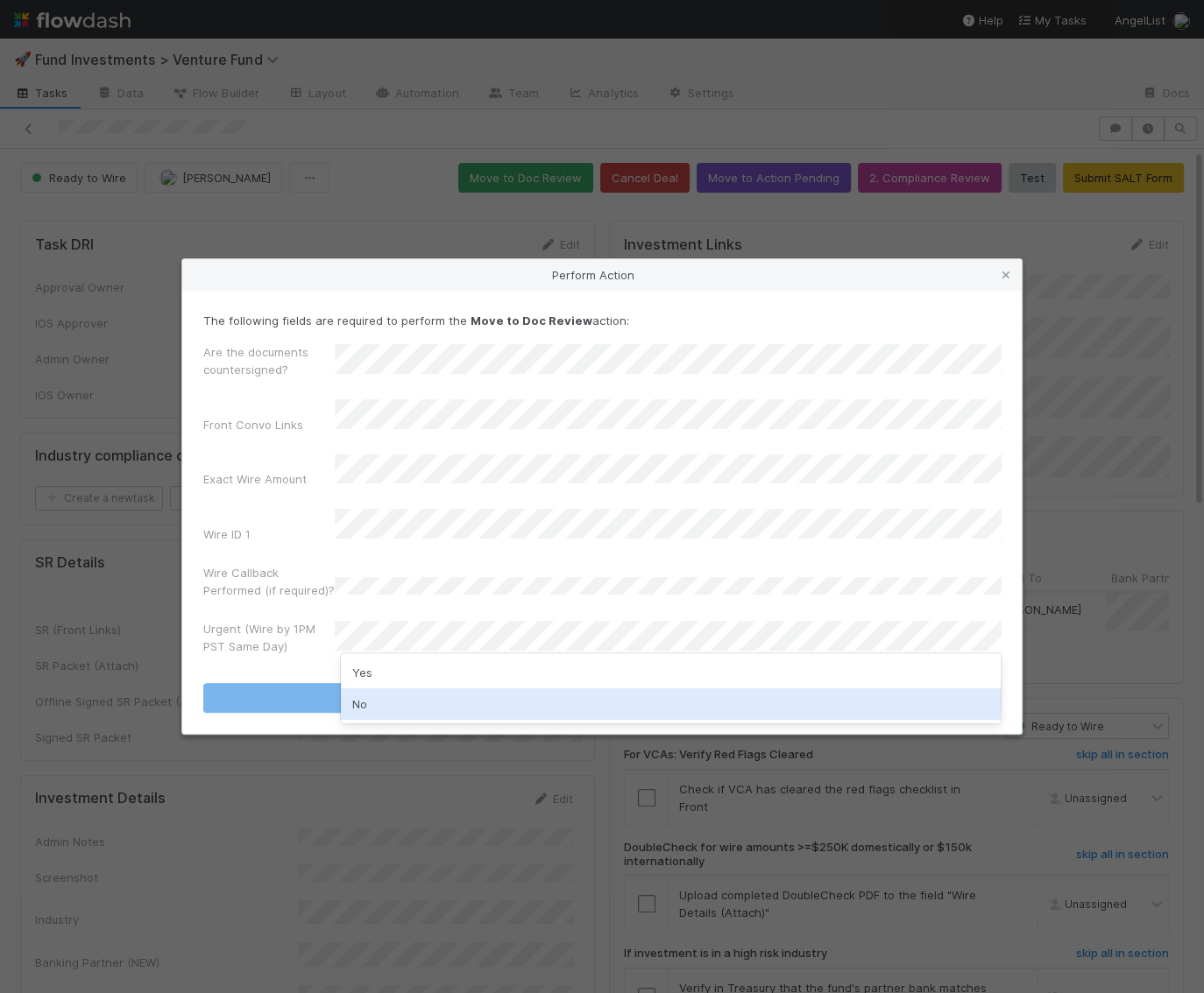
click at [408, 707] on div "No" at bounding box center [670, 704] width 659 height 32
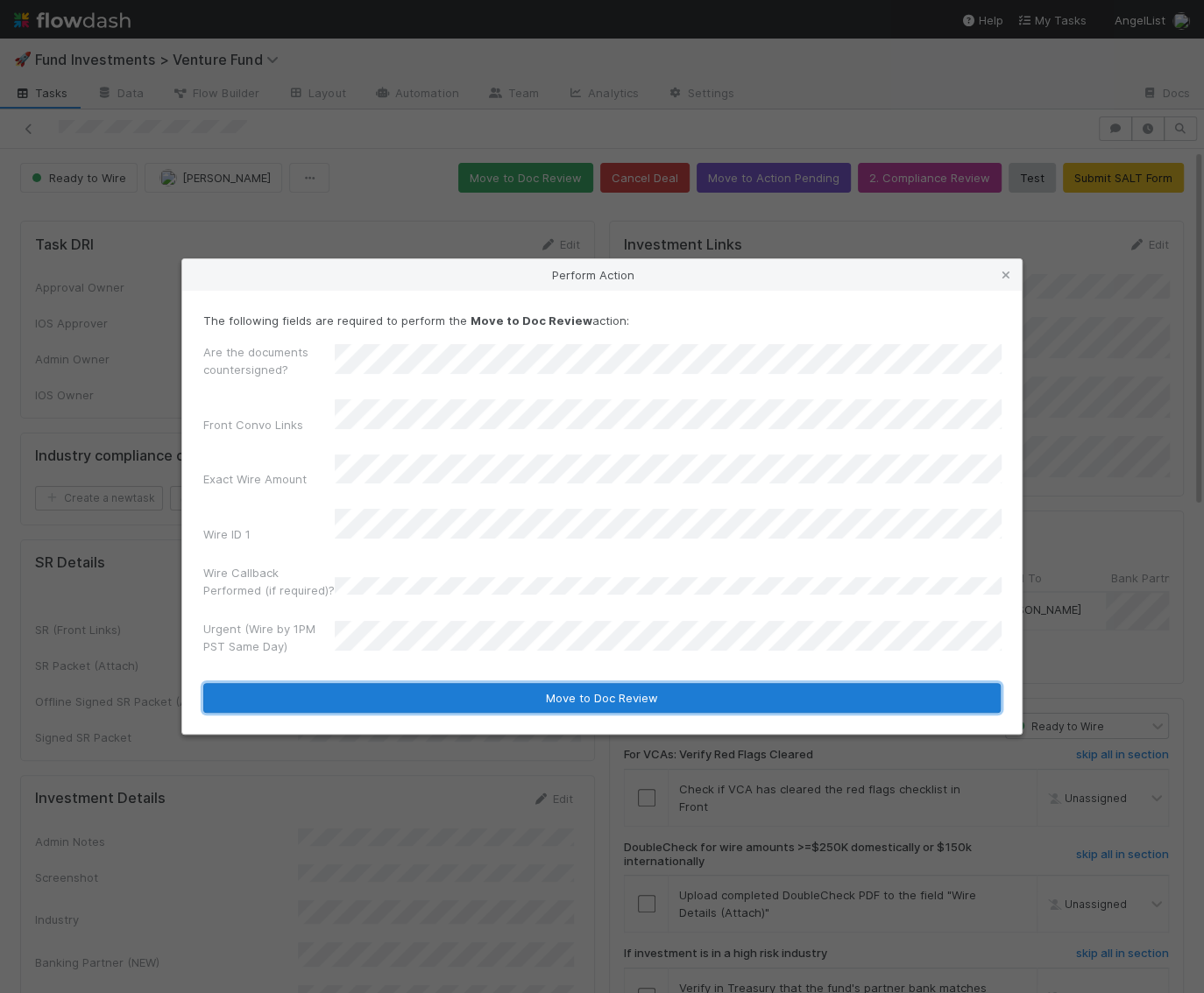
click at [408, 683] on button "Move to Doc Review" at bounding box center [602, 698] width 797 height 30
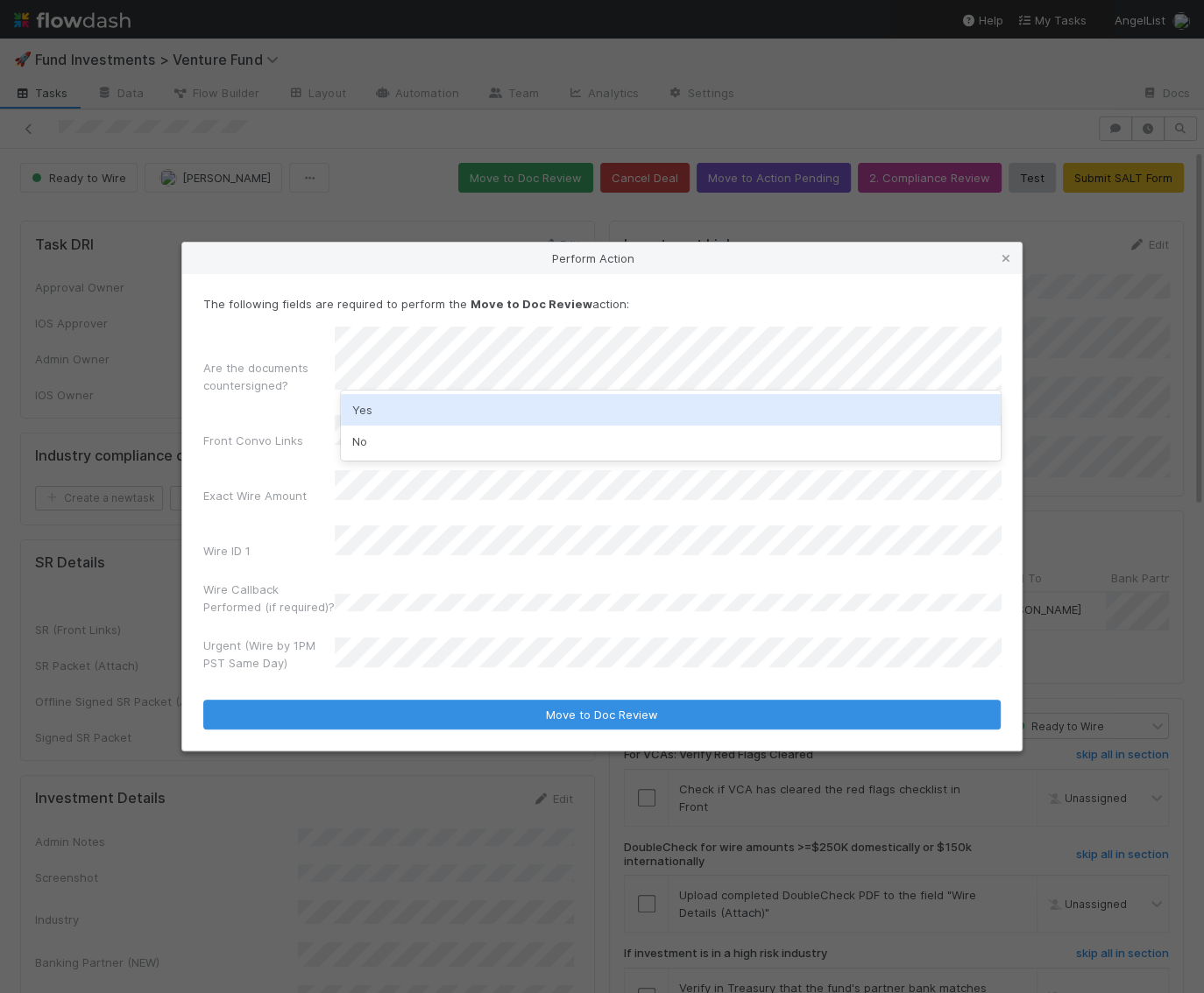
click at [391, 408] on div "Yes" at bounding box center [670, 409] width 659 height 32
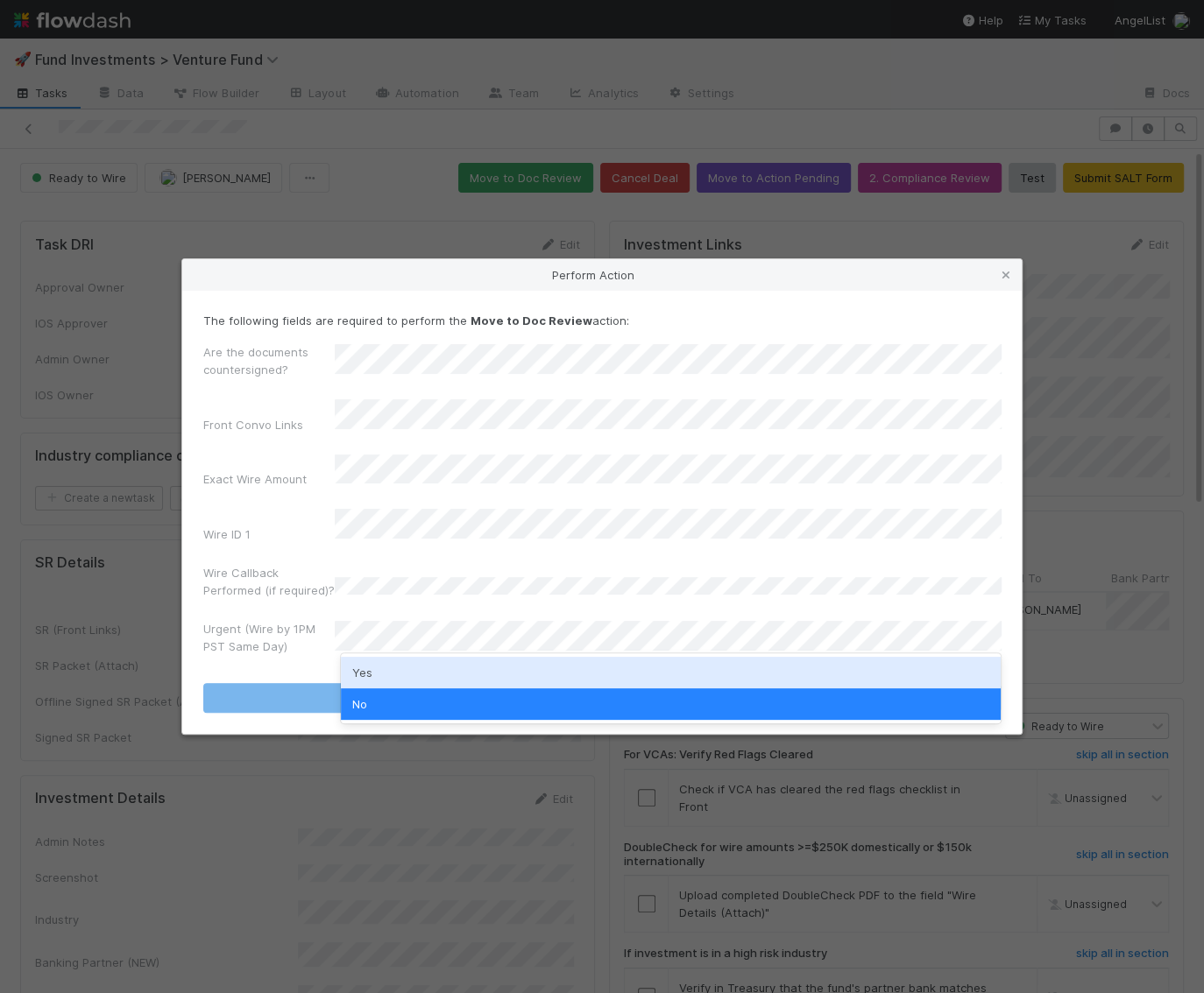
click at [391, 667] on div "Yes" at bounding box center [670, 672] width 659 height 32
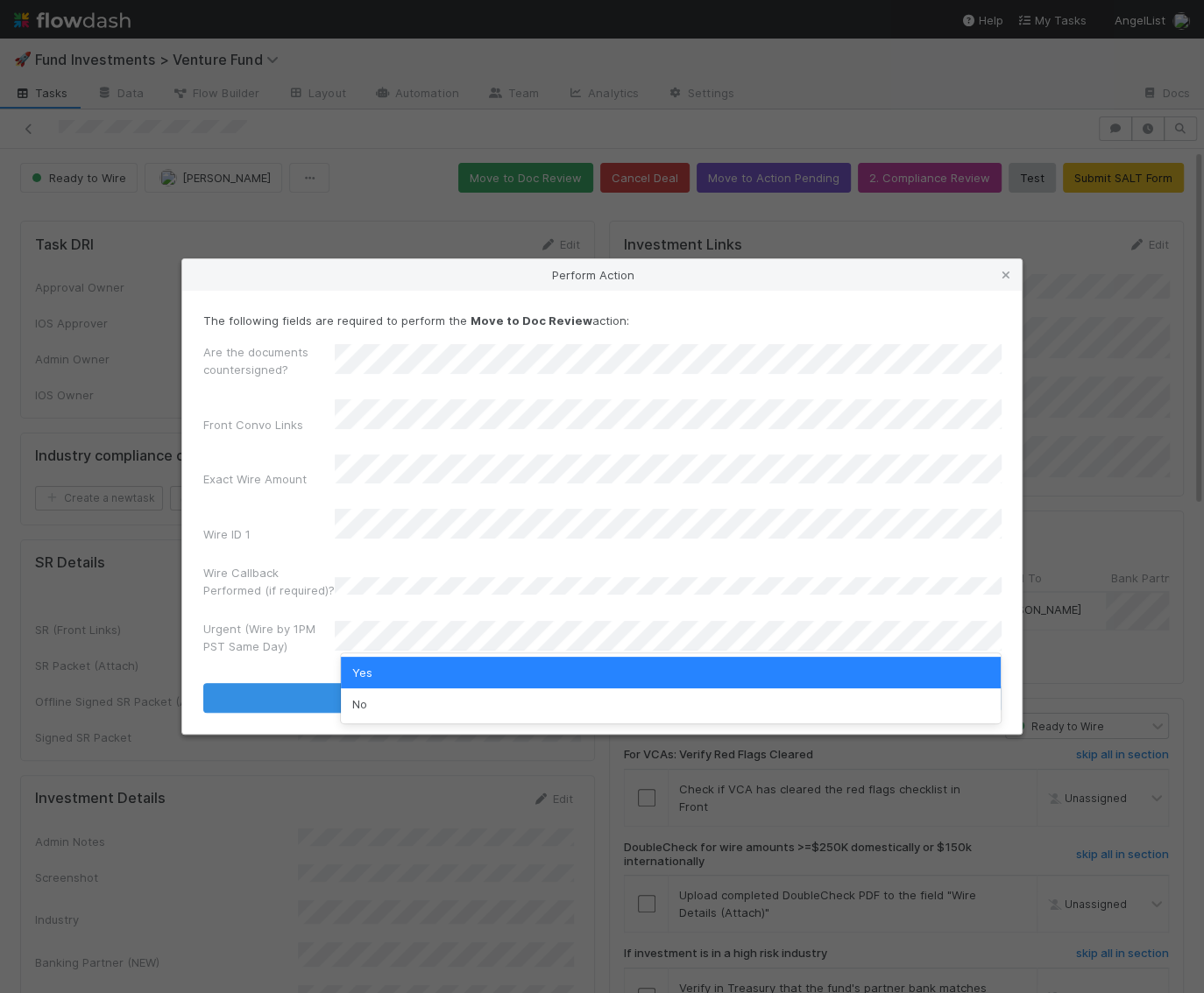
click at [389, 692] on div "No" at bounding box center [670, 704] width 659 height 32
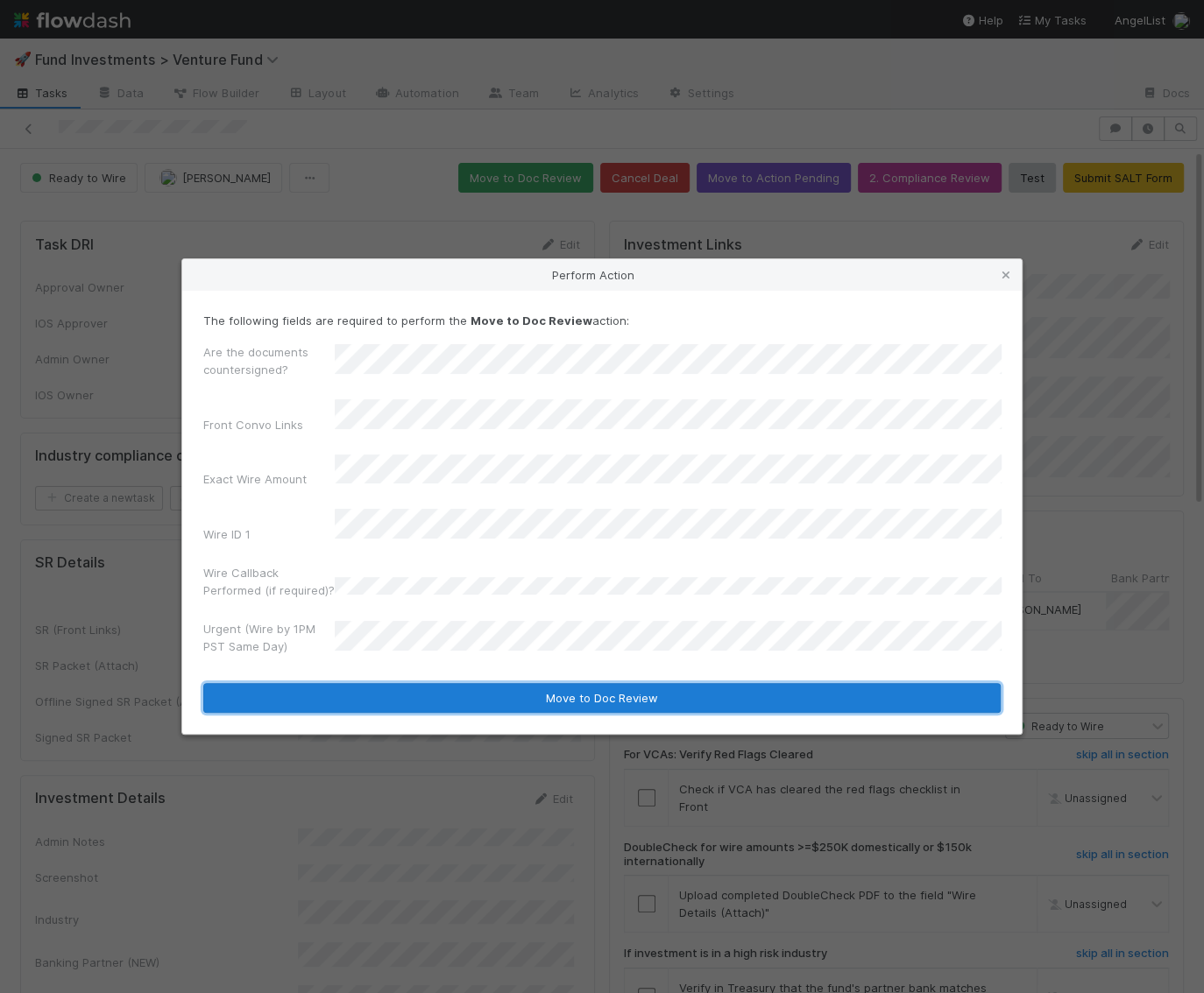
click at [399, 683] on button "Move to Doc Review" at bounding box center [602, 698] width 797 height 30
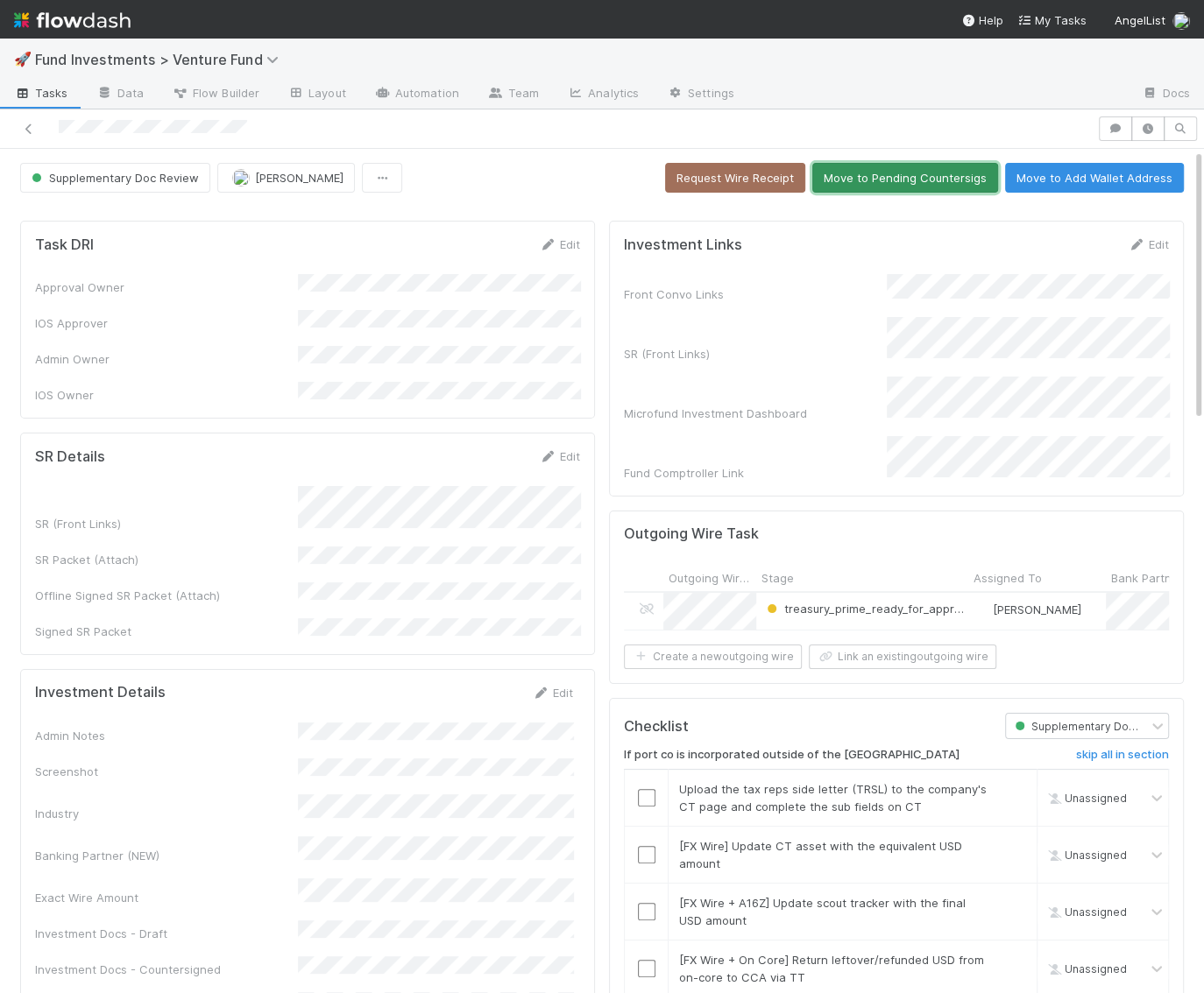
click at [897, 182] on button "Move to Pending Countersigs" at bounding box center [906, 178] width 186 height 30
click at [952, 168] on button "Move to Pending Countersigs" at bounding box center [906, 178] width 186 height 30
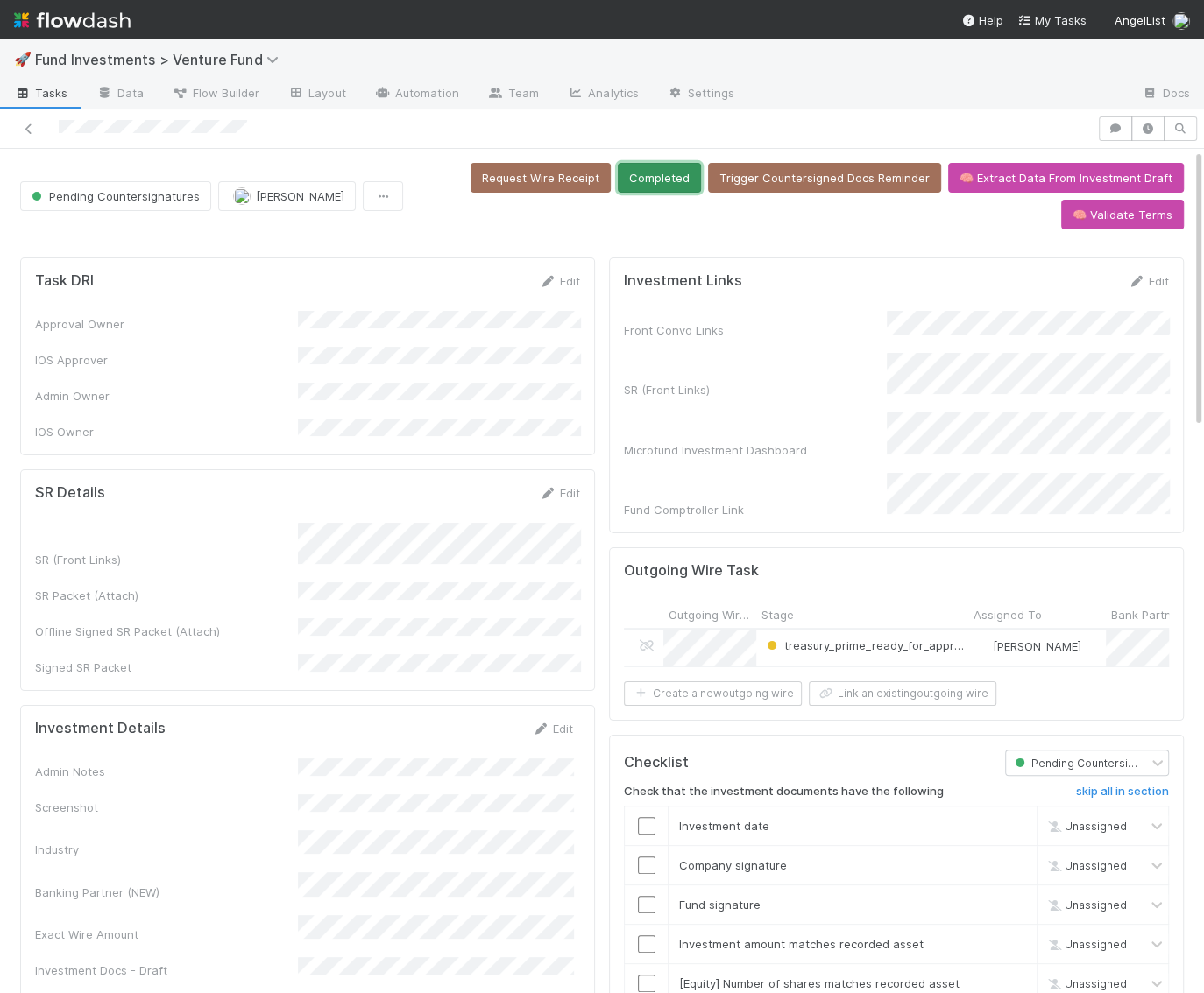
click at [678, 187] on button "Completed" at bounding box center [659, 178] width 83 height 30
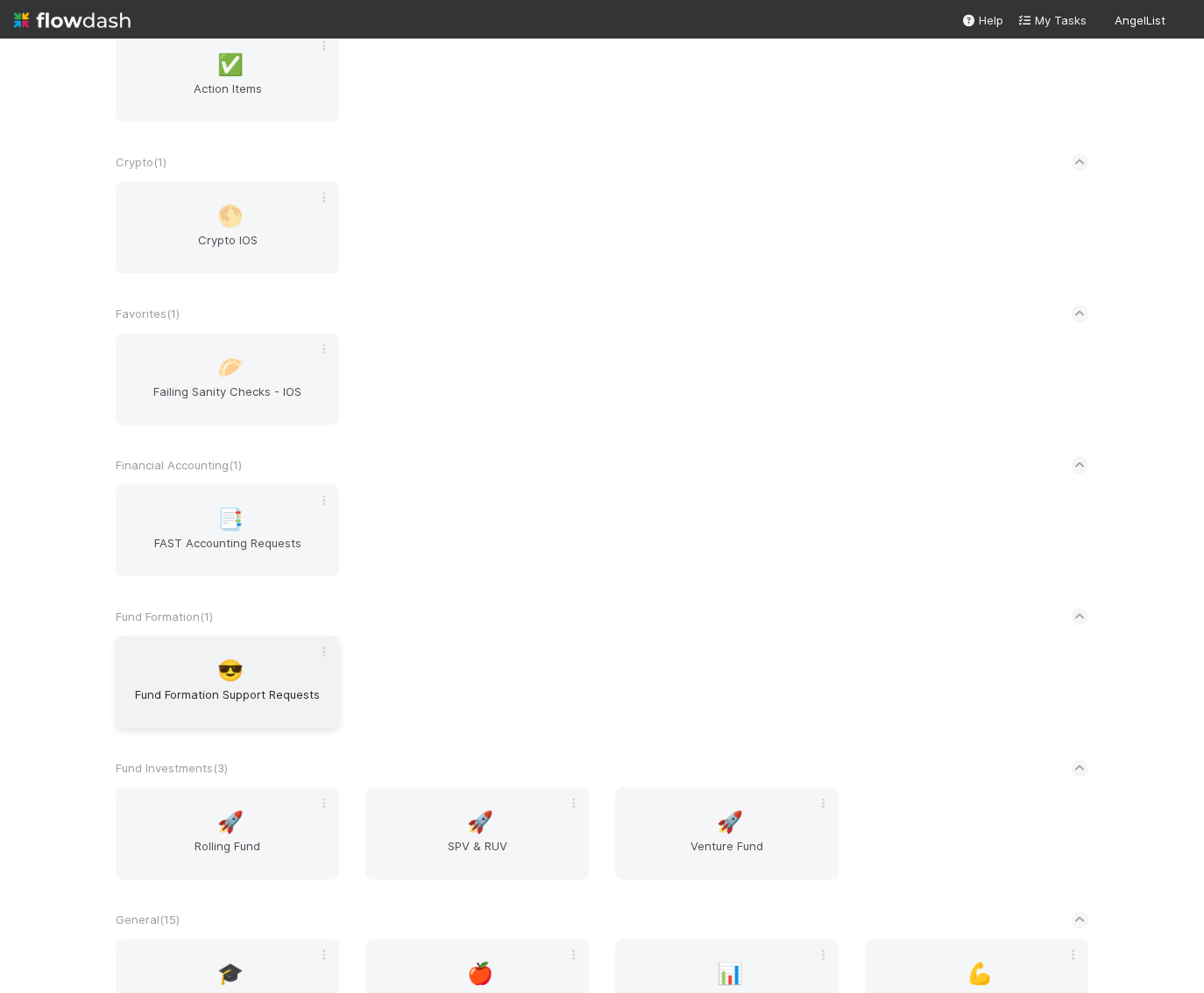
scroll to position [1050, 0]
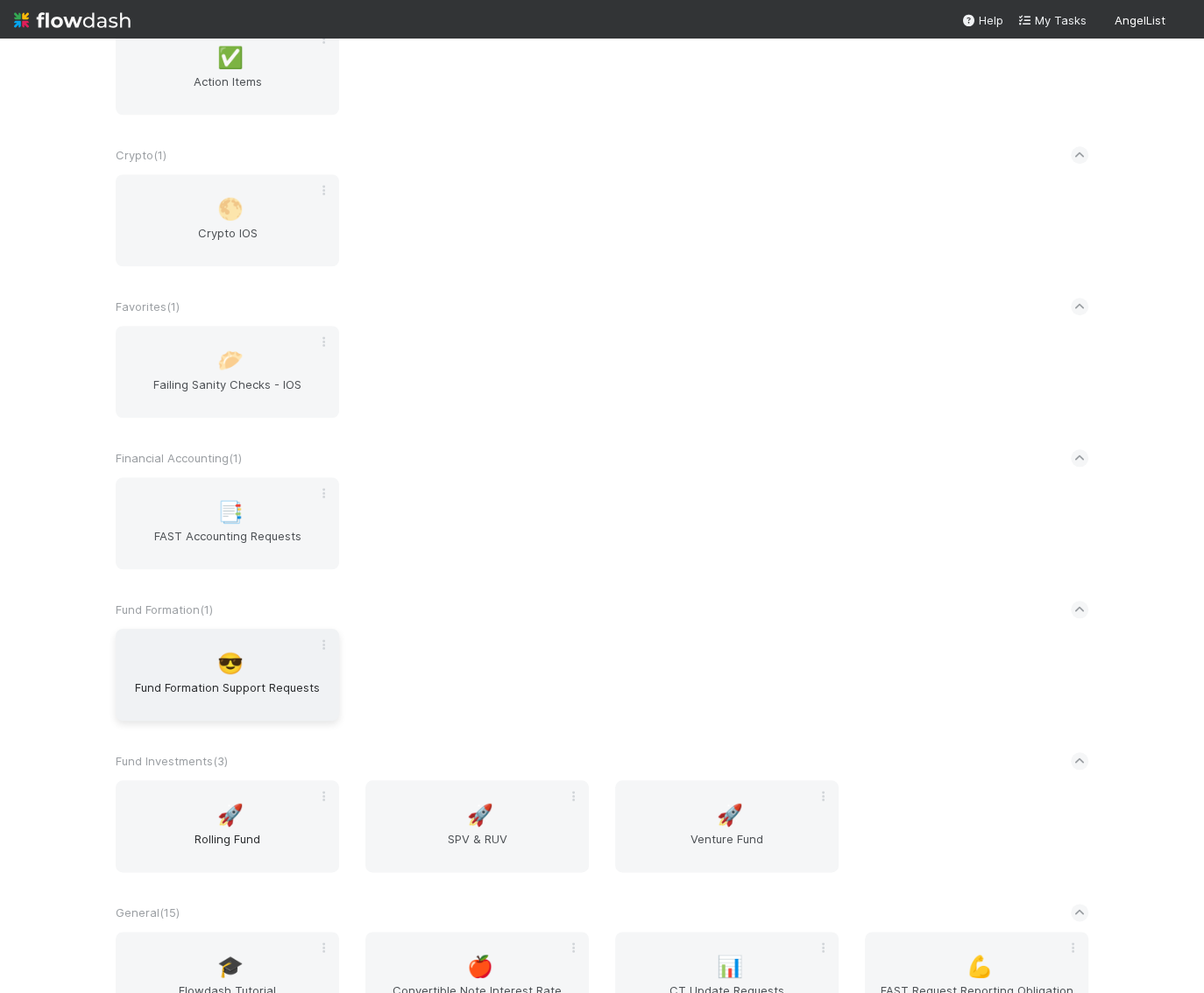
click at [287, 820] on div "🚀 Rolling Fund" at bounding box center [227, 826] width 223 height 92
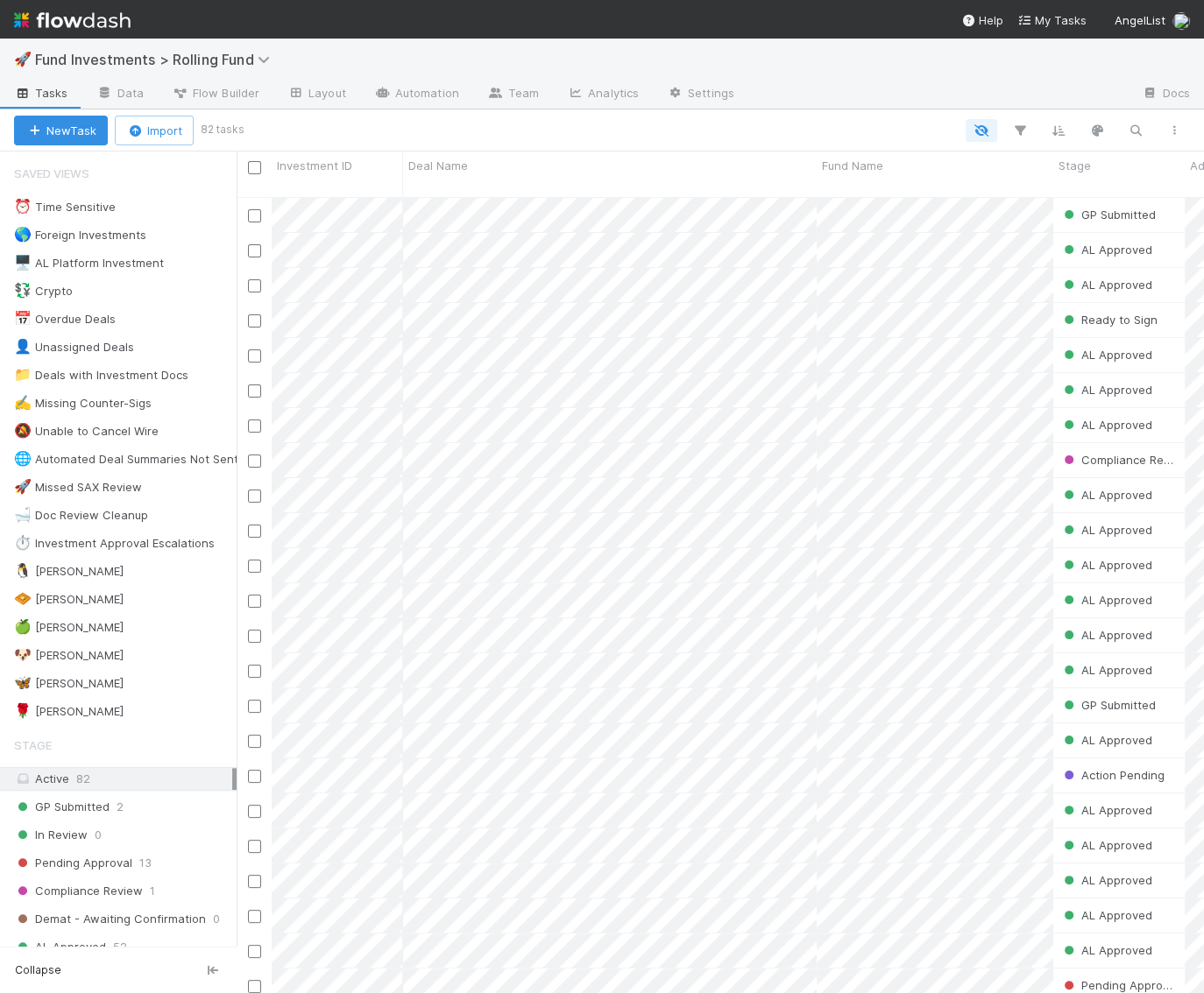
scroll to position [812, 967]
click at [139, 673] on div "🦋 Kennedy 0" at bounding box center [125, 684] width 223 height 22
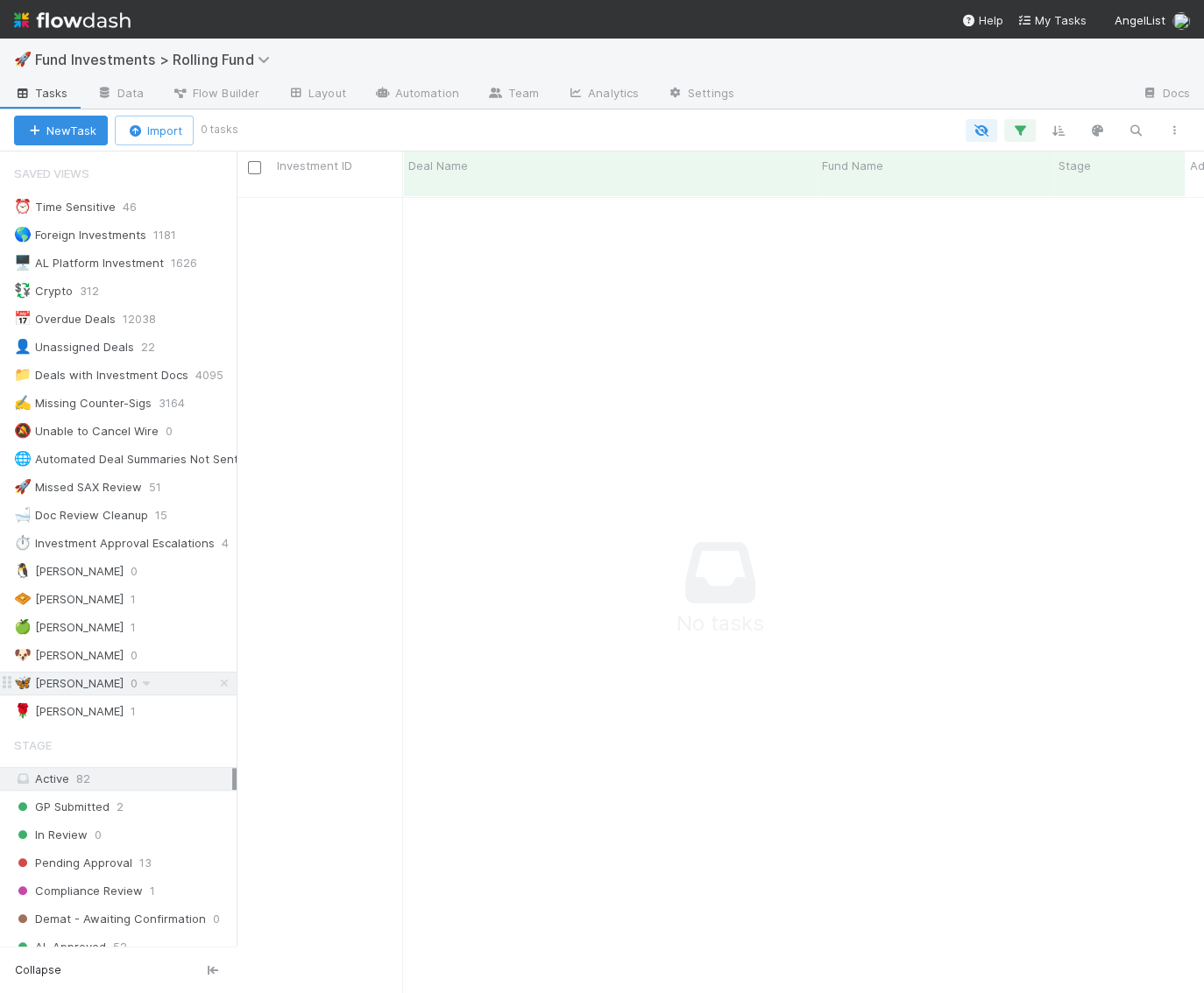
scroll to position [812, 967]
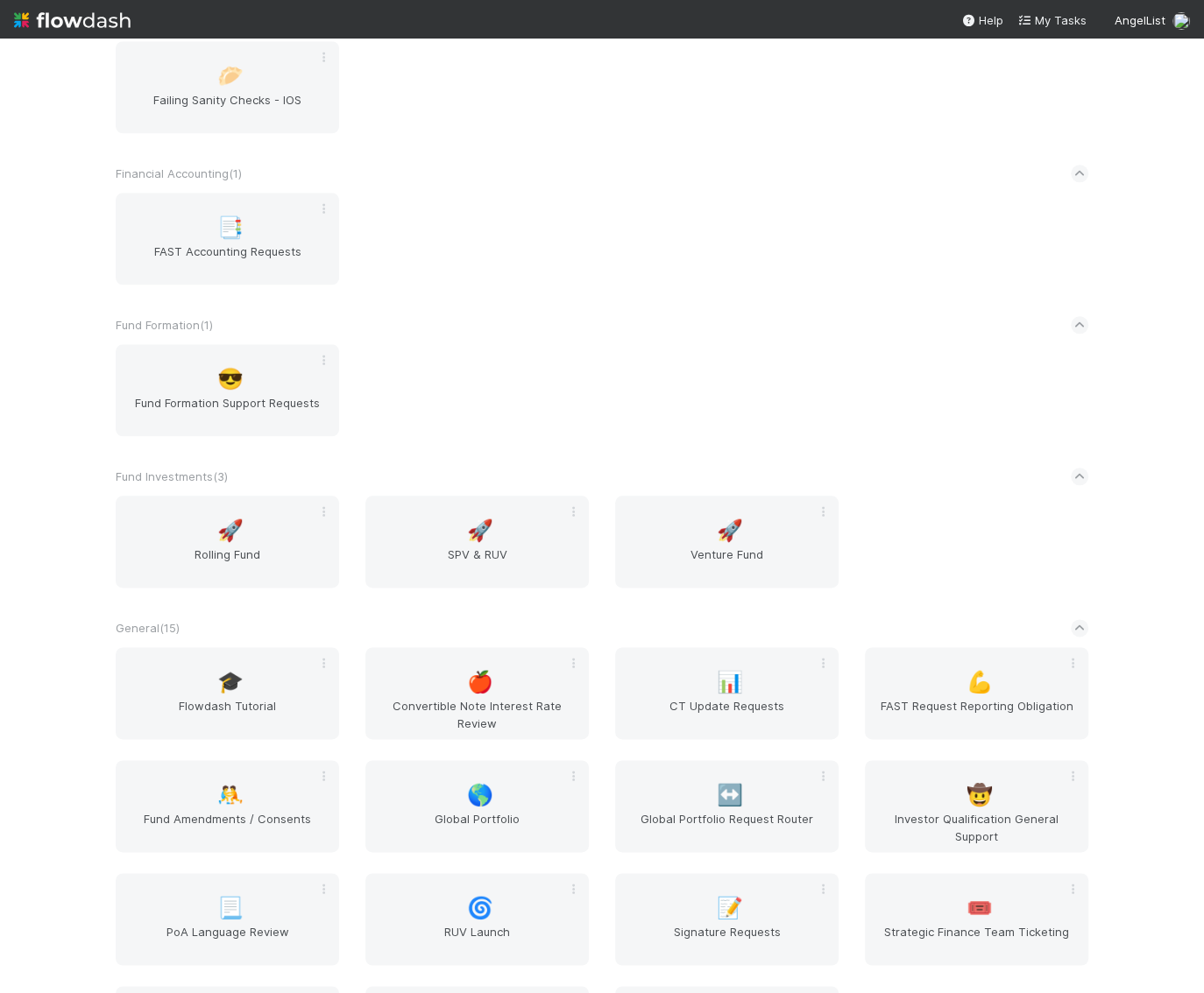
scroll to position [1373, 0]
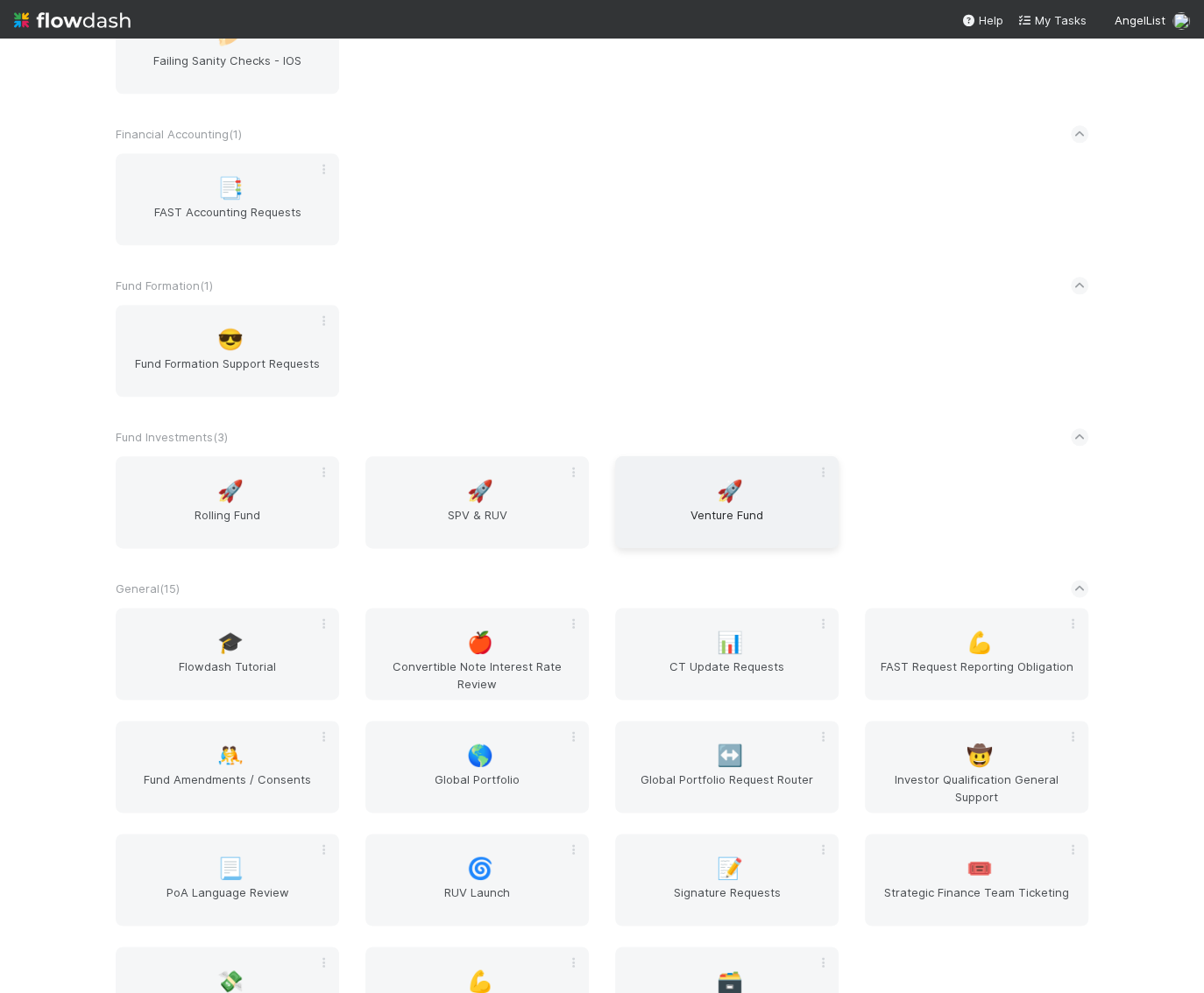
click at [745, 536] on span "Venture Fund" at bounding box center [727, 523] width 210 height 35
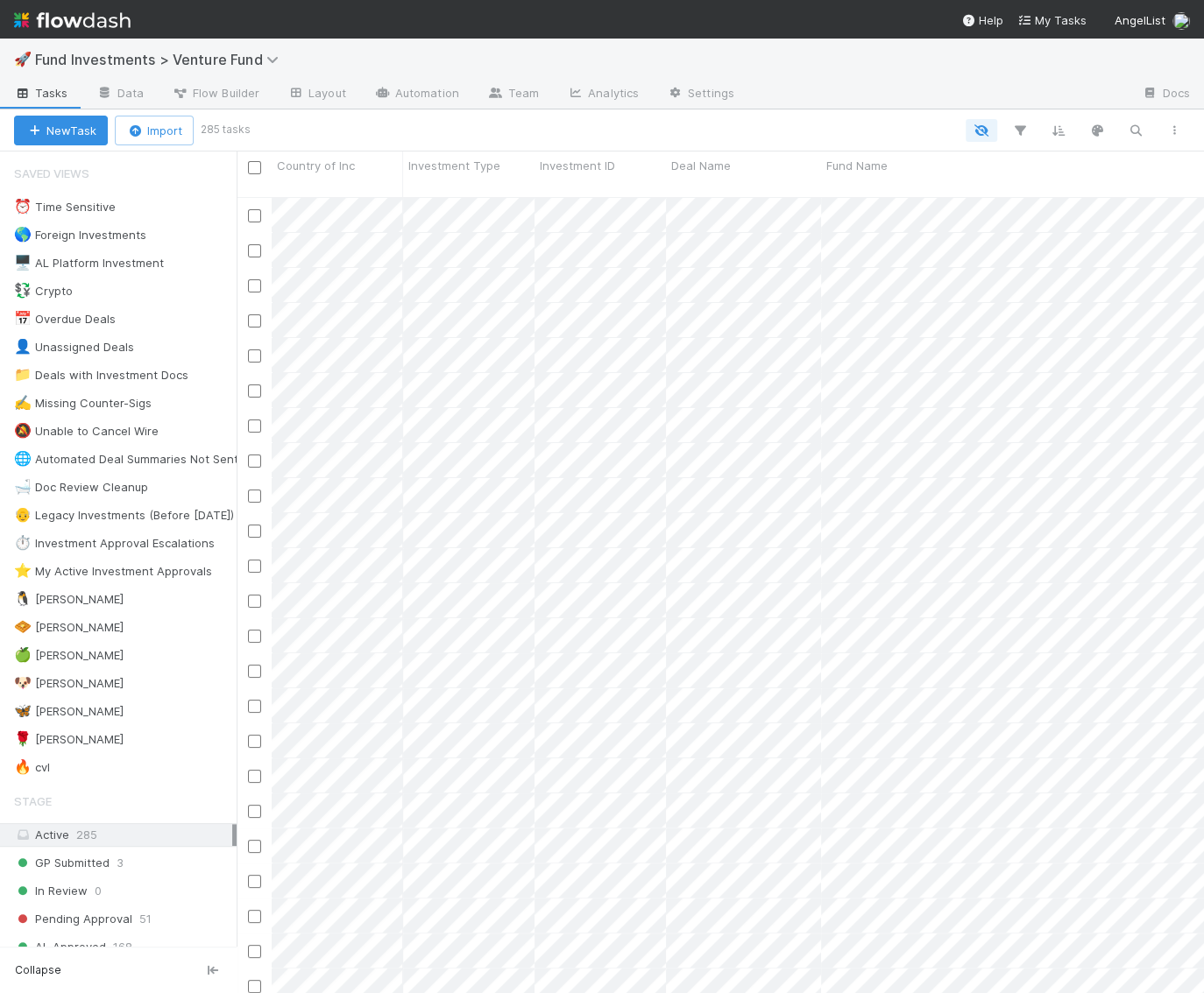
scroll to position [812, 967]
click at [134, 701] on div "🦋 Kennedy 5" at bounding box center [125, 712] width 223 height 22
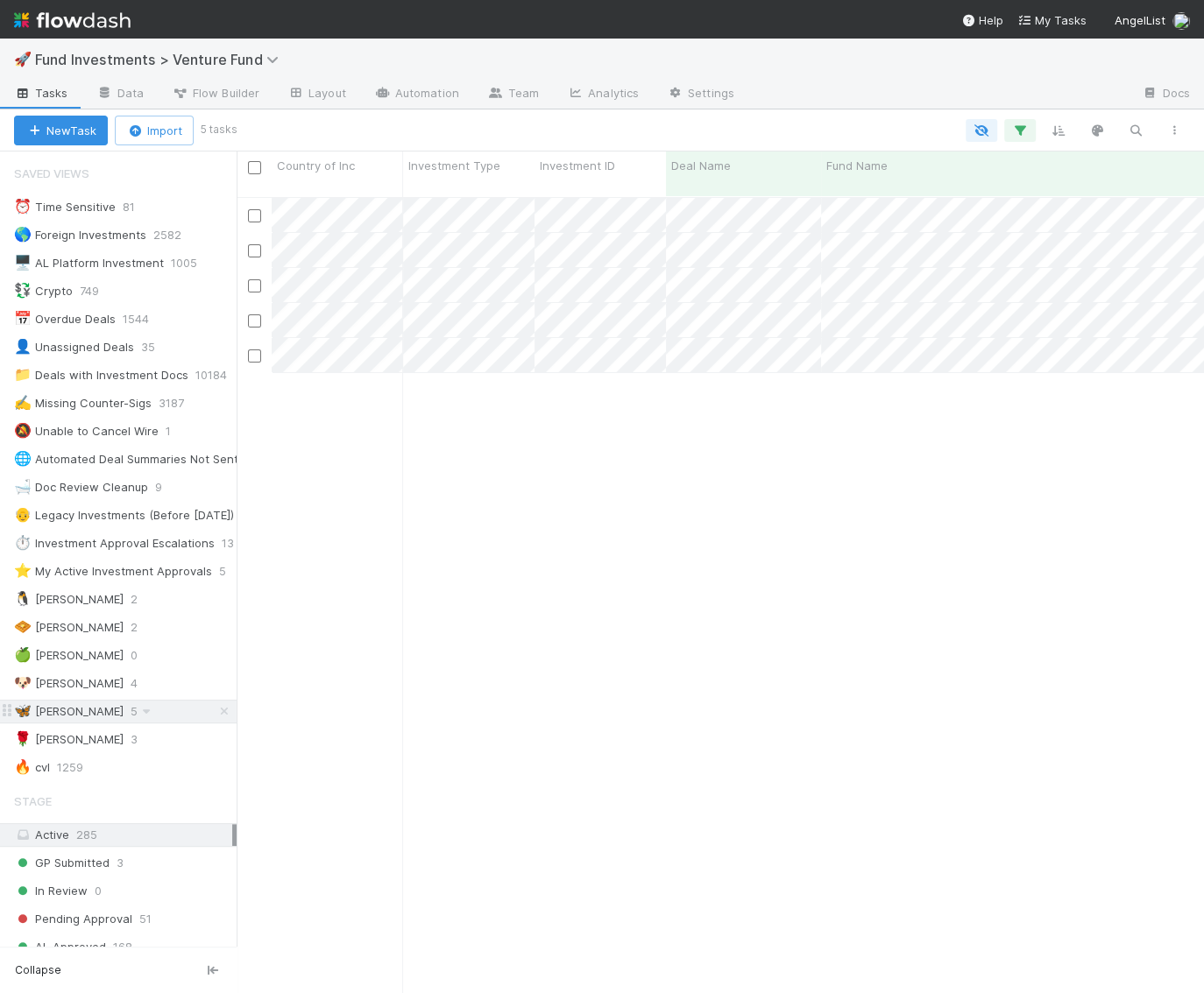
scroll to position [812, 967]
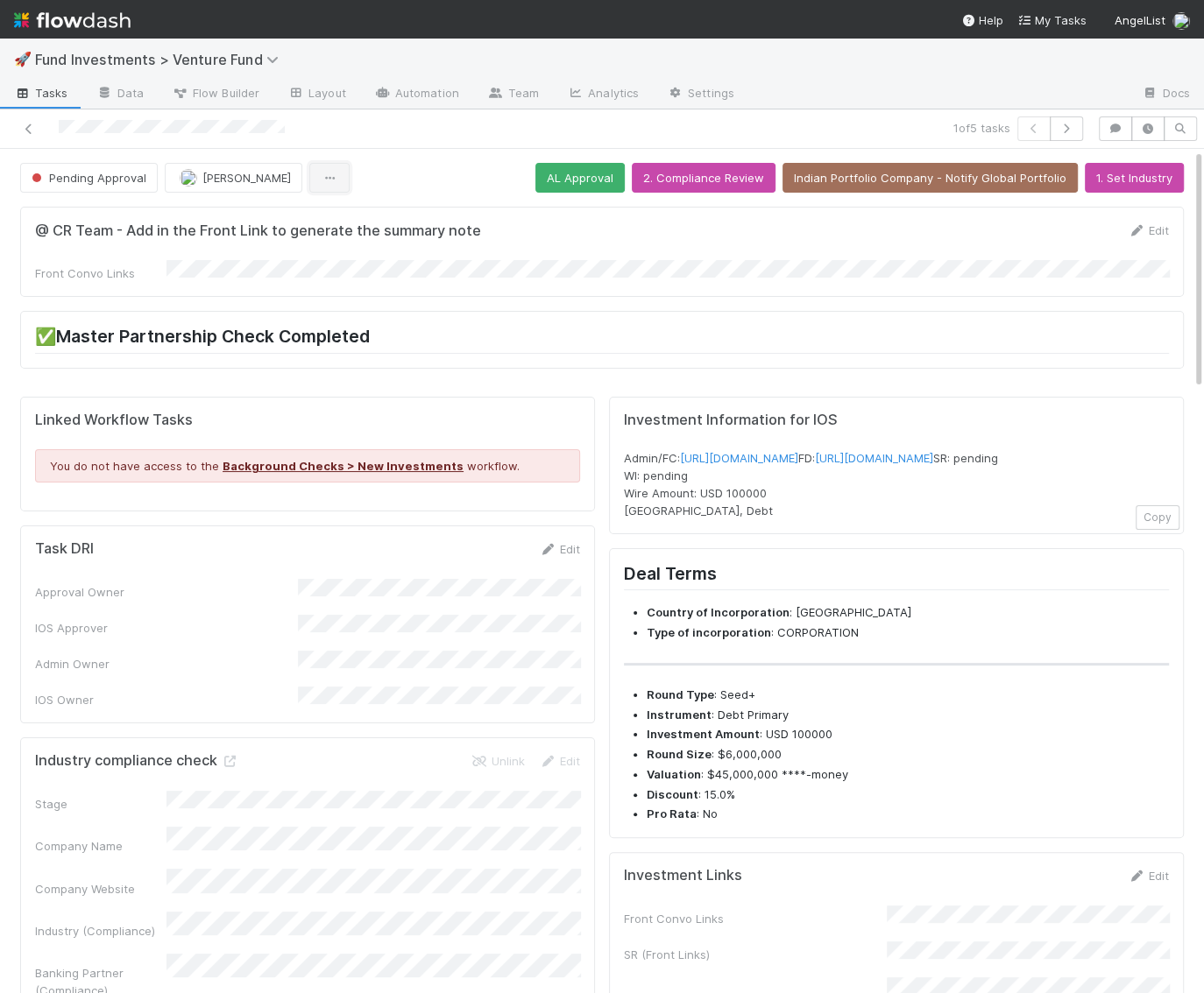
click at [321, 181] on icon "button" at bounding box center [329, 178] width 17 height 11
click at [404, 158] on div "Duplicate Delete" at bounding box center [602, 496] width 1204 height 993
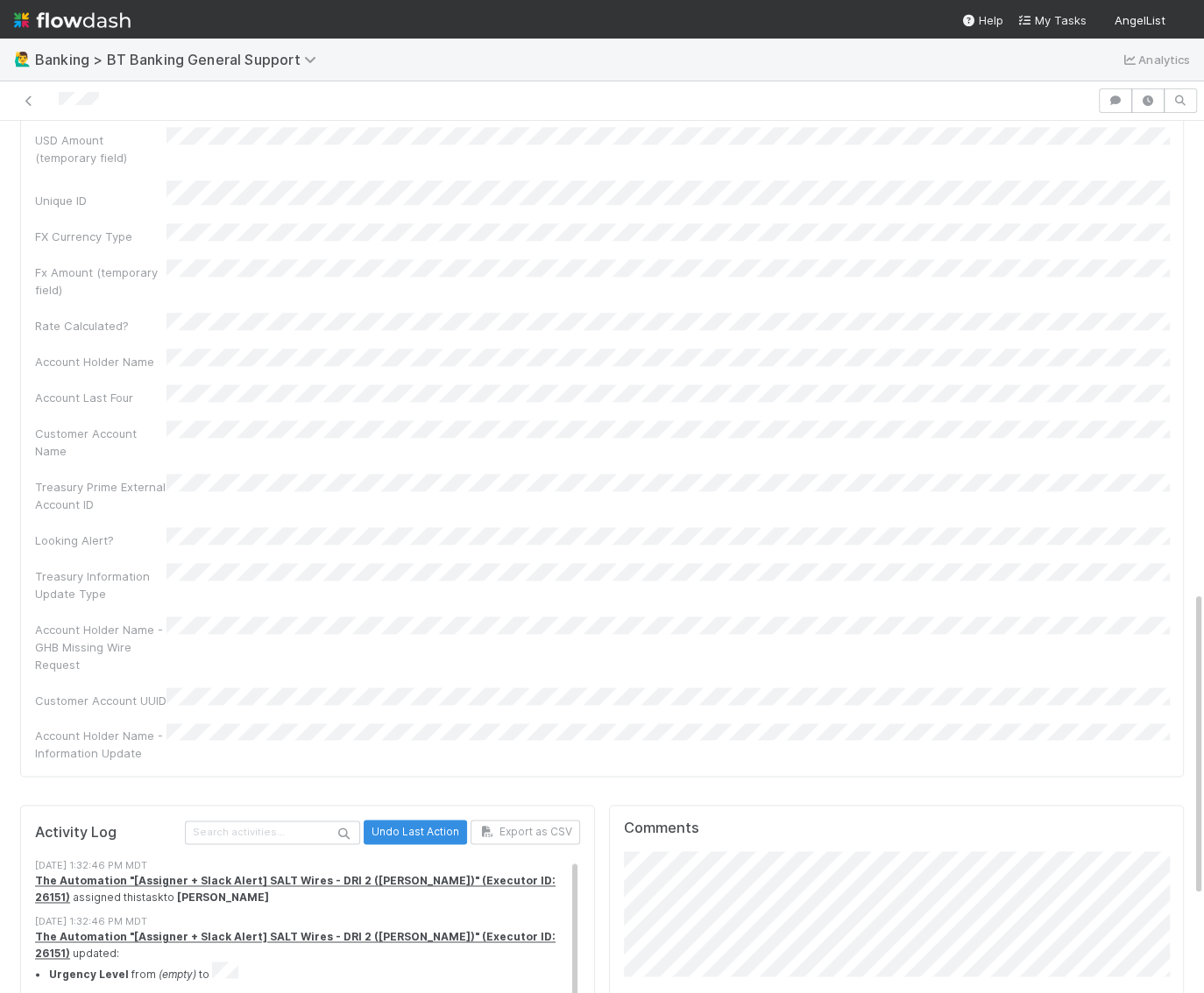
scroll to position [1575, 0]
